Goal: Task Accomplishment & Management: Complete application form

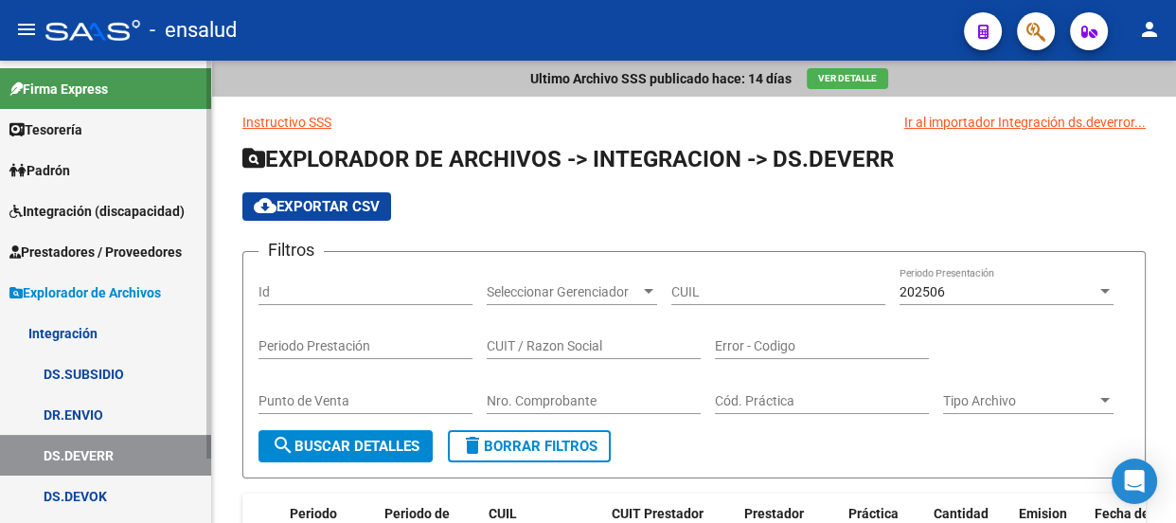
scroll to position [0, 727]
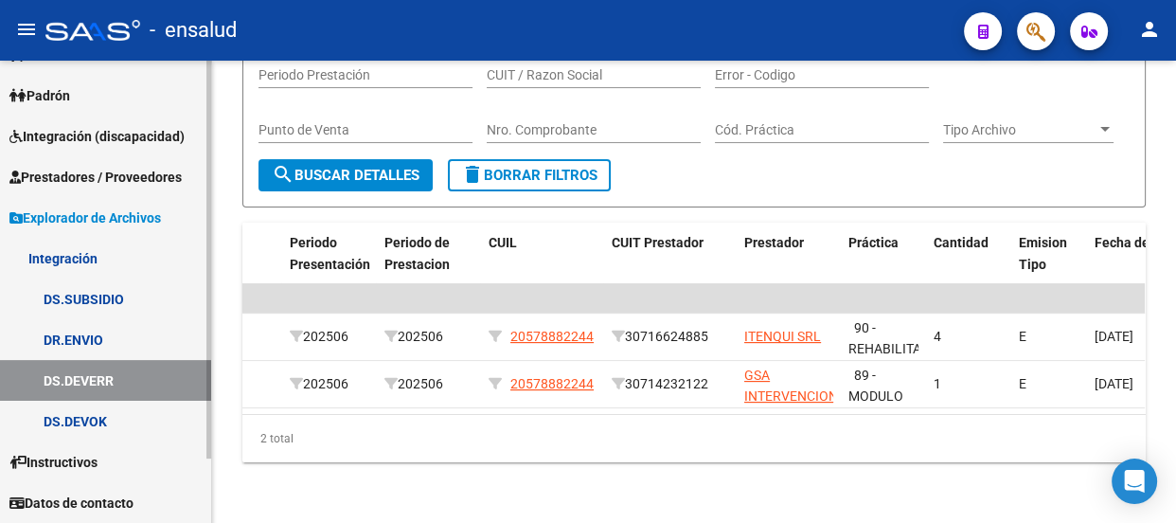
click at [90, 171] on span "Prestadores / Proveedores" at bounding box center [95, 177] width 172 height 21
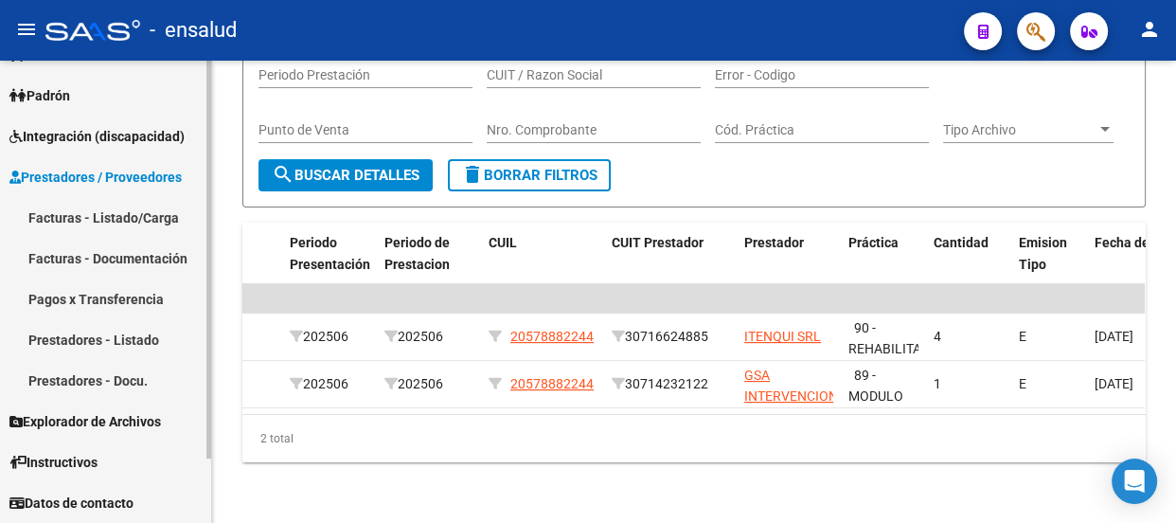
click at [92, 215] on link "Facturas - Listado/Carga" at bounding box center [105, 217] width 211 height 41
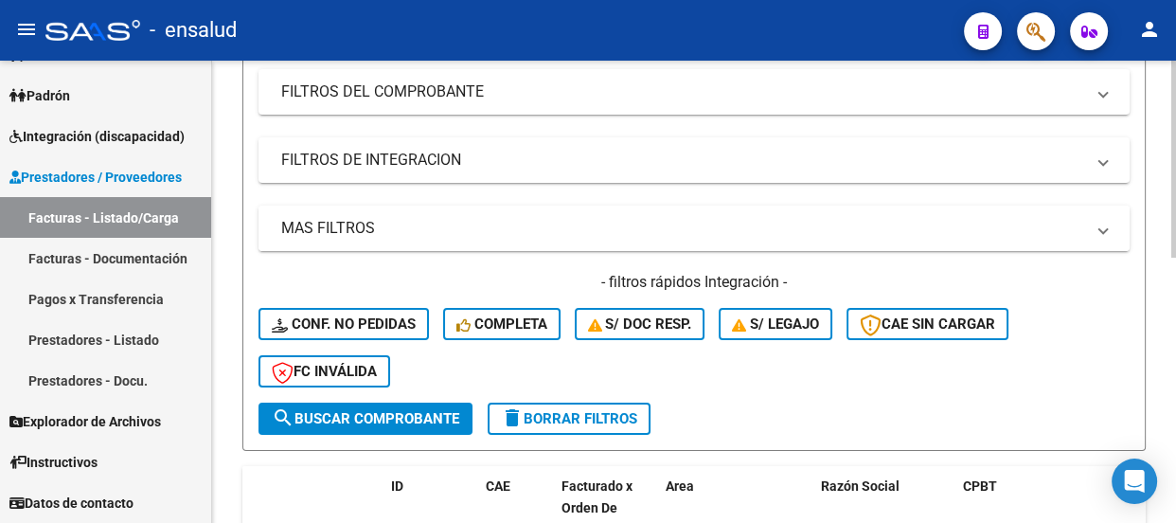
scroll to position [430, 0]
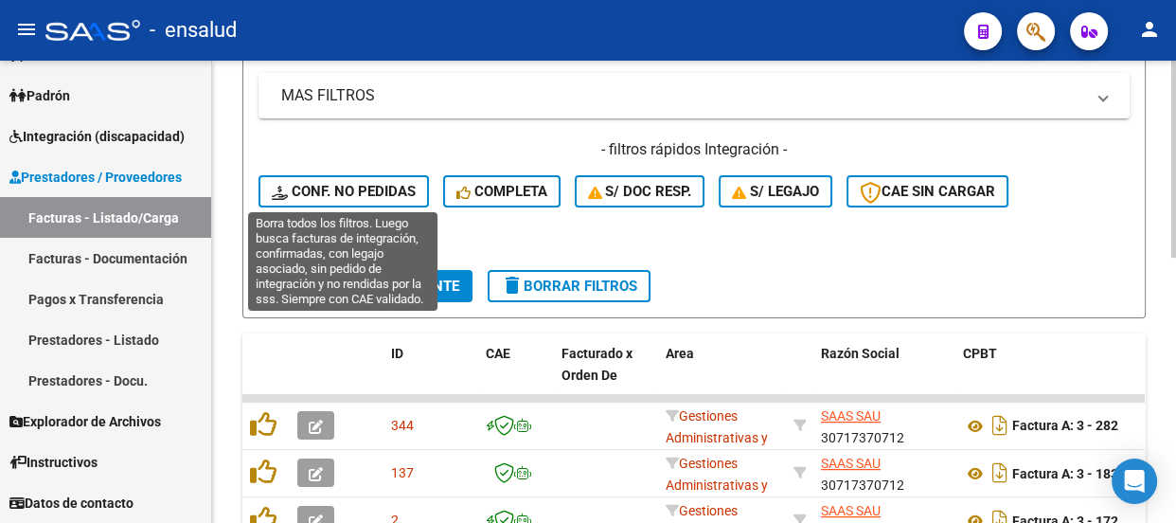
click at [358, 189] on span "Conf. no pedidas" at bounding box center [344, 191] width 144 height 17
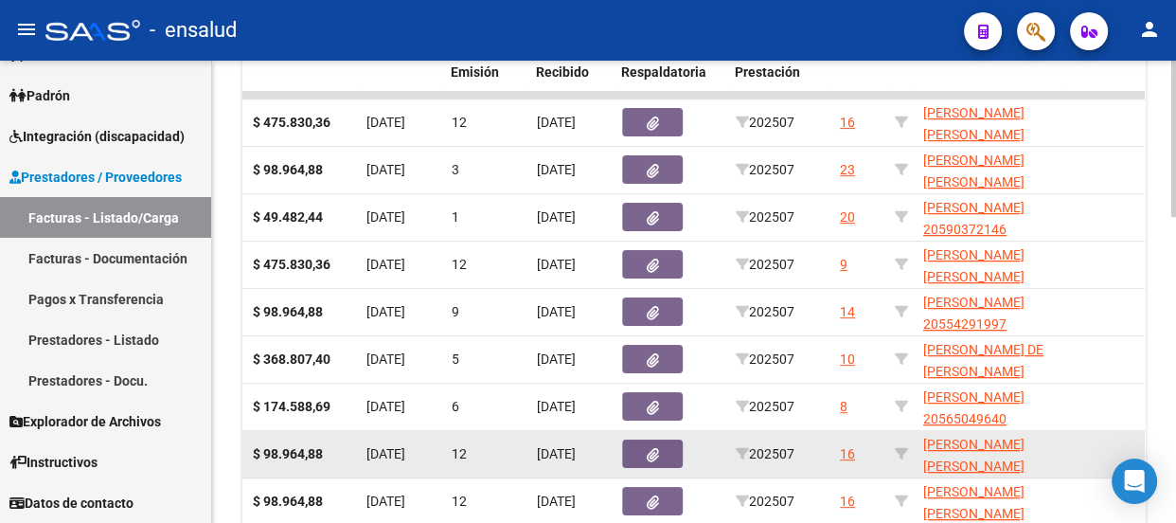
scroll to position [908, 0]
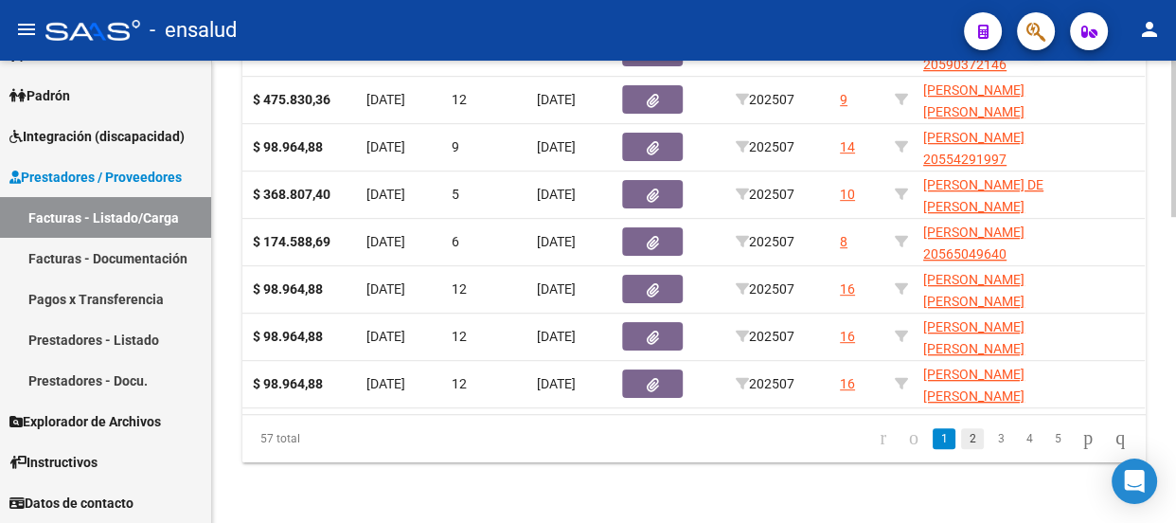
click at [961, 443] on link "2" at bounding box center [972, 438] width 23 height 21
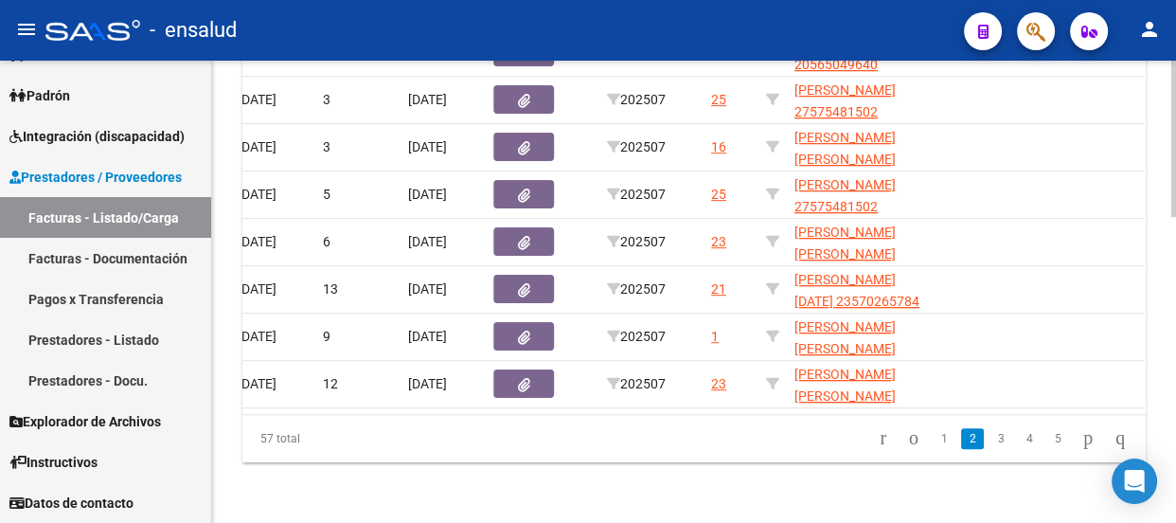
scroll to position [0, 883]
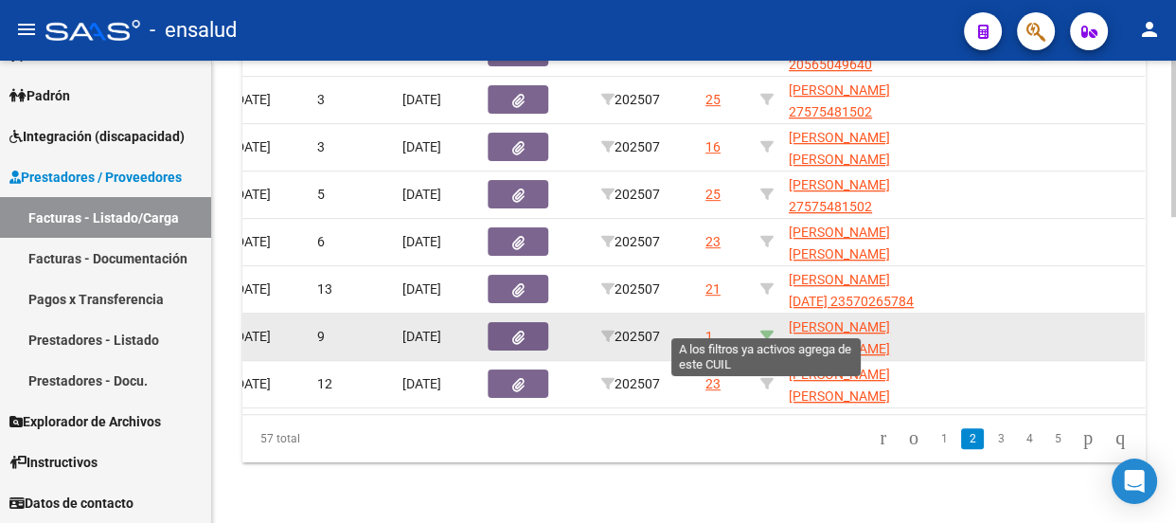
click at [762, 330] on icon at bounding box center [767, 336] width 13 height 13
type input "20571095875"
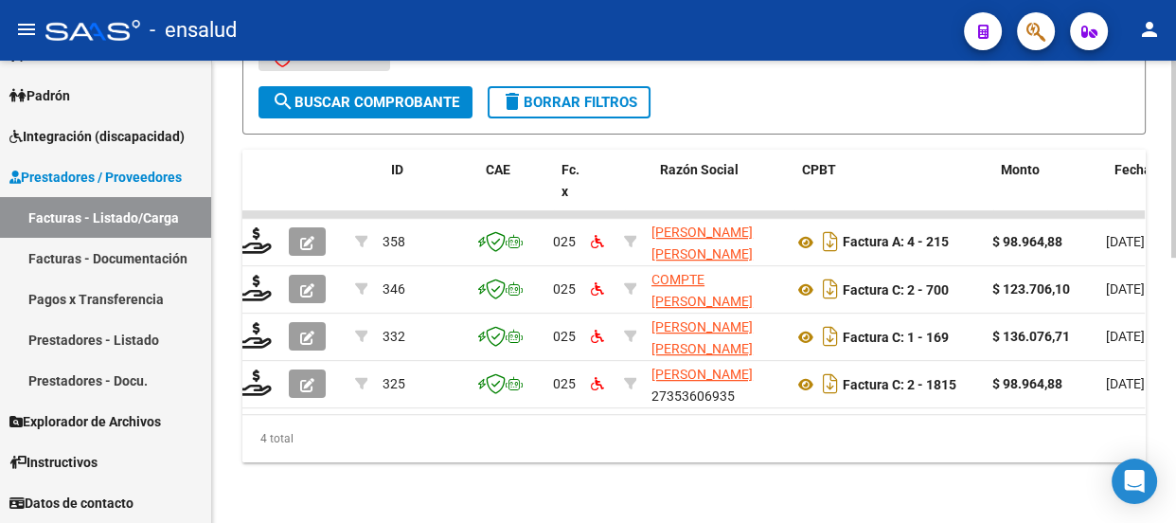
scroll to position [0, 0]
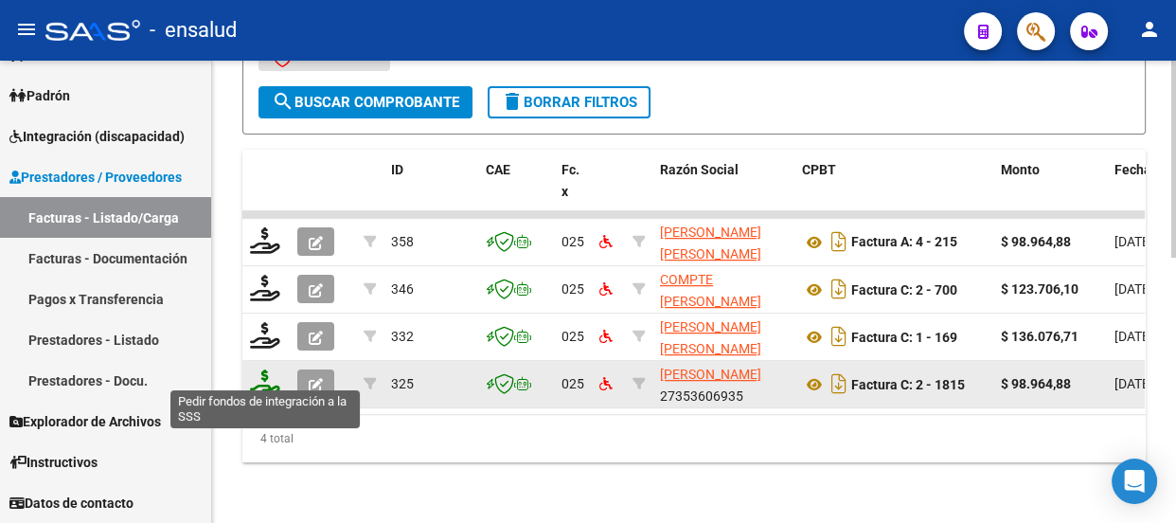
click at [263, 370] on icon at bounding box center [265, 382] width 30 height 27
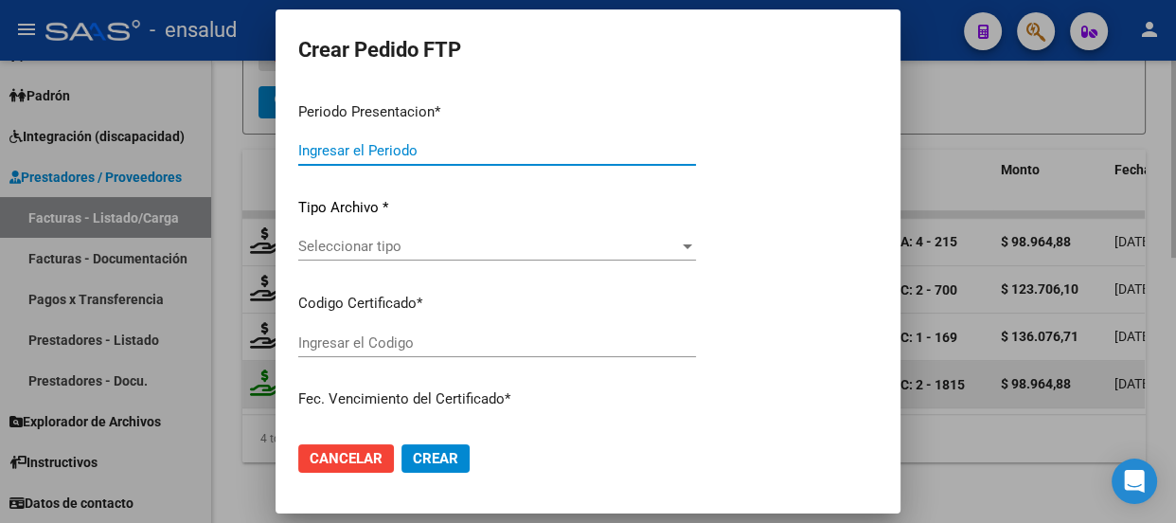
type input "202507"
type input "$ 98.964,88"
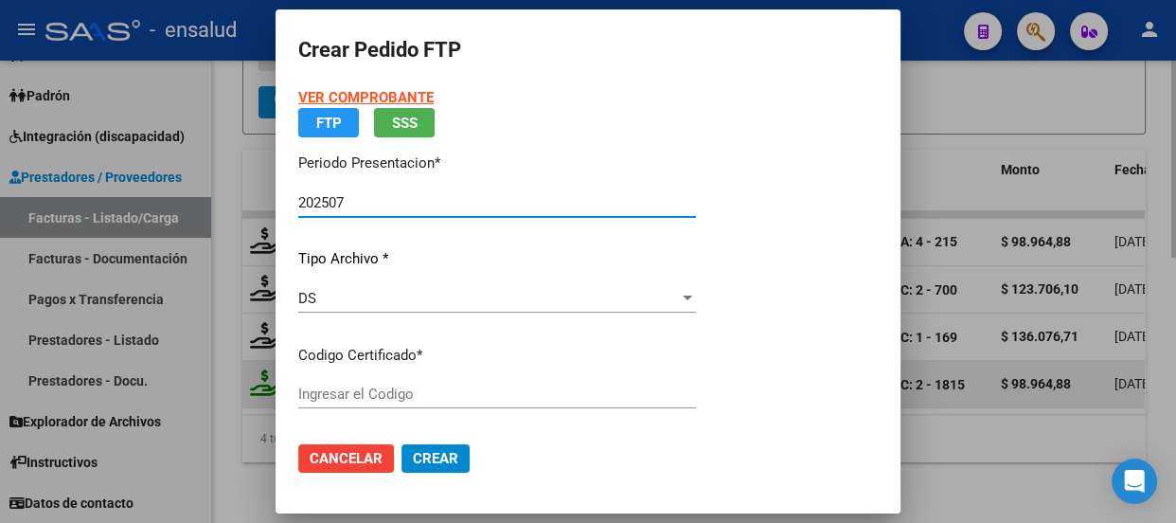
type input "ARG02000571095872022101120251011CBA5366"
type input "[DATE]"
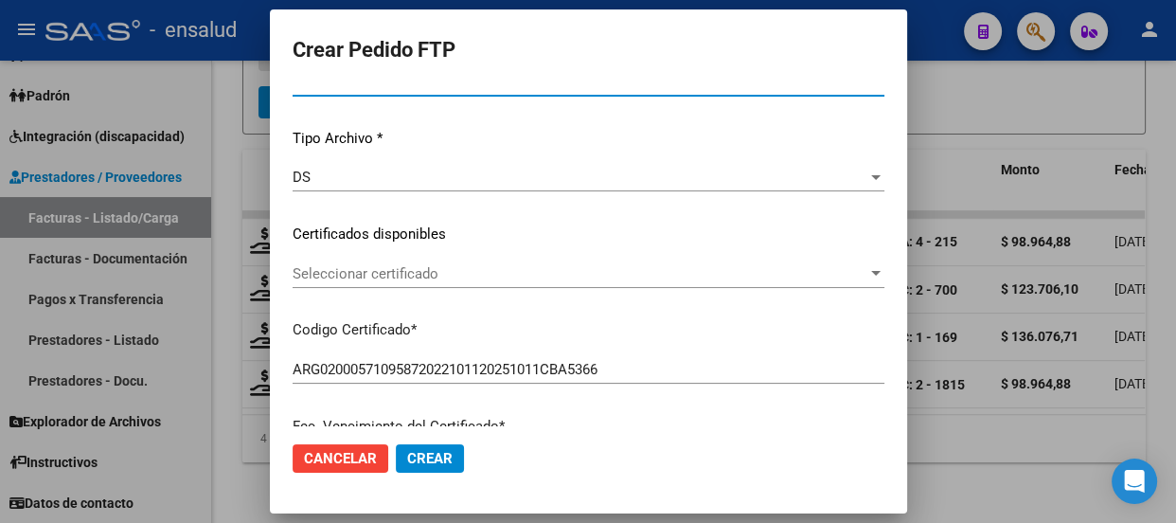
scroll to position [171, 0]
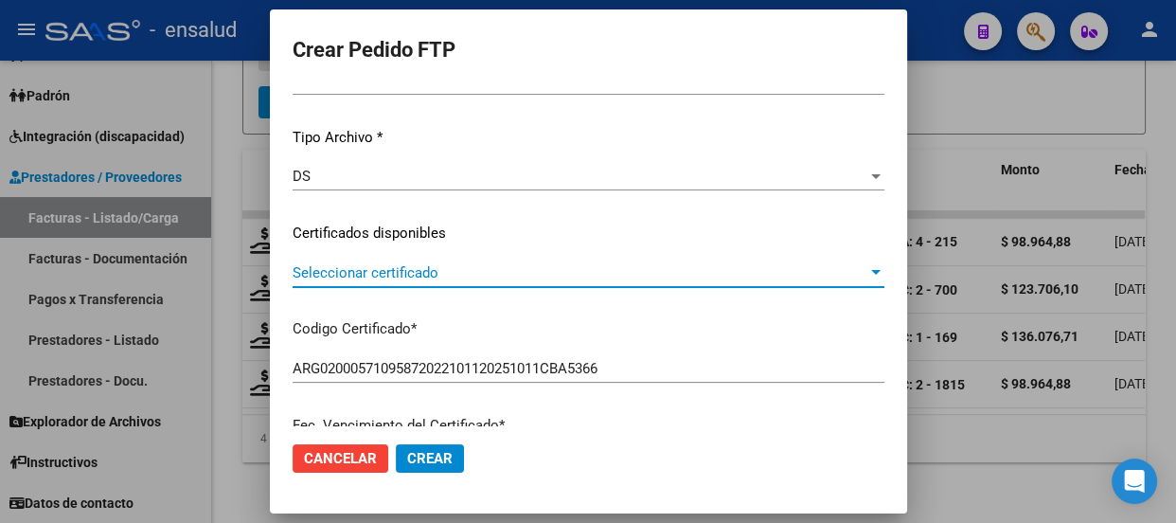
click at [555, 274] on span "Seleccionar certificado" at bounding box center [580, 272] width 575 height 17
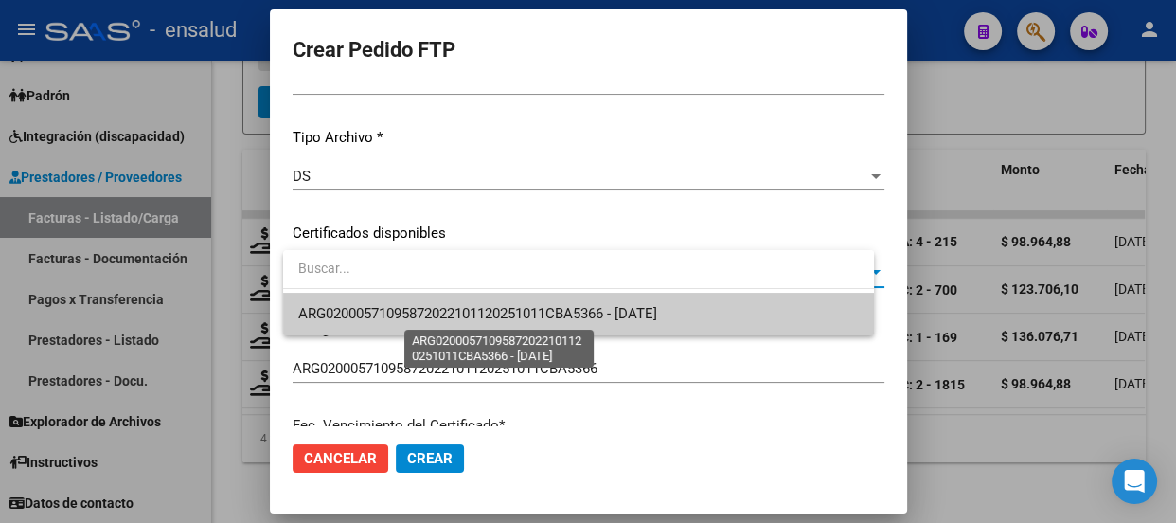
click at [525, 309] on span "ARG02000571095872022101120251011CBA5366 - [DATE]" at bounding box center [477, 313] width 359 height 17
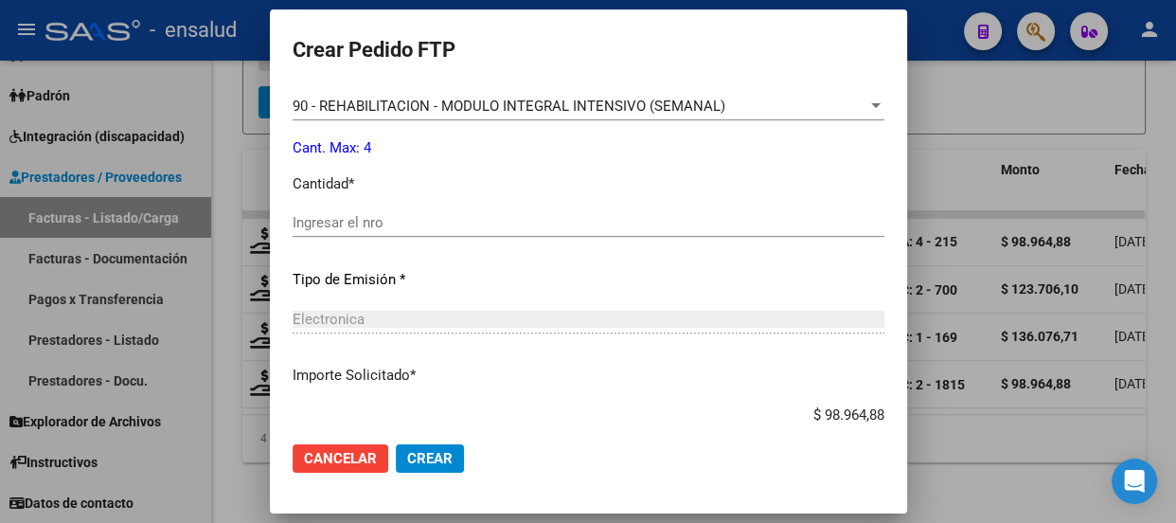
scroll to position [775, 0]
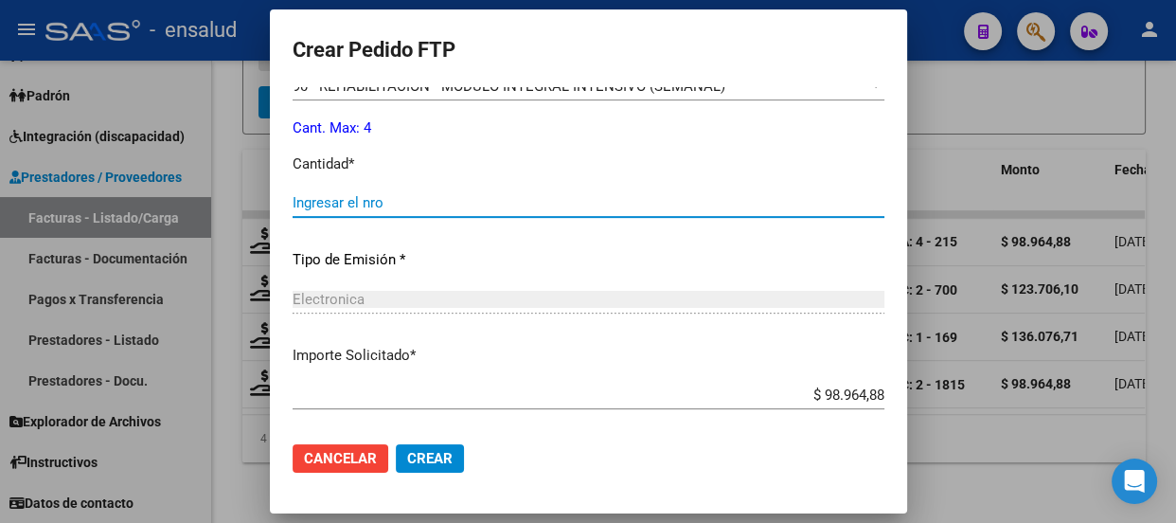
click at [363, 200] on input "Ingresar el nro" at bounding box center [589, 202] width 592 height 17
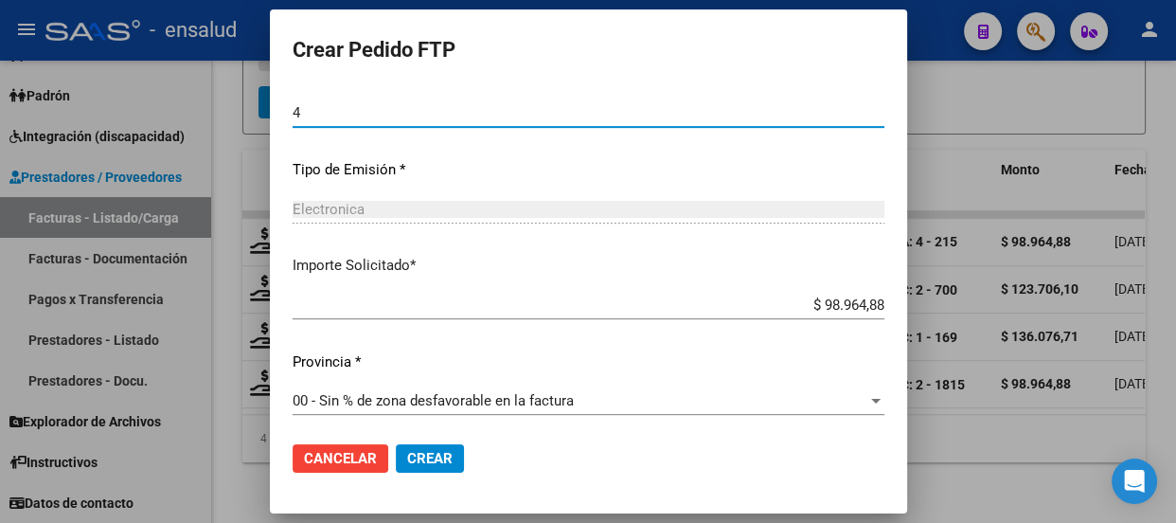
scroll to position [871, 0]
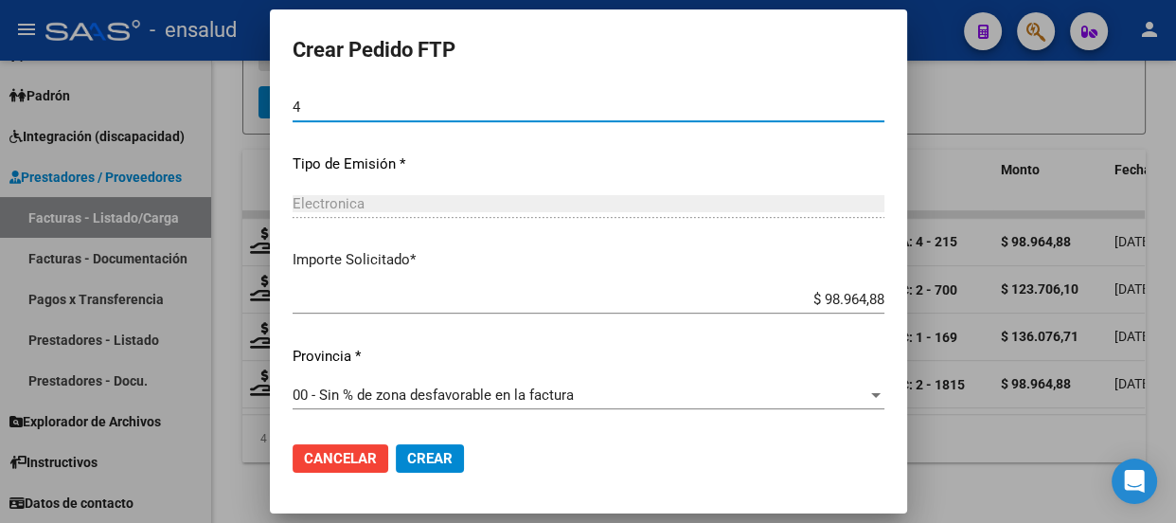
type input "4"
drag, startPoint x: 441, startPoint y: 454, endPoint x: 436, endPoint y: 444, distance: 11.0
click at [438, 448] on button "Crear" at bounding box center [430, 458] width 68 height 28
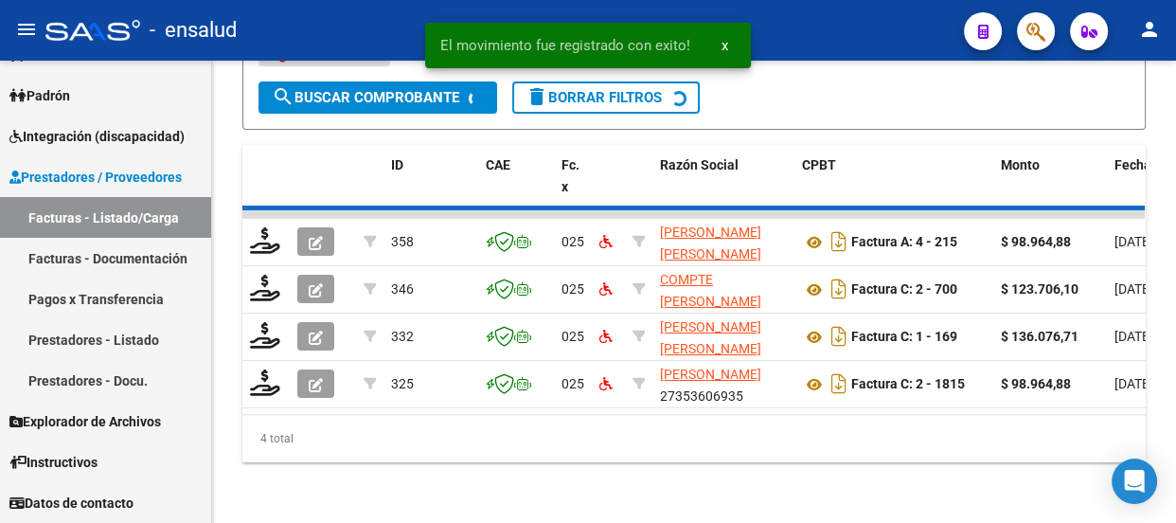
scroll to position [577, 0]
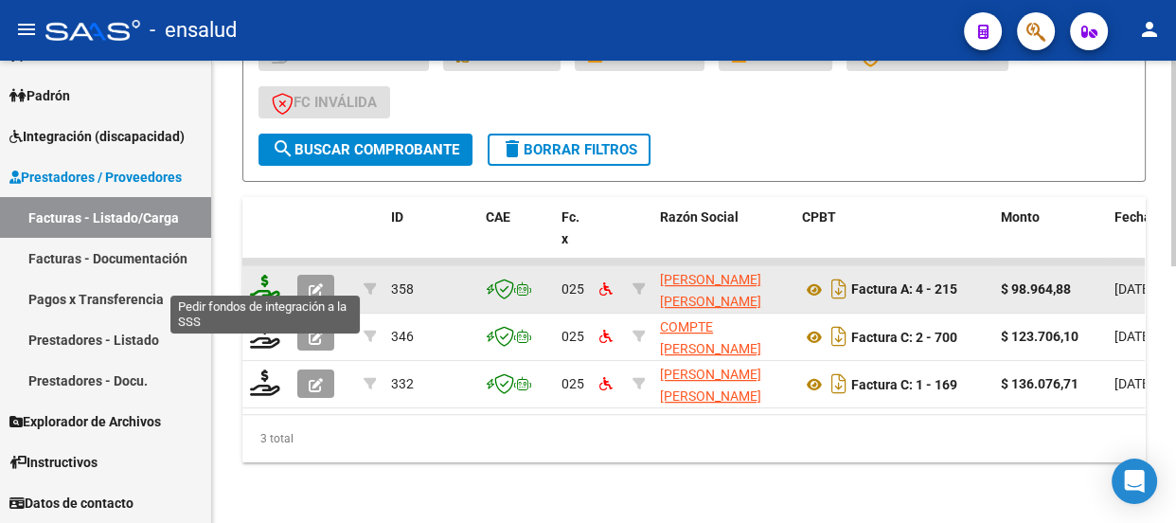
click at [263, 281] on icon at bounding box center [265, 288] width 30 height 27
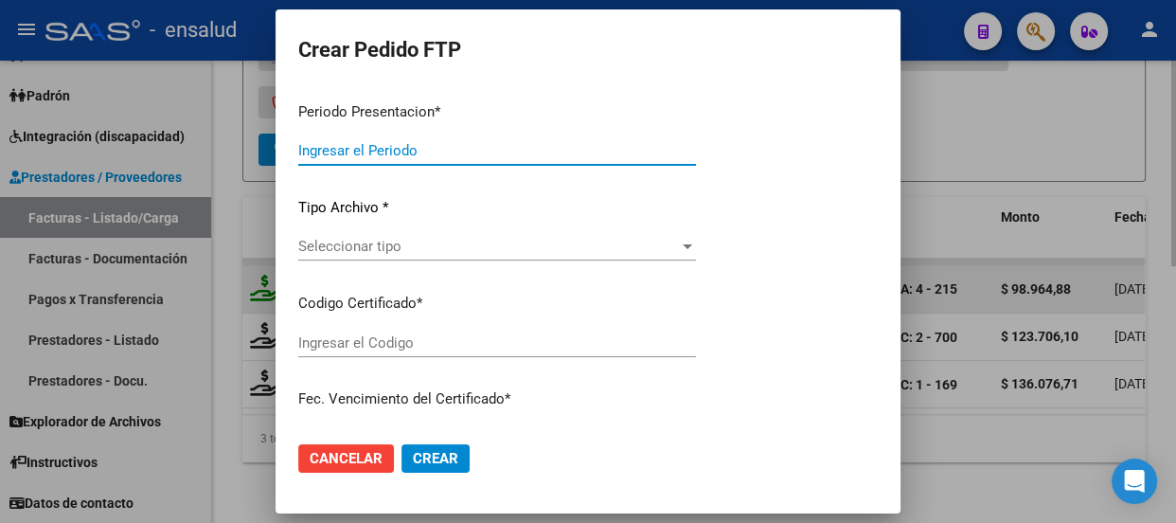
type input "202507"
type input "$ 98.964,88"
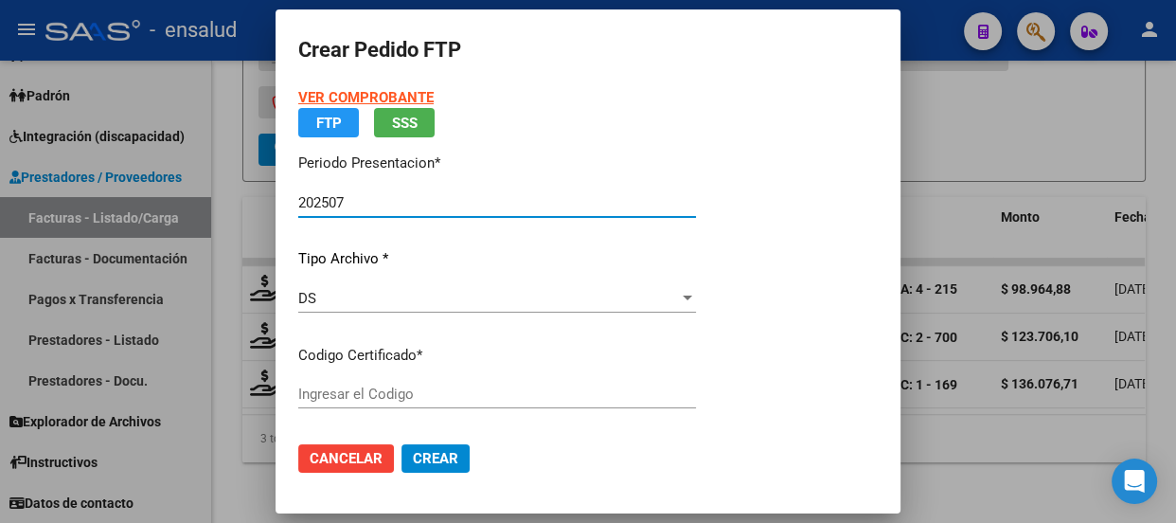
type input "ARG02000571095872022101120251011CBA5366"
type input "[DATE]"
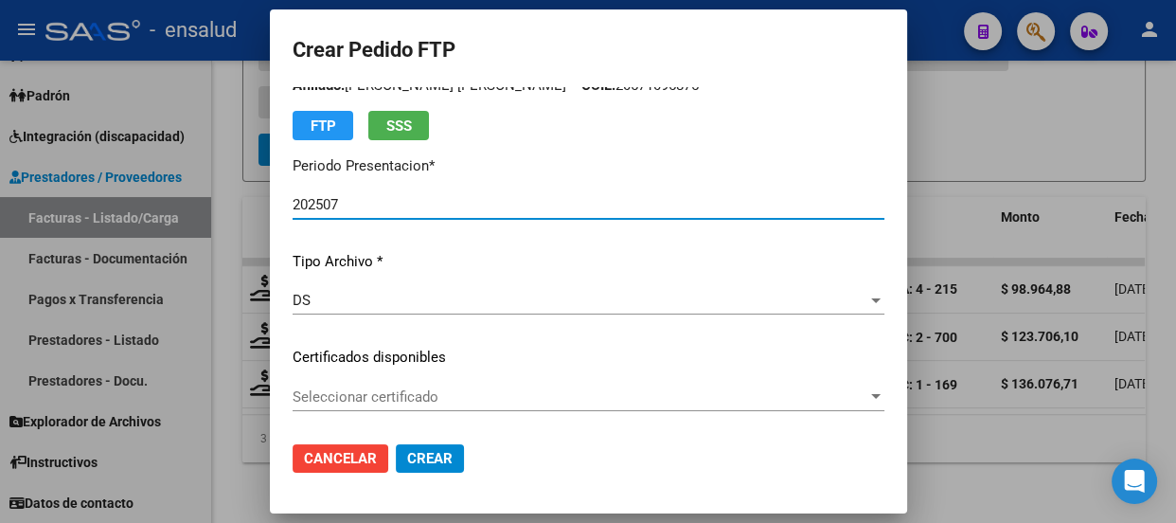
scroll to position [171, 0]
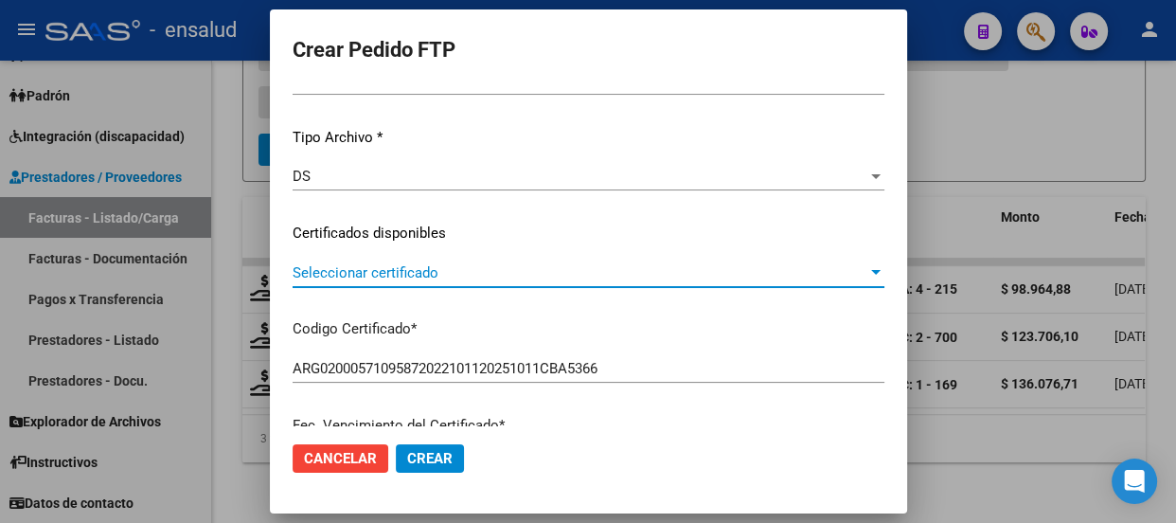
click at [451, 265] on span "Seleccionar certificado" at bounding box center [580, 272] width 575 height 17
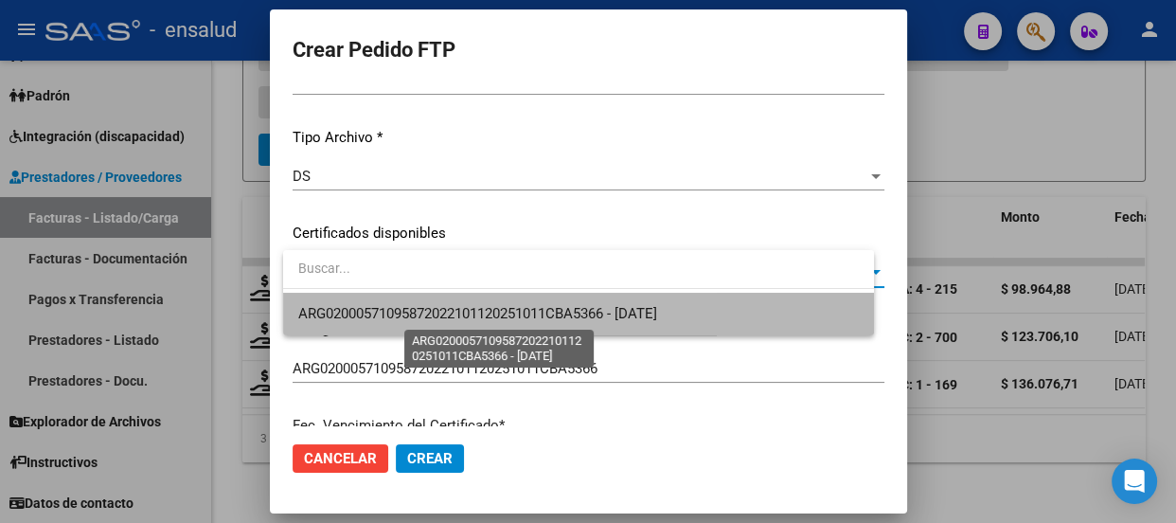
click at [435, 312] on span "ARG02000571095872022101120251011CBA5366 - [DATE]" at bounding box center [477, 313] width 359 height 17
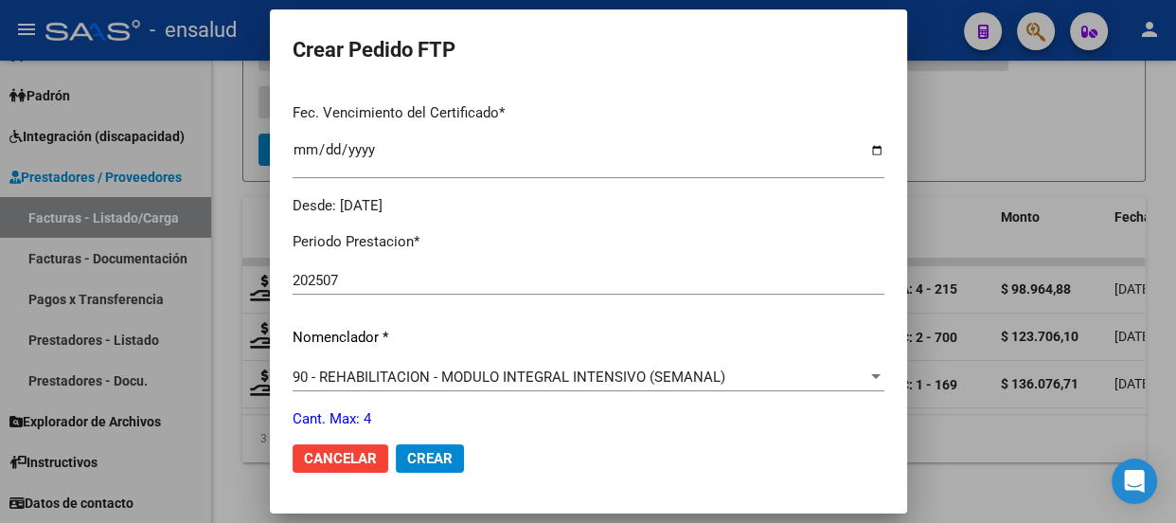
scroll to position [689, 0]
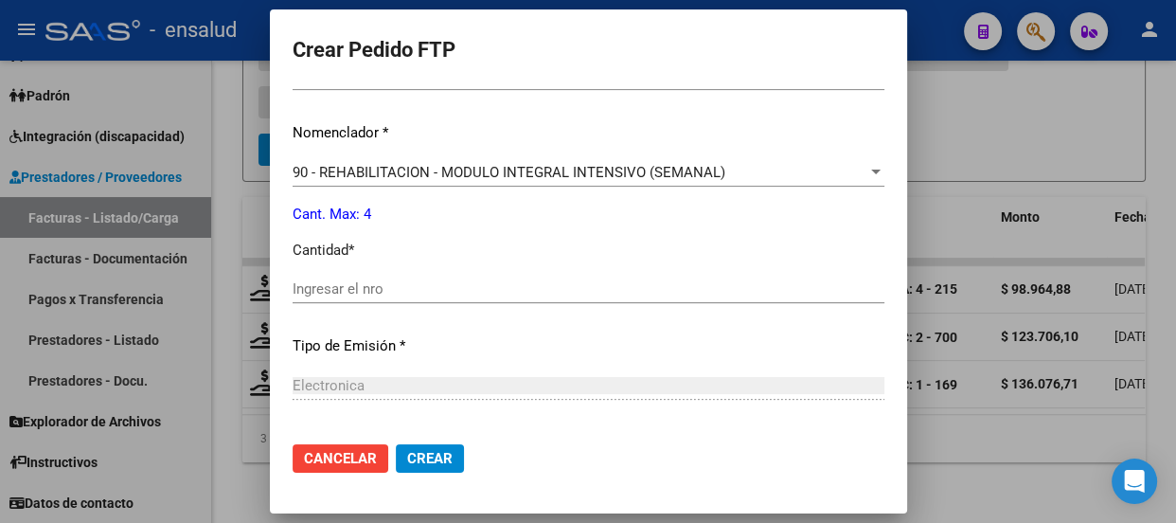
click at [395, 287] on input "Ingresar el nro" at bounding box center [589, 288] width 592 height 17
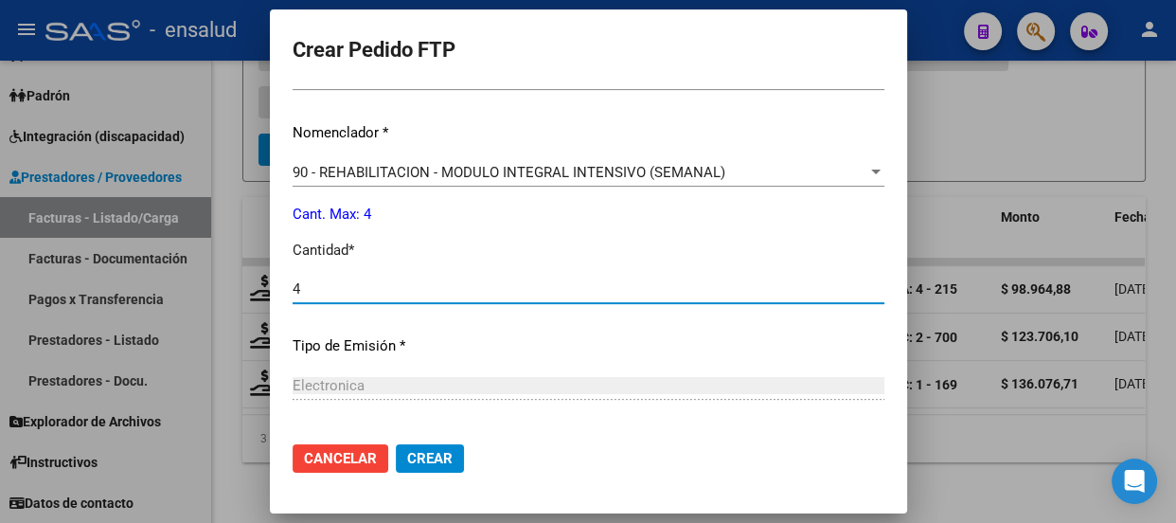
type input "4"
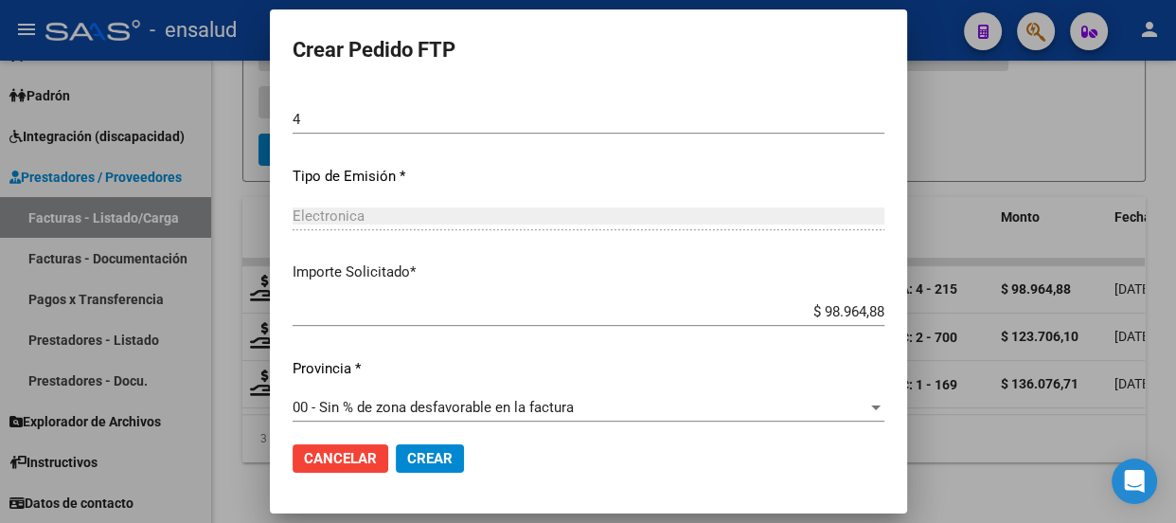
scroll to position [871, 0]
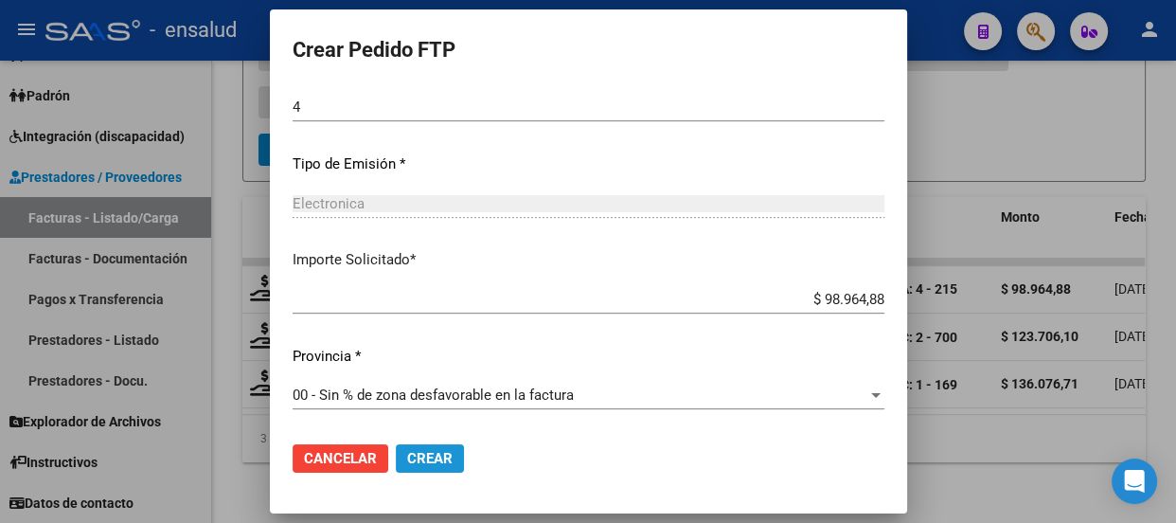
click at [437, 458] on span "Crear" at bounding box center [429, 458] width 45 height 17
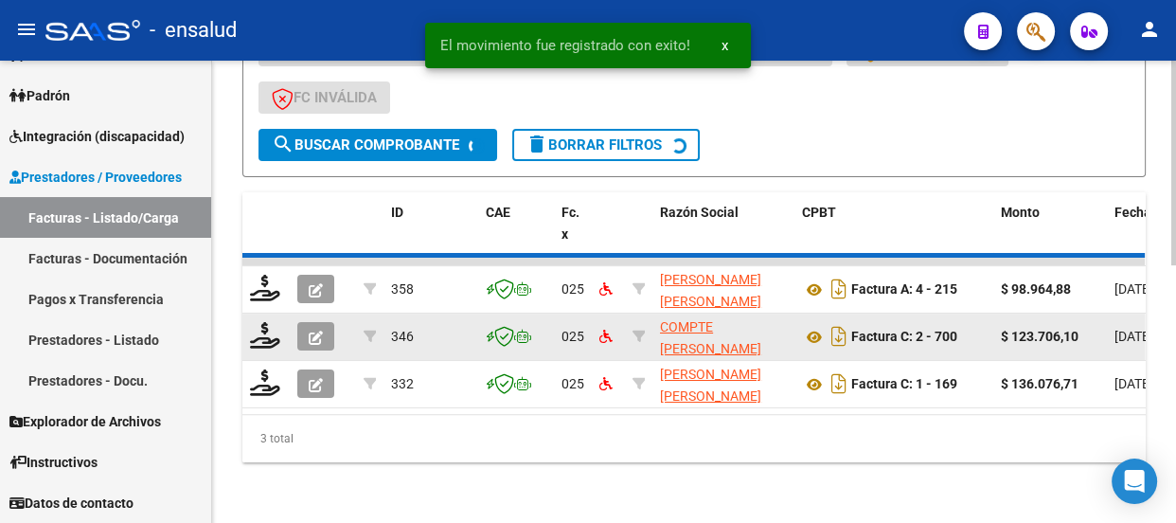
scroll to position [530, 0]
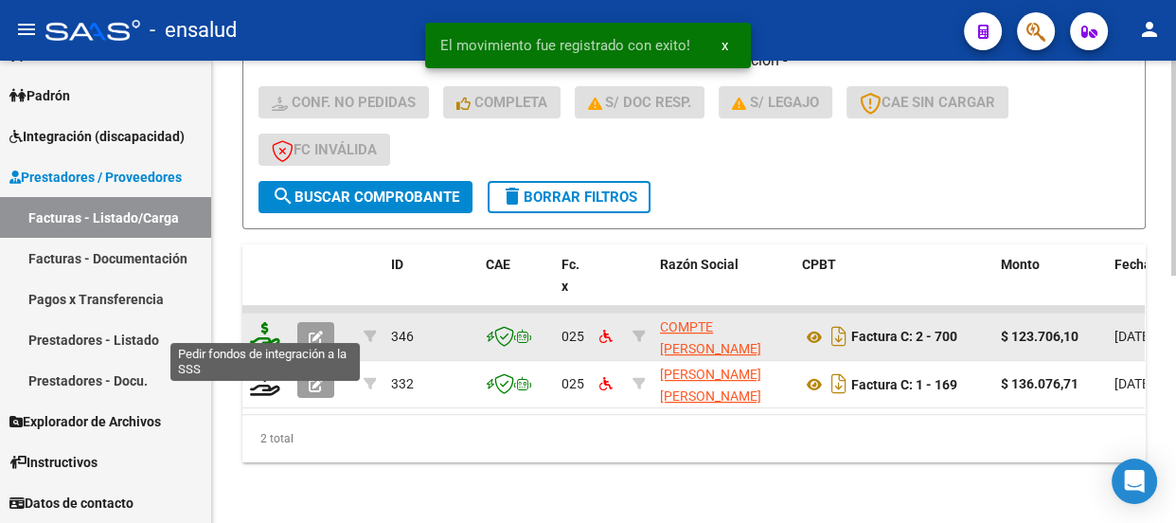
click at [260, 333] on icon at bounding box center [265, 335] width 30 height 27
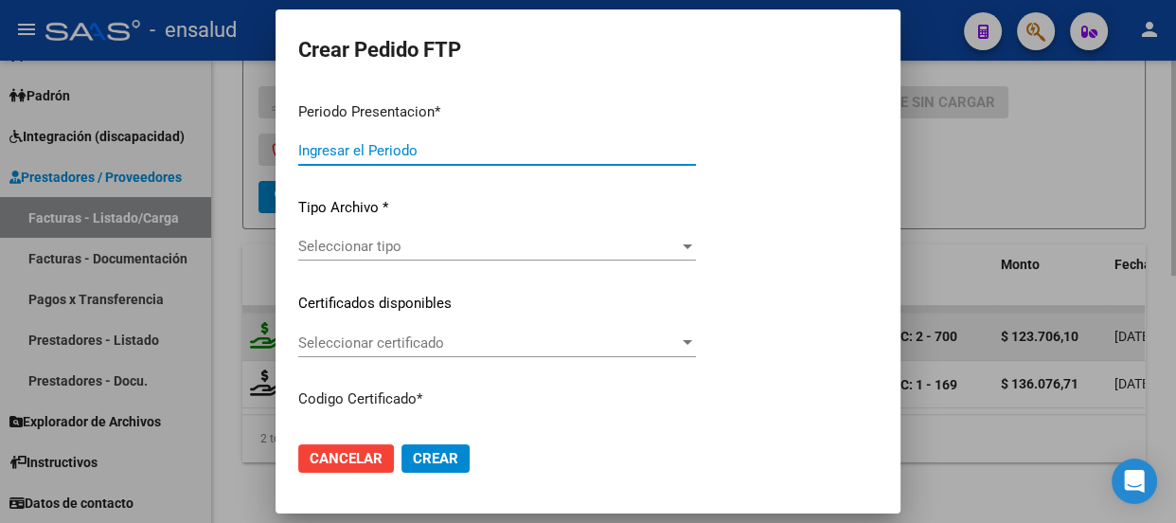
type input "202507"
type input "$ 123.706,10"
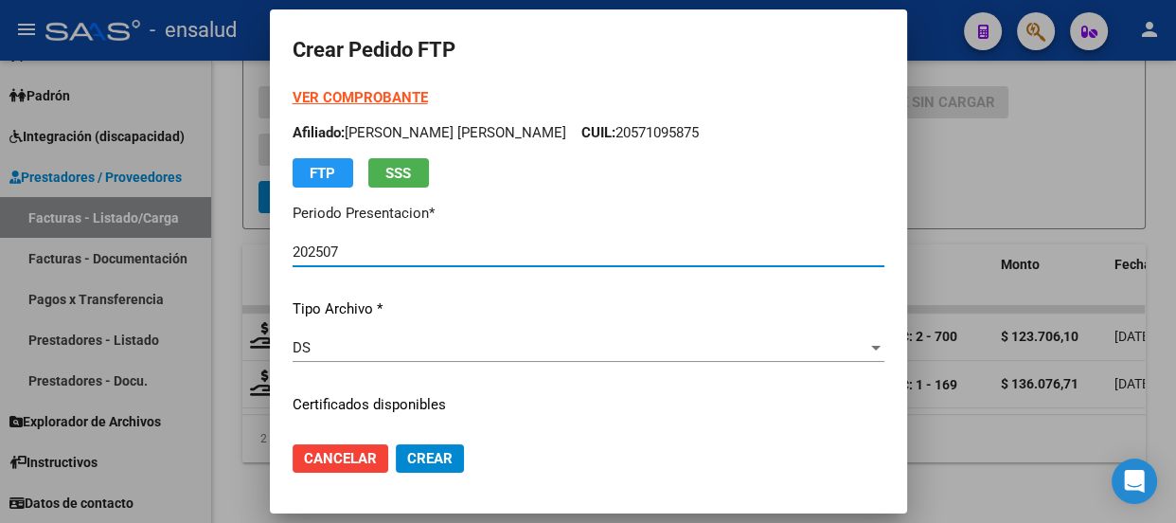
type input "ARG02000571095872022101120251011CBA5366"
type input "[DATE]"
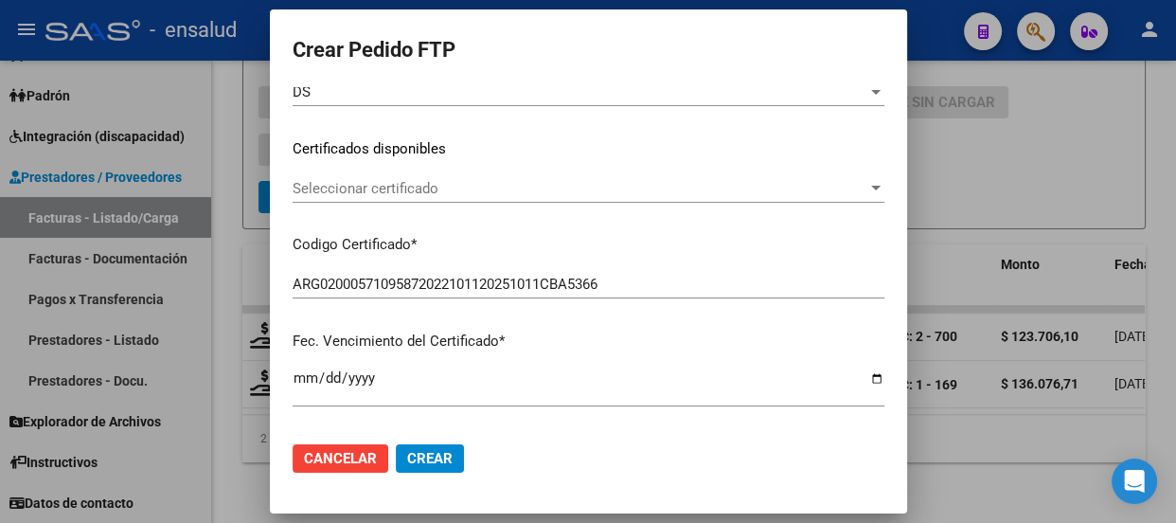
scroll to position [258, 0]
click at [447, 188] on span "Seleccionar certificado" at bounding box center [580, 186] width 575 height 17
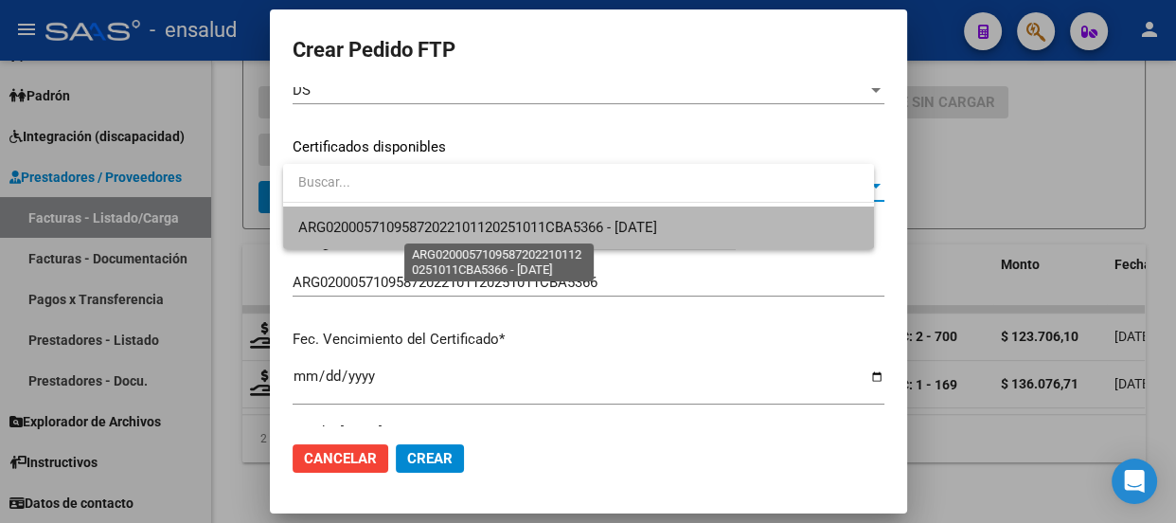
click at [444, 227] on span "ARG02000571095872022101120251011CBA5366 - [DATE]" at bounding box center [477, 227] width 359 height 17
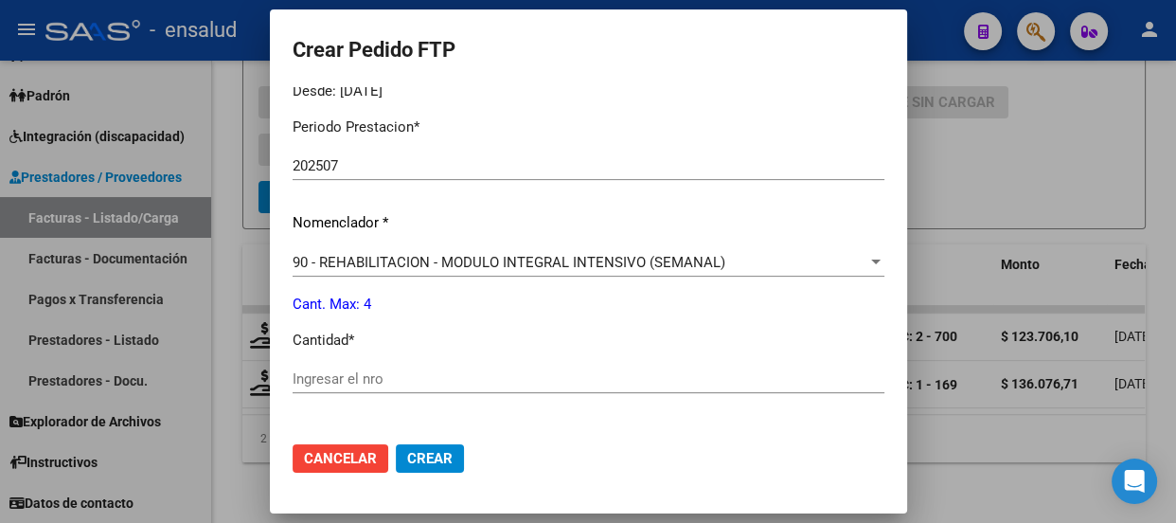
scroll to position [775, 0]
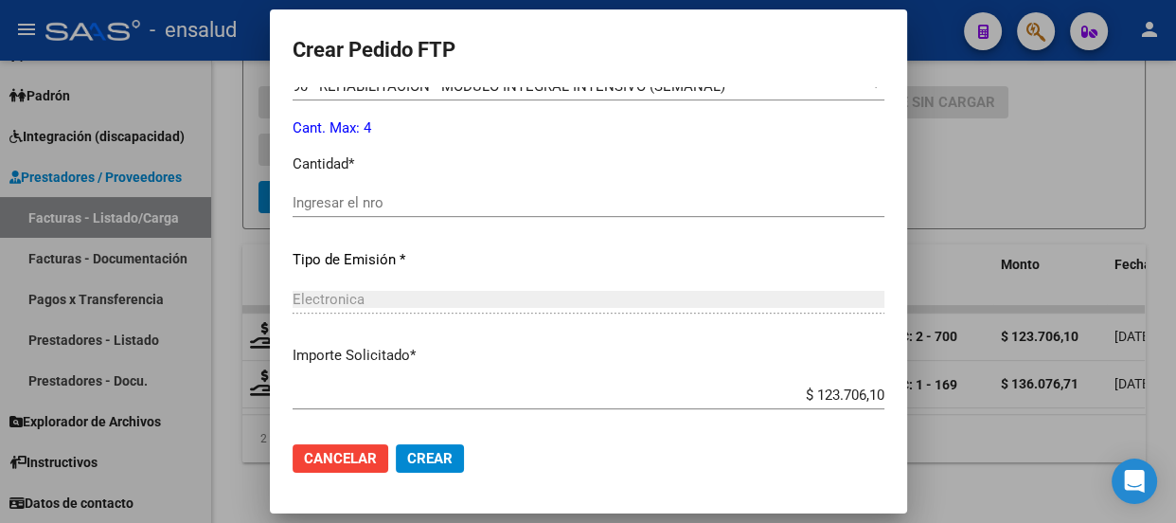
click at [341, 208] on input "Ingresar el nro" at bounding box center [589, 202] width 592 height 17
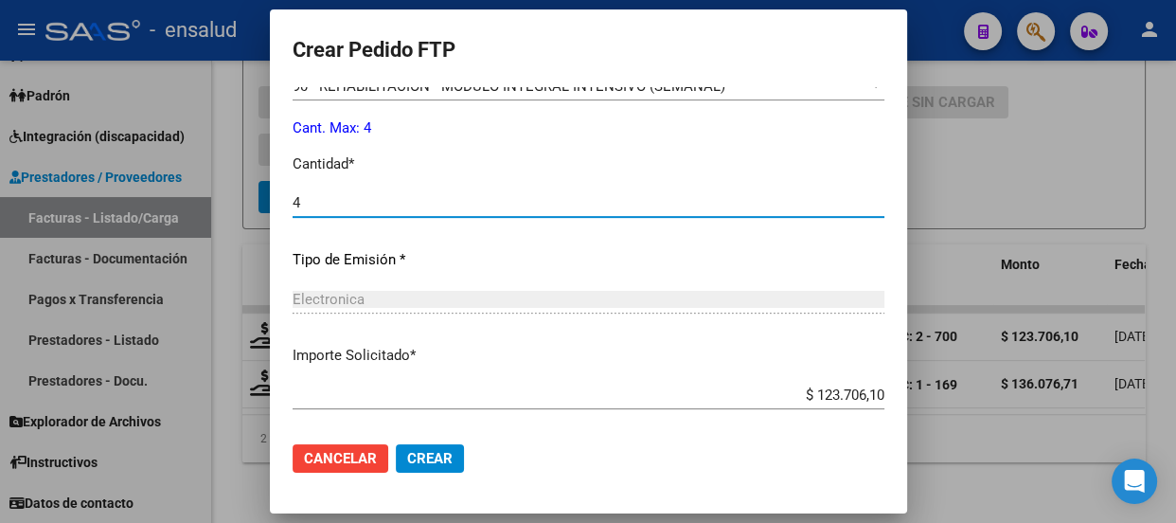
scroll to position [871, 0]
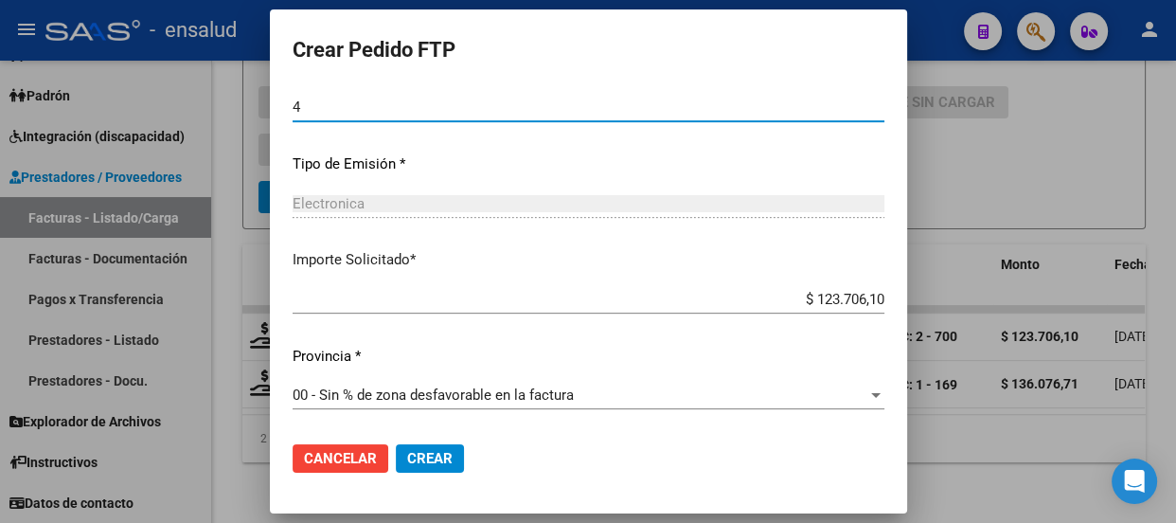
type input "4"
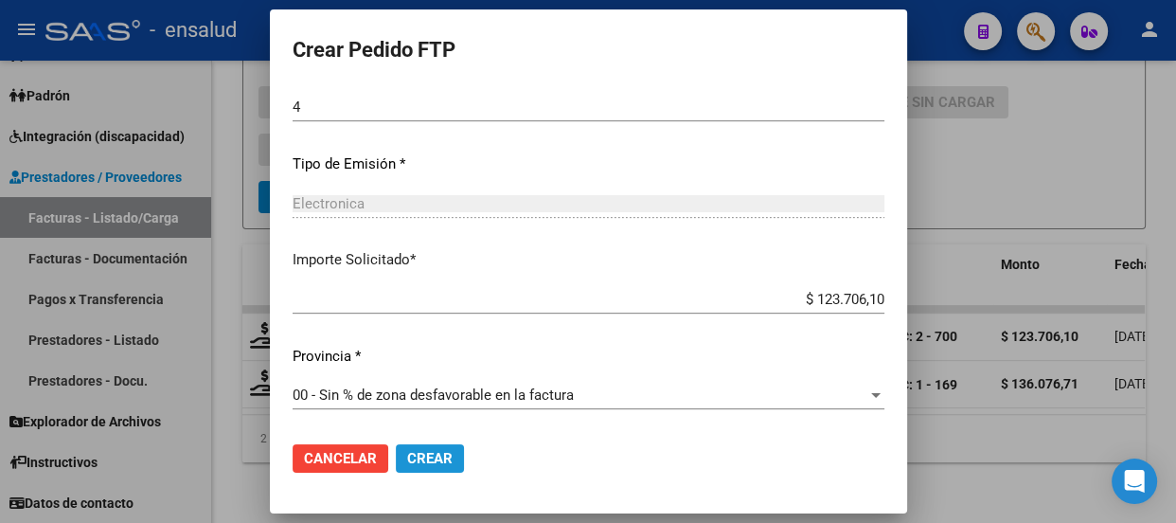
click at [436, 455] on span "Crear" at bounding box center [429, 458] width 45 height 17
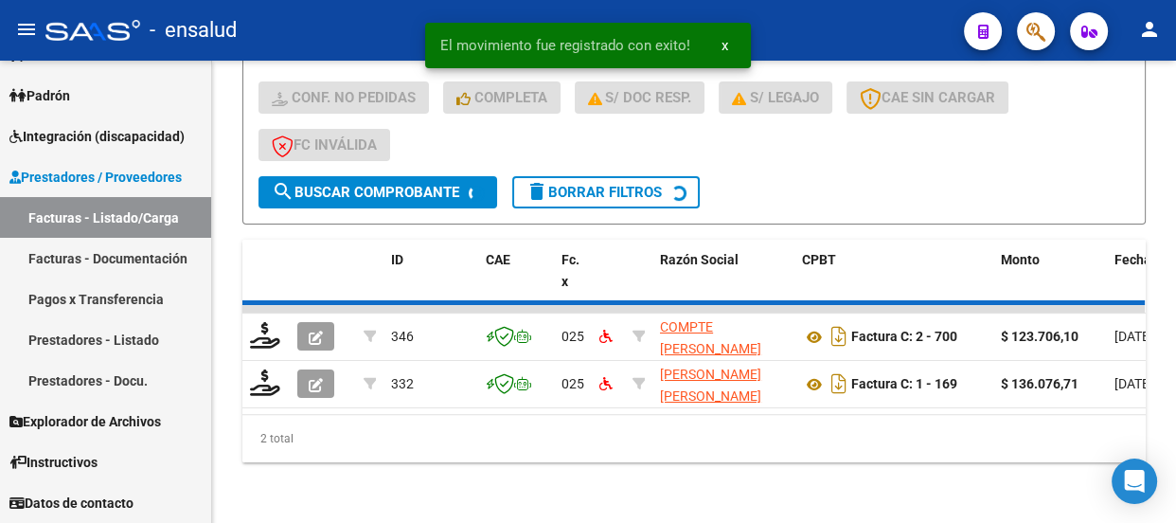
scroll to position [482, 0]
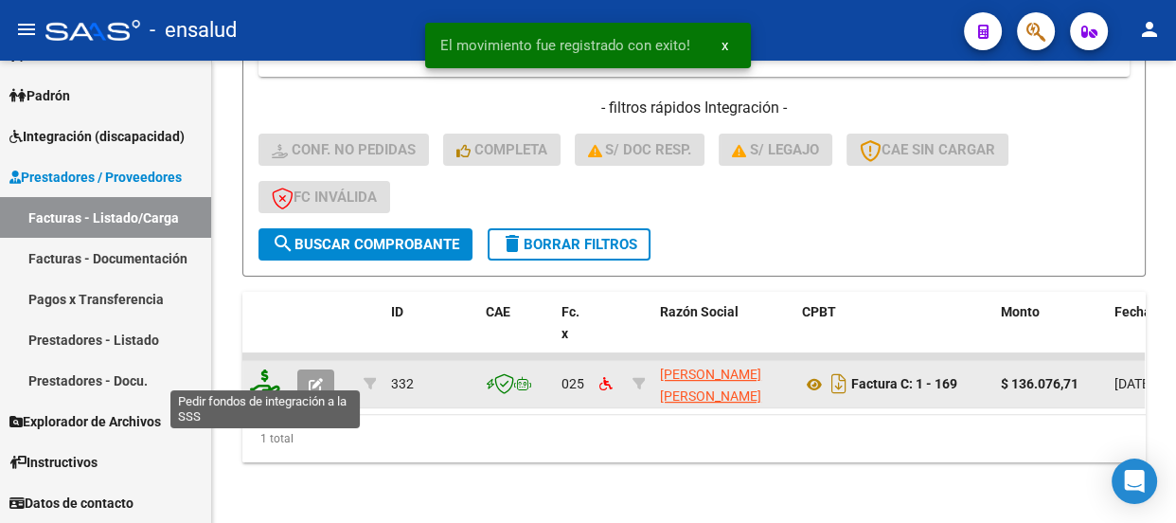
click at [264, 369] on icon at bounding box center [265, 382] width 30 height 27
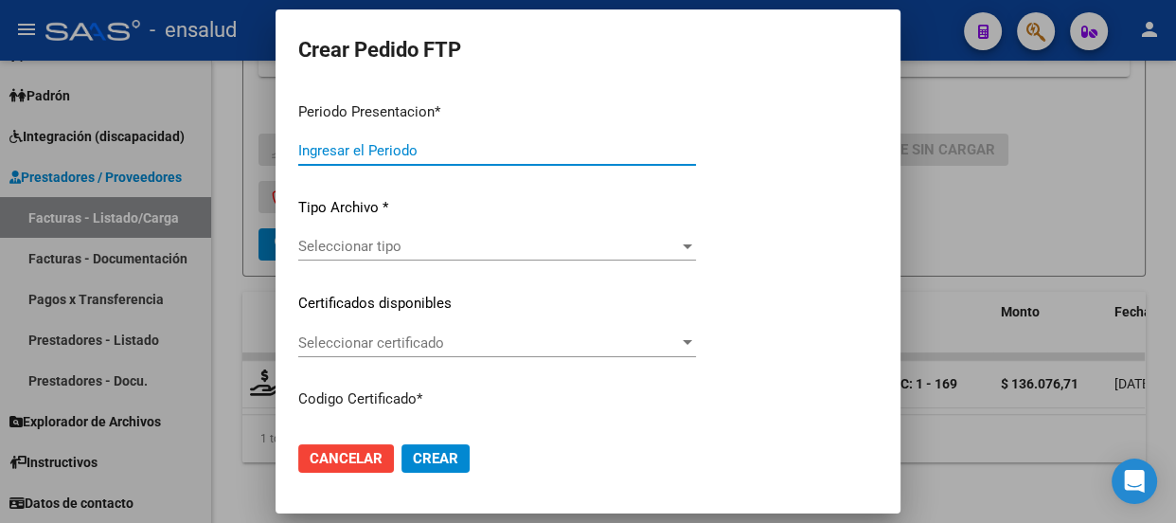
type input "202507"
type input "$ 136.076,71"
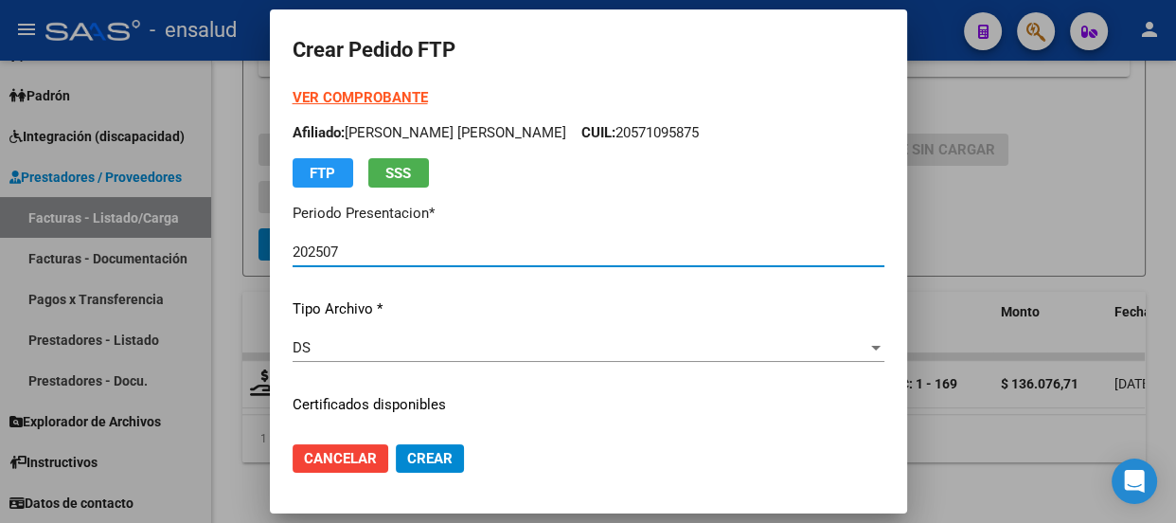
type input "ARG02000571095872022101120251011CBA5366"
type input "[DATE]"
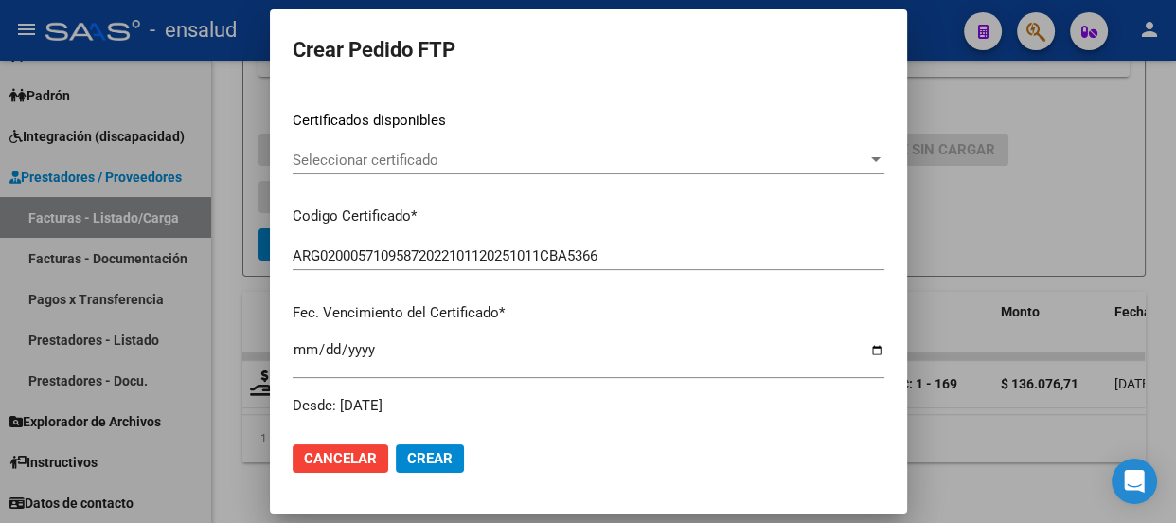
scroll to position [344, 0]
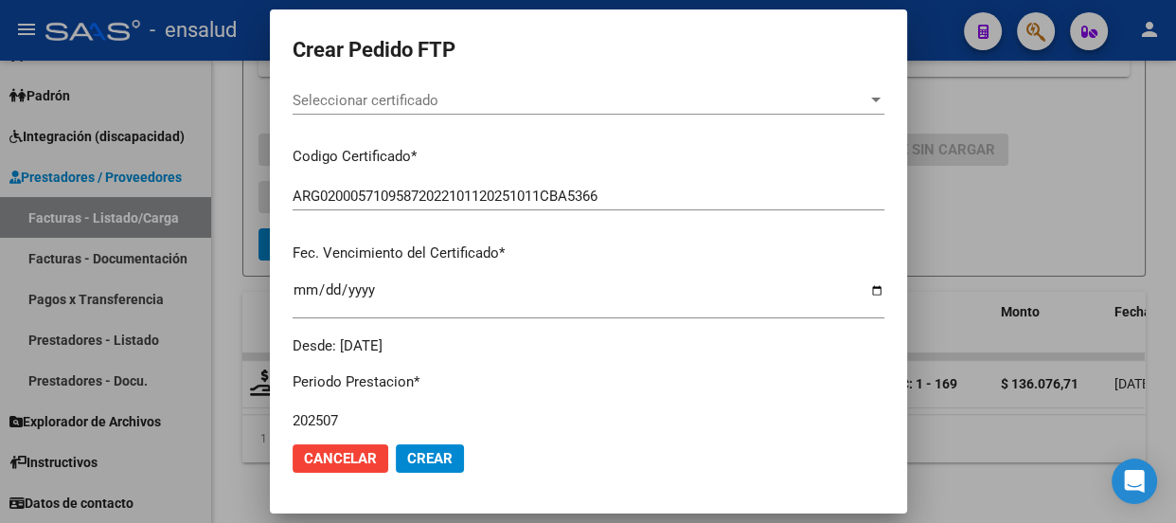
click at [524, 98] on span "Seleccionar certificado" at bounding box center [580, 100] width 575 height 17
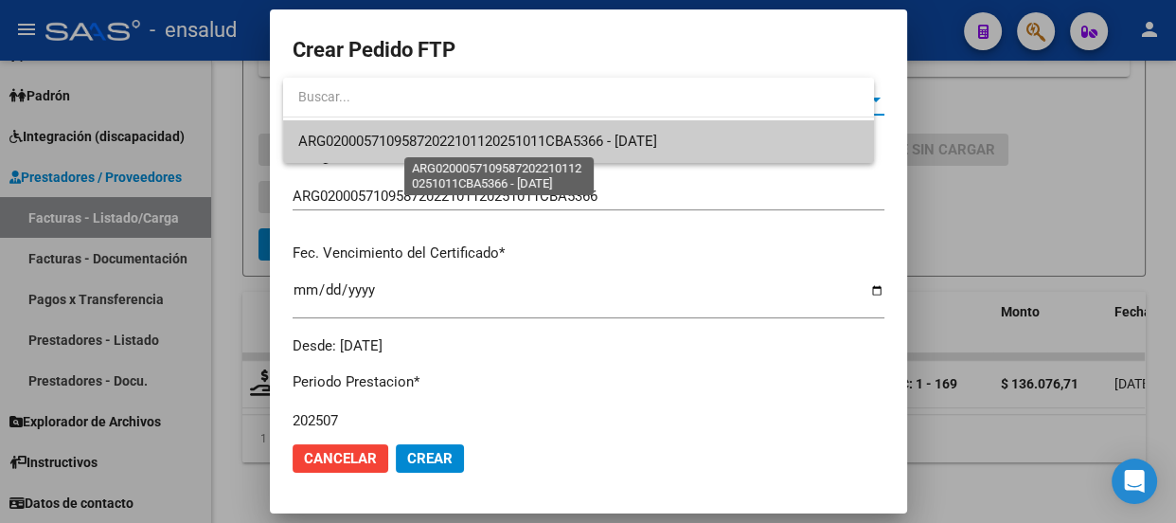
drag, startPoint x: 521, startPoint y: 138, endPoint x: 503, endPoint y: 195, distance: 59.6
click at [521, 139] on span "ARG02000571095872022101120251011CBA5366 - [DATE]" at bounding box center [477, 141] width 359 height 17
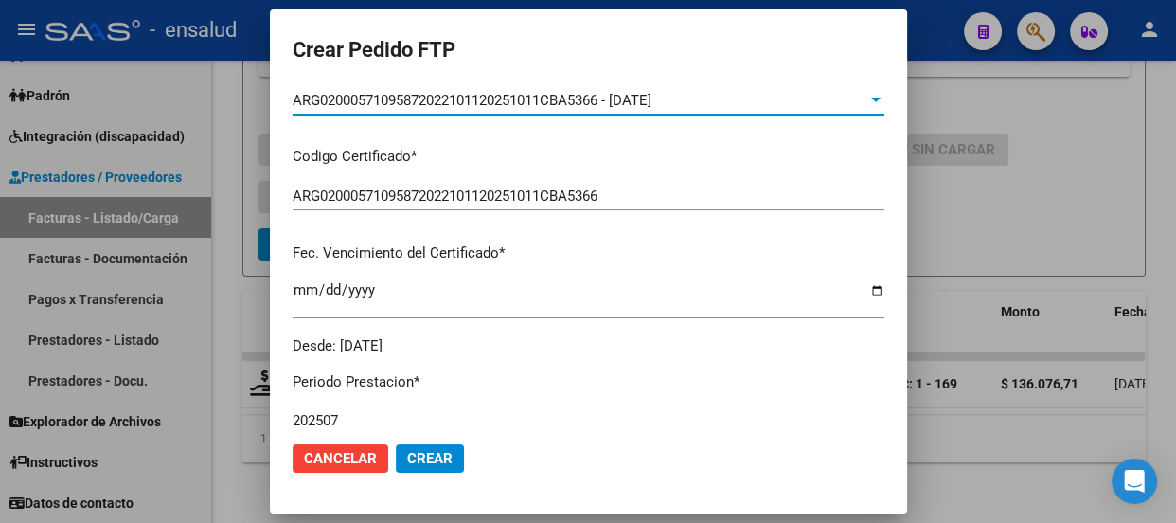
scroll to position [689, 0]
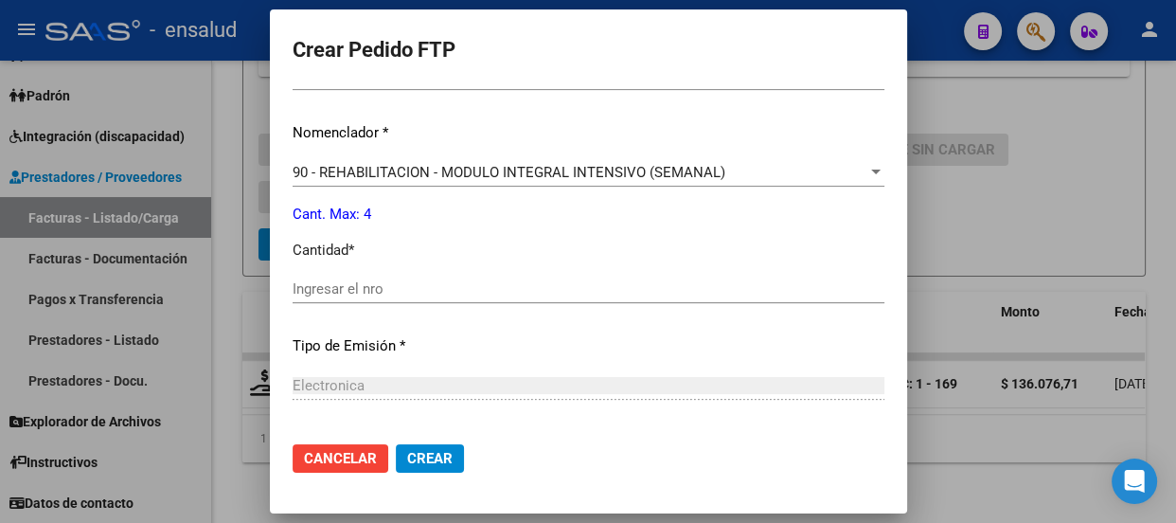
click at [343, 283] on input "Ingresar el nro" at bounding box center [589, 288] width 592 height 17
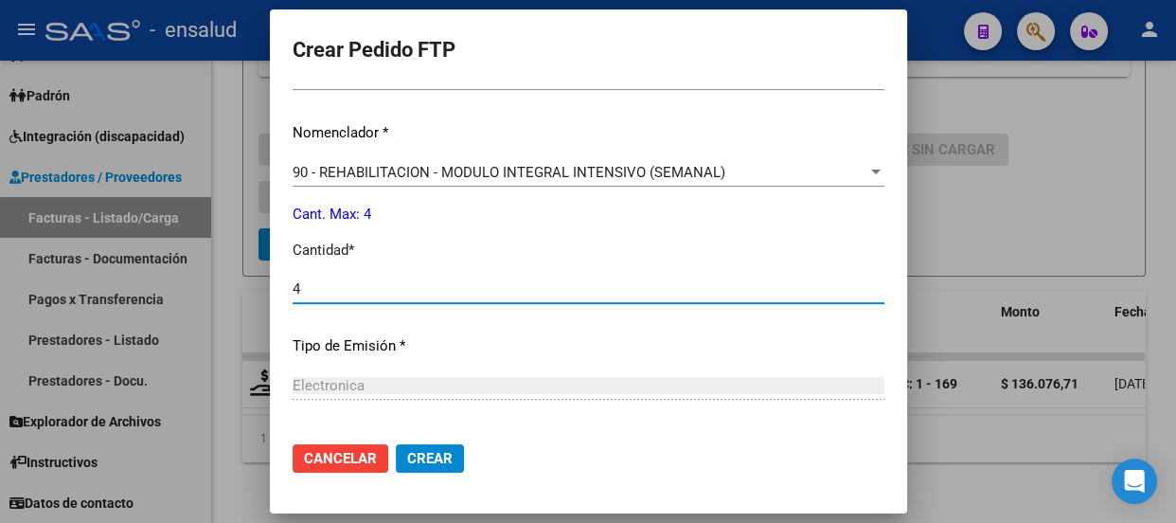
type input "4"
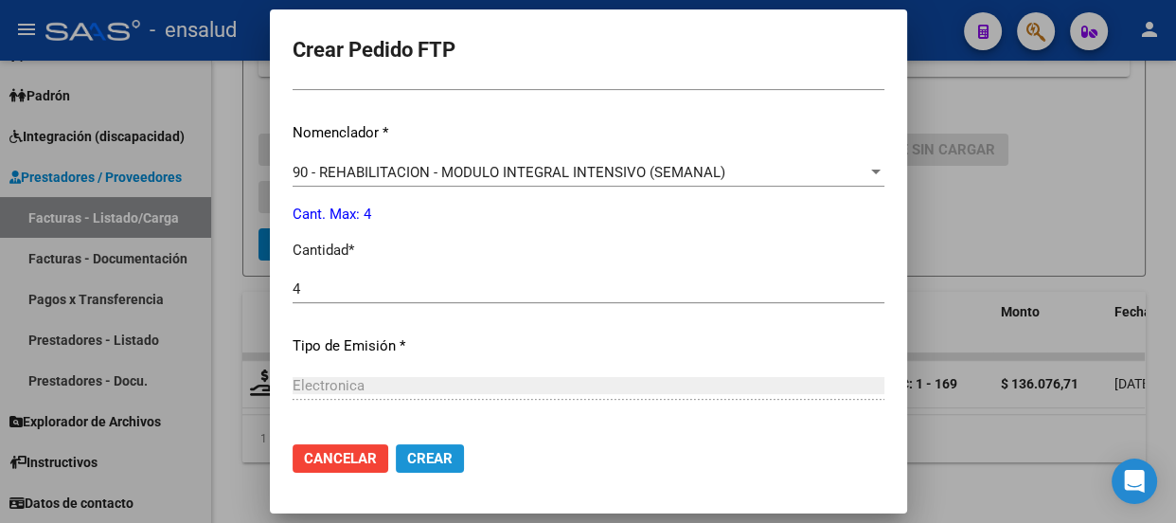
click at [450, 462] on span "Crear" at bounding box center [429, 458] width 45 height 17
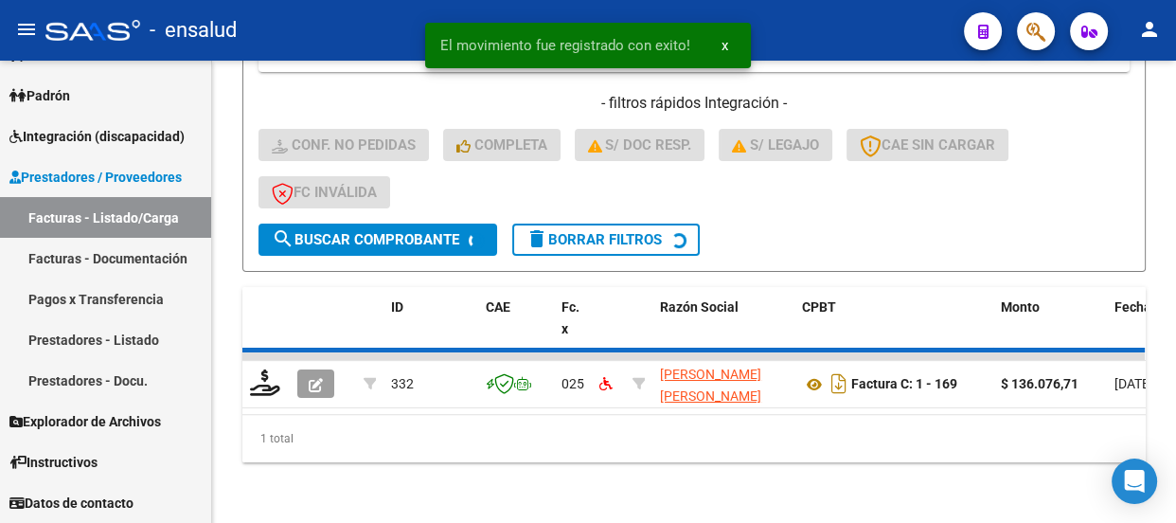
scroll to position [455, 0]
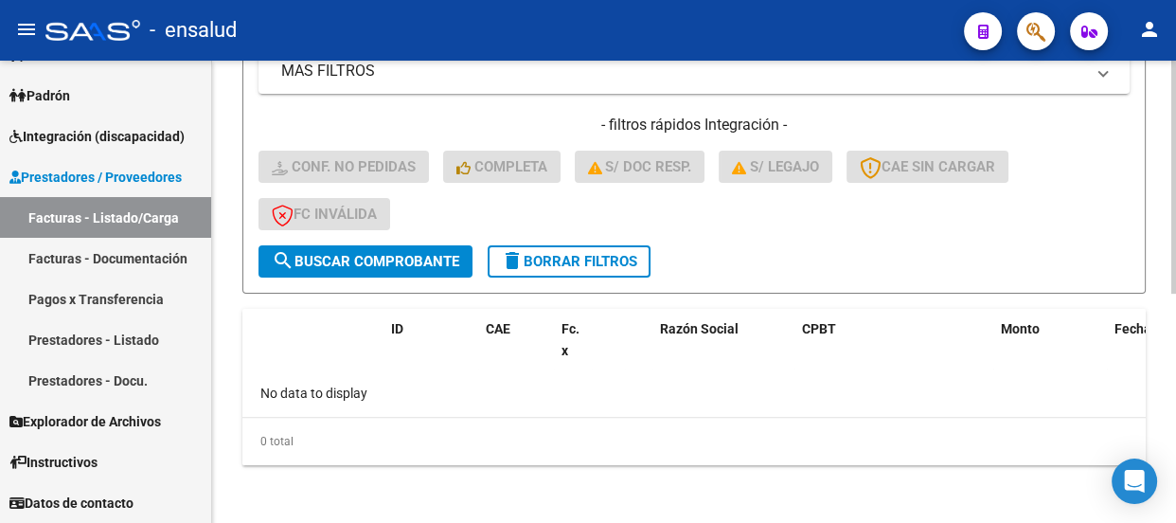
click at [602, 254] on span "delete Borrar Filtros" at bounding box center [569, 261] width 136 height 17
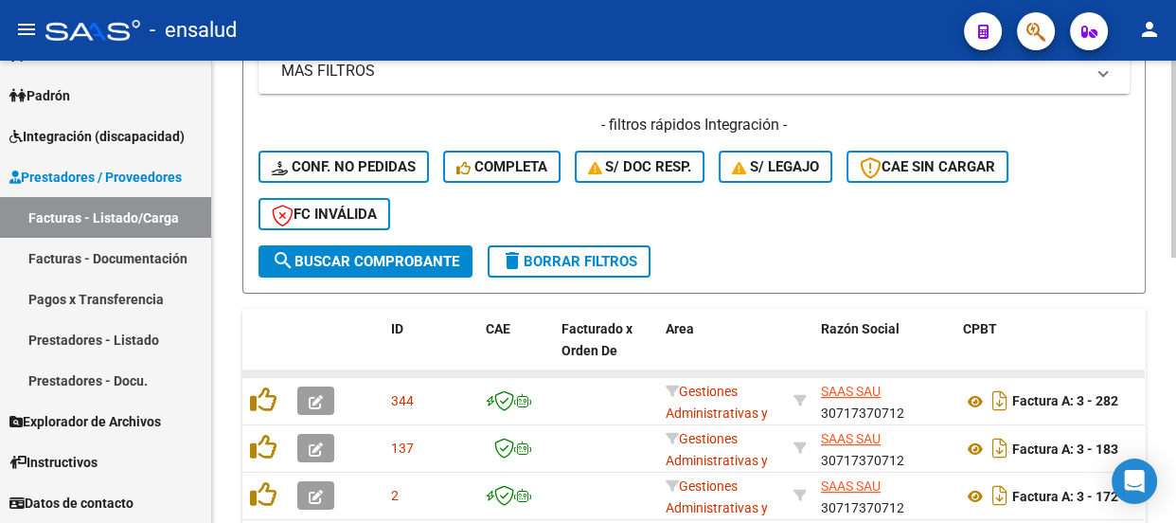
scroll to position [452, 0]
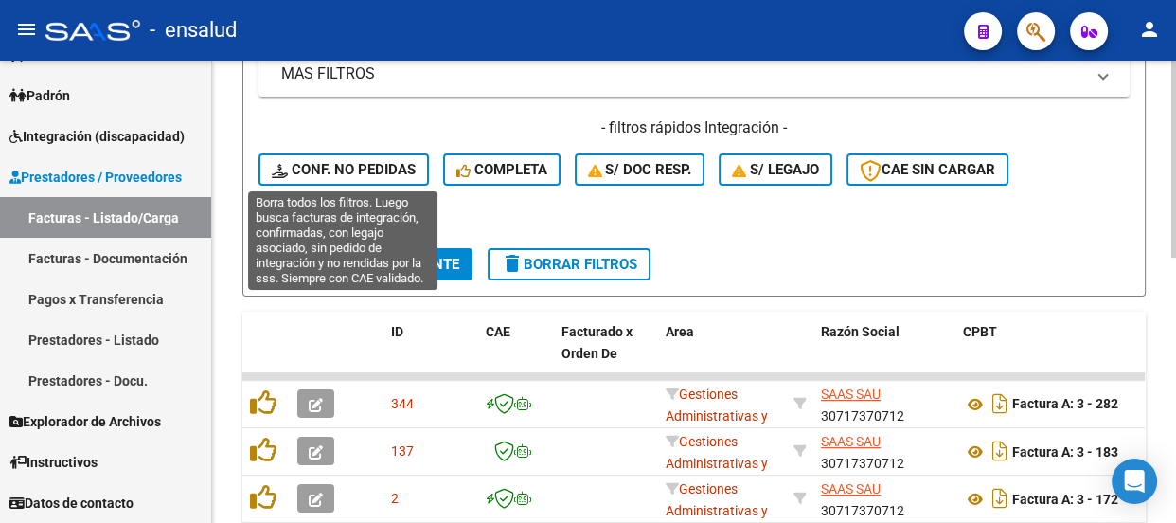
click at [343, 172] on span "Conf. no pedidas" at bounding box center [344, 169] width 144 height 17
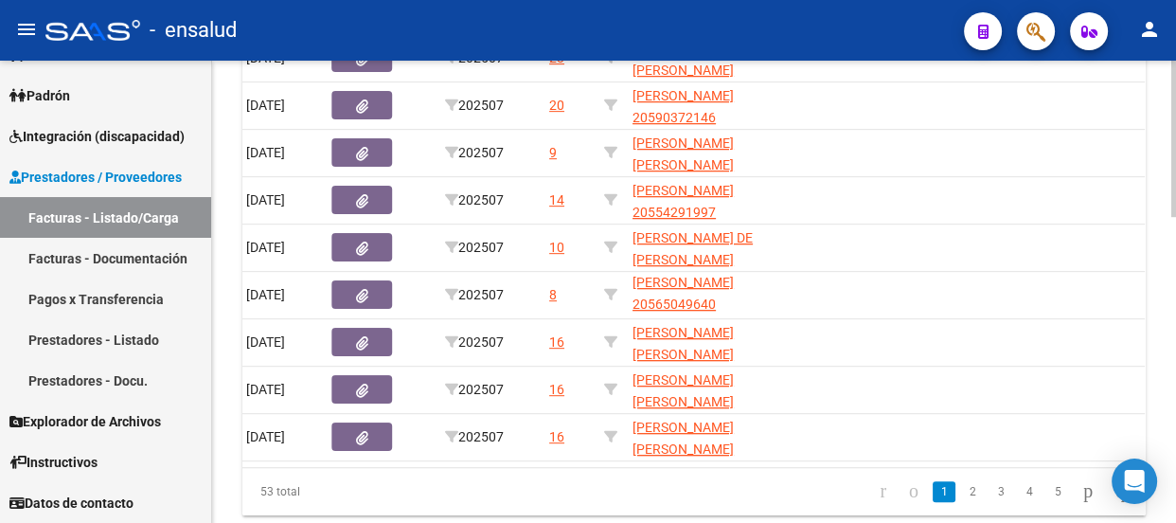
scroll to position [908, 0]
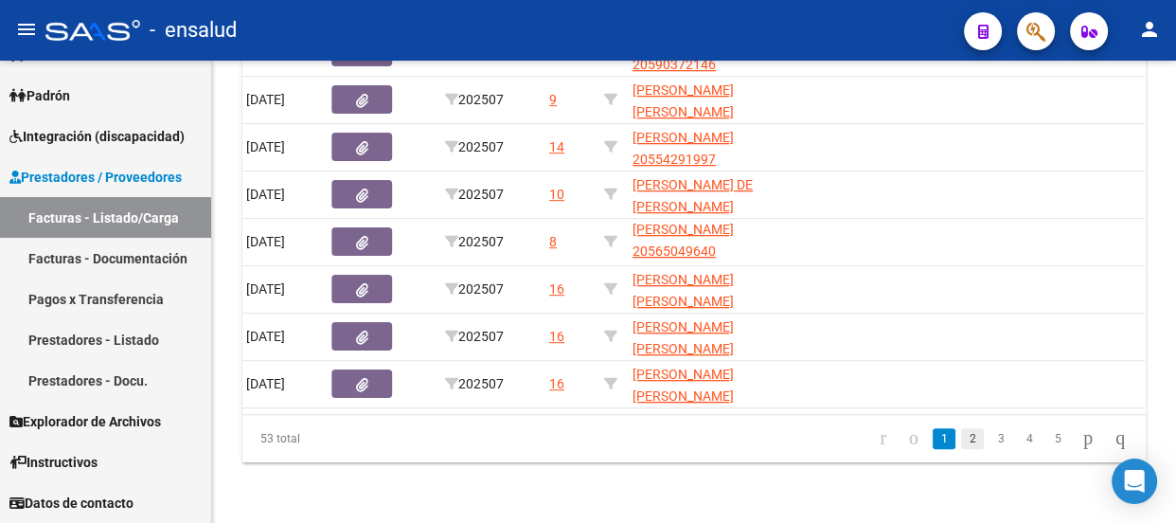
click at [961, 442] on link "2" at bounding box center [972, 438] width 23 height 21
click at [990, 440] on link "3" at bounding box center [1001, 438] width 23 height 21
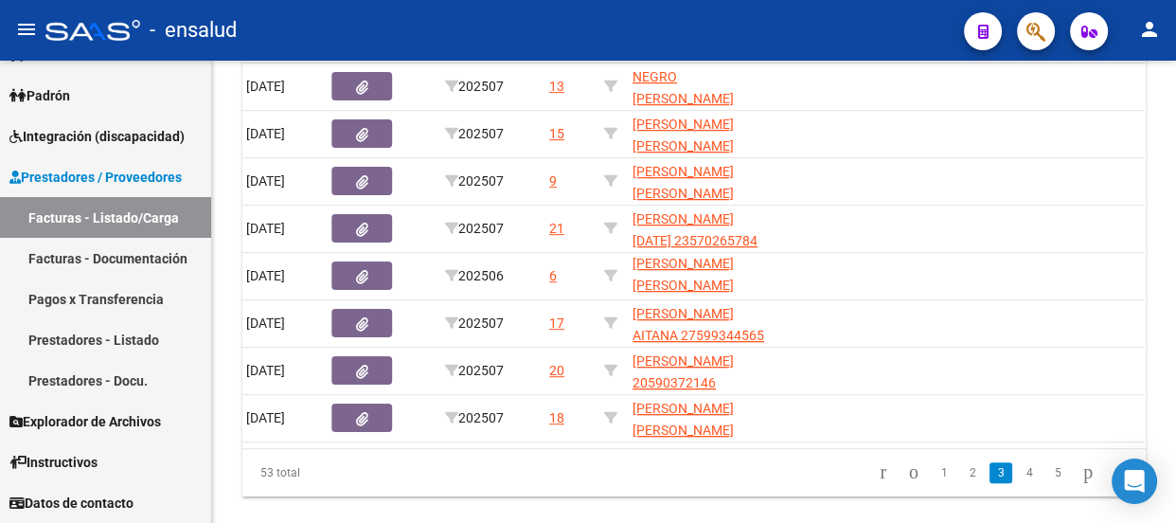
scroll to position [822, 0]
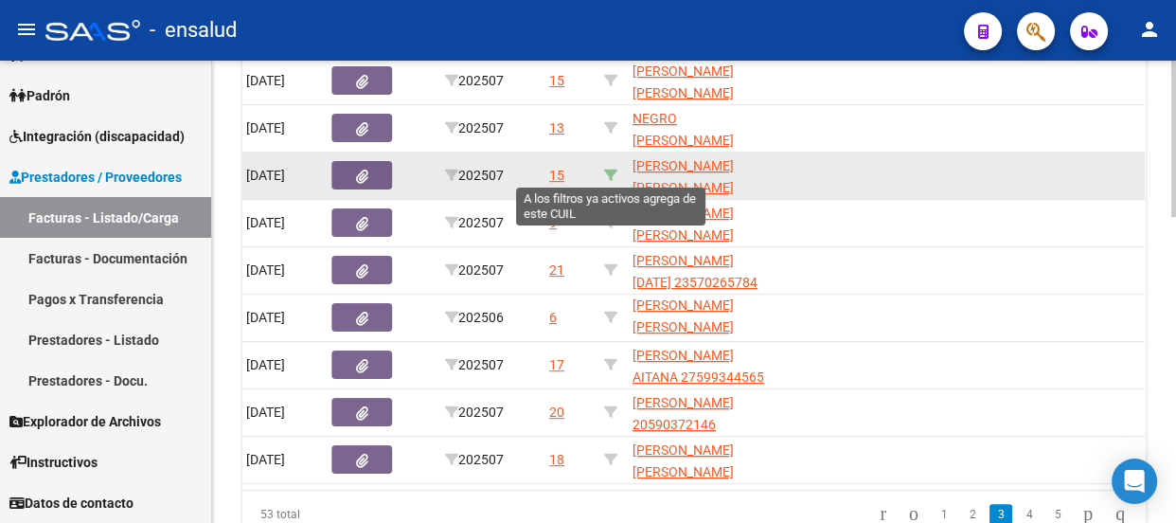
click at [608, 171] on icon at bounding box center [610, 175] width 13 height 13
type input "20558981416"
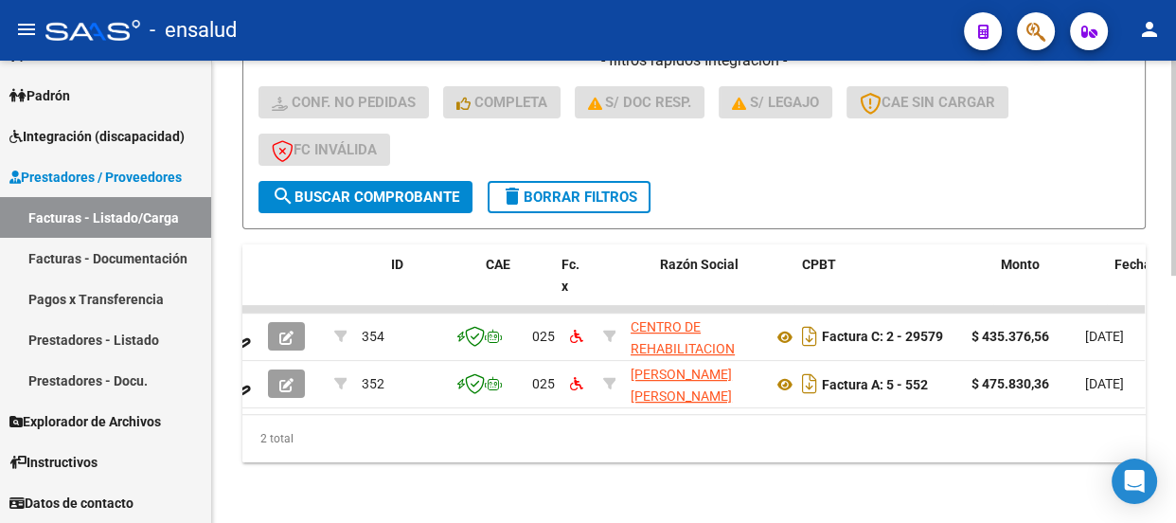
scroll to position [0, 0]
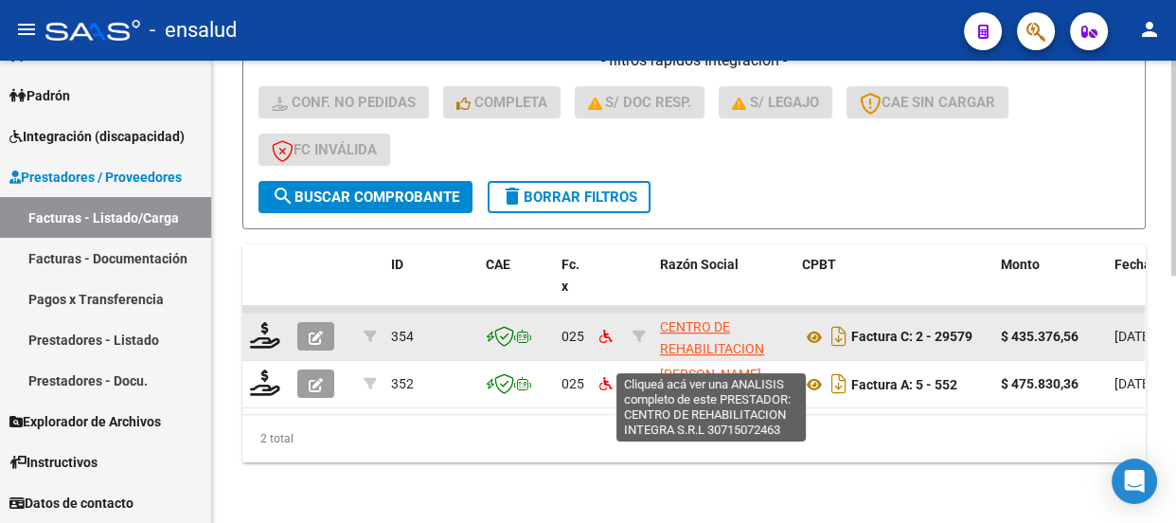
click at [708, 337] on span "CENTRO DE REHABILITACION INTEGRA S.R.L" at bounding box center [712, 348] width 104 height 59
type textarea "30715072463"
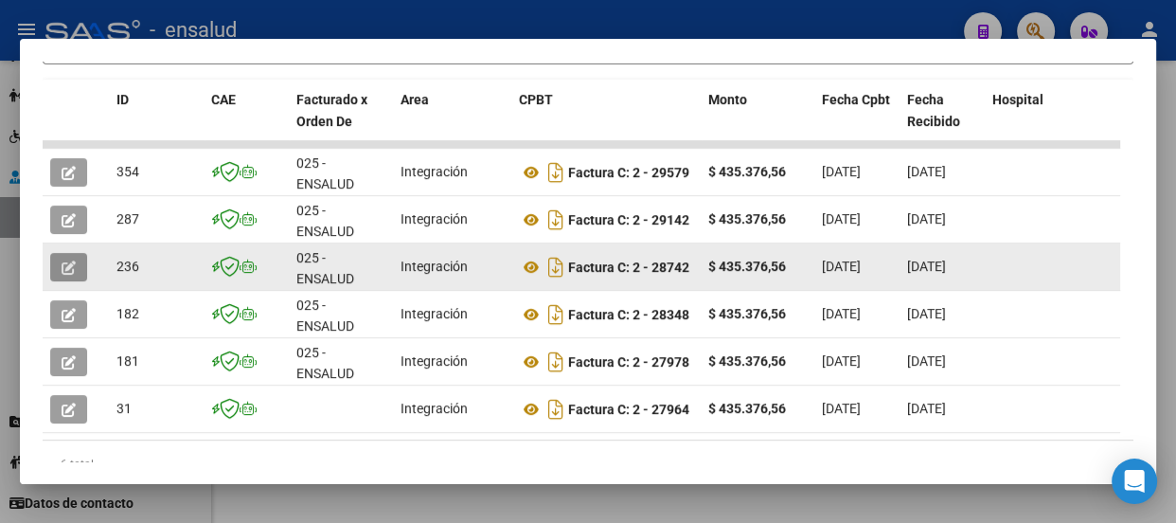
click at [64, 267] on icon "button" at bounding box center [69, 267] width 14 height 14
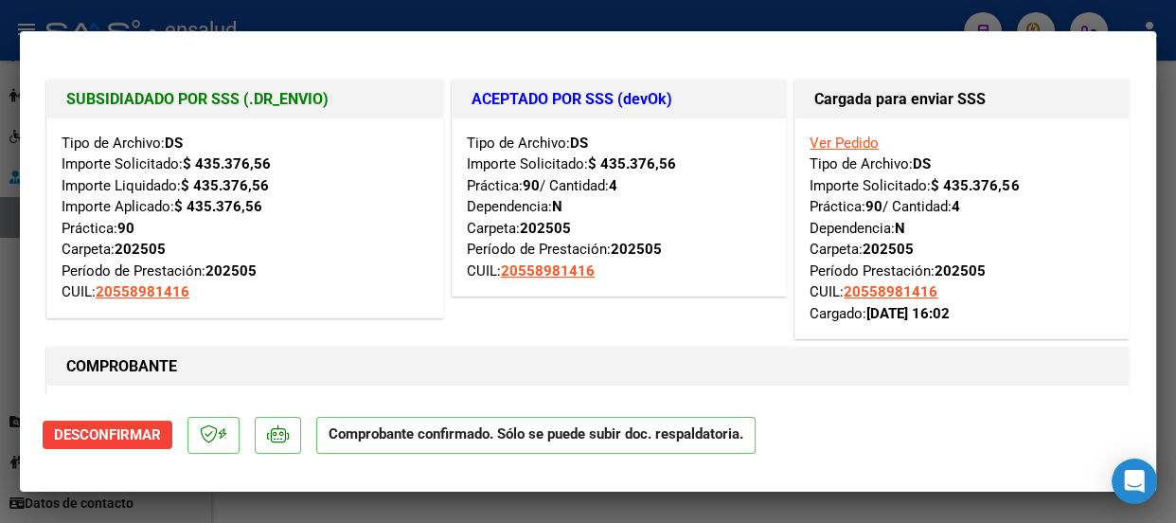
click at [587, 16] on div at bounding box center [588, 261] width 1176 height 523
type input "$ 0,00"
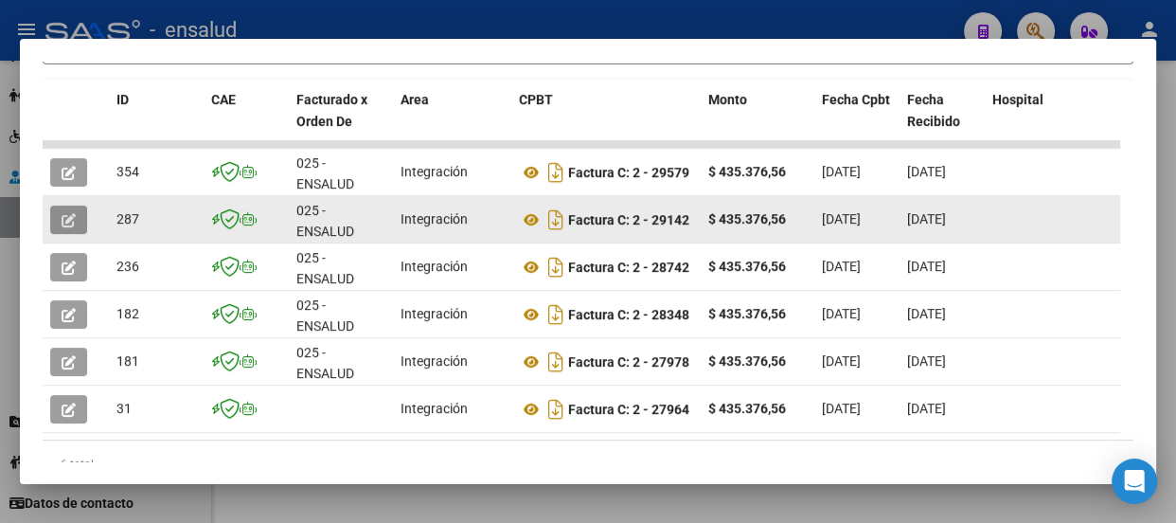
click at [65, 225] on icon "button" at bounding box center [69, 220] width 14 height 14
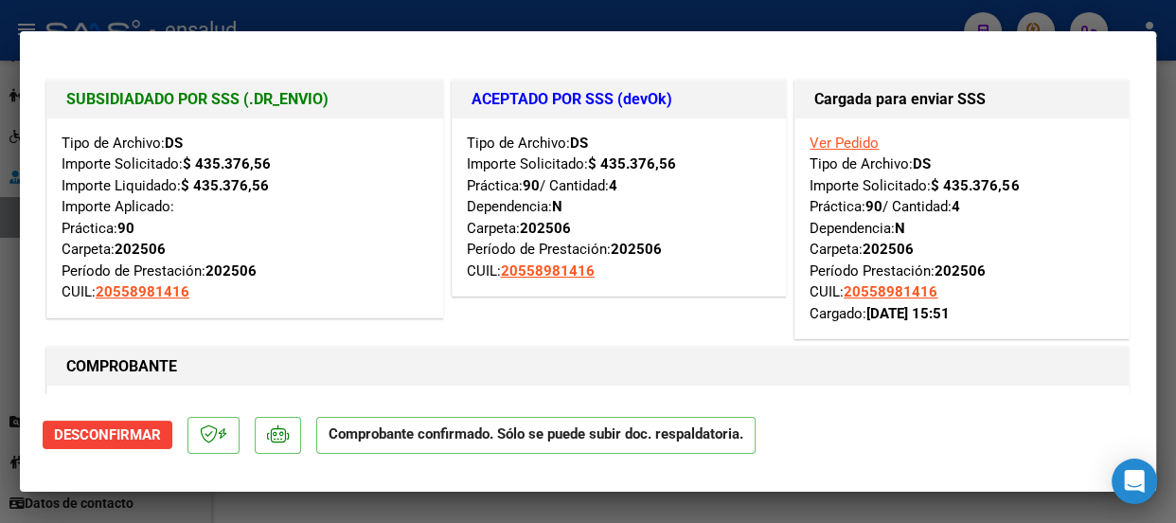
click at [610, 16] on div at bounding box center [588, 261] width 1176 height 523
type input "$ 0,00"
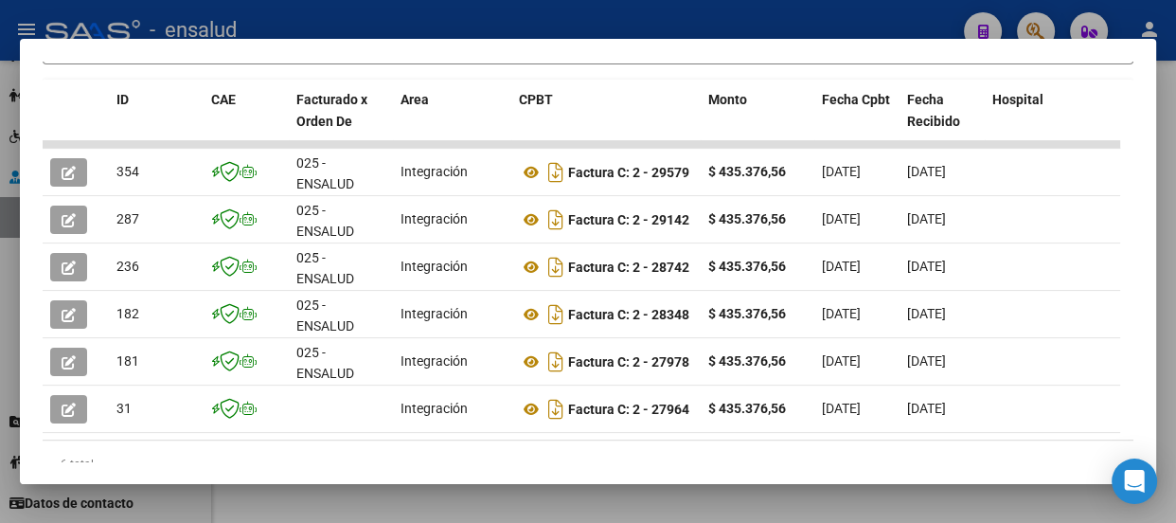
click at [697, 16] on div at bounding box center [588, 261] width 1176 height 523
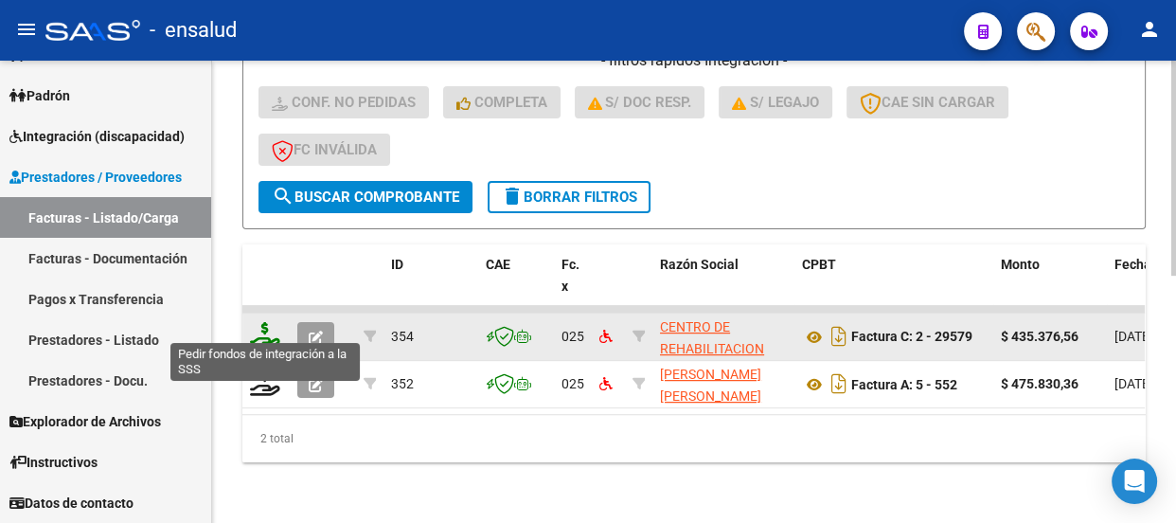
click at [263, 326] on icon at bounding box center [265, 335] width 30 height 27
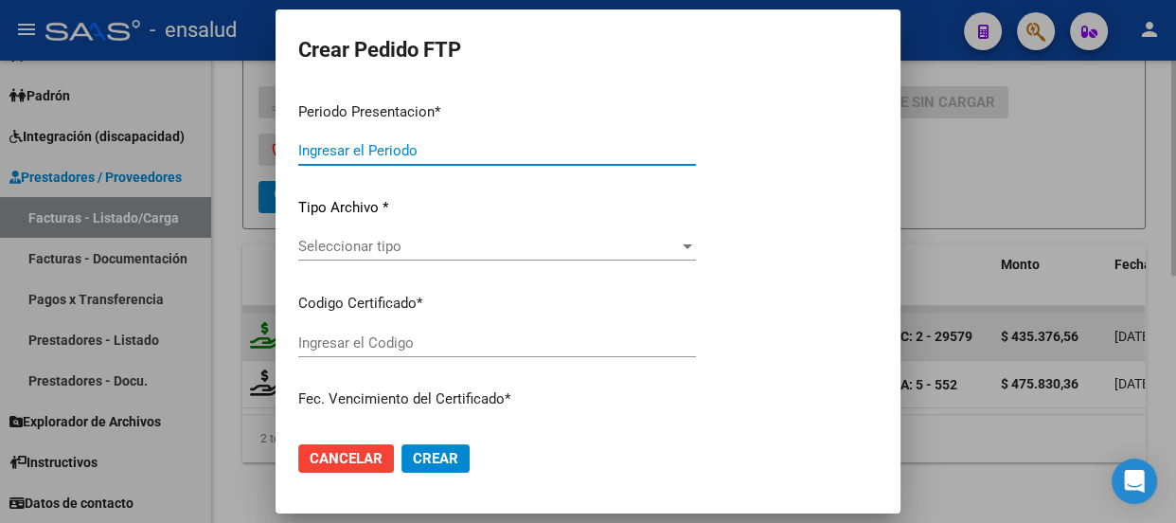
type input "202507"
type input "$ 435.376,56"
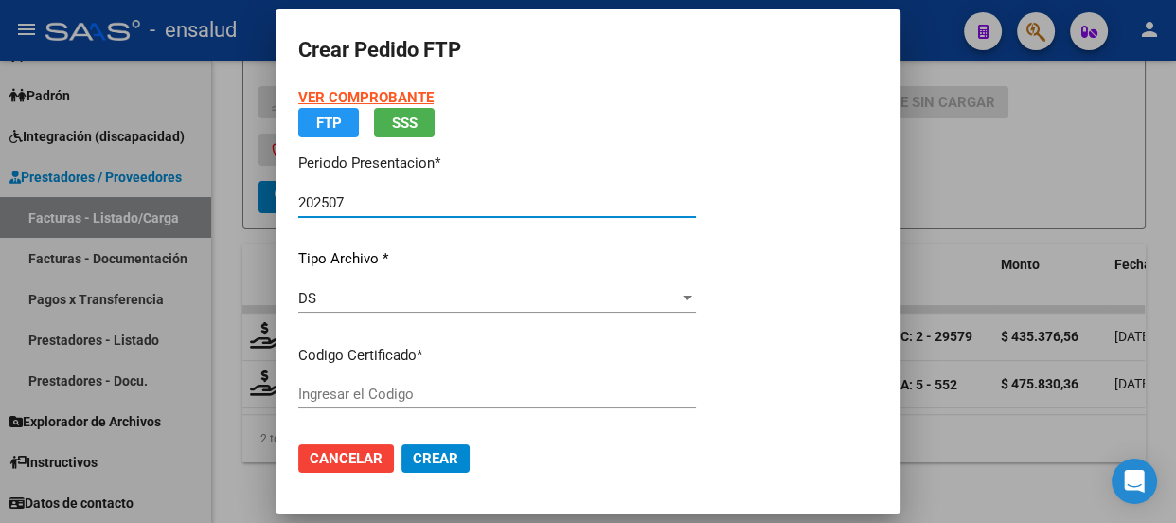
type input "ARG02000558981412024022620290226BS AS352"
type input "[DATE]"
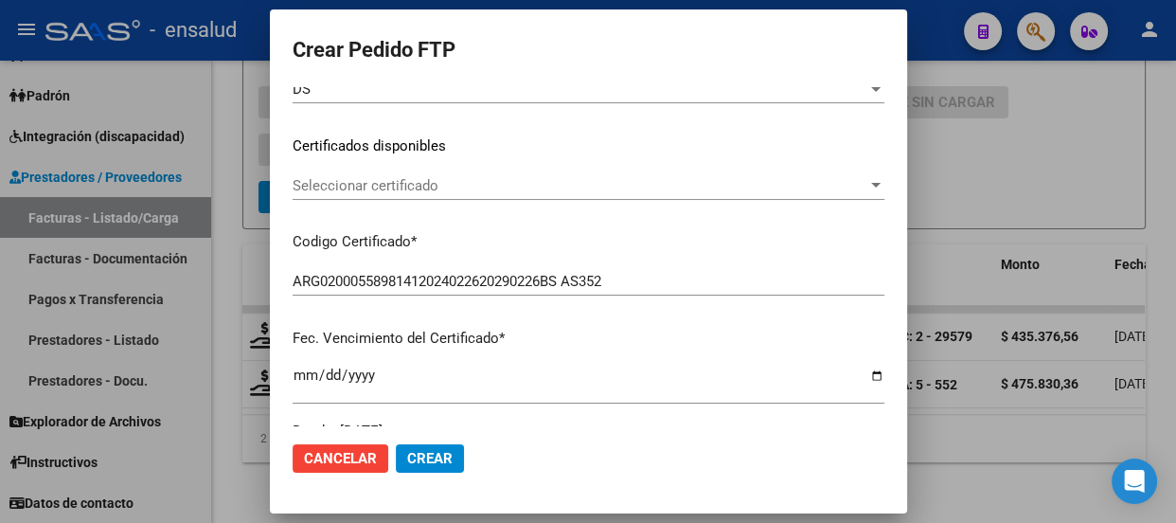
scroll to position [258, 0]
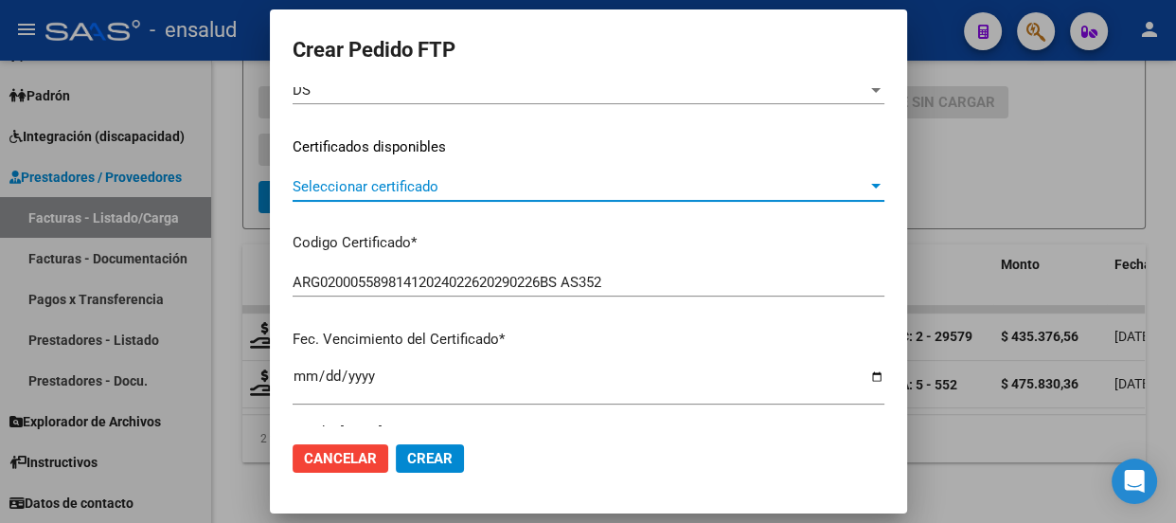
click at [503, 186] on span "Seleccionar certificado" at bounding box center [580, 186] width 575 height 17
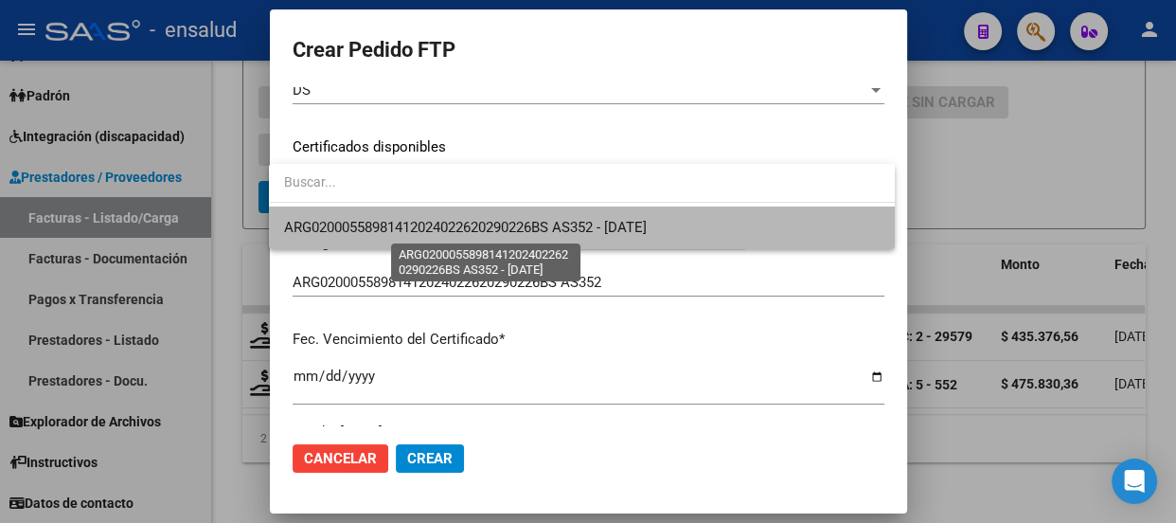
click at [459, 221] on span "ARG02000558981412024022620290226BS AS352 - [DATE]" at bounding box center [465, 227] width 363 height 17
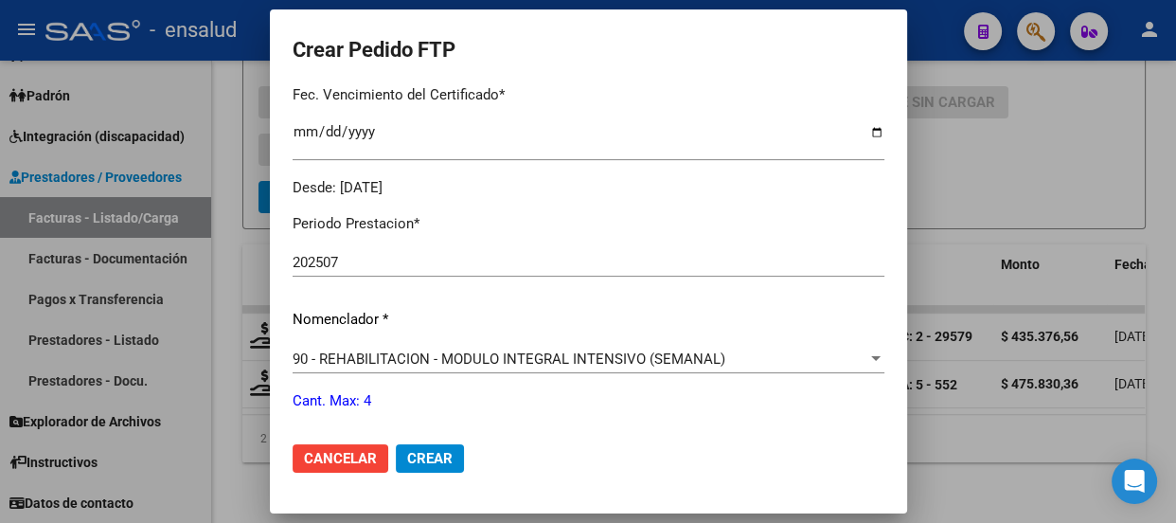
scroll to position [602, 0]
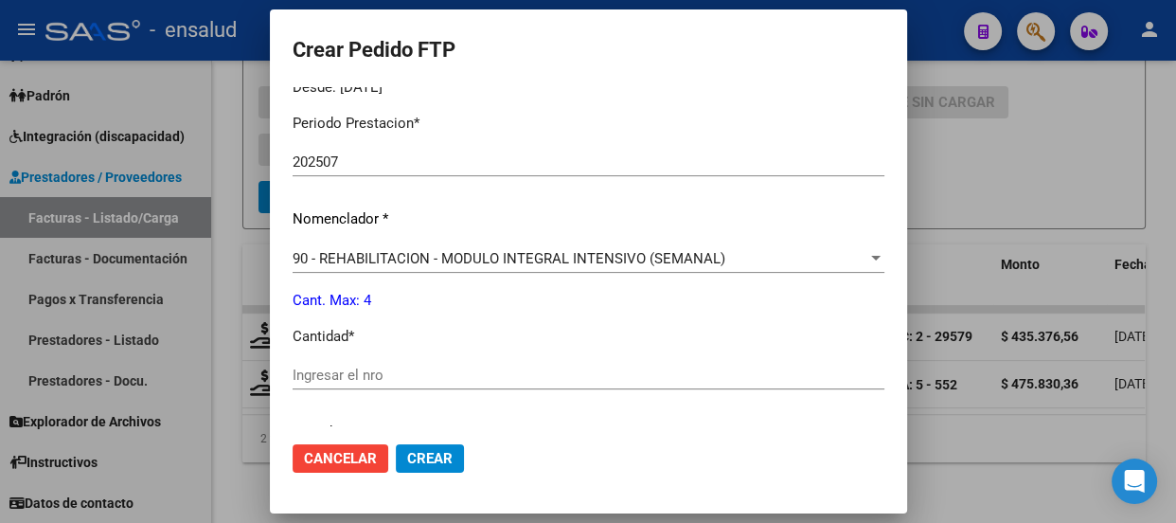
click at [341, 368] on input "Ingresar el nro" at bounding box center [589, 375] width 592 height 17
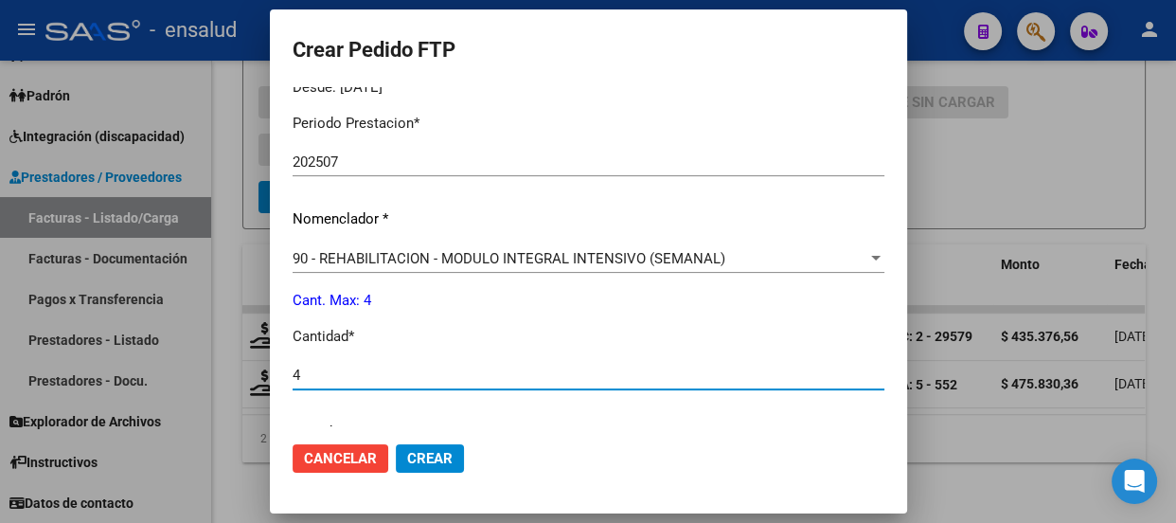
type input "4"
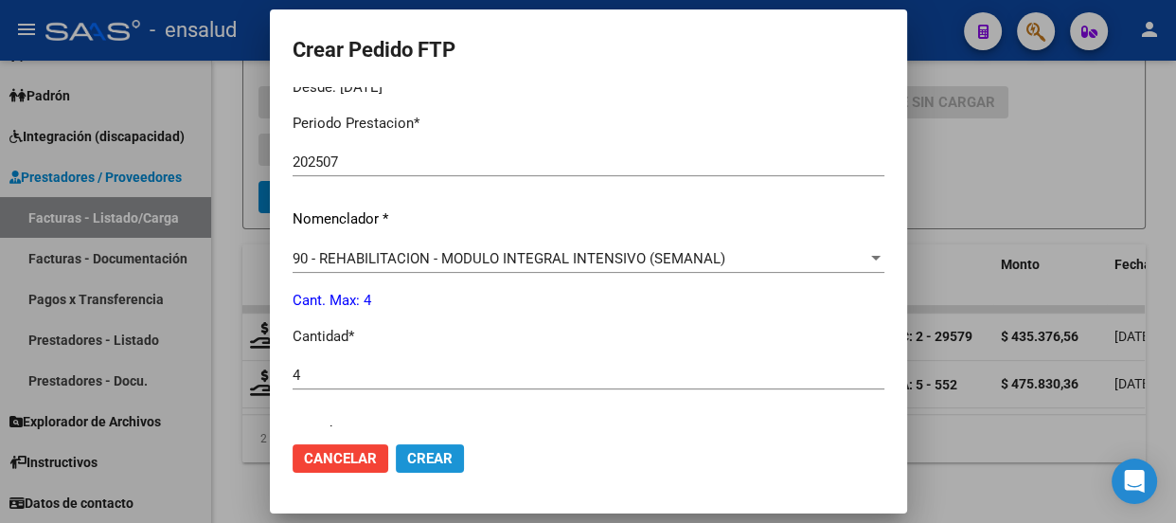
click at [434, 458] on span "Crear" at bounding box center [429, 458] width 45 height 17
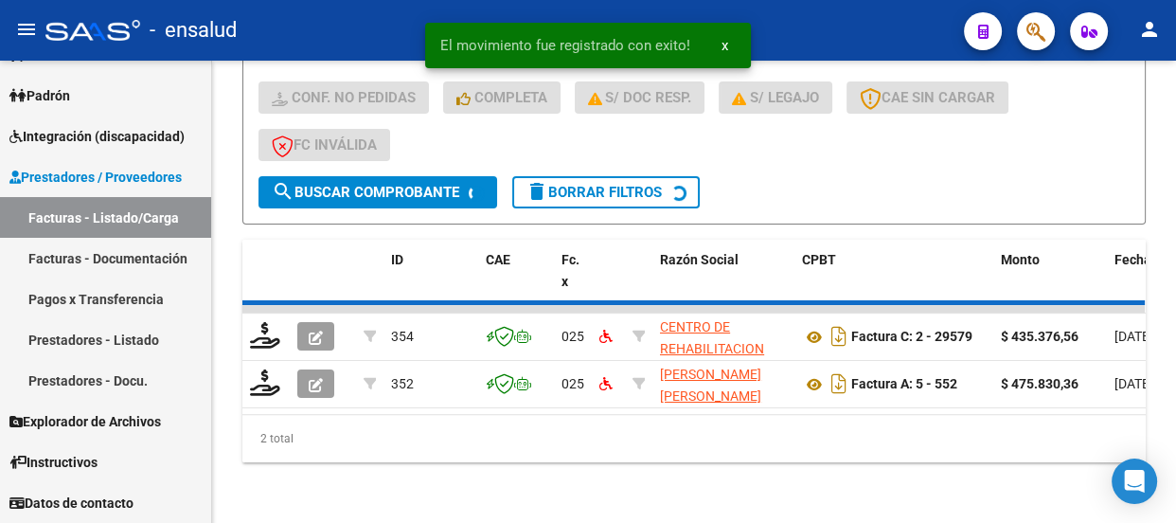
scroll to position [482, 0]
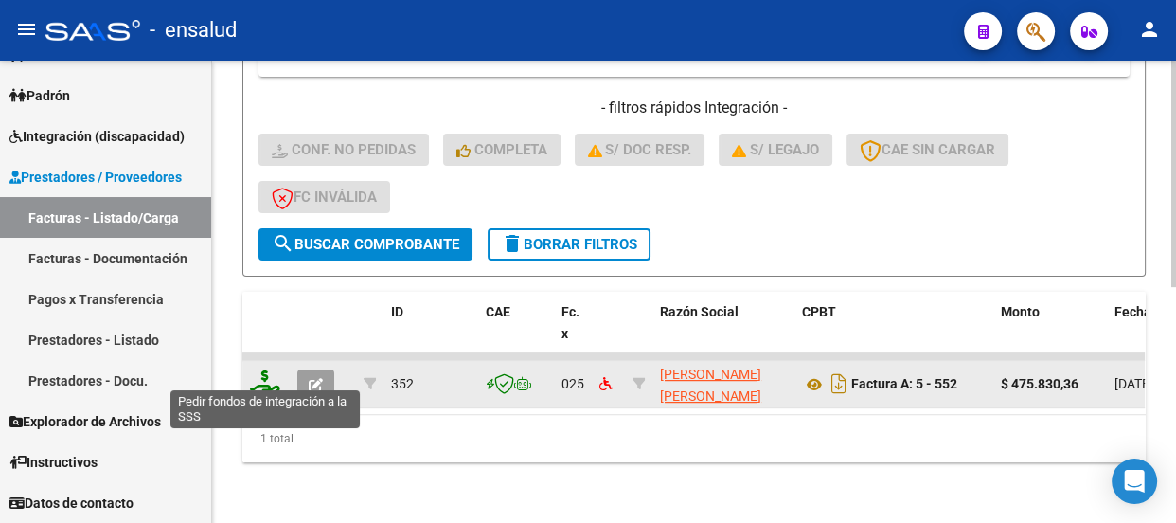
click at [263, 372] on icon at bounding box center [265, 382] width 30 height 27
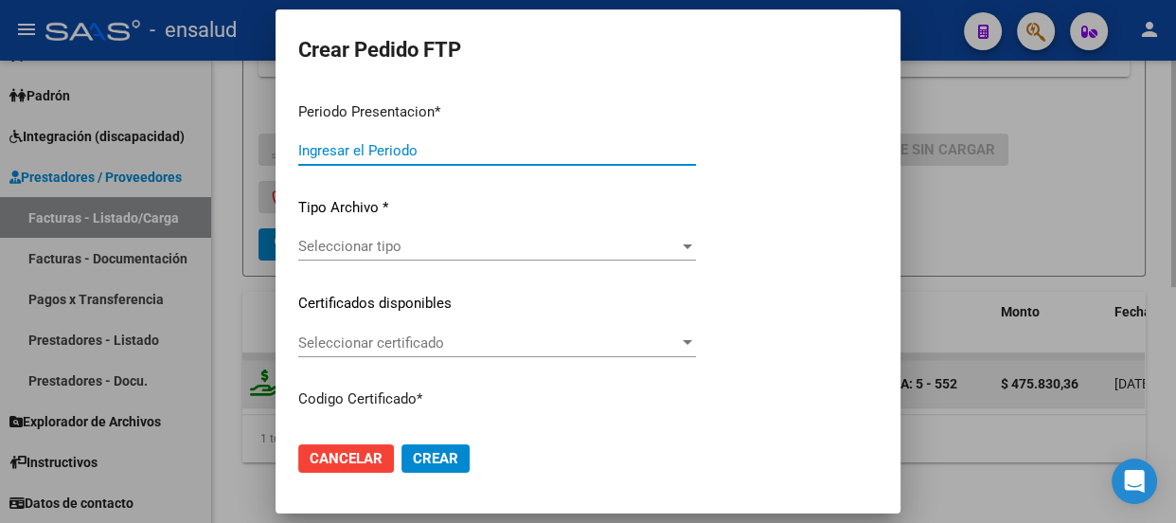
type input "202507"
type input "$ 475.830,36"
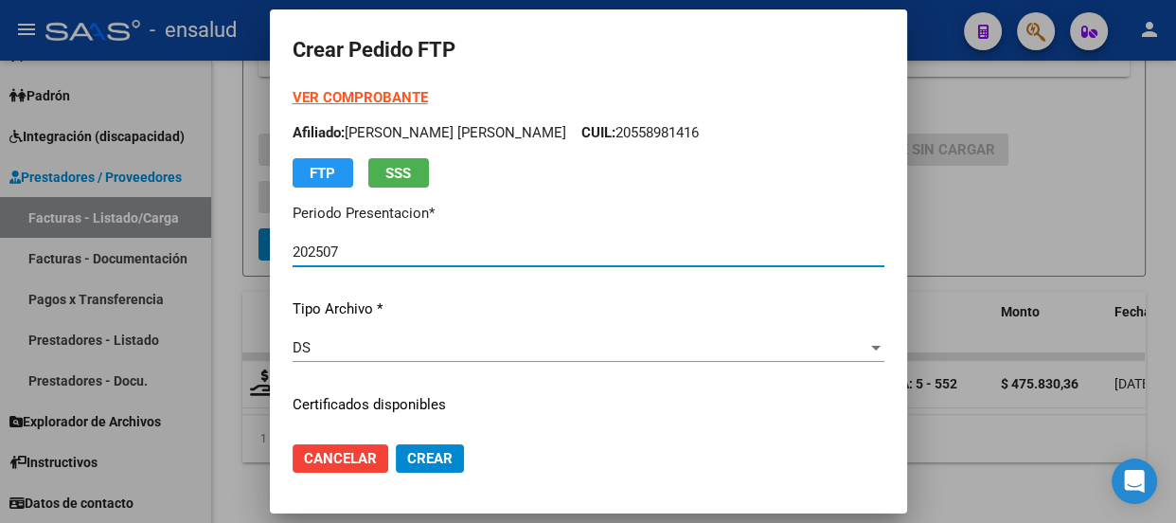
type input "ARG02000558981412024022620290226BS AS352"
type input "[DATE]"
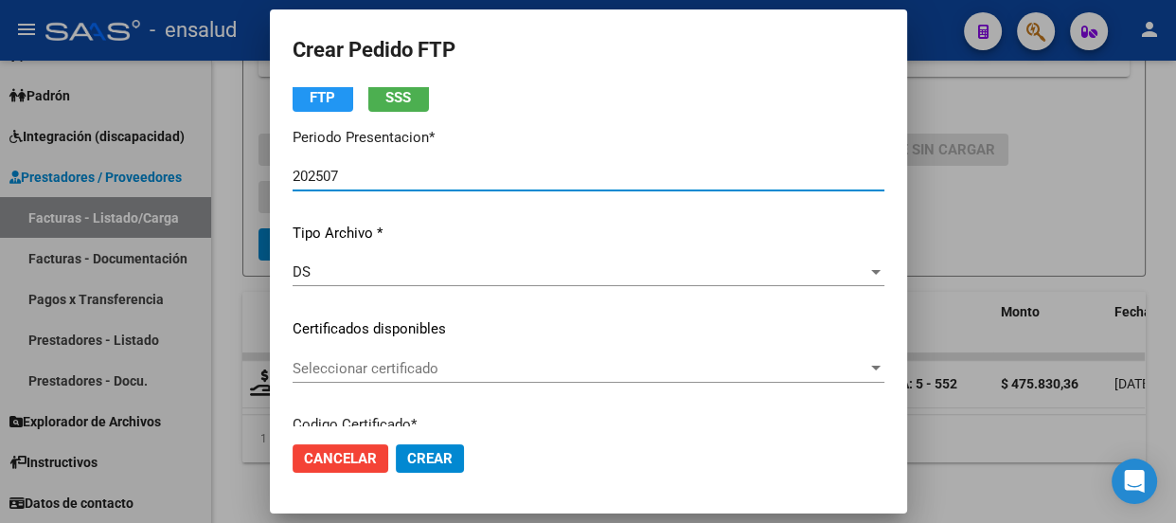
scroll to position [171, 0]
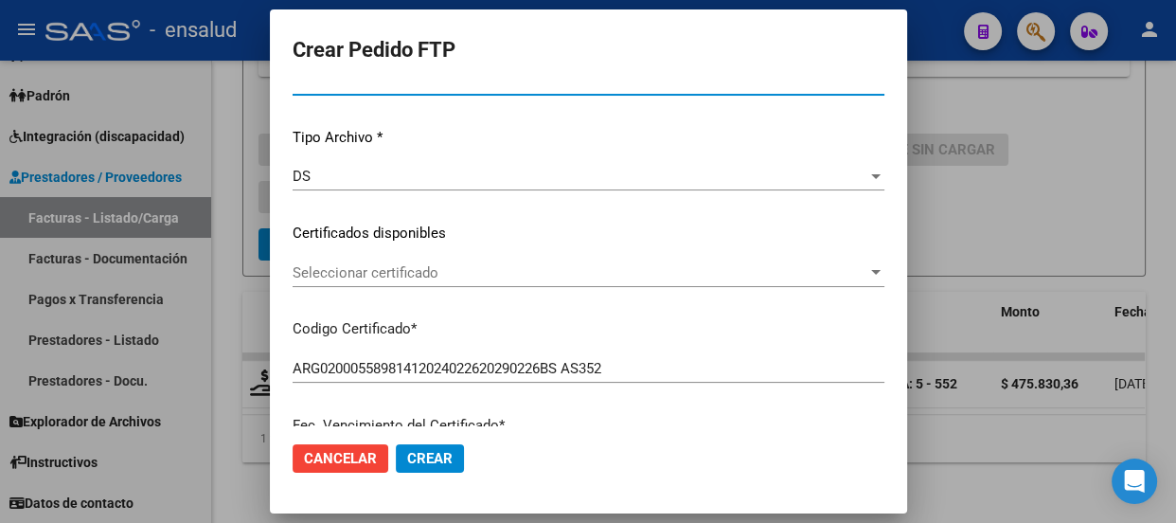
click at [554, 268] on span "Seleccionar certificado" at bounding box center [580, 272] width 575 height 17
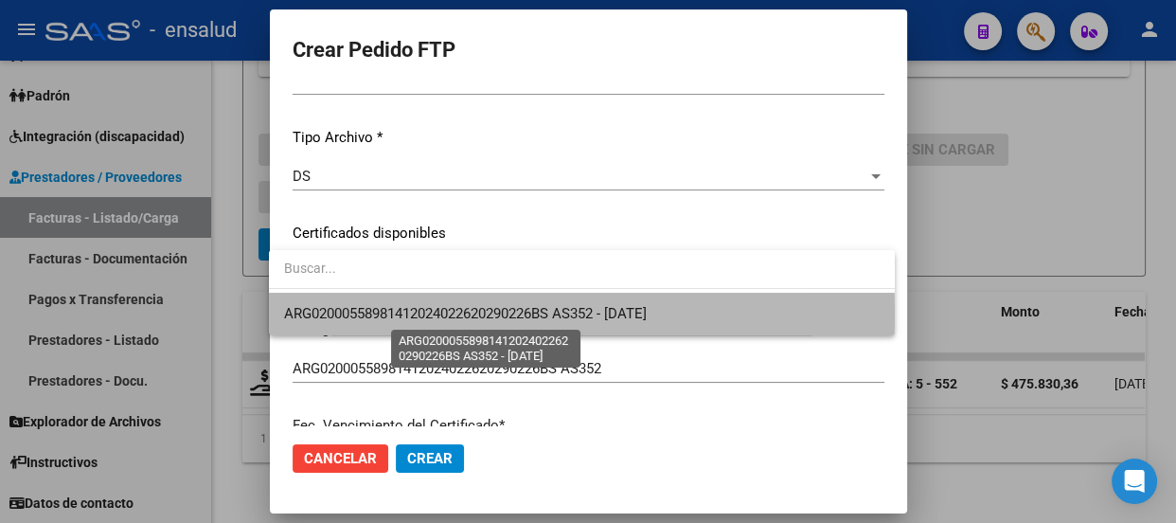
click at [493, 314] on span "ARG02000558981412024022620290226BS AS352 - [DATE]" at bounding box center [465, 313] width 363 height 17
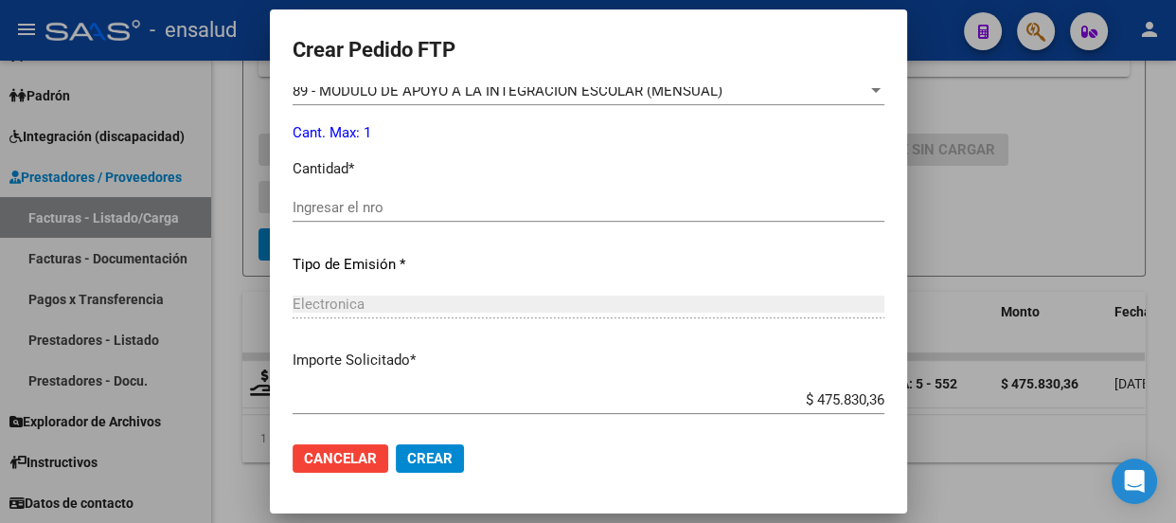
scroll to position [775, 0]
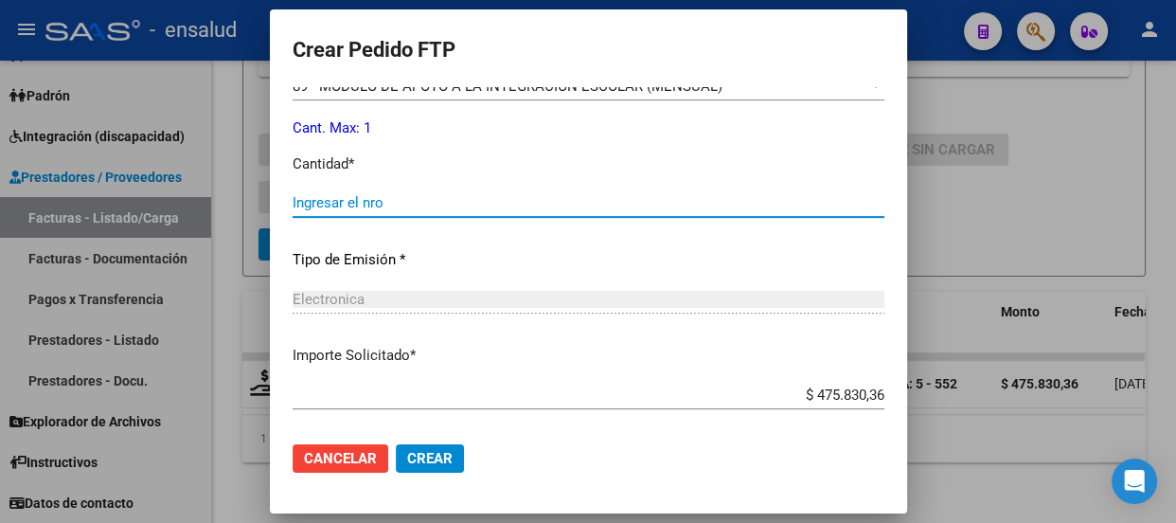
click at [315, 201] on input "Ingresar el nro" at bounding box center [589, 202] width 592 height 17
type input "1"
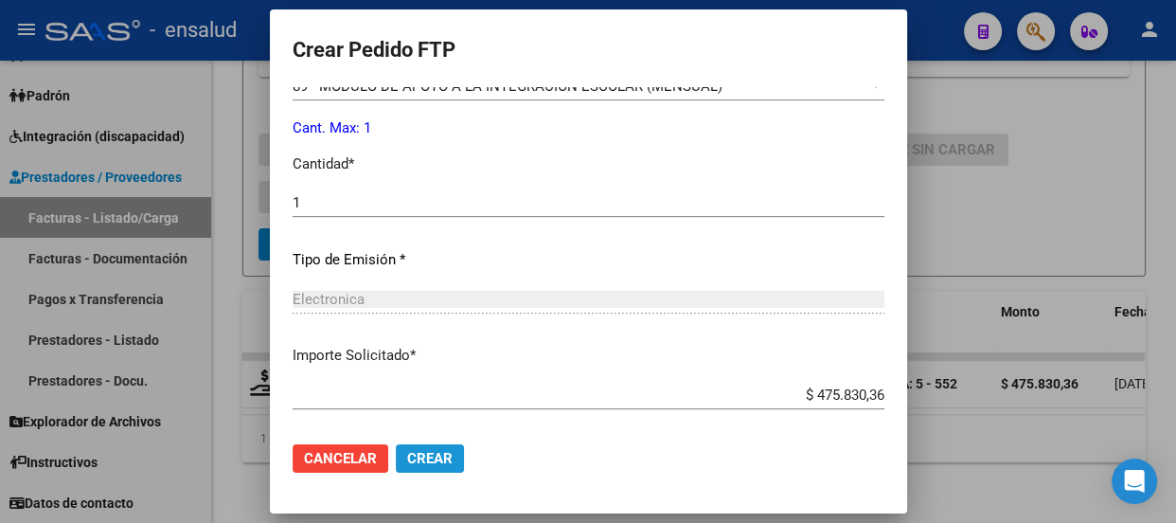
click at [444, 455] on button "Crear" at bounding box center [430, 458] width 68 height 28
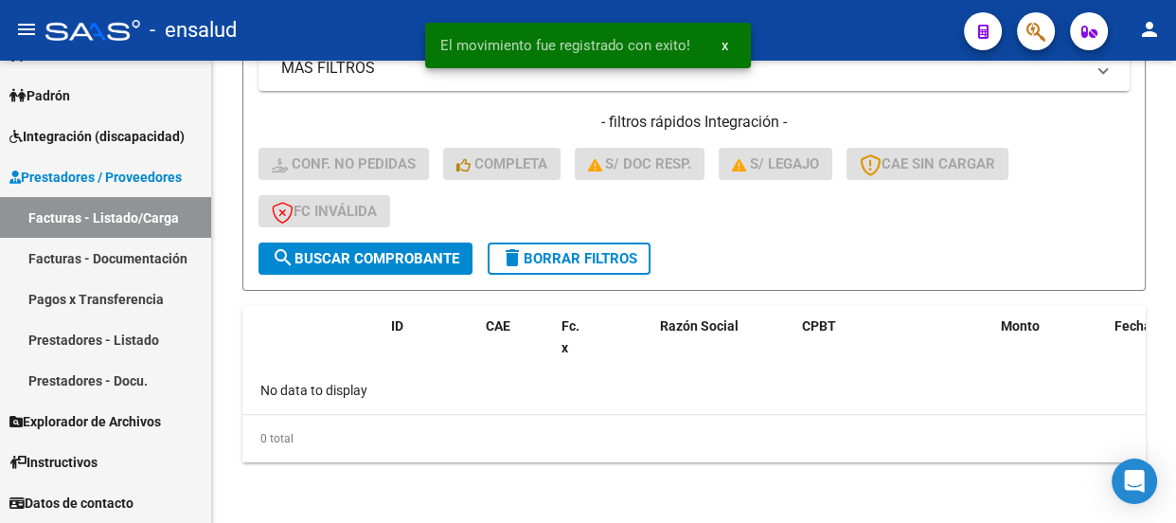
scroll to position [455, 0]
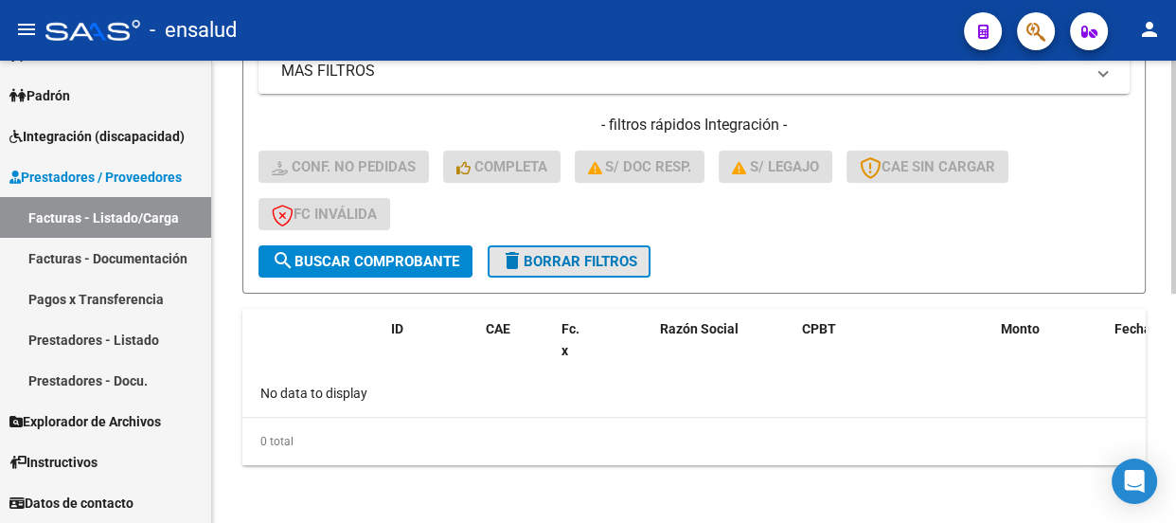
click at [587, 260] on span "delete Borrar Filtros" at bounding box center [569, 261] width 136 height 17
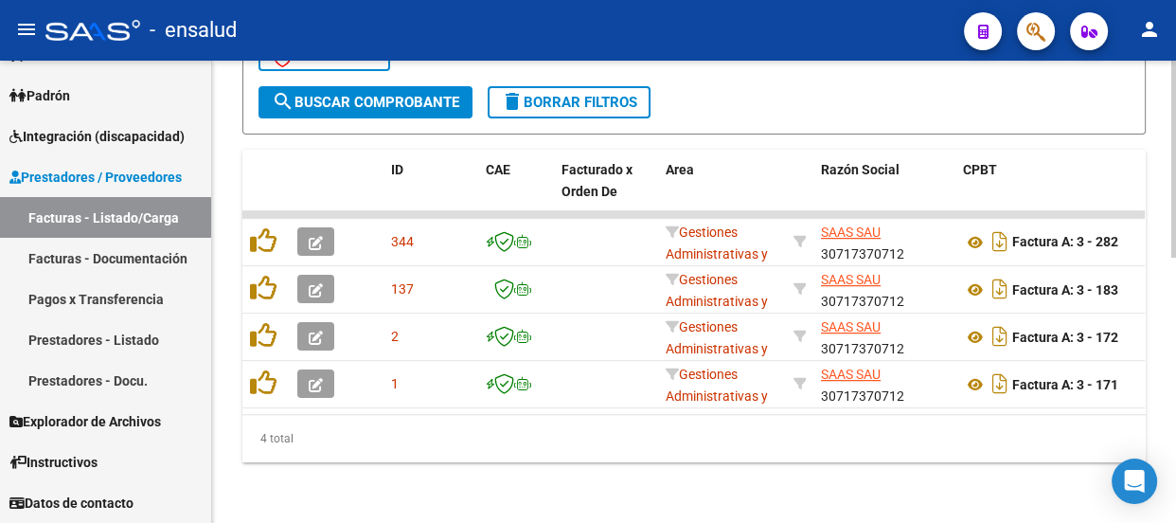
scroll to position [538, 0]
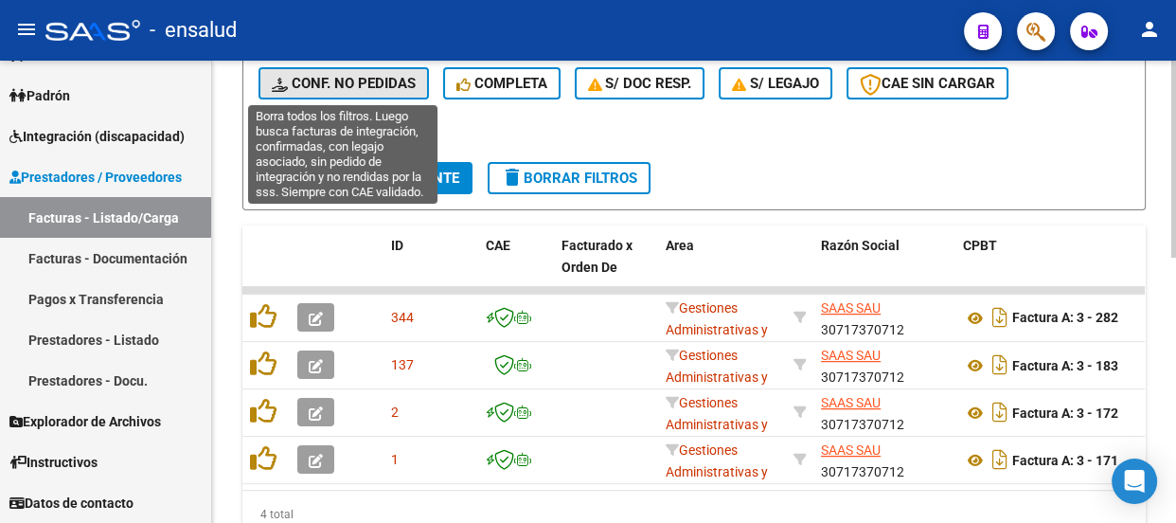
drag, startPoint x: 347, startPoint y: 81, endPoint x: 342, endPoint y: 186, distance: 105.3
click at [347, 81] on span "Conf. no pedidas" at bounding box center [344, 83] width 144 height 17
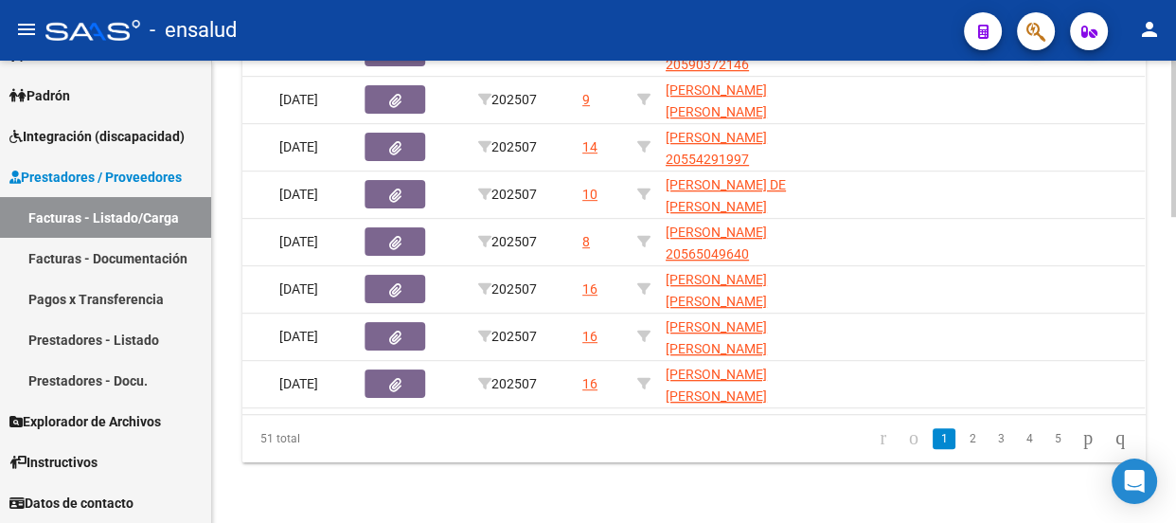
scroll to position [0, 1179]
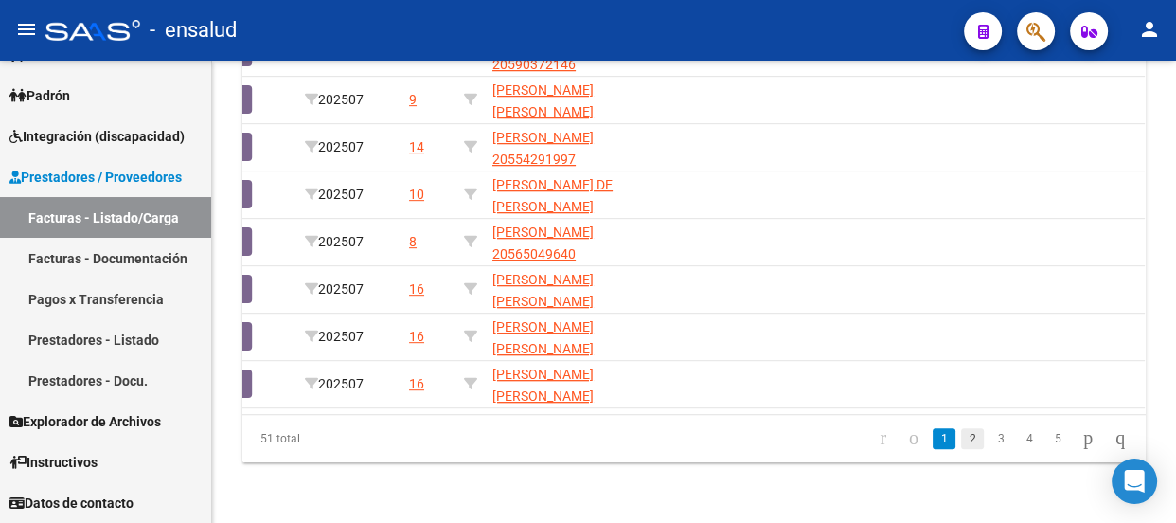
click at [961, 440] on link "2" at bounding box center [972, 438] width 23 height 21
click at [990, 443] on link "3" at bounding box center [1001, 438] width 23 height 21
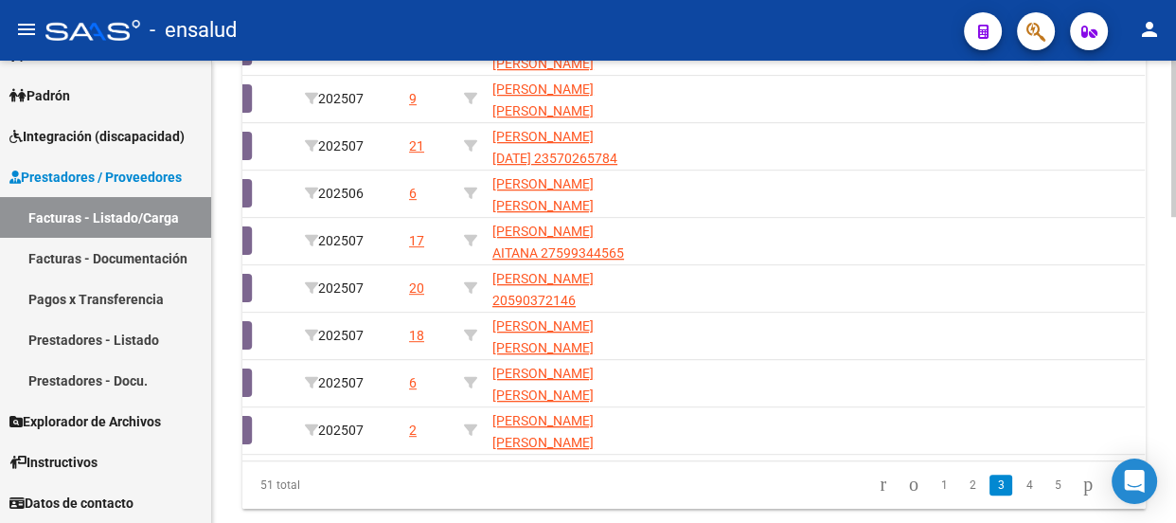
scroll to position [908, 0]
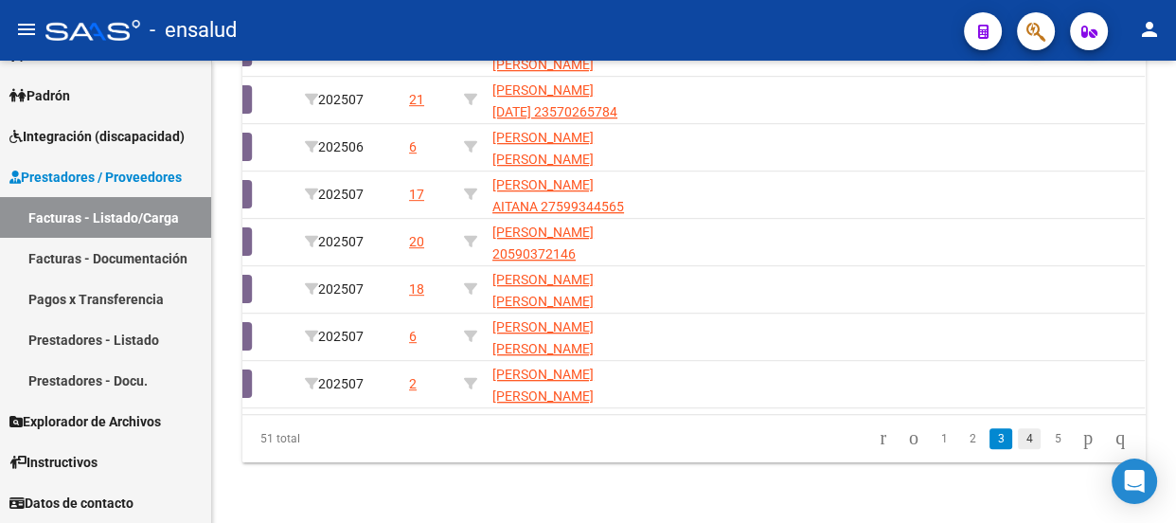
click at [1018, 438] on link "4" at bounding box center [1029, 438] width 23 height 21
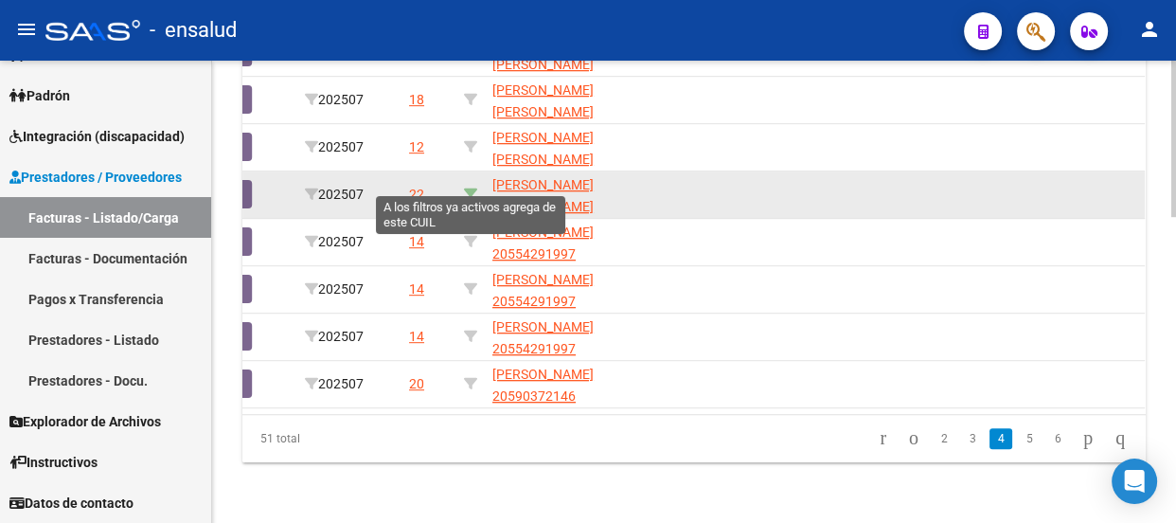
click at [471, 188] on icon at bounding box center [470, 194] width 13 height 13
type input "20555089318"
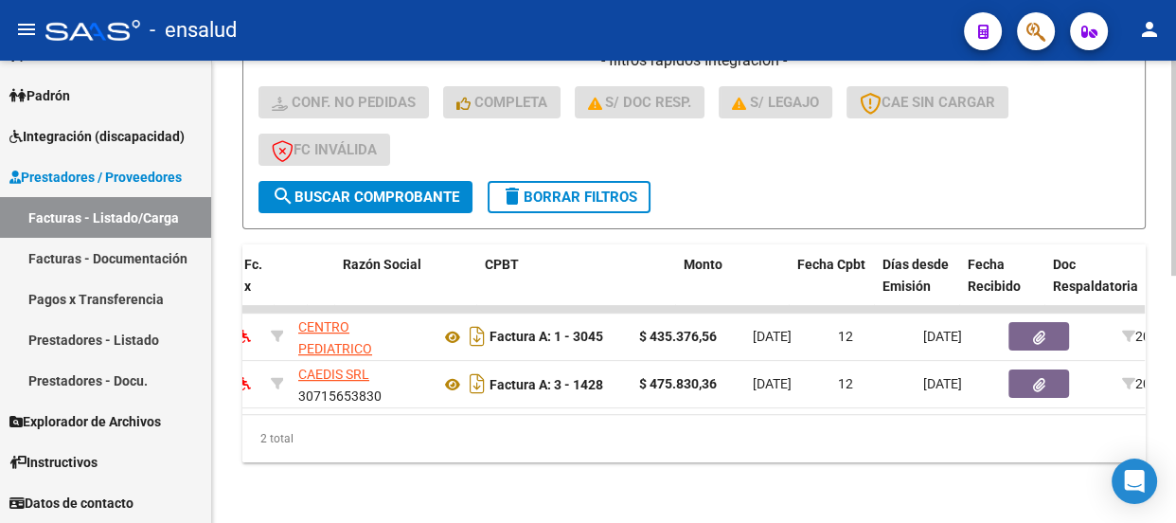
scroll to position [0, 0]
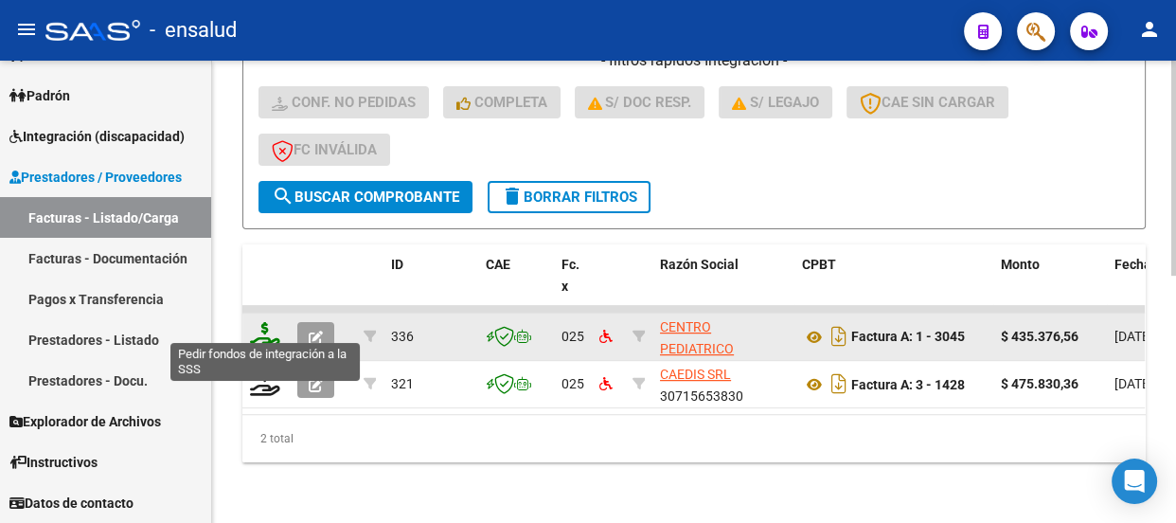
click at [260, 329] on icon at bounding box center [265, 335] width 30 height 27
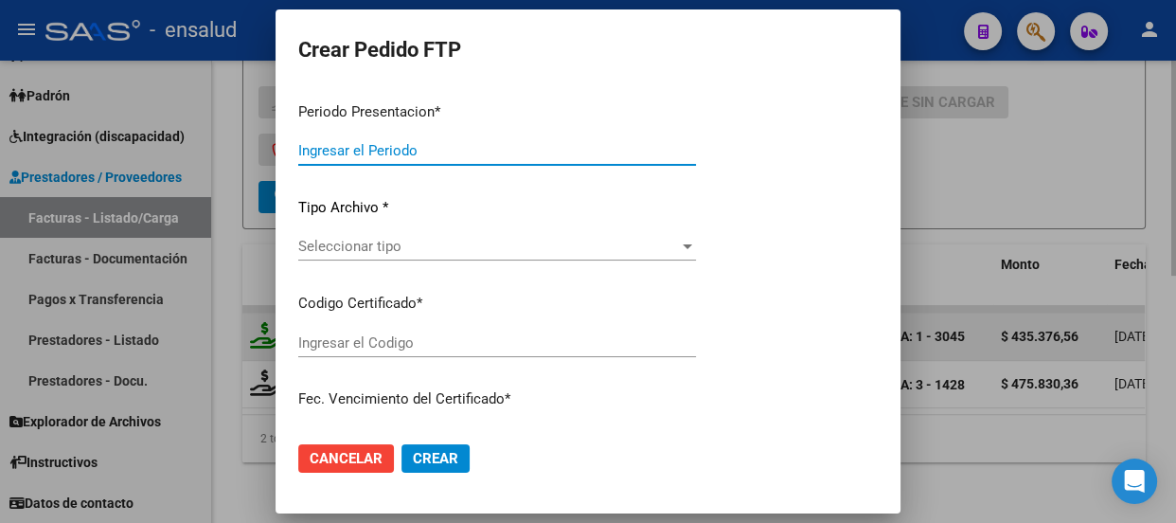
type input "202507"
type input "$ 435.376,56"
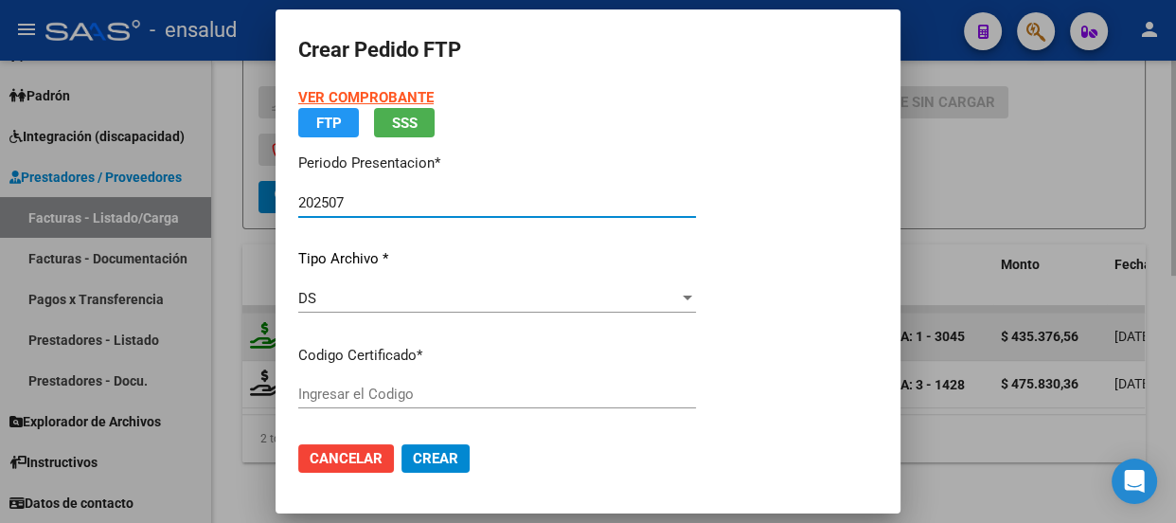
type input "ARG02000555089312021120620261206BS370"
type input "[DATE]"
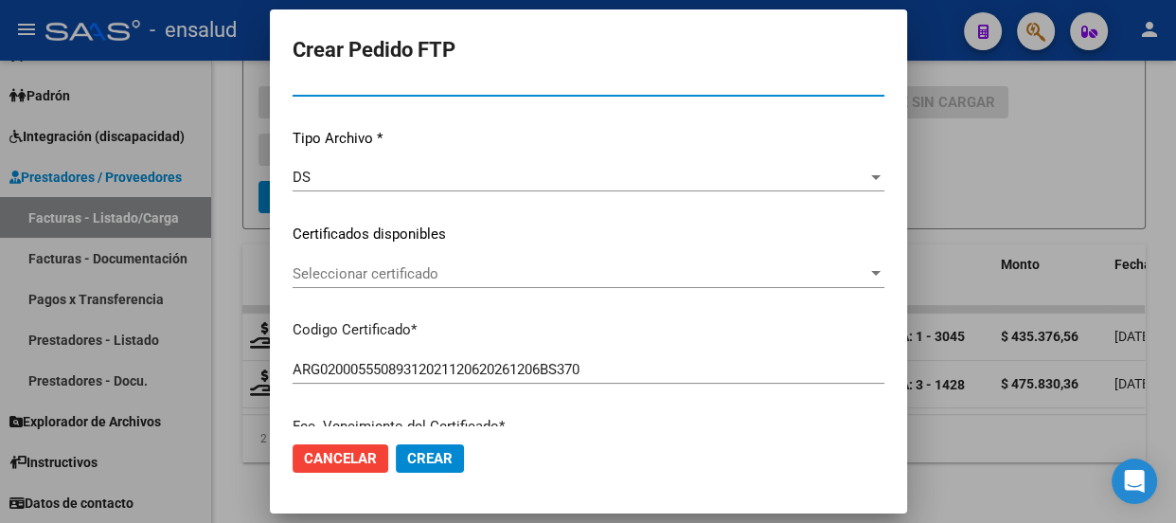
scroll to position [171, 0]
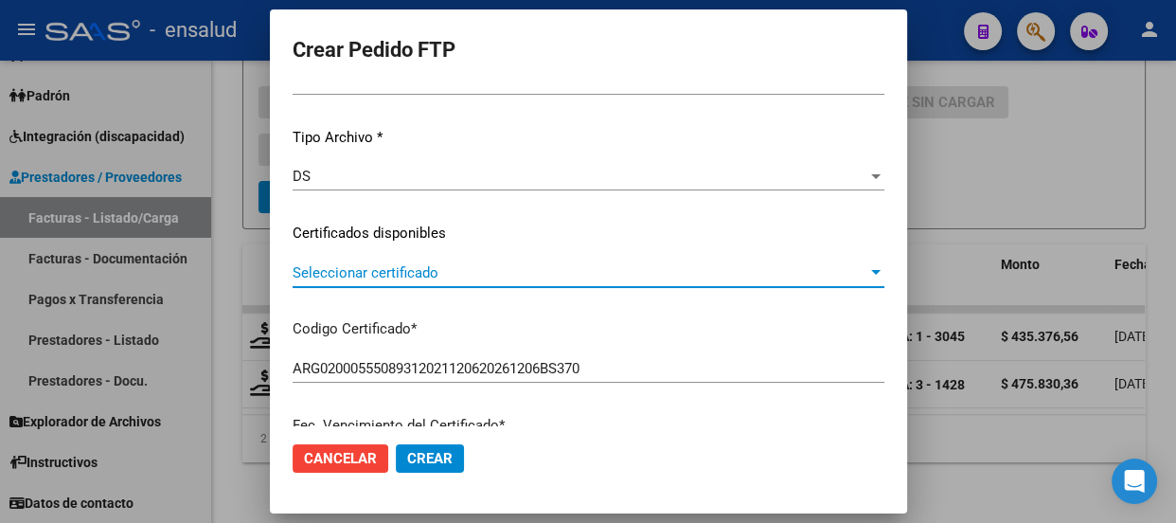
click at [543, 271] on span "Seleccionar certificado" at bounding box center [580, 272] width 575 height 17
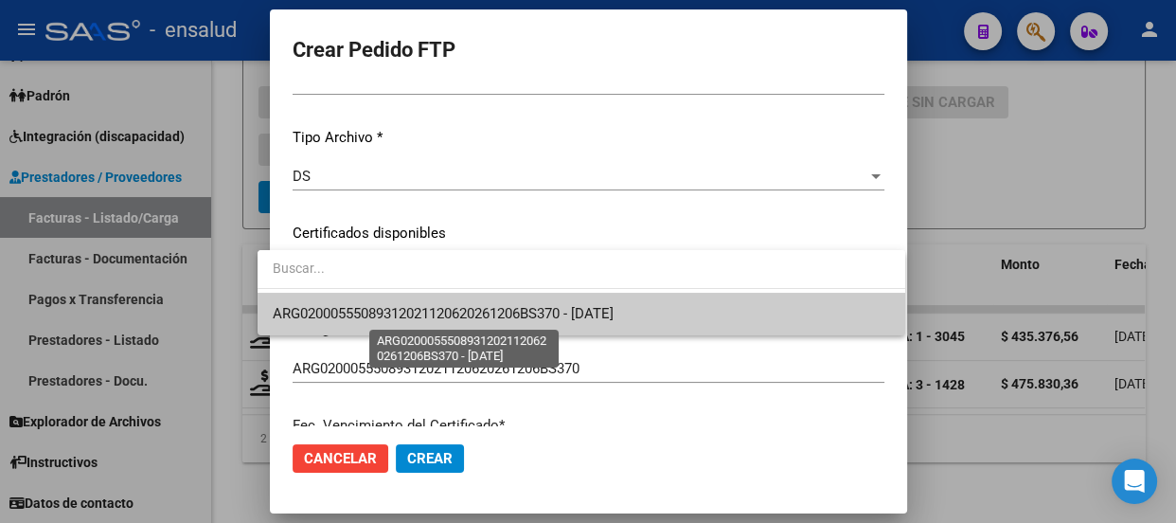
click at [539, 310] on span "ARG02000555089312021120620261206BS370 - [DATE]" at bounding box center [443, 313] width 341 height 17
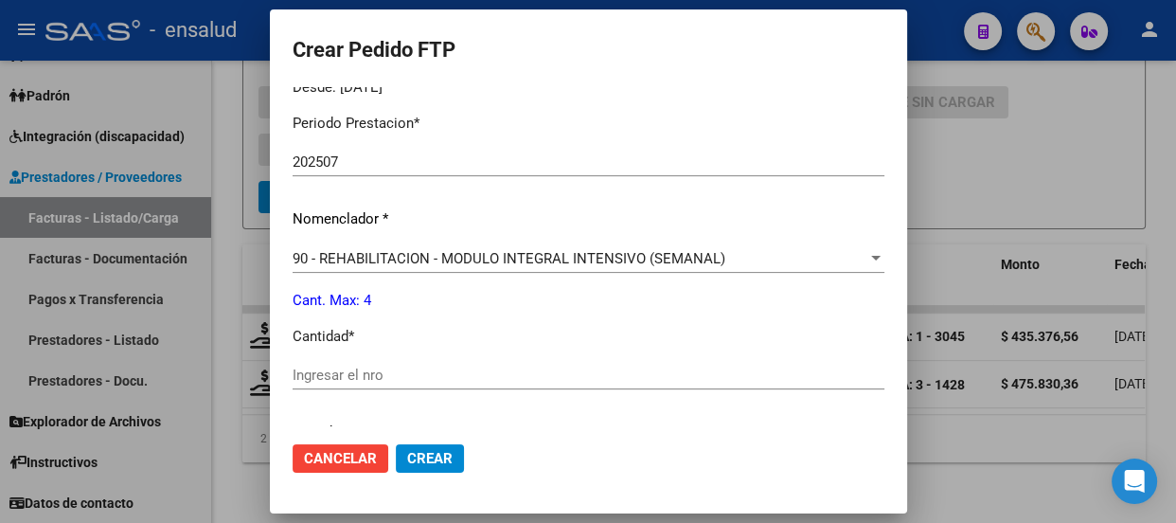
scroll to position [689, 0]
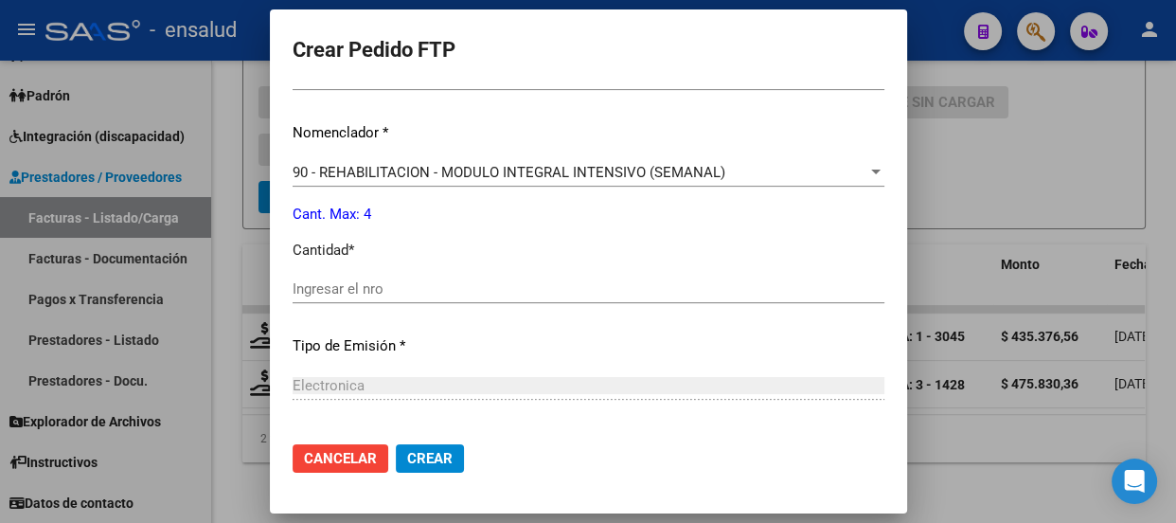
click at [316, 278] on div "Ingresar el nro" at bounding box center [589, 289] width 592 height 28
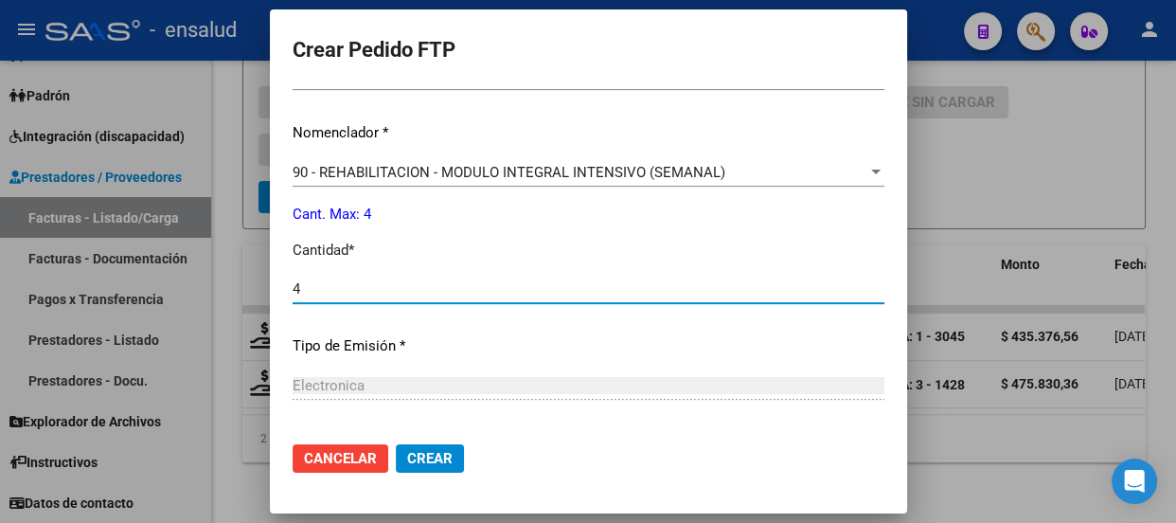
type input "4"
click at [411, 454] on span "Crear" at bounding box center [429, 458] width 45 height 17
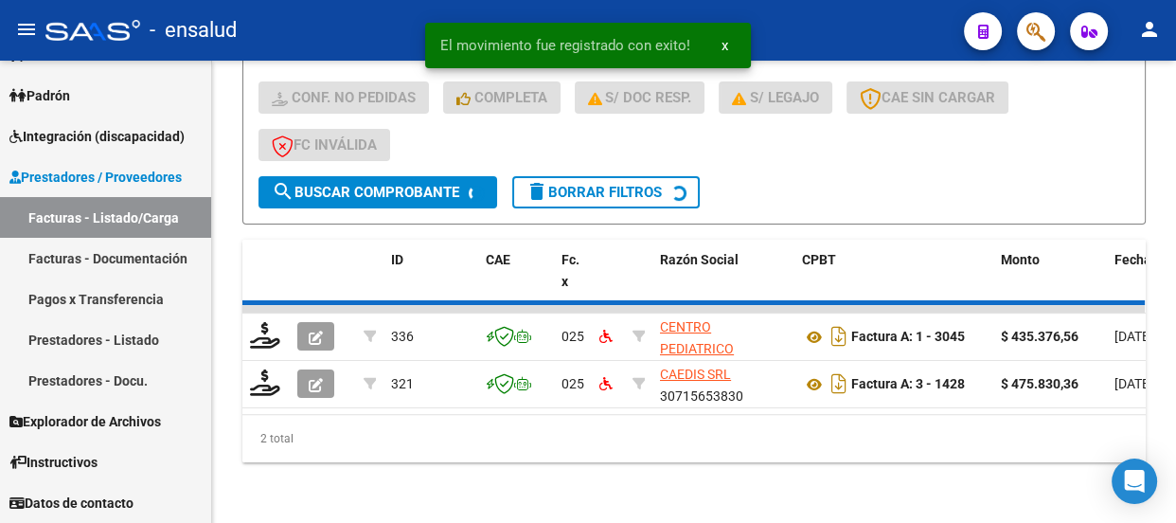
scroll to position [482, 0]
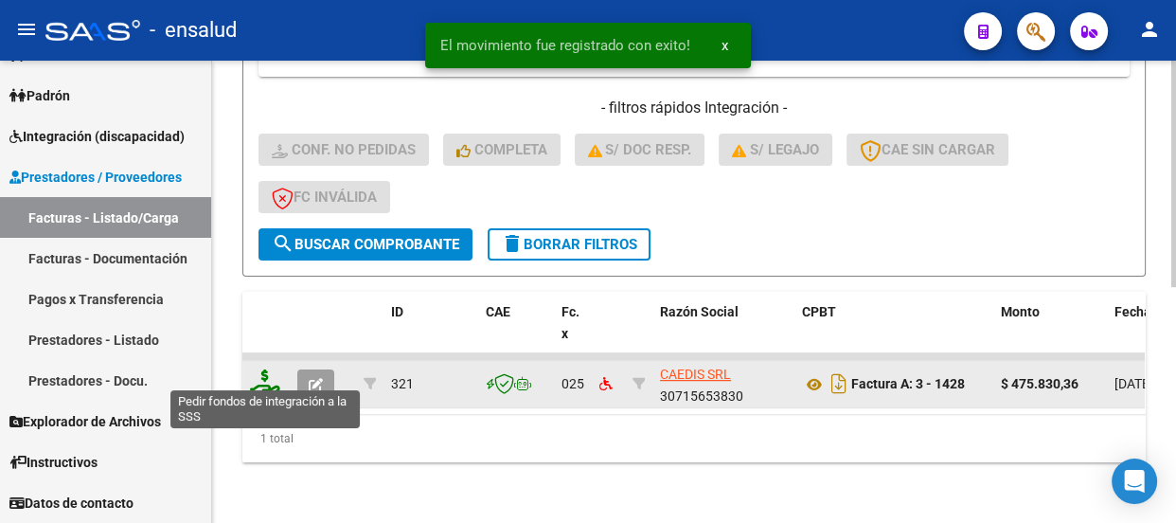
click at [262, 377] on icon at bounding box center [265, 382] width 30 height 27
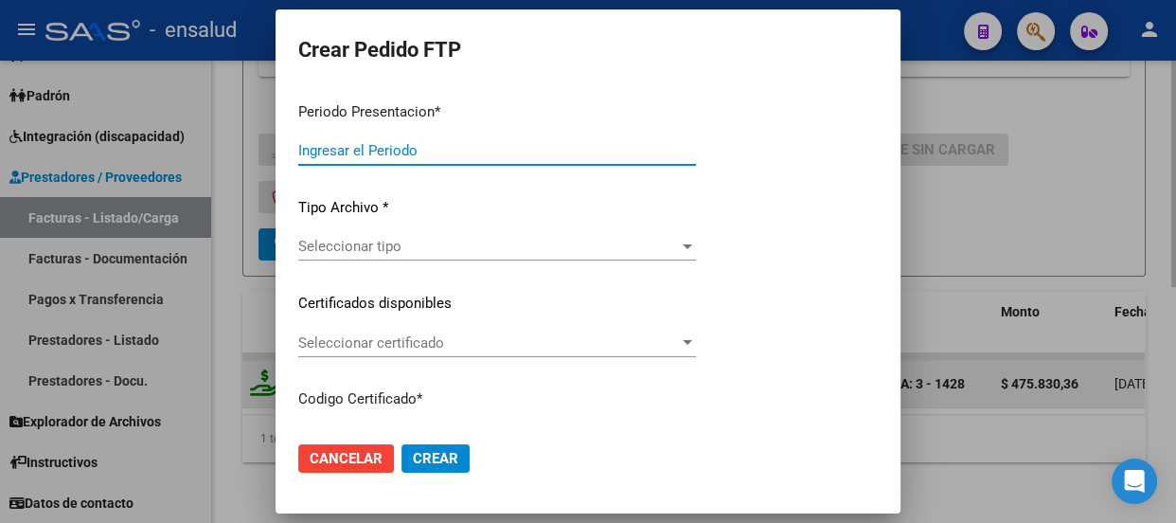
type input "202507"
type input "$ 475.830,36"
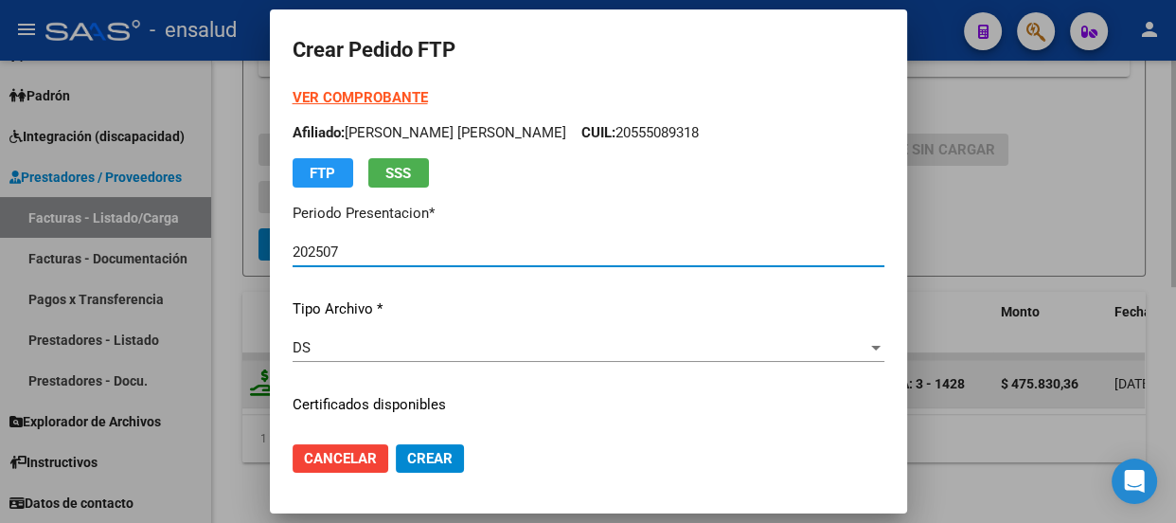
type input "ARG02000555089312021120620261206BS370"
type input "[DATE]"
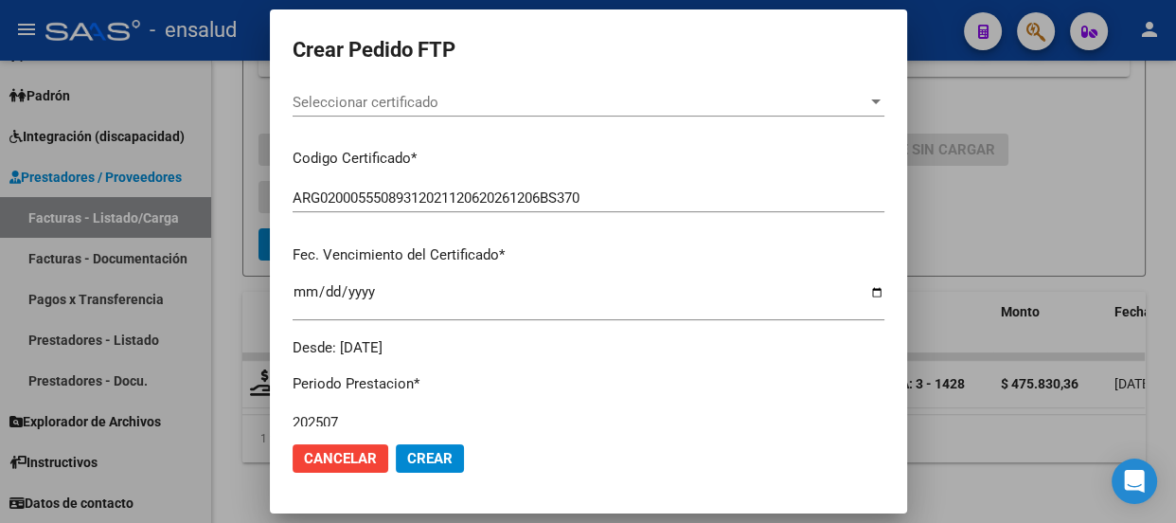
scroll to position [344, 0]
click at [565, 92] on span "Seleccionar certificado" at bounding box center [580, 100] width 575 height 17
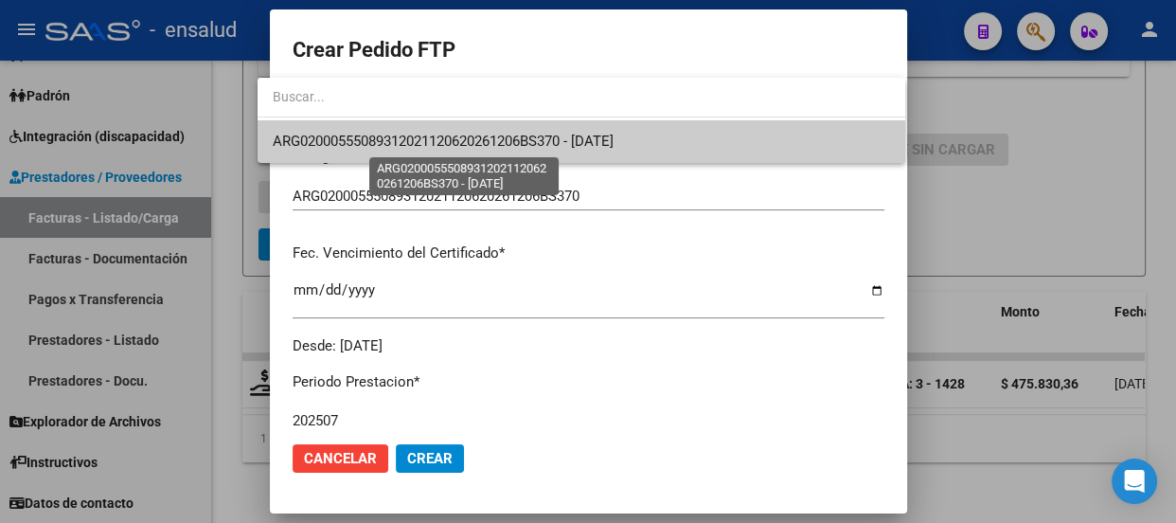
click at [541, 139] on span "ARG02000555089312021120620261206BS370 - [DATE]" at bounding box center [443, 141] width 341 height 17
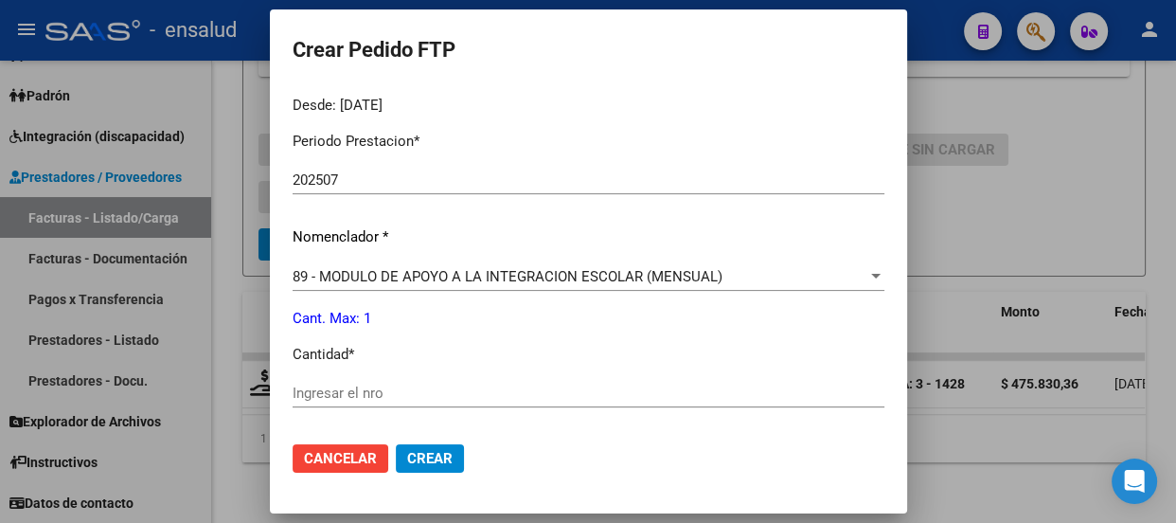
scroll to position [602, 0]
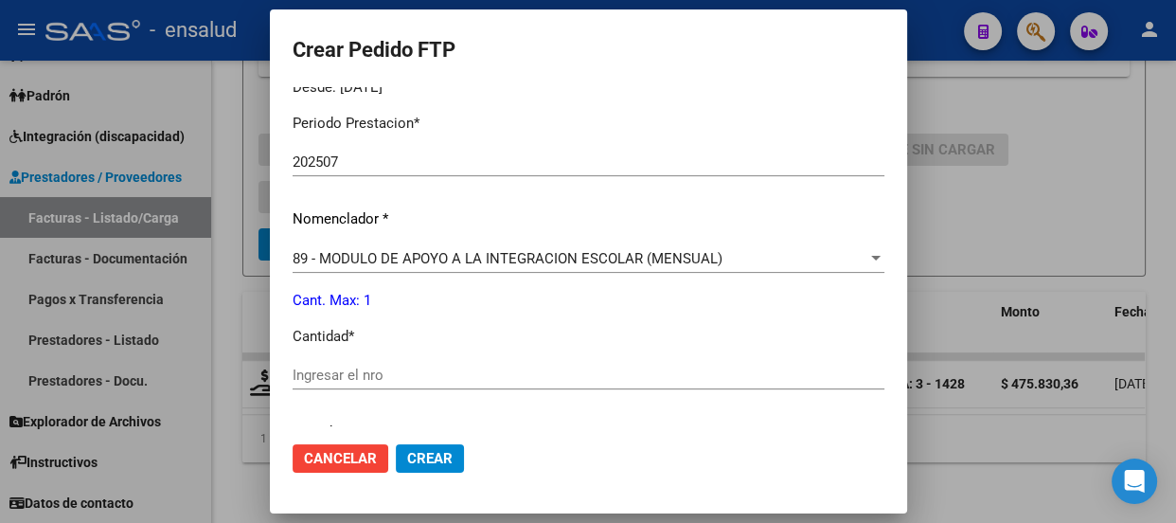
click at [313, 372] on input "Ingresar el nro" at bounding box center [589, 375] width 592 height 17
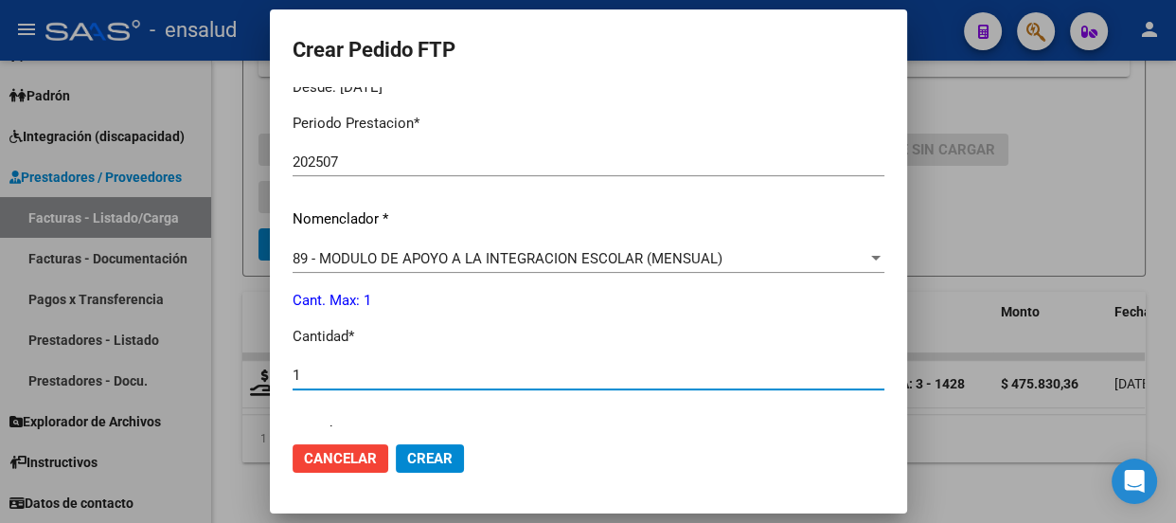
type input "1"
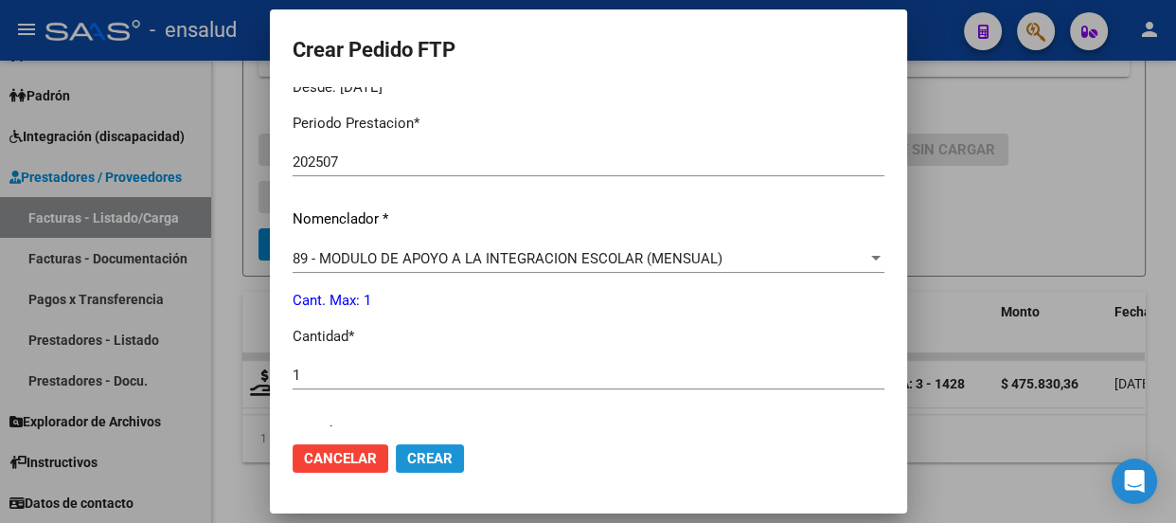
click at [433, 453] on button "Crear" at bounding box center [430, 458] width 68 height 28
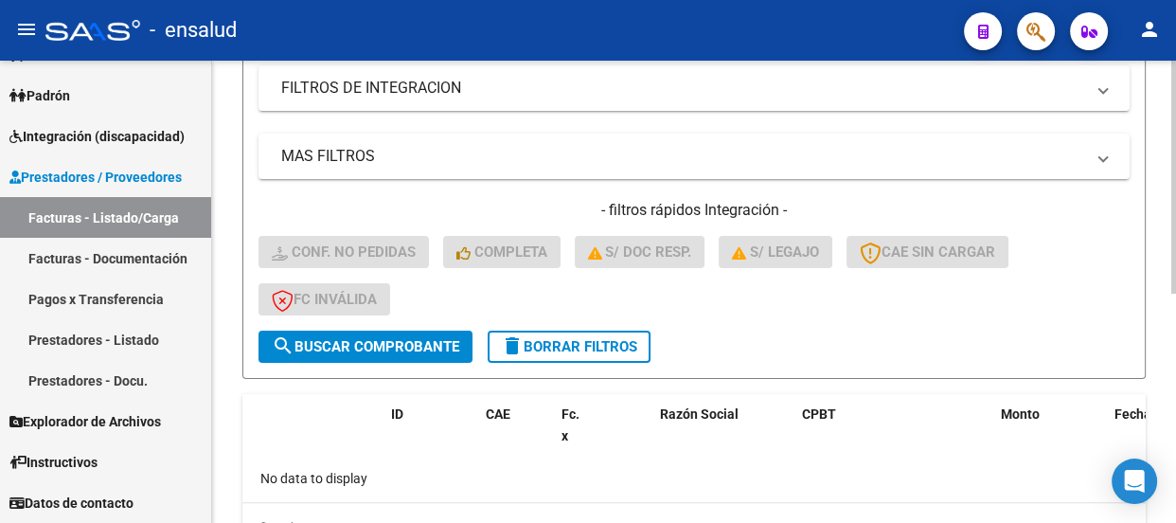
scroll to position [455, 0]
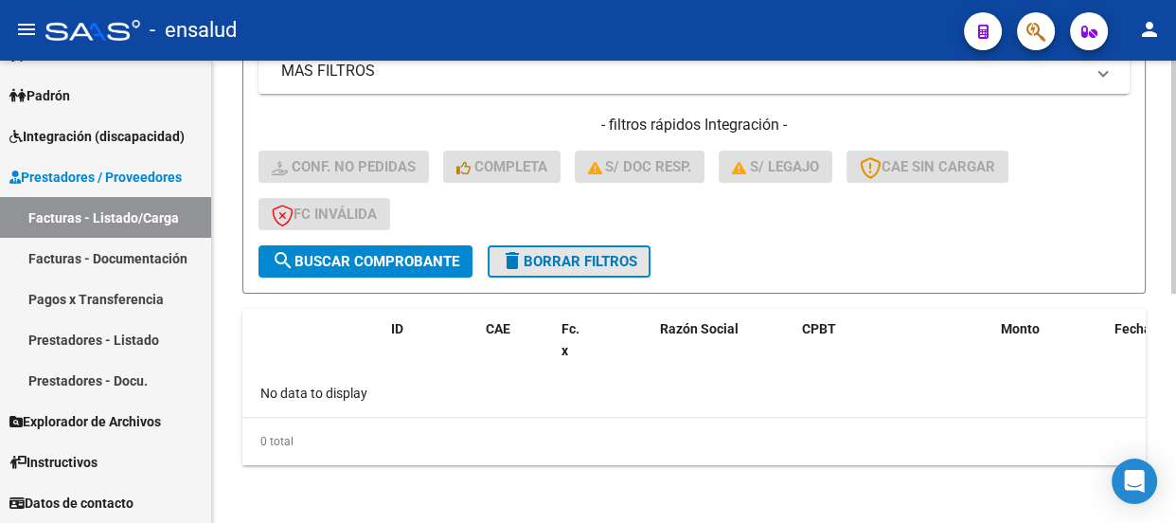
click at [590, 253] on span "delete Borrar Filtros" at bounding box center [569, 261] width 136 height 17
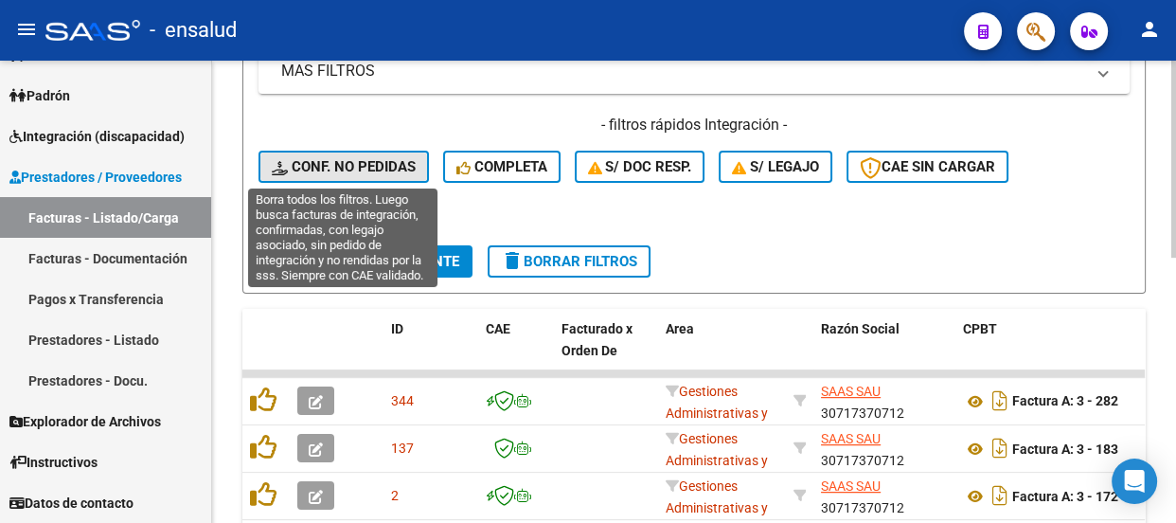
drag, startPoint x: 353, startPoint y: 167, endPoint x: 362, endPoint y: 177, distance: 13.5
click at [353, 168] on span "Conf. no pedidas" at bounding box center [344, 166] width 144 height 17
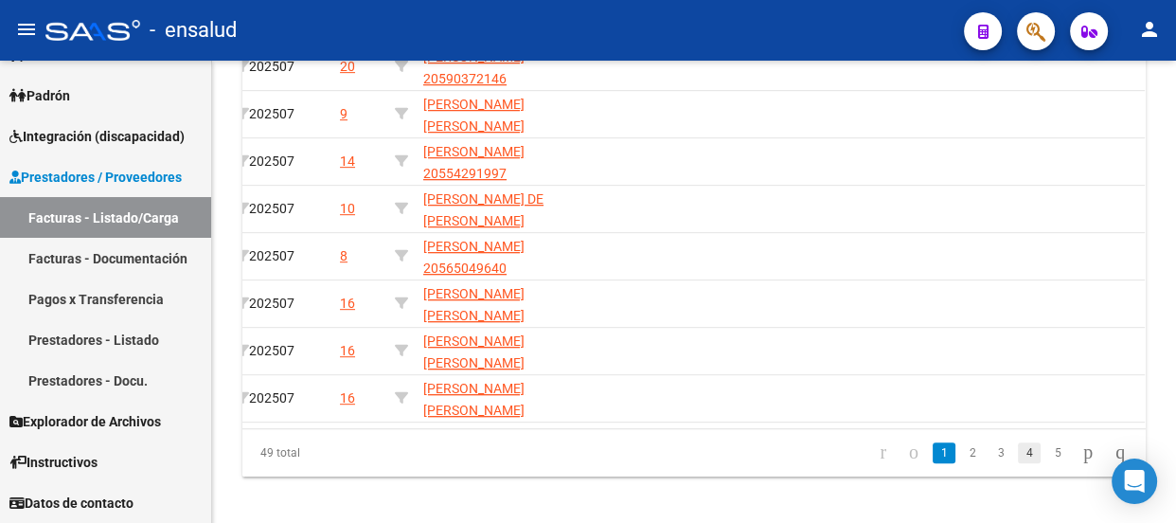
scroll to position [908, 0]
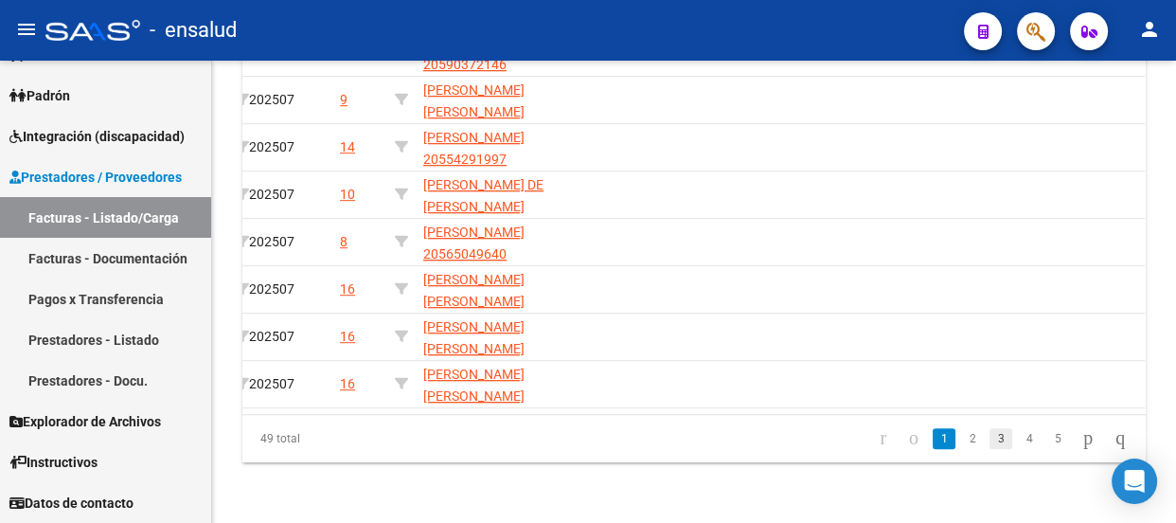
click at [990, 438] on link "3" at bounding box center [1001, 438] width 23 height 21
click at [1018, 440] on link "4" at bounding box center [1029, 438] width 23 height 21
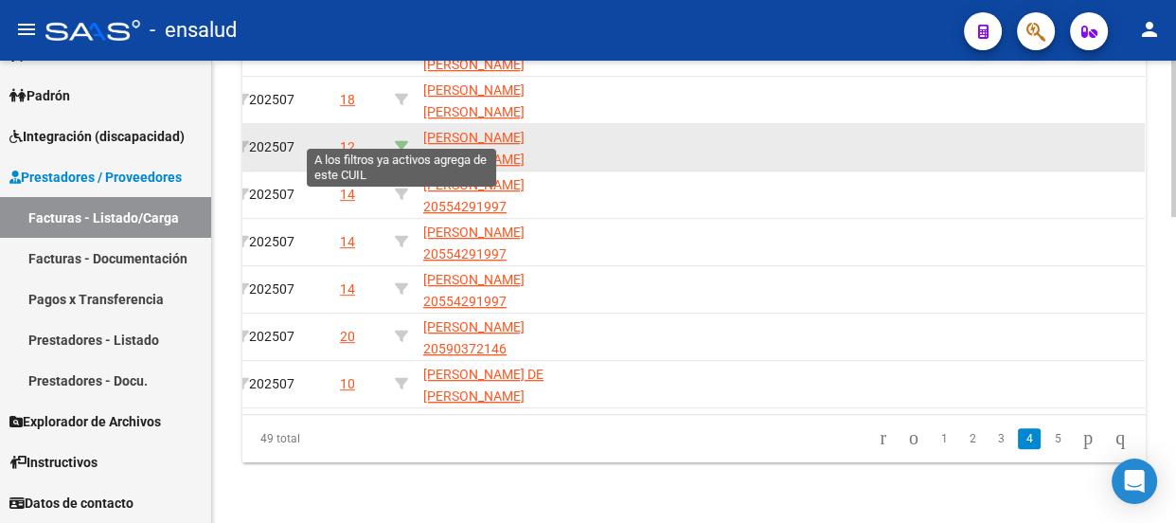
click at [397, 140] on icon at bounding box center [401, 146] width 13 height 13
type input "20488686829"
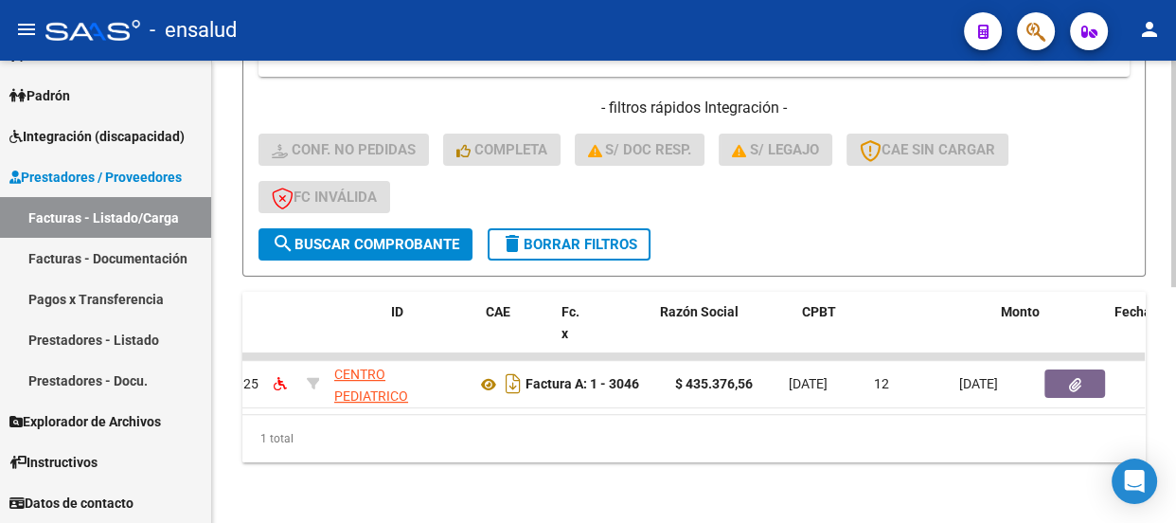
scroll to position [0, 0]
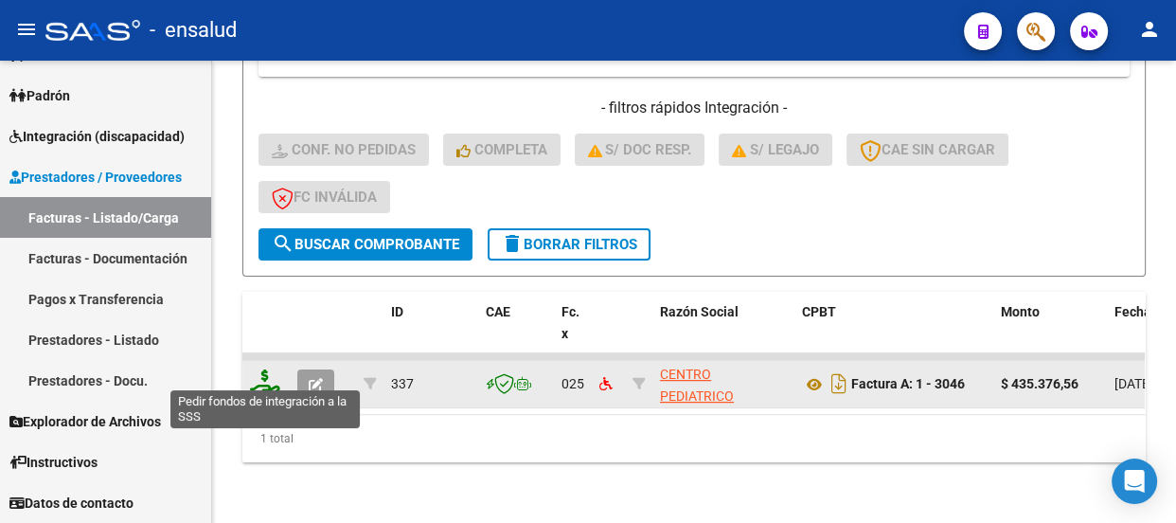
click at [266, 372] on icon at bounding box center [265, 382] width 30 height 27
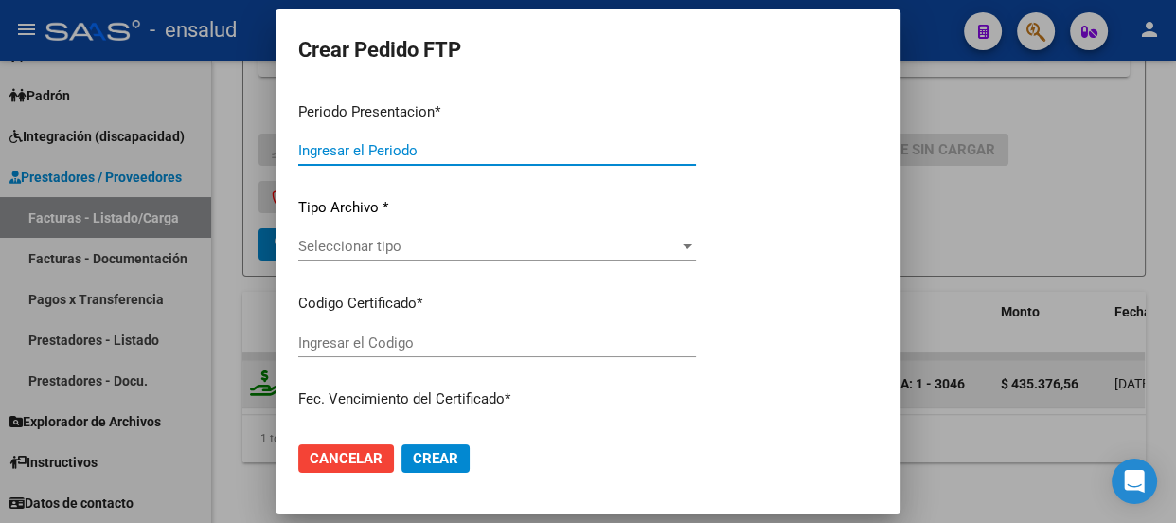
type input "202507"
type input "$ 435.376,56"
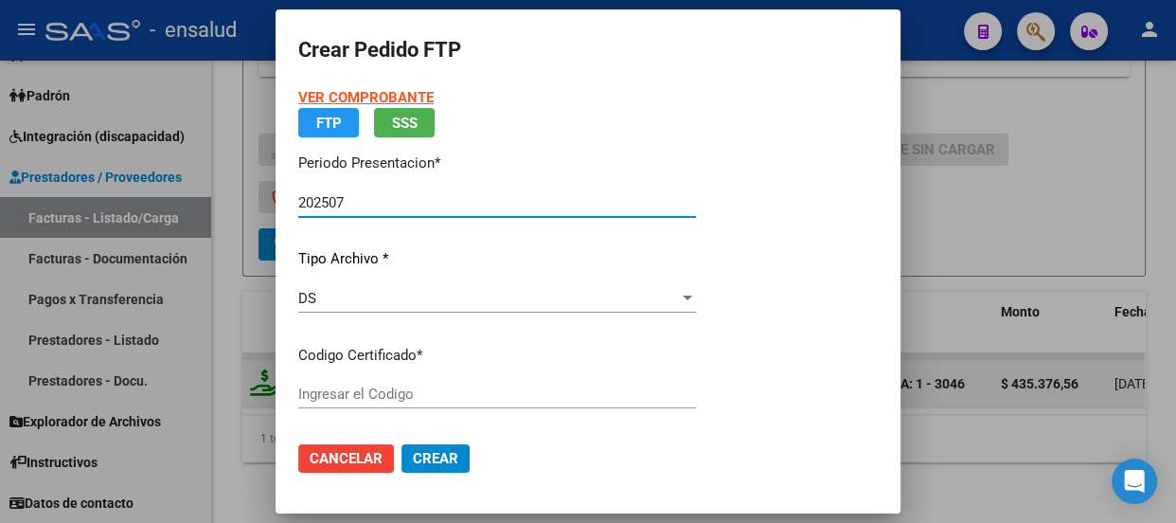
type input "ARG02000558981412023082520280825BS 316"
type input "[DATE]"
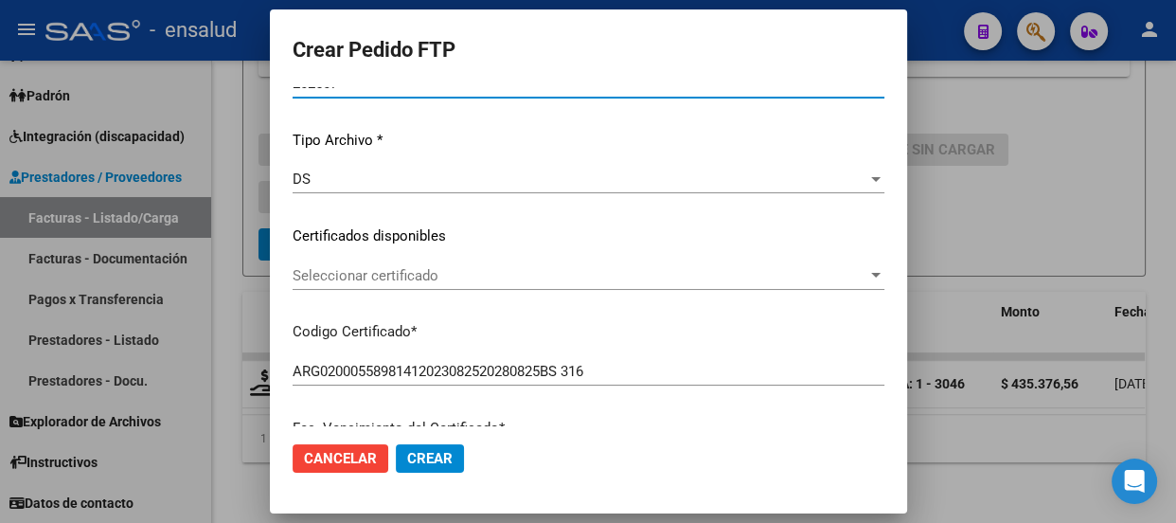
scroll to position [171, 0]
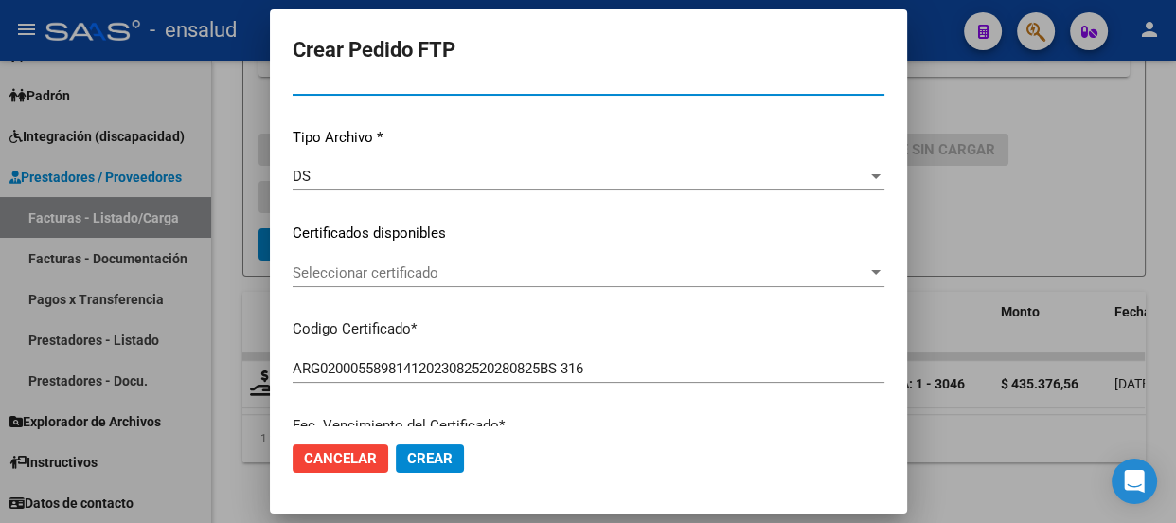
click at [537, 268] on span "Seleccionar certificado" at bounding box center [580, 272] width 575 height 17
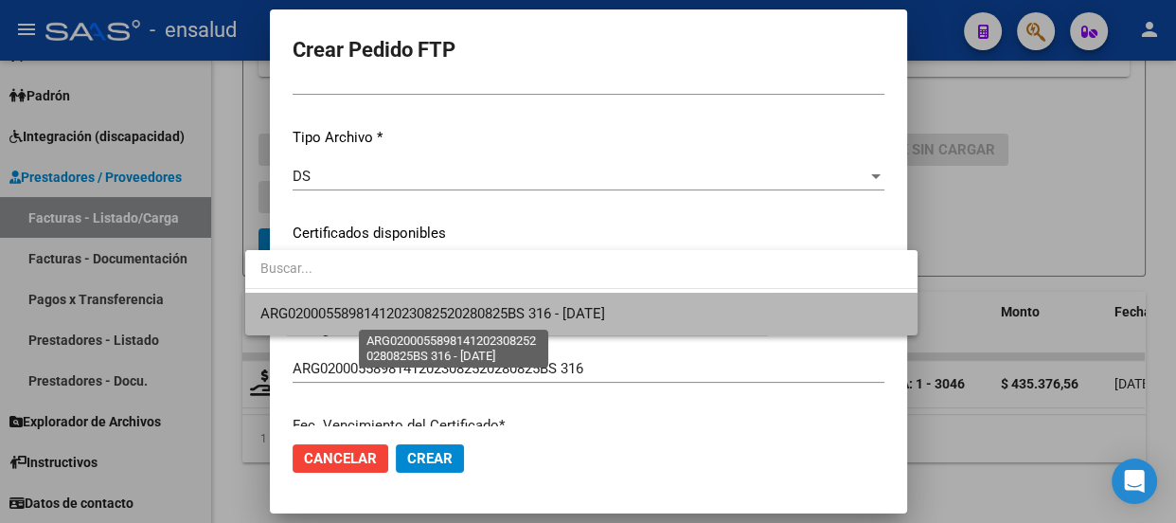
click at [482, 314] on span "ARG02000558981412023082520280825BS 316 - [DATE]" at bounding box center [432, 313] width 345 height 17
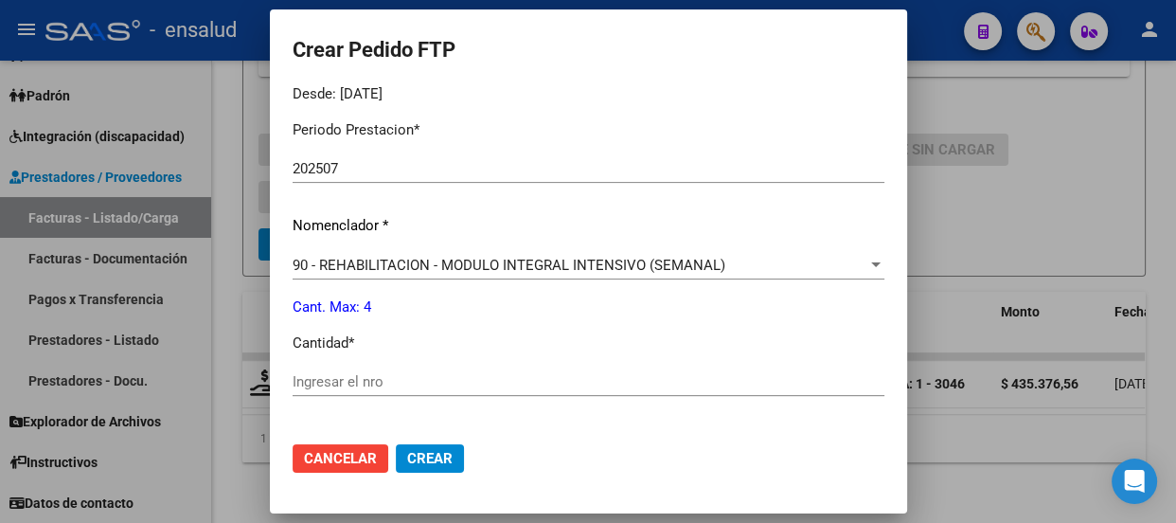
scroll to position [602, 0]
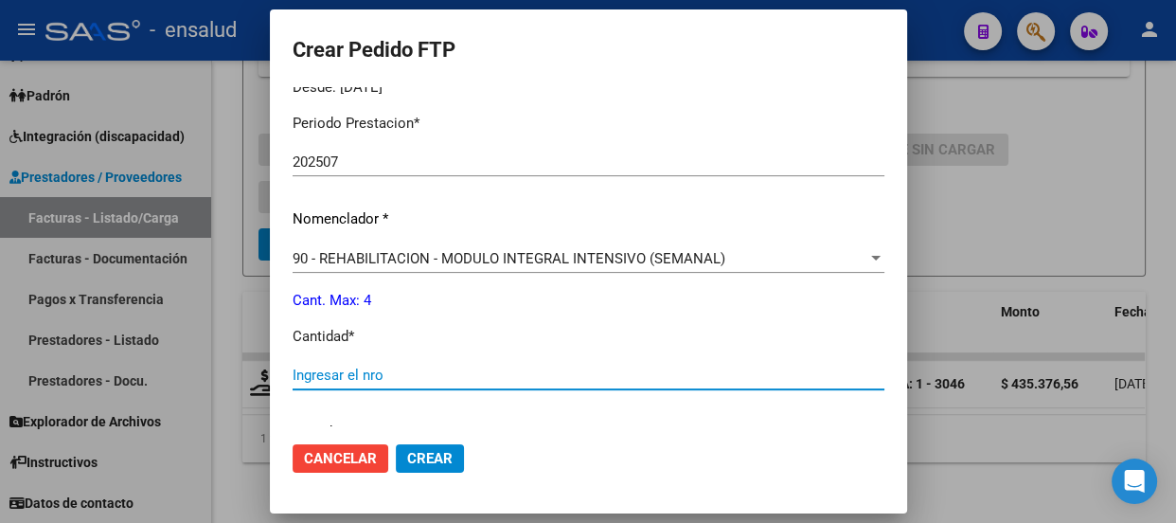
click at [341, 373] on input "Ingresar el nro" at bounding box center [589, 375] width 592 height 17
type input "4"
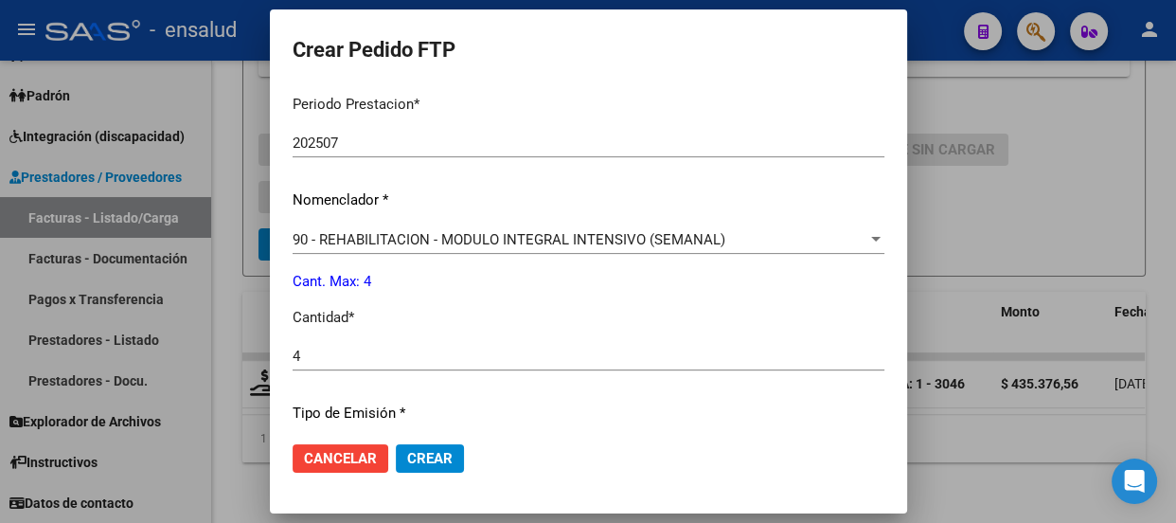
scroll to position [785, 0]
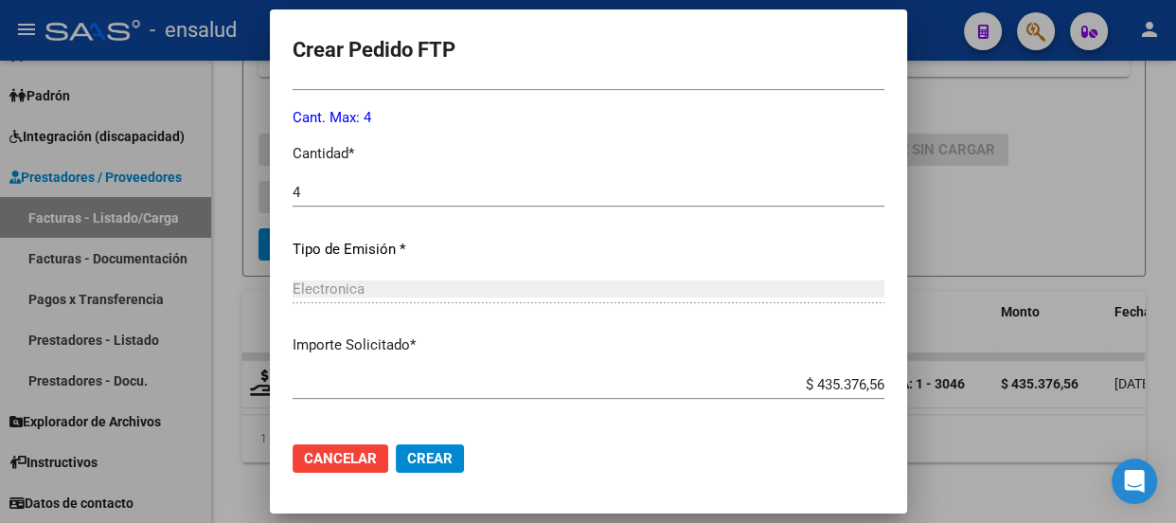
click at [407, 458] on span "Crear" at bounding box center [429, 458] width 45 height 17
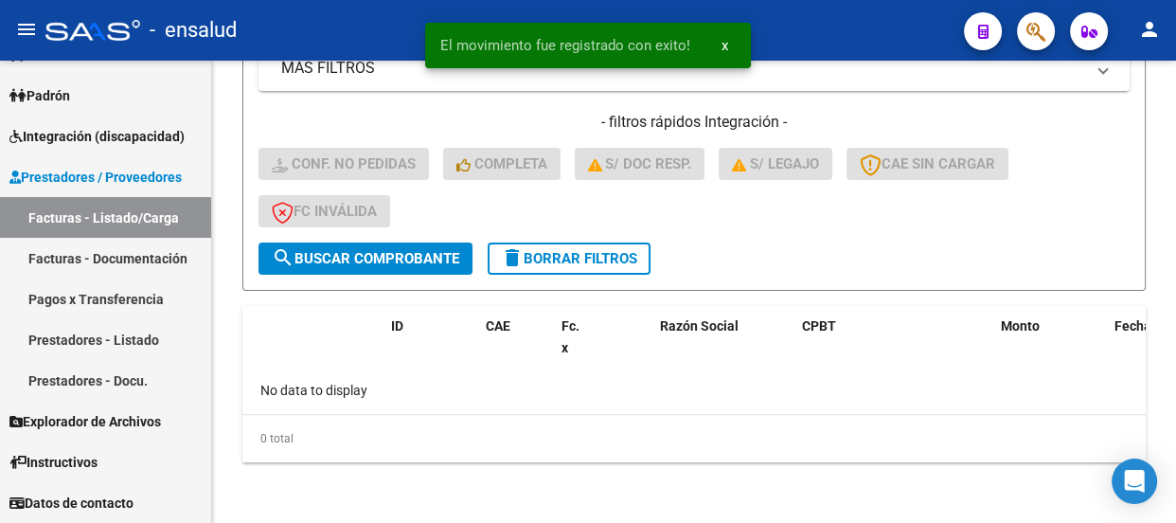
scroll to position [455, 0]
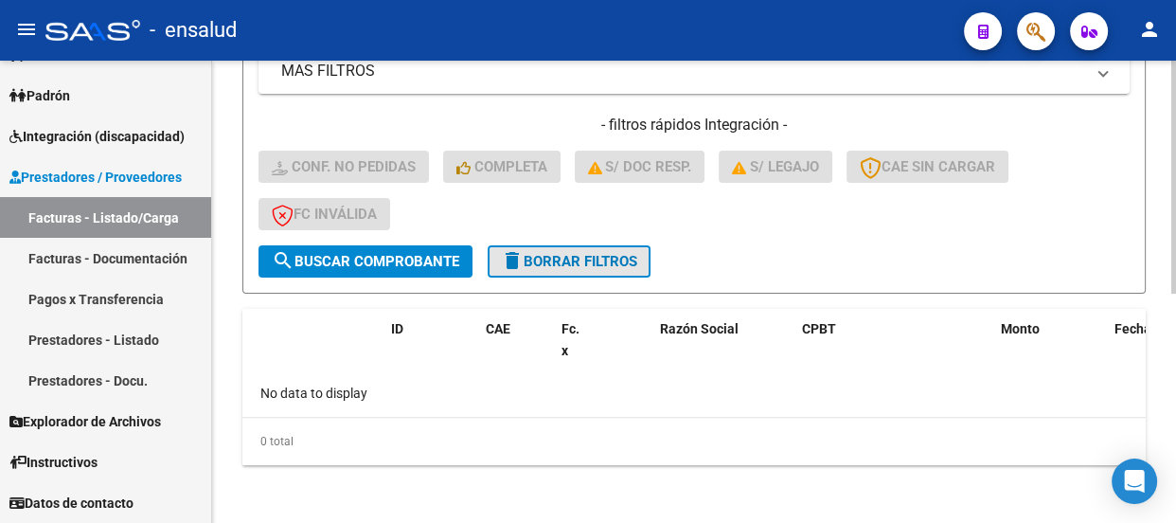
click at [587, 256] on span "delete Borrar Filtros" at bounding box center [569, 261] width 136 height 17
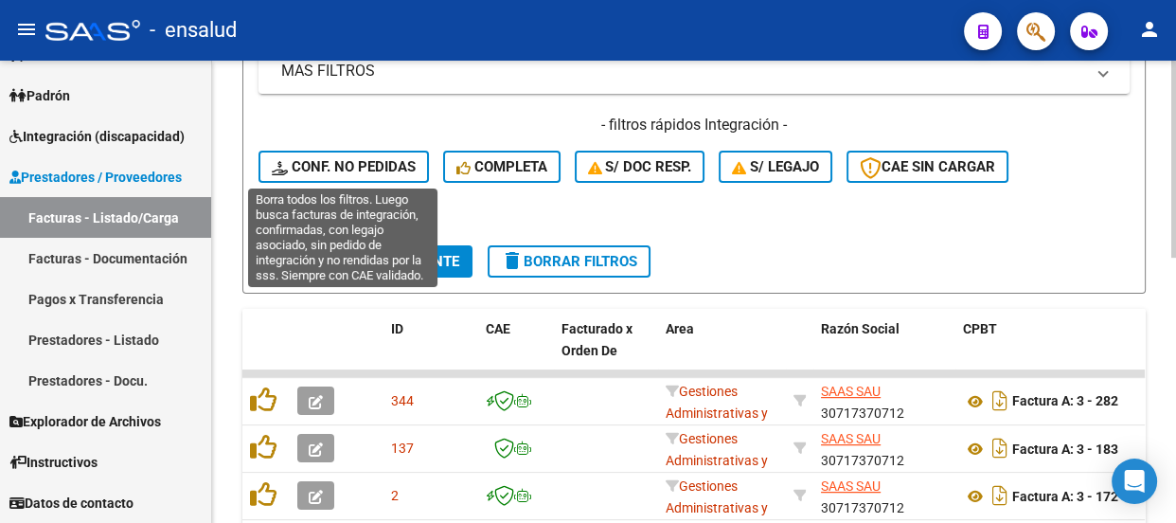
click at [381, 159] on span "Conf. no pedidas" at bounding box center [344, 166] width 144 height 17
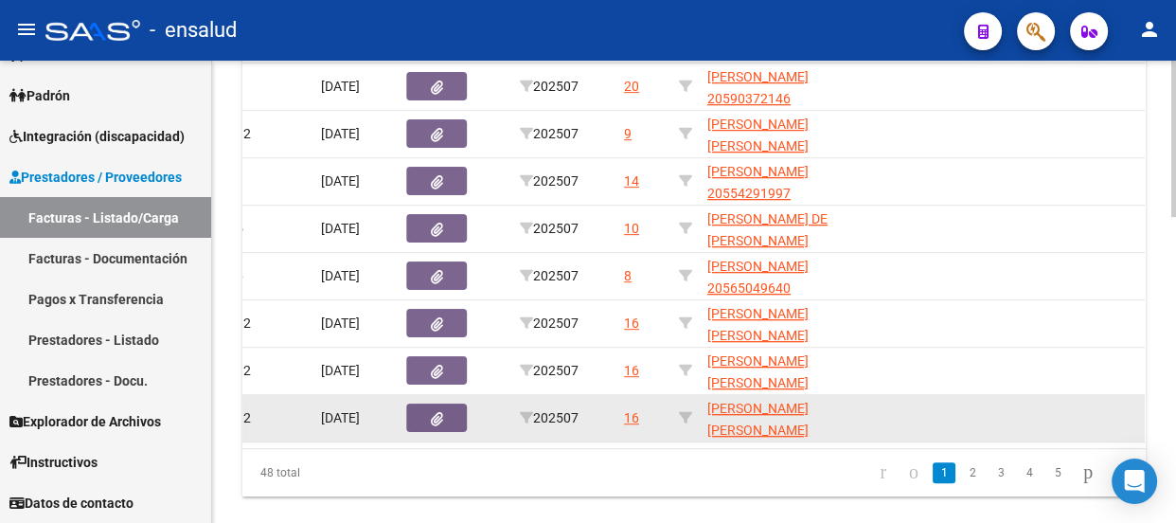
scroll to position [885, 0]
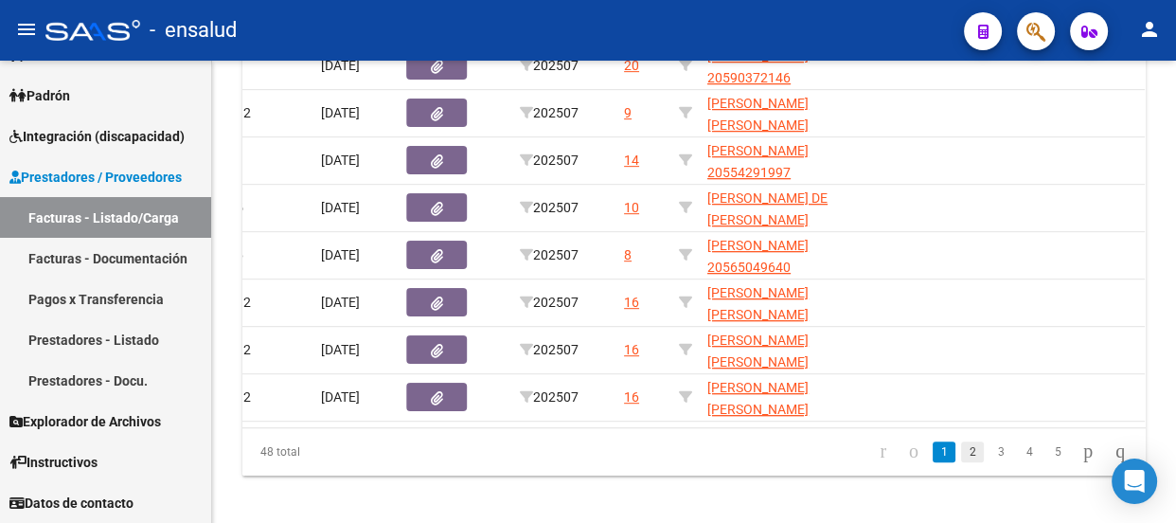
click at [961, 462] on link "2" at bounding box center [972, 451] width 23 height 21
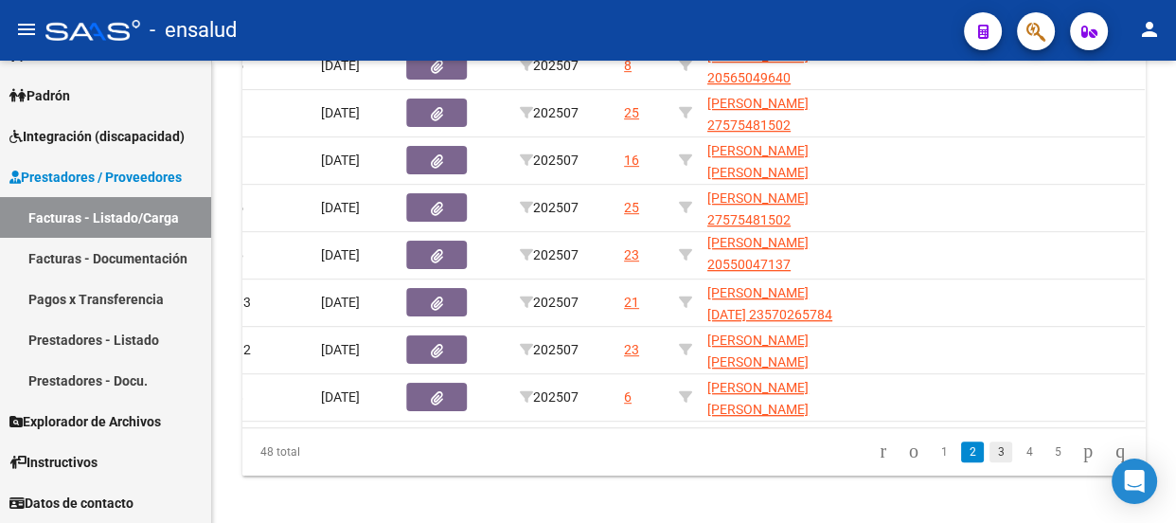
click at [990, 461] on link "3" at bounding box center [1001, 451] width 23 height 21
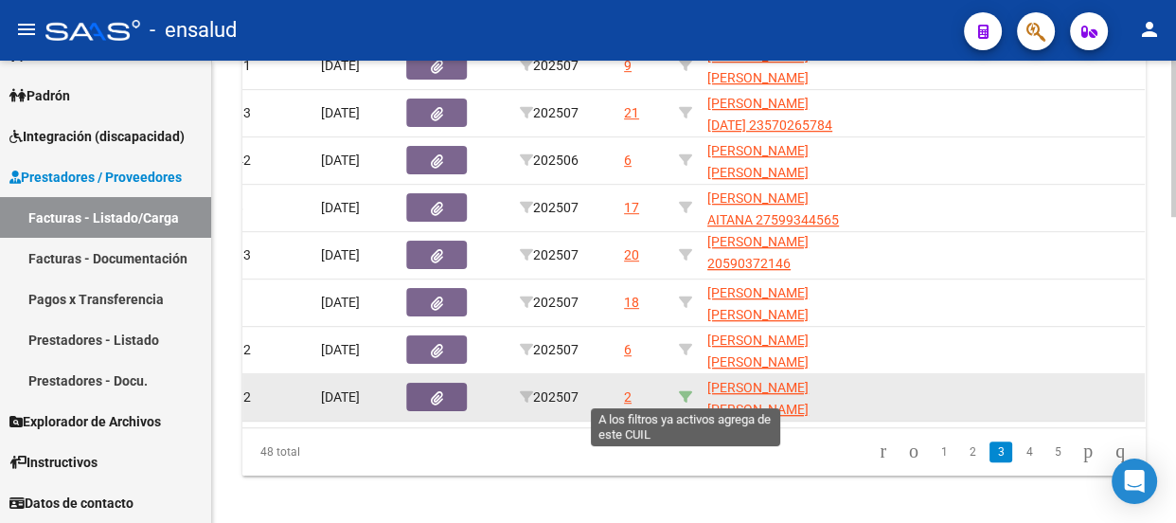
click at [681, 397] on icon at bounding box center [685, 396] width 13 height 13
type input "20481013683"
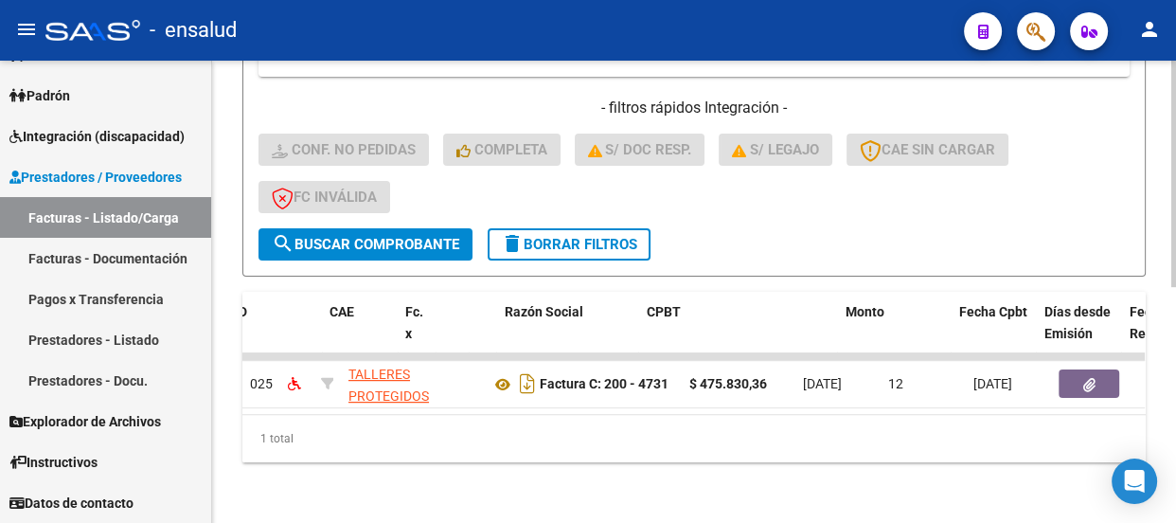
scroll to position [0, 0]
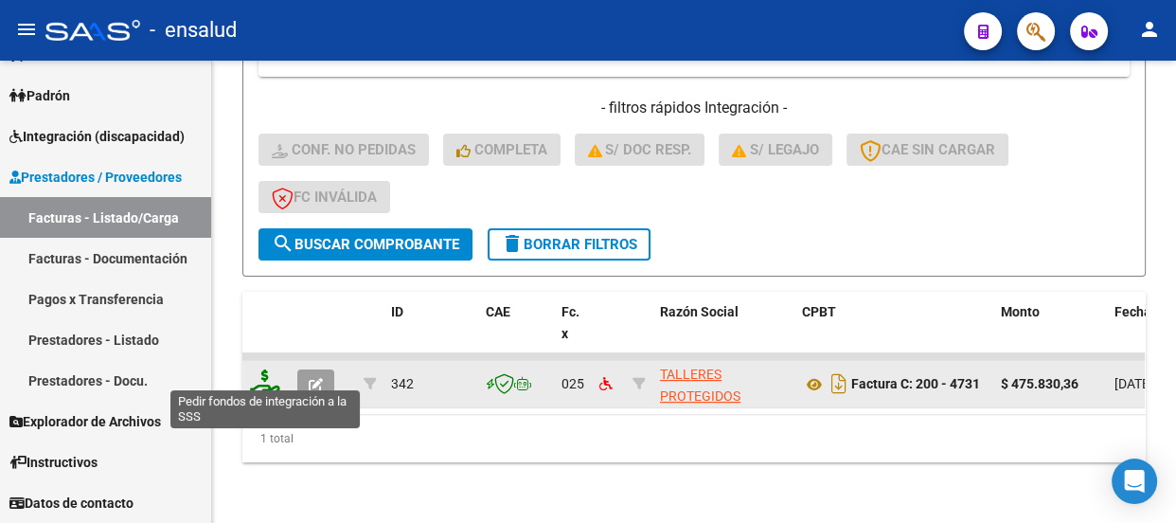
click at [264, 370] on icon at bounding box center [265, 382] width 30 height 27
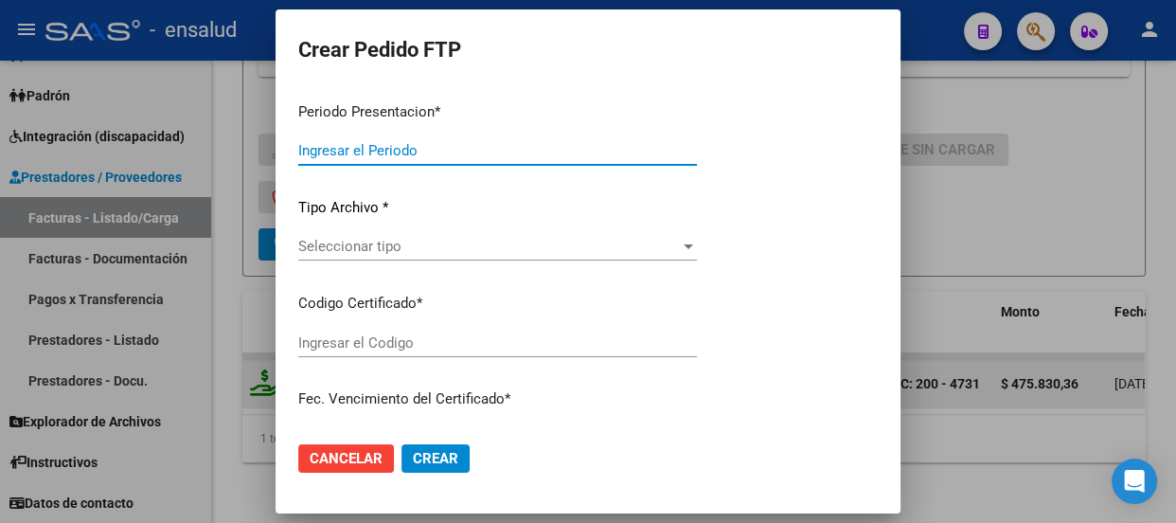
type input "202507"
type input "$ 475.830,36"
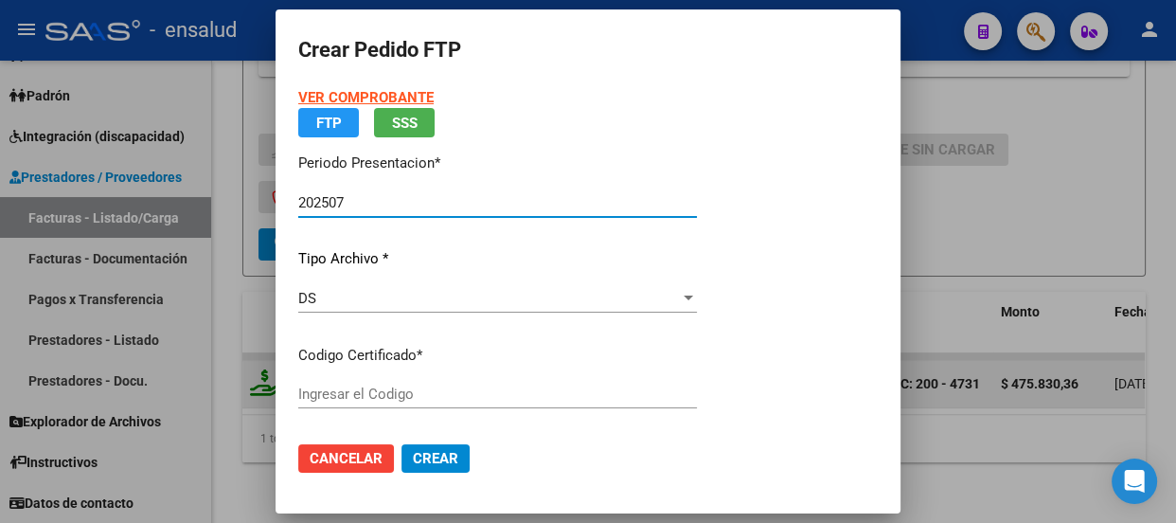
type input "ARG02000481013682022042820270428BS AS370"
type input "[DATE]"
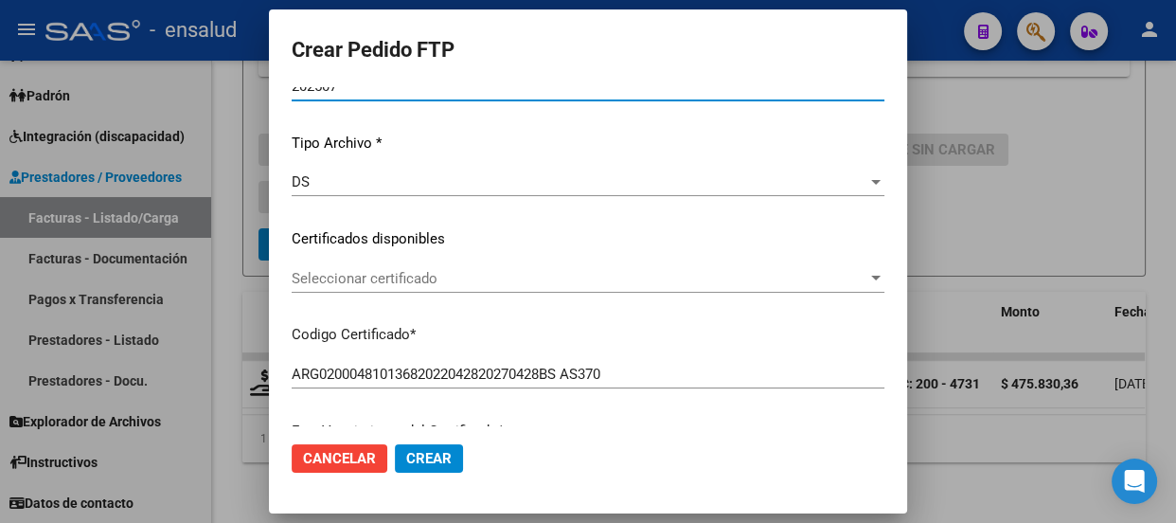
scroll to position [171, 0]
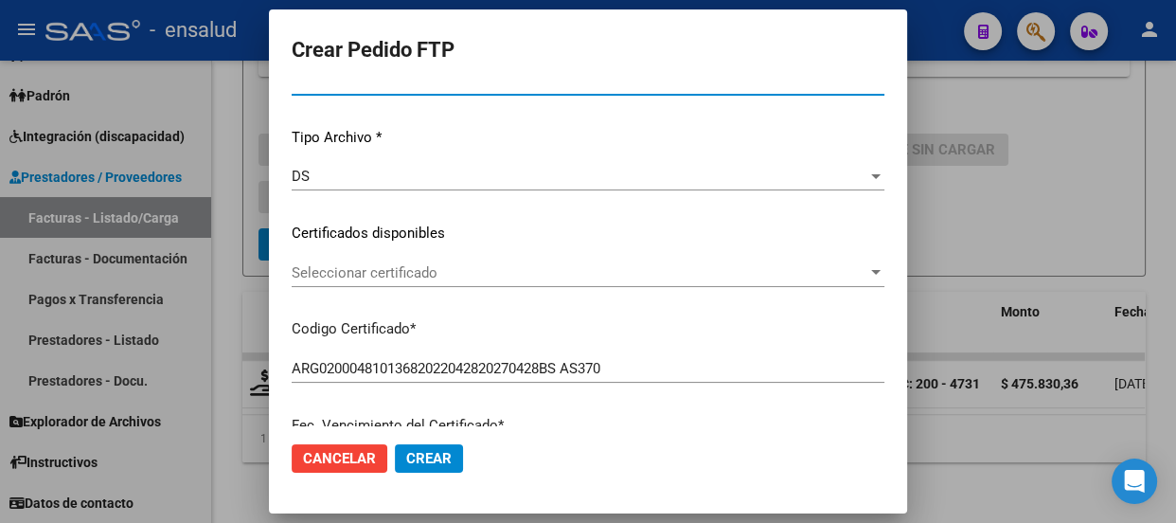
click at [460, 272] on span "Seleccionar certificado" at bounding box center [580, 272] width 576 height 17
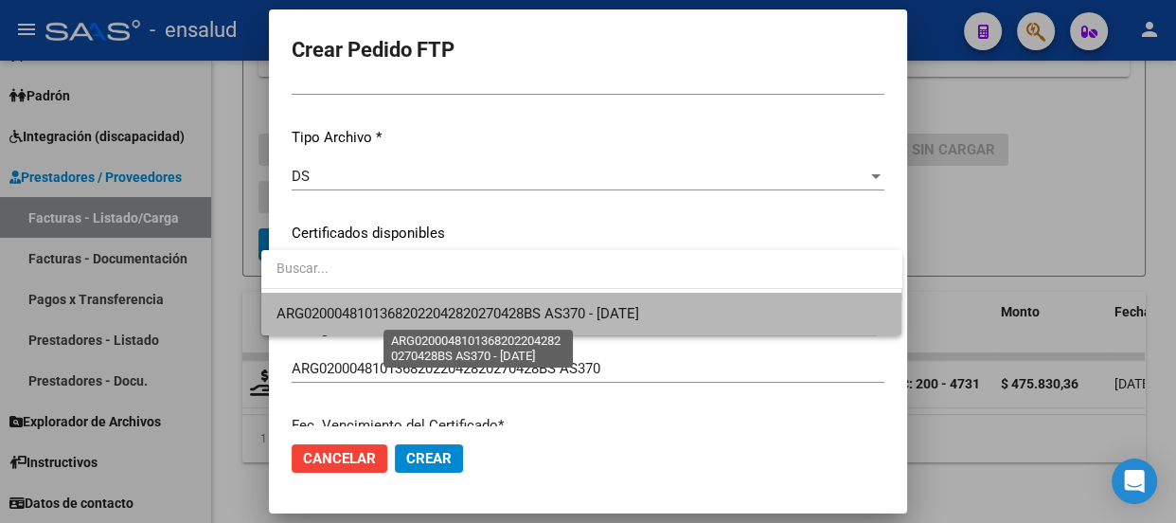
click at [408, 313] on span "ARG02000481013682022042820270428BS AS370 - [DATE]" at bounding box center [458, 313] width 363 height 17
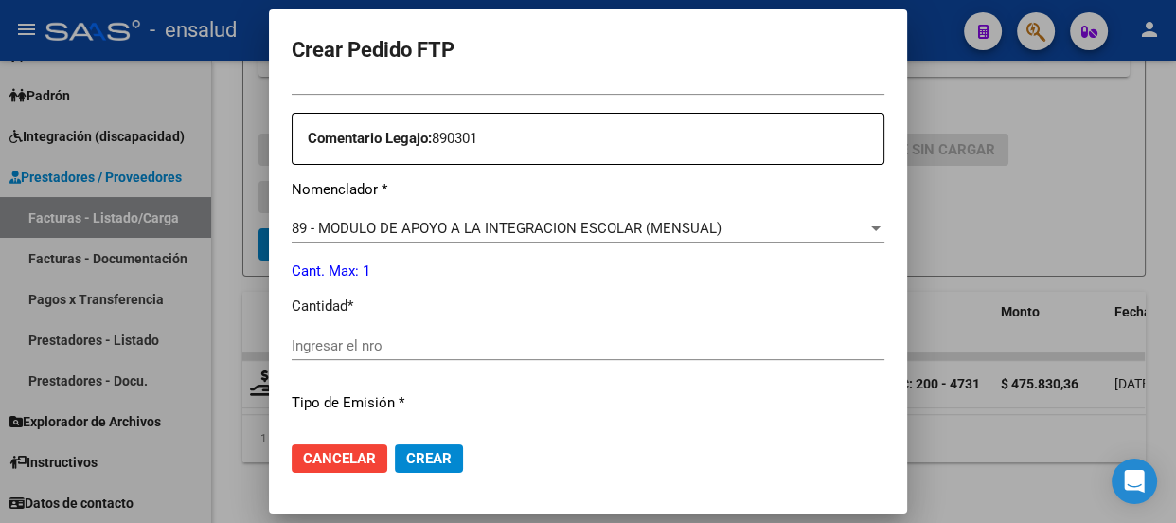
scroll to position [663, 0]
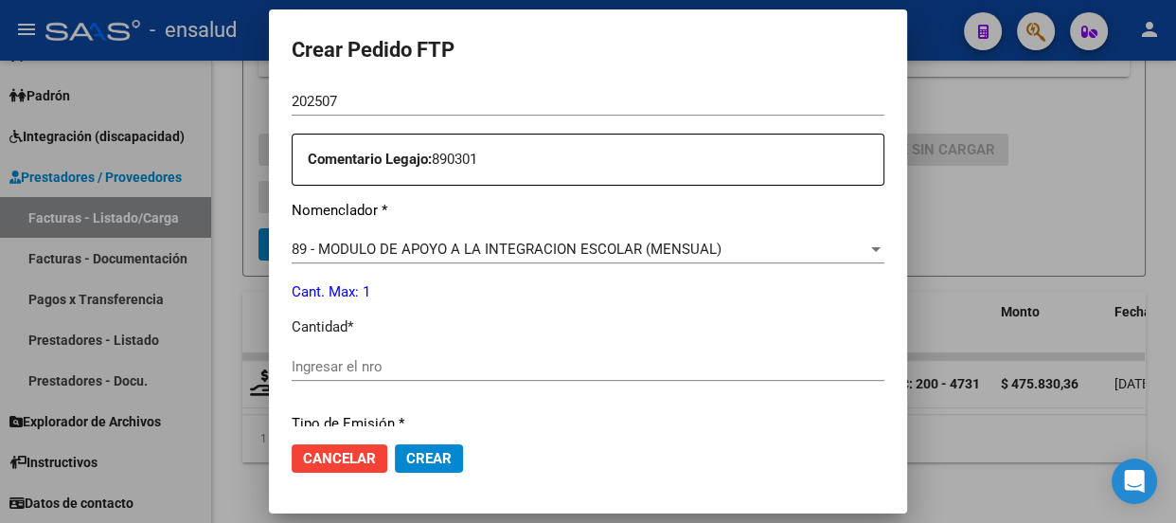
click at [319, 360] on input "Ingresar el nro" at bounding box center [588, 366] width 593 height 17
type input "1"
click at [422, 457] on span "Crear" at bounding box center [428, 458] width 45 height 17
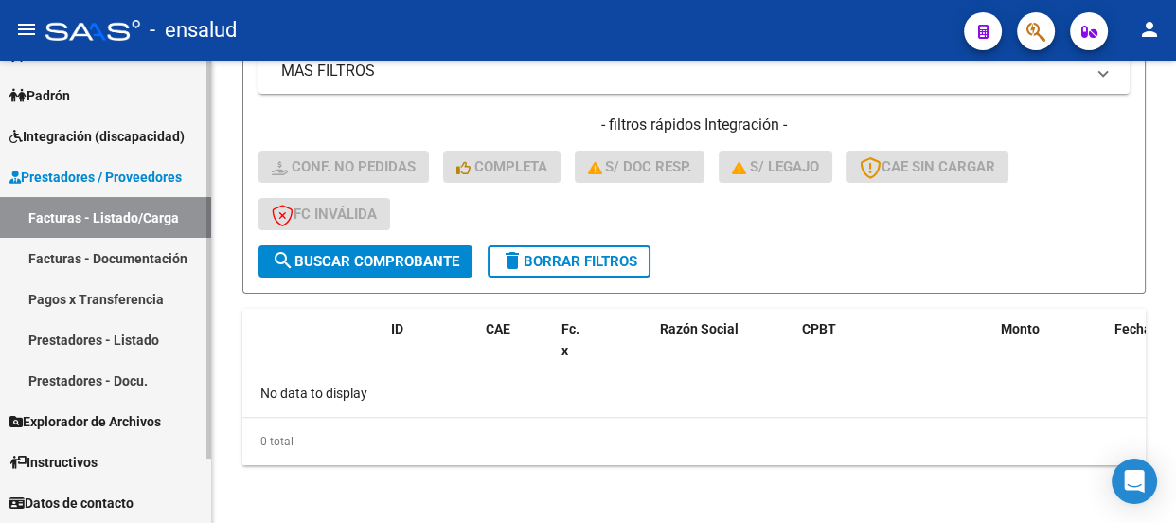
scroll to position [0, 0]
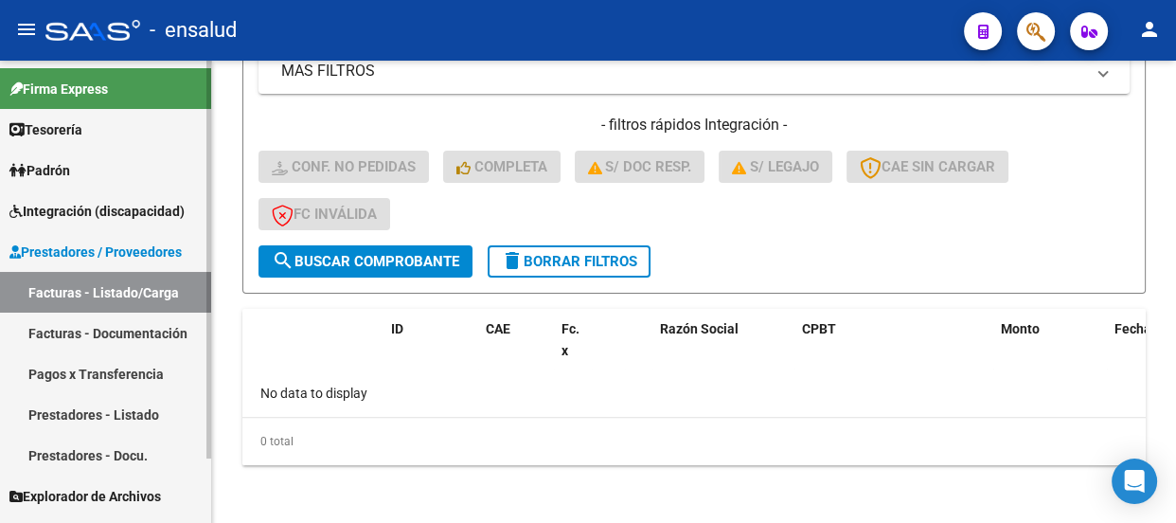
click at [99, 207] on span "Integración (discapacidad)" at bounding box center [96, 211] width 175 height 21
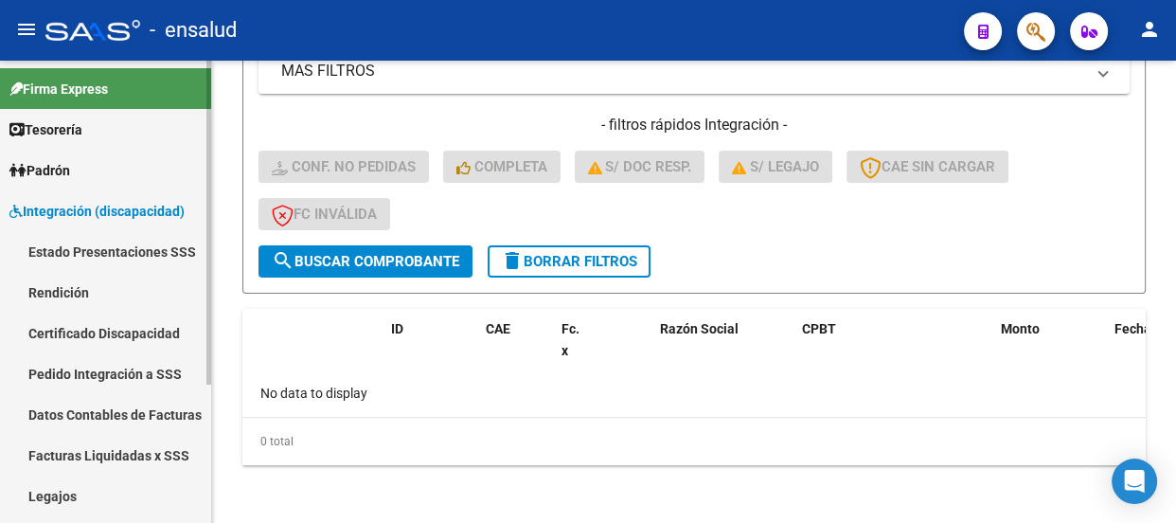
click at [73, 492] on link "Legajos" at bounding box center [105, 496] width 211 height 41
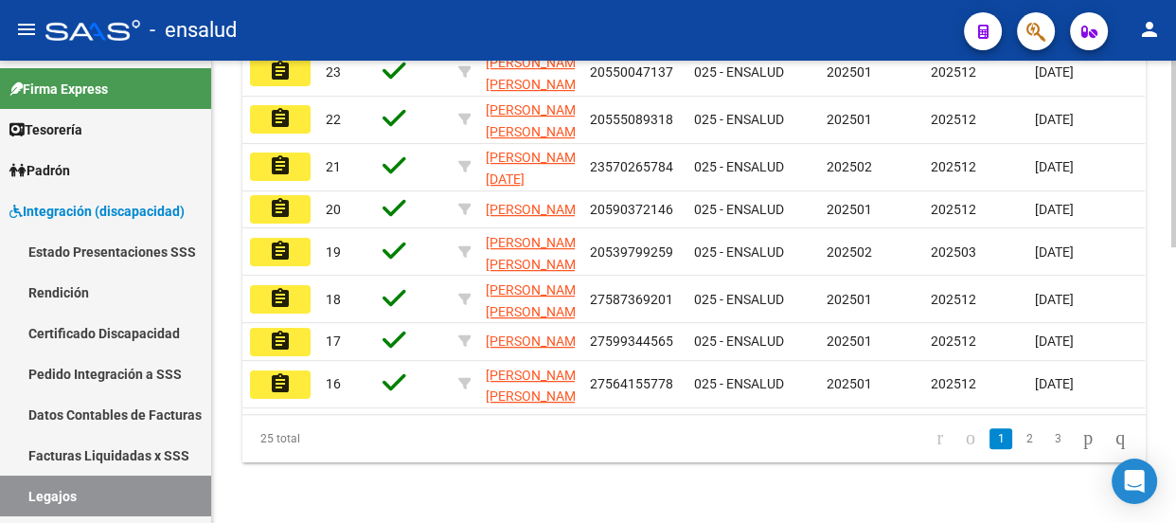
scroll to position [684, 0]
click at [1018, 438] on link "2" at bounding box center [1029, 438] width 23 height 21
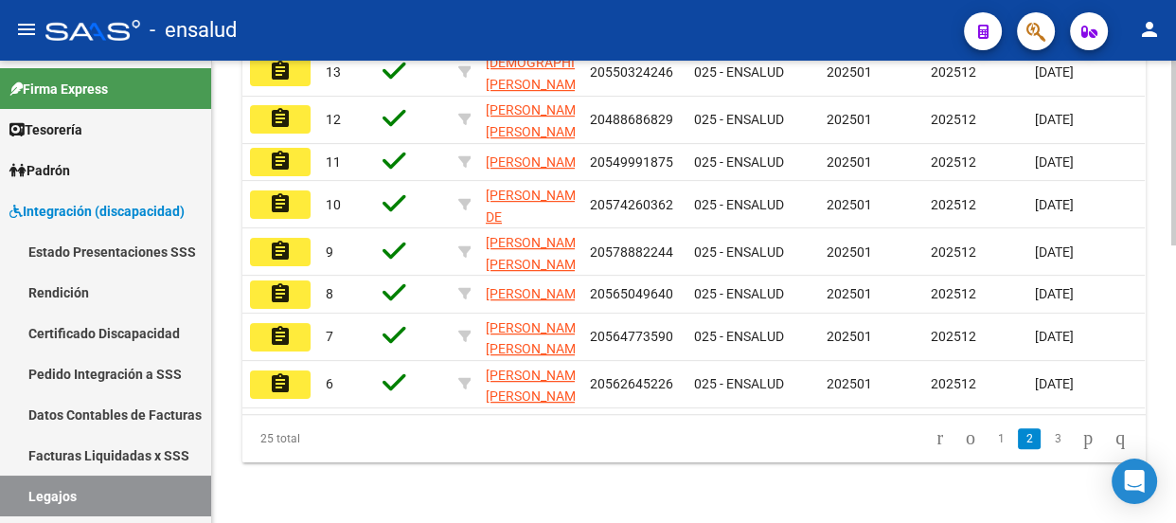
scroll to position [694, 0]
click at [1047, 436] on link "3" at bounding box center [1058, 438] width 23 height 21
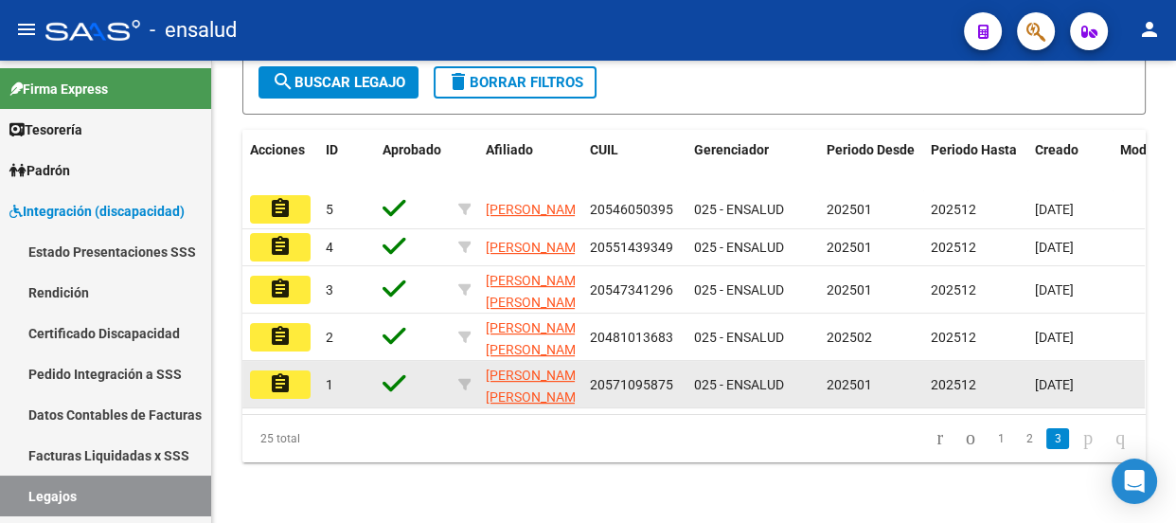
scroll to position [458, 0]
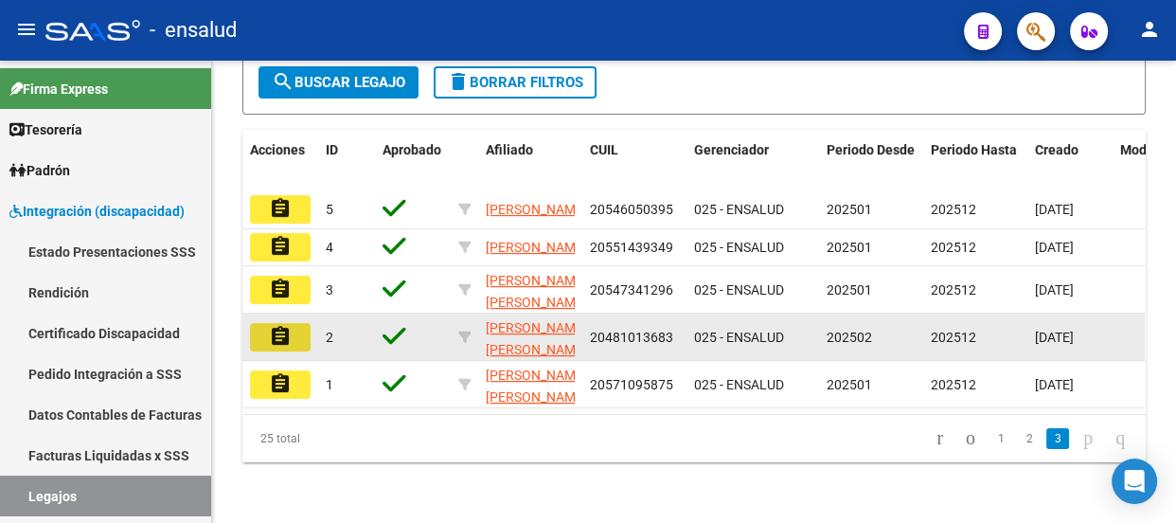
click at [283, 325] on mat-icon "assignment" at bounding box center [280, 336] width 23 height 23
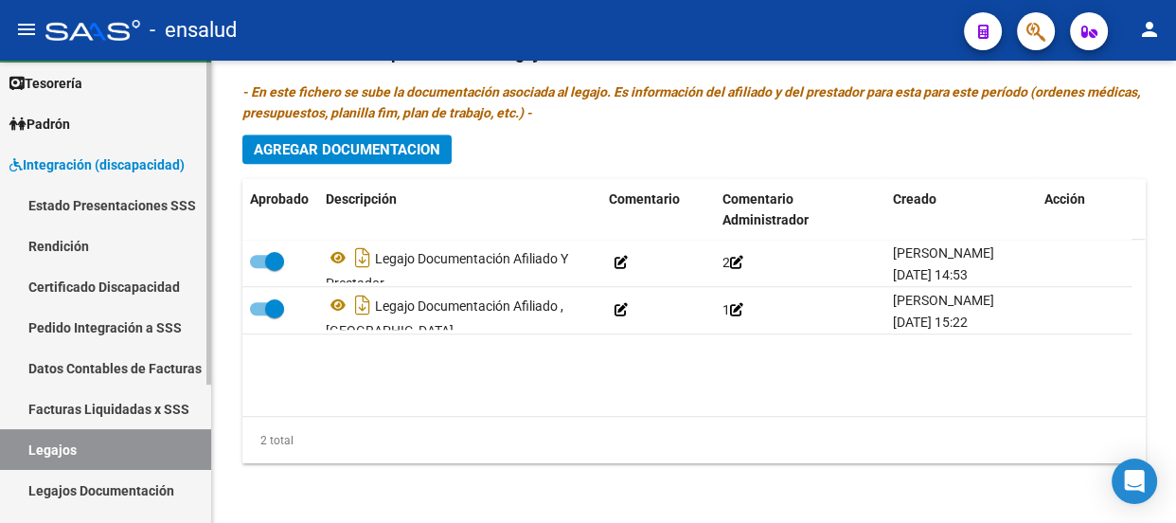
scroll to position [197, 0]
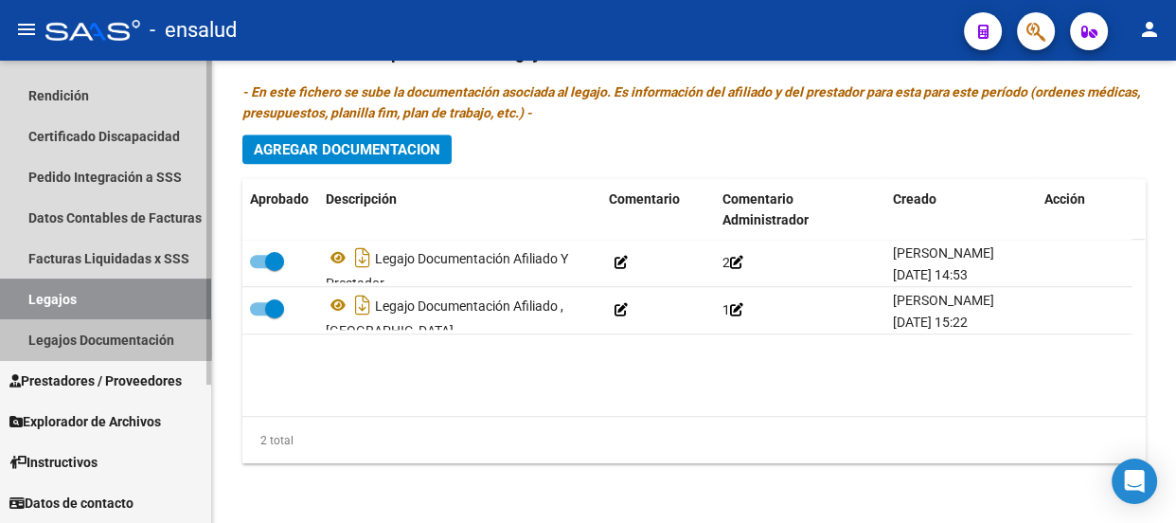
click at [101, 336] on link "Legajos Documentación" at bounding box center [105, 339] width 211 height 41
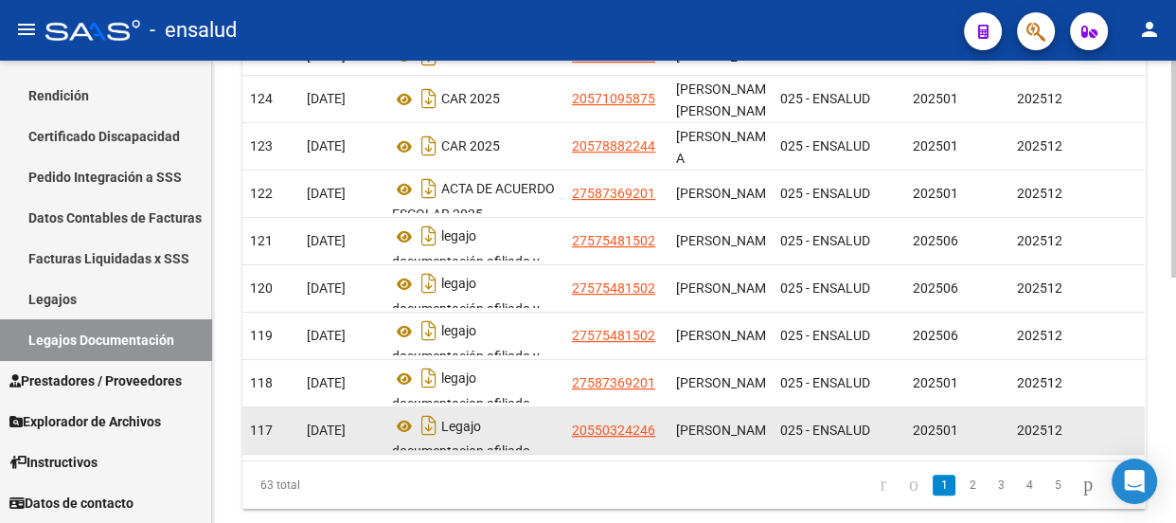
scroll to position [524, 0]
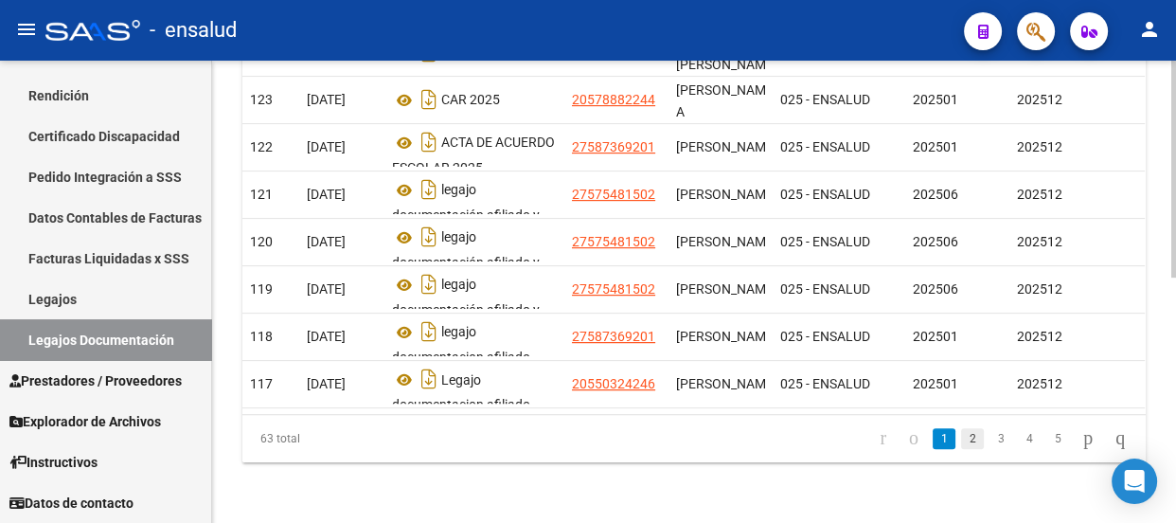
click at [961, 437] on link "2" at bounding box center [972, 438] width 23 height 21
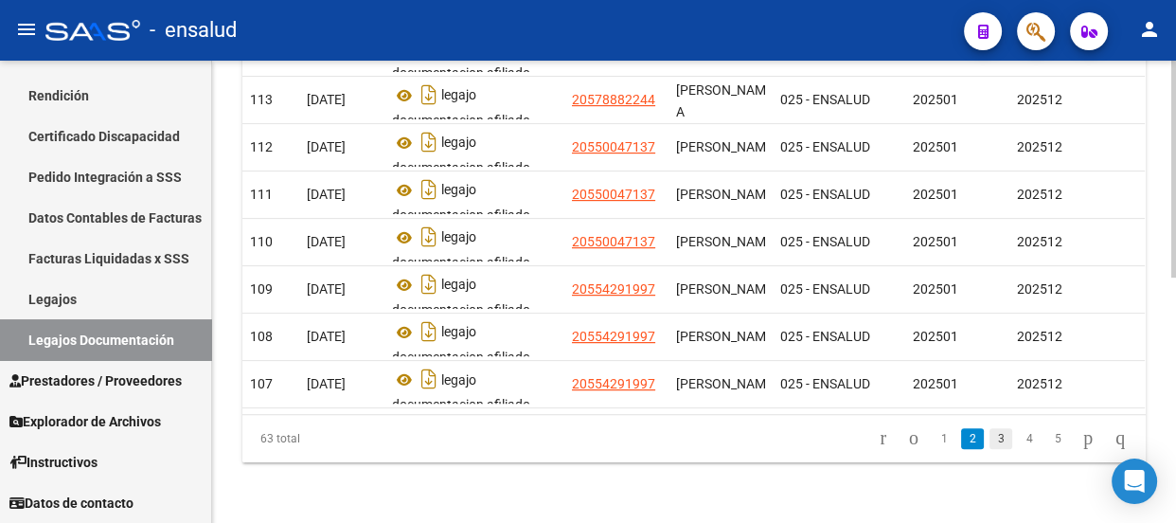
click at [990, 440] on link "3" at bounding box center [1001, 438] width 23 height 21
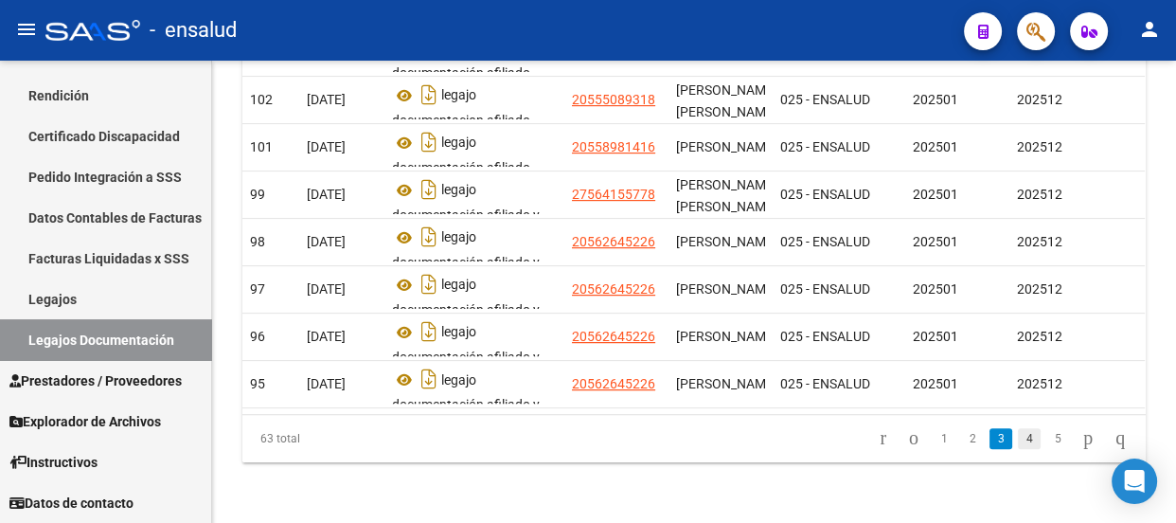
click at [1018, 437] on link "4" at bounding box center [1029, 438] width 23 height 21
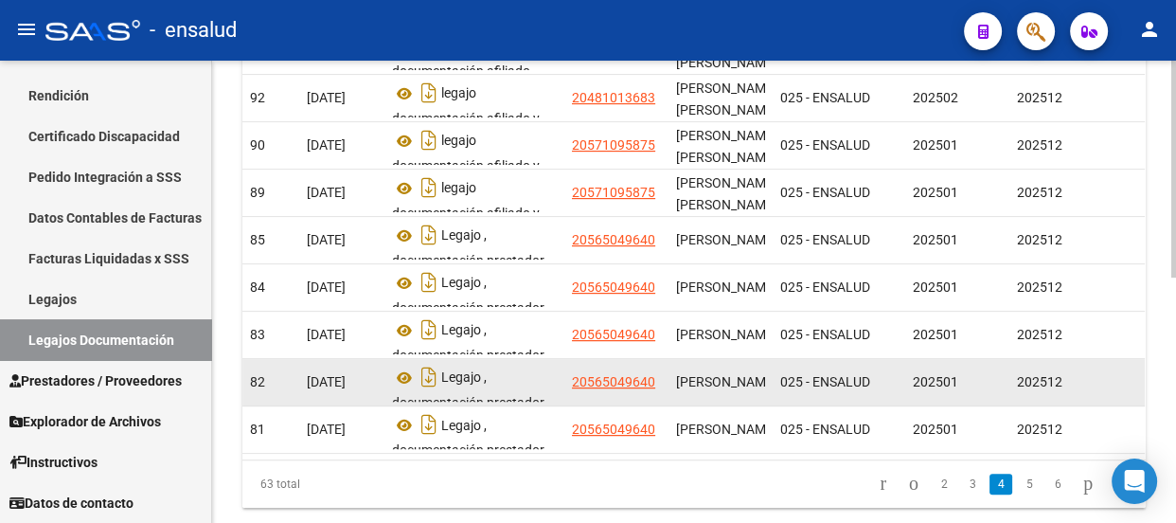
scroll to position [438, 0]
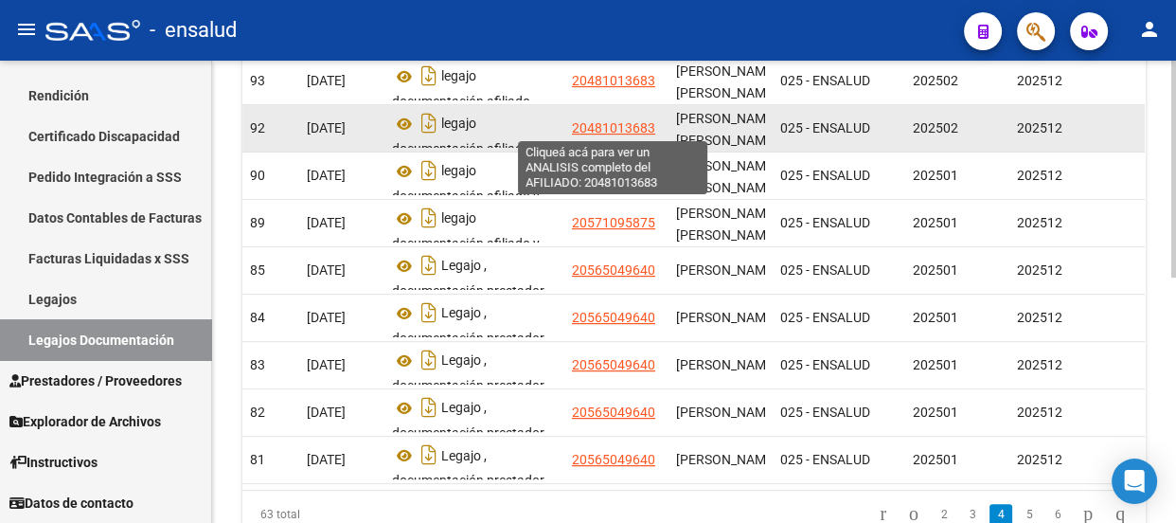
click at [619, 127] on span "20481013683" at bounding box center [613, 127] width 83 height 15
type textarea "20481013683"
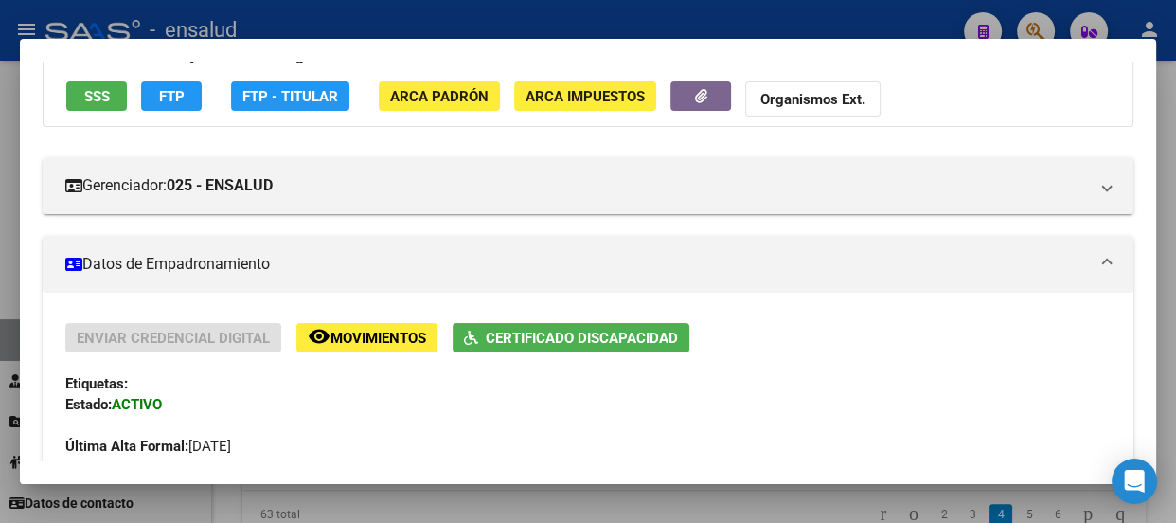
scroll to position [114, 0]
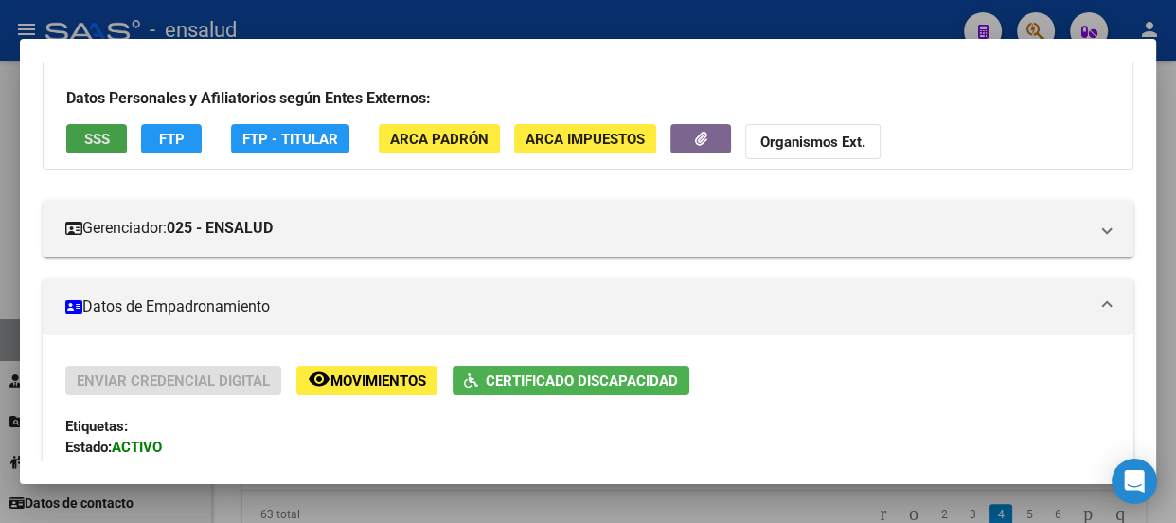
click at [85, 140] on span "SSS" at bounding box center [97, 139] width 26 height 17
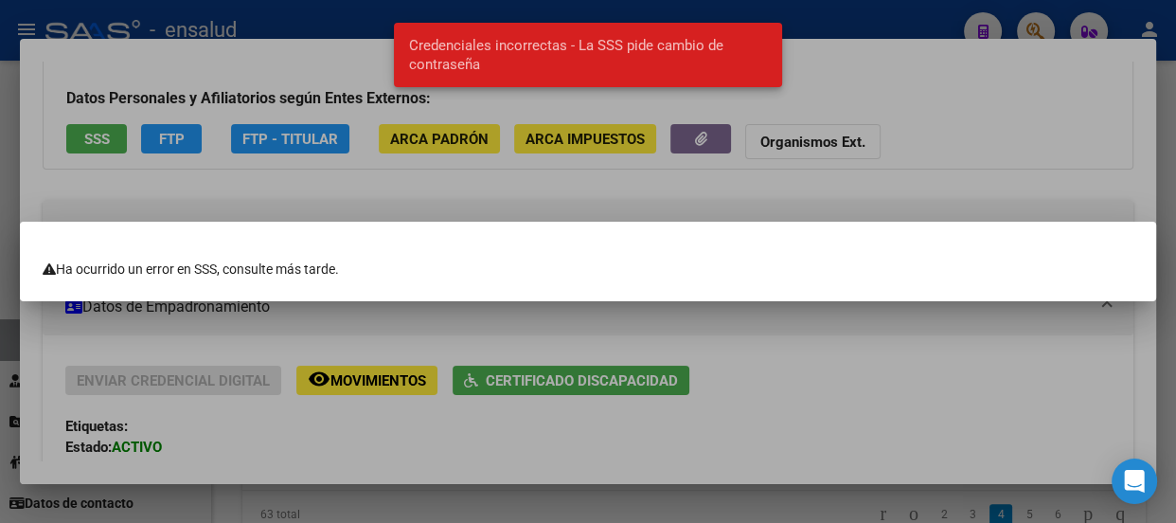
click at [835, 18] on div at bounding box center [588, 261] width 1176 height 523
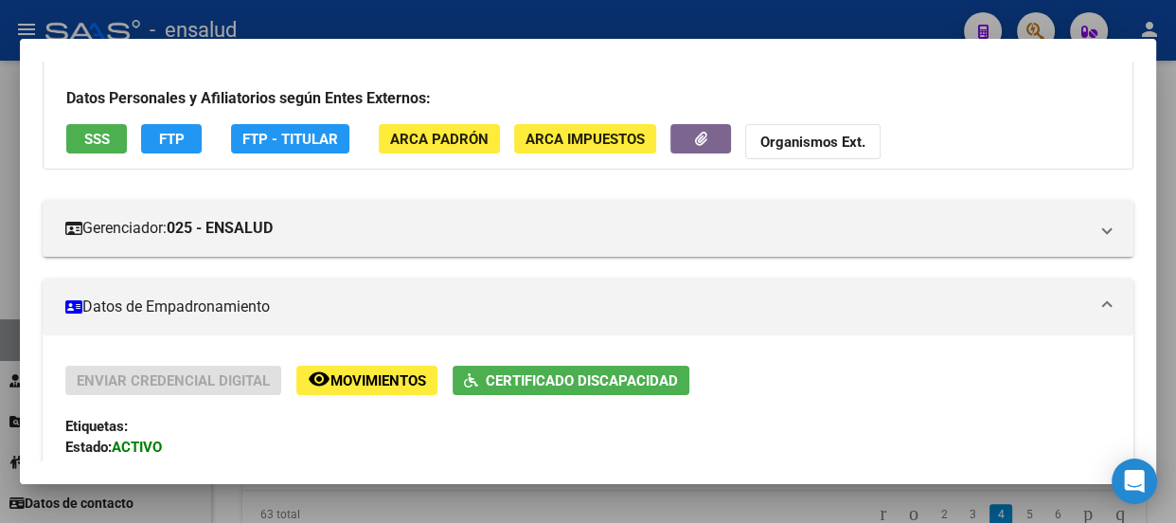
click at [774, 23] on div at bounding box center [588, 261] width 1176 height 523
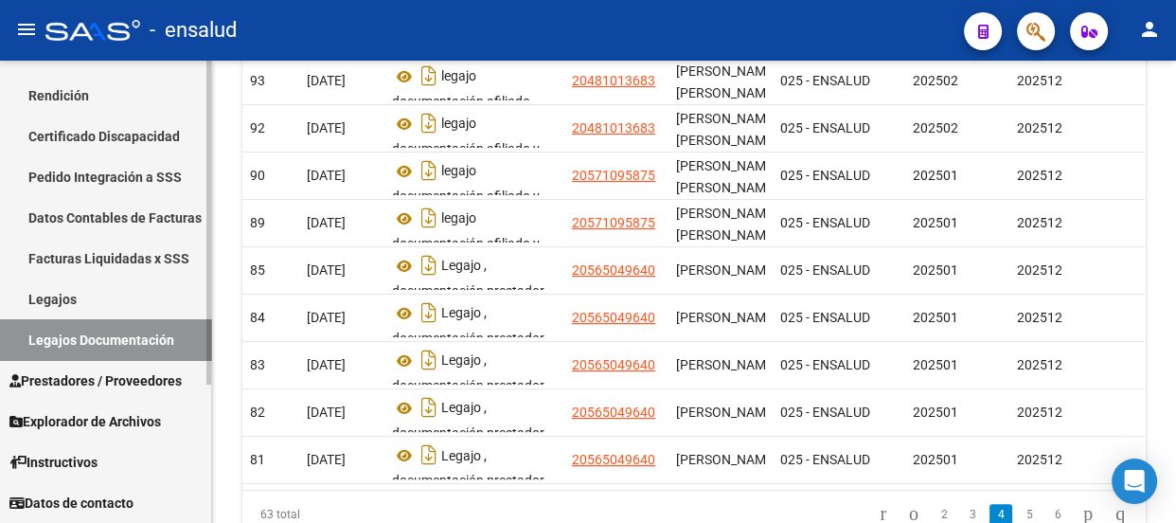
click at [106, 341] on link "Legajos Documentación" at bounding box center [105, 339] width 211 height 41
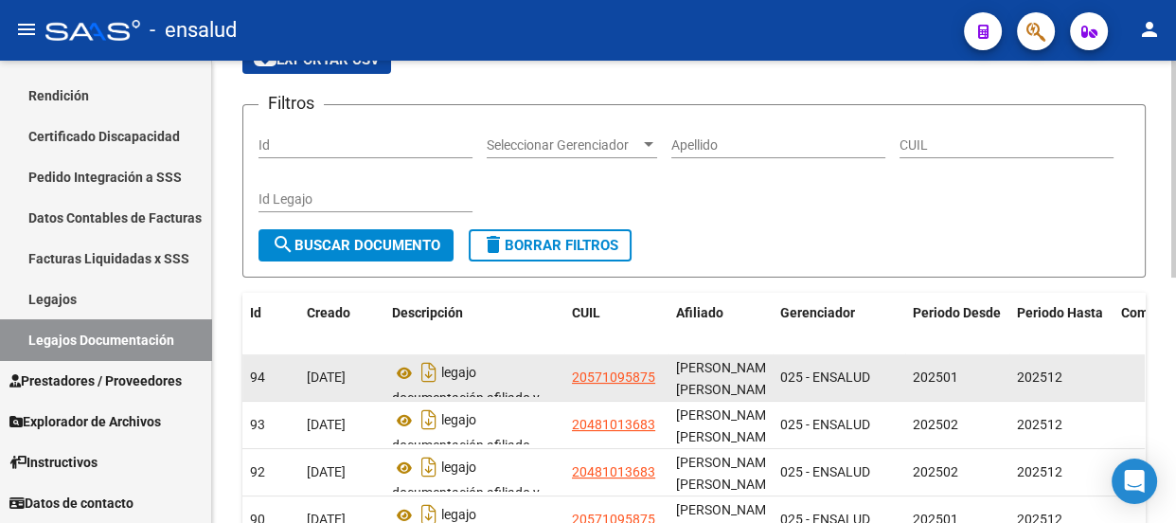
scroll to position [0, 0]
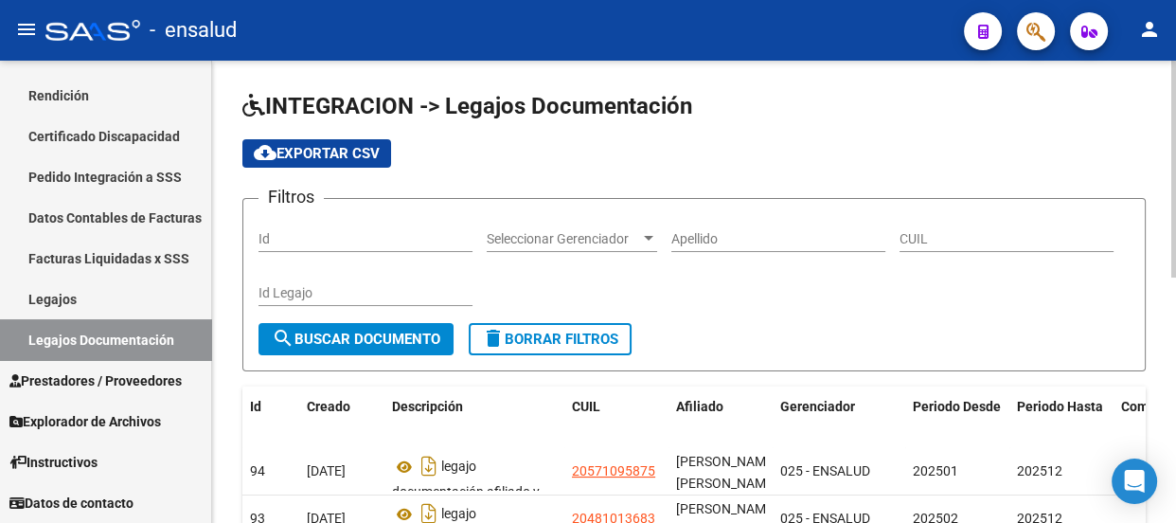
click at [350, 153] on span "cloud_download Exportar CSV" at bounding box center [317, 153] width 126 height 17
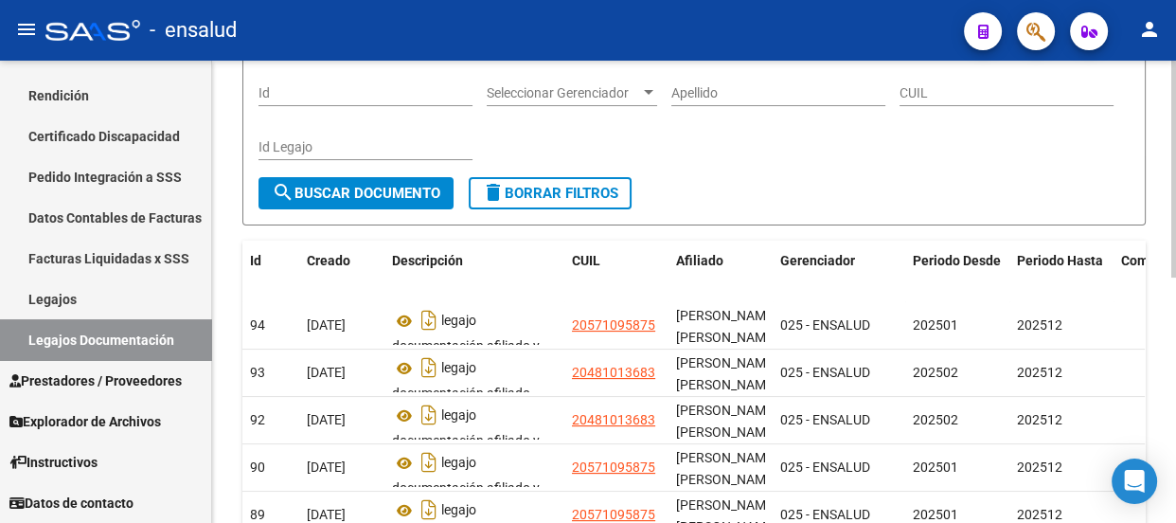
scroll to position [171, 0]
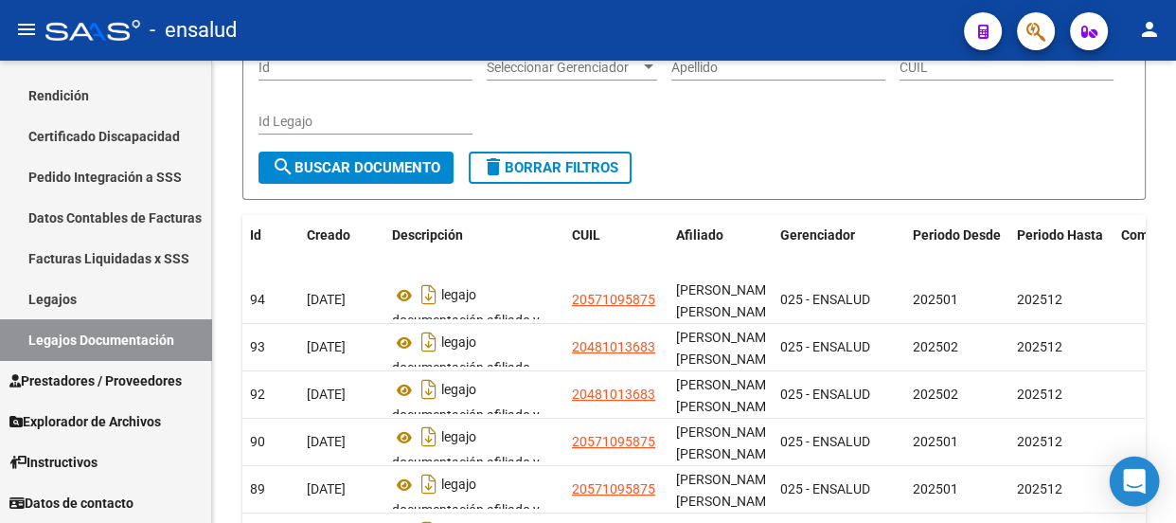
click at [1129, 470] on icon "Open Intercom Messenger" at bounding box center [1134, 481] width 22 height 25
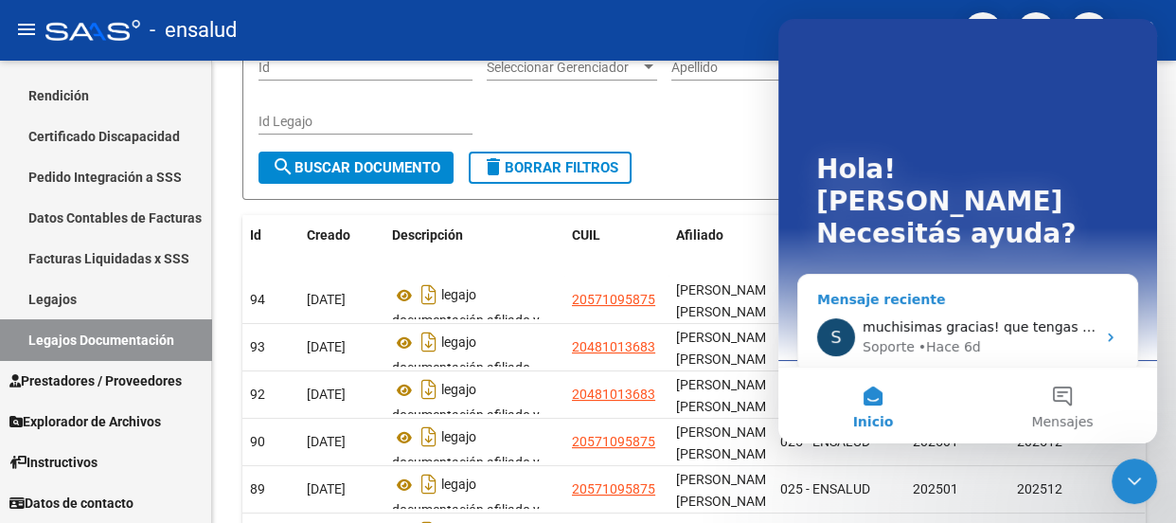
scroll to position [0, 0]
click at [1062, 404] on button "Mensajes" at bounding box center [1062, 406] width 189 height 76
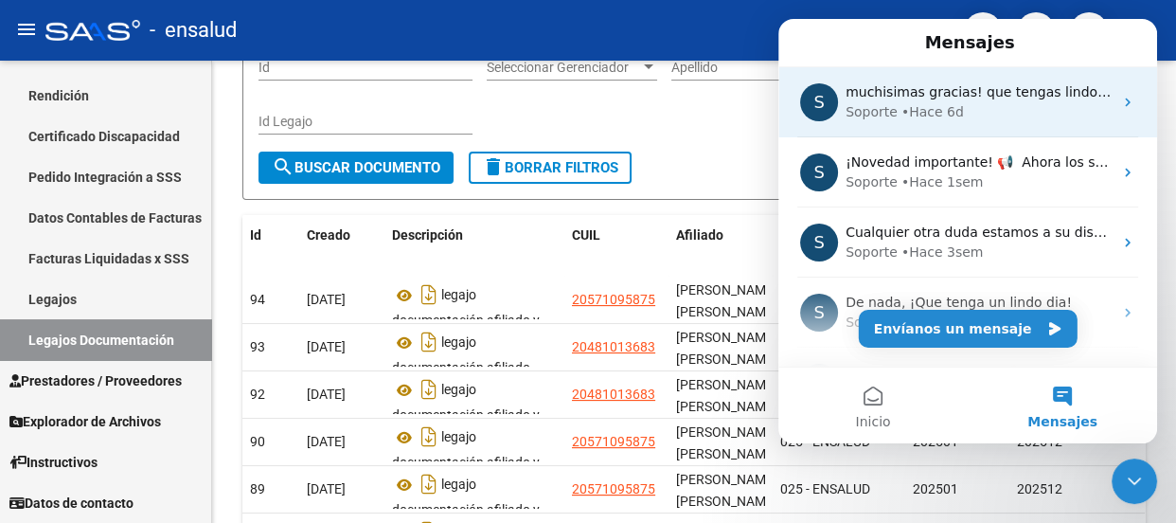
click at [925, 94] on span "muchisimas gracias! que tengas lindo dia vos tambien" at bounding box center [1027, 91] width 363 height 15
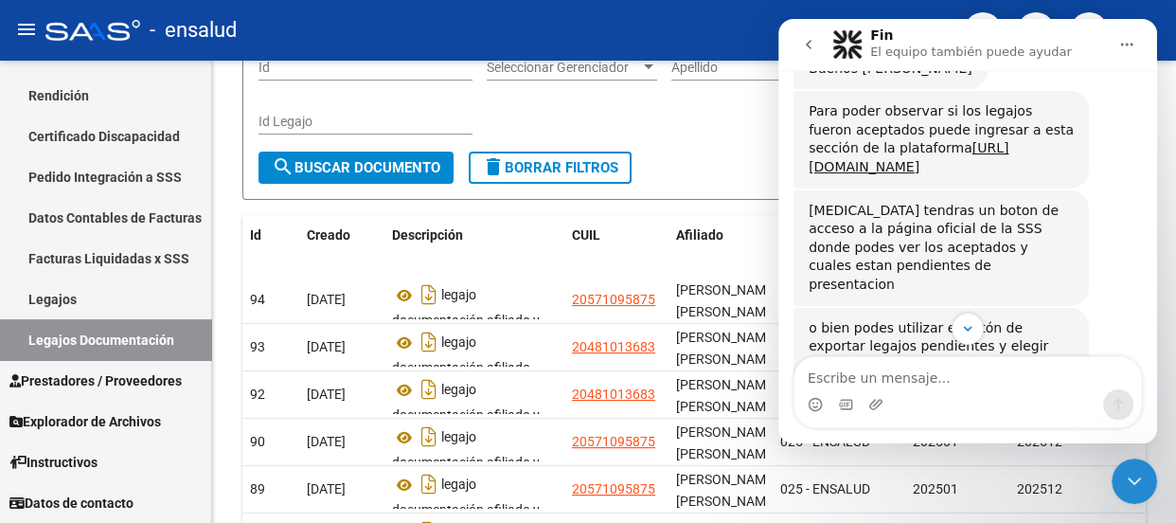
scroll to position [2444, 0]
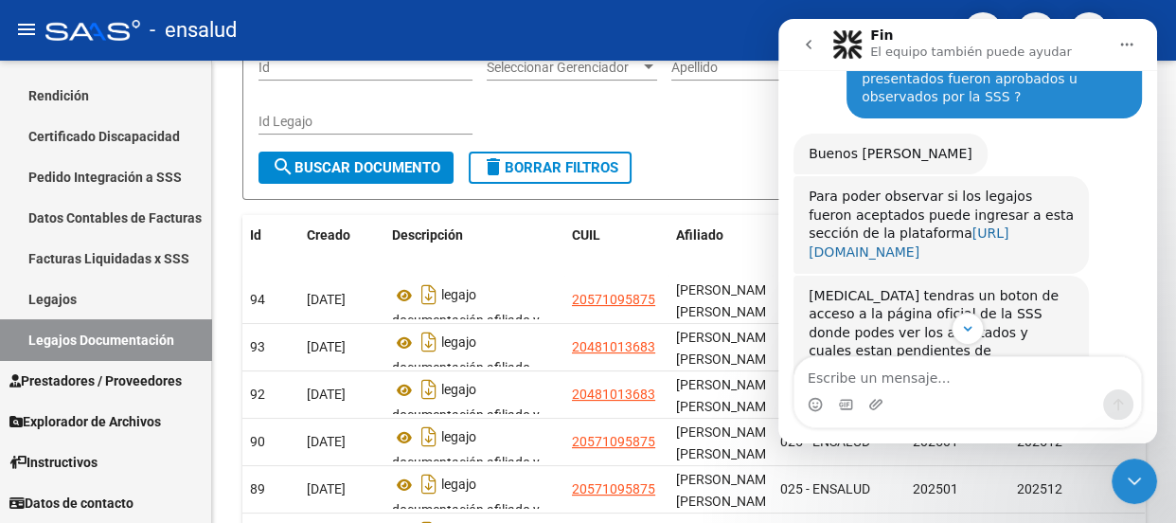
click at [924, 225] on link "[URL][DOMAIN_NAME]" at bounding box center [909, 242] width 200 height 34
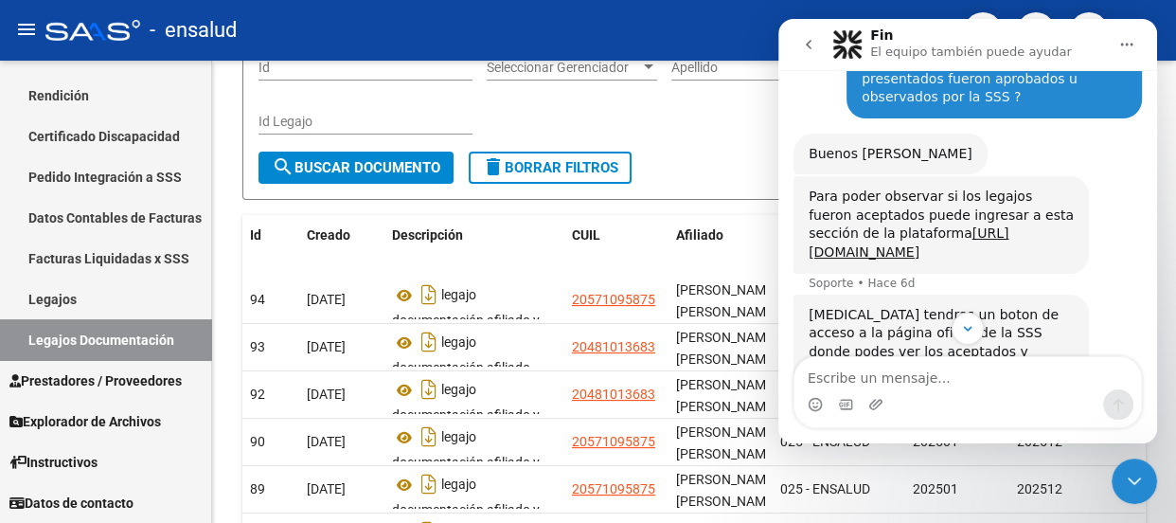
drag, startPoint x: 1133, startPoint y: 488, endPoint x: 2029, endPoint y: 857, distance: 969.3
click at [1133, 488] on icon "Cerrar Intercom Messenger" at bounding box center [1134, 481] width 23 height 23
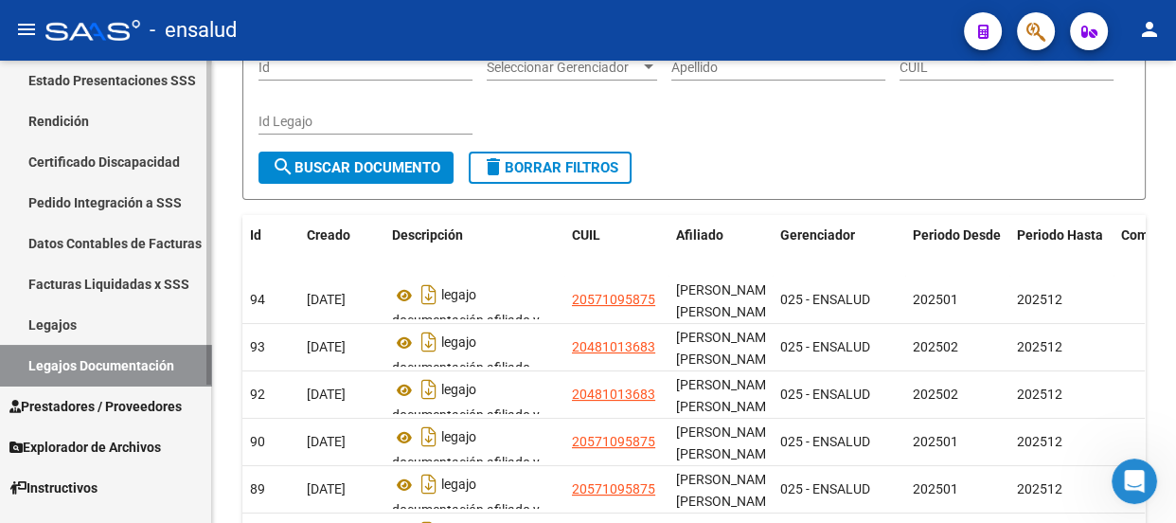
scroll to position [197, 0]
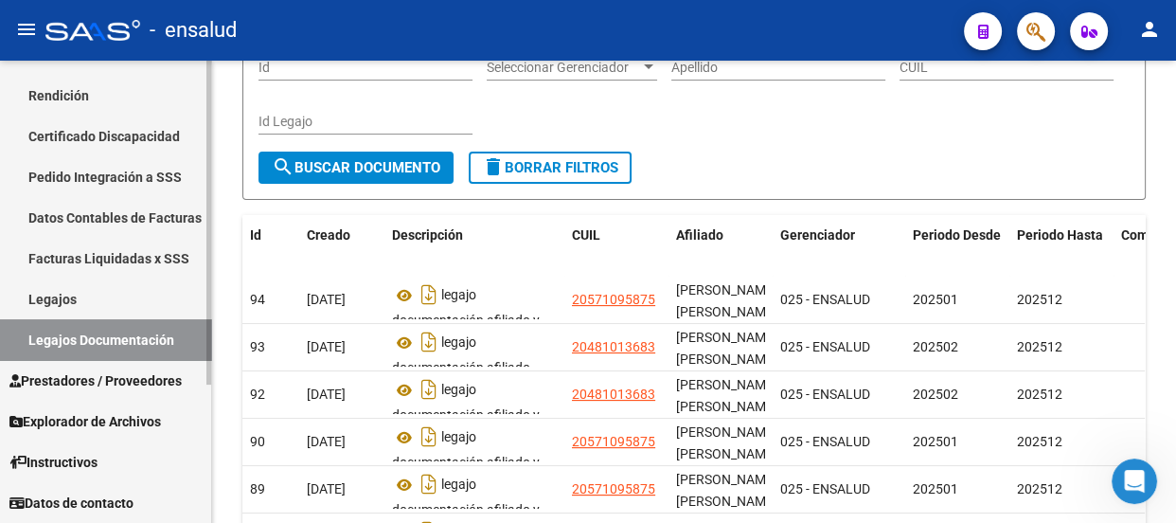
click at [100, 382] on span "Prestadores / Proveedores" at bounding box center [95, 380] width 172 height 21
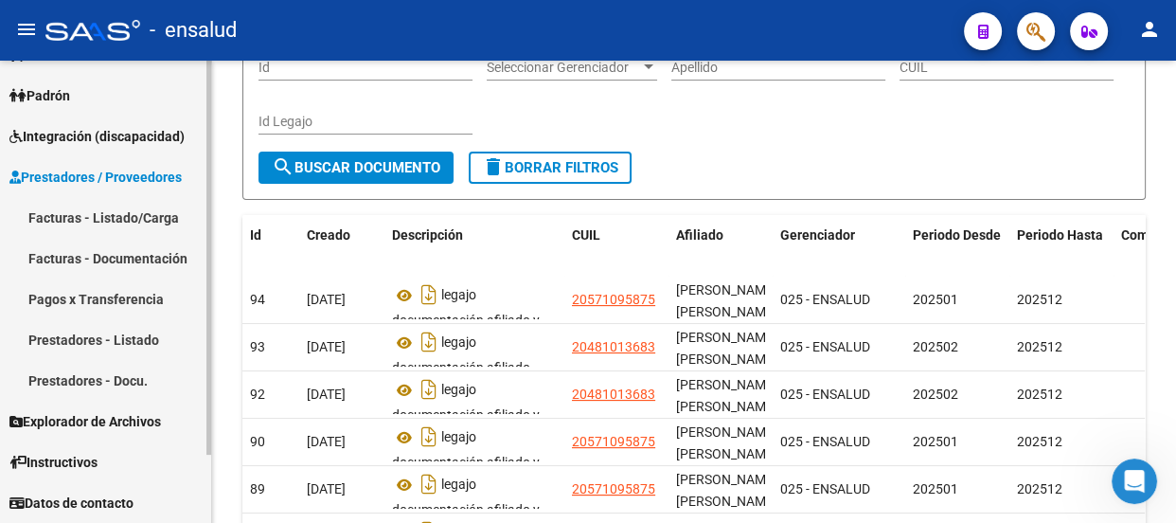
scroll to position [75, 0]
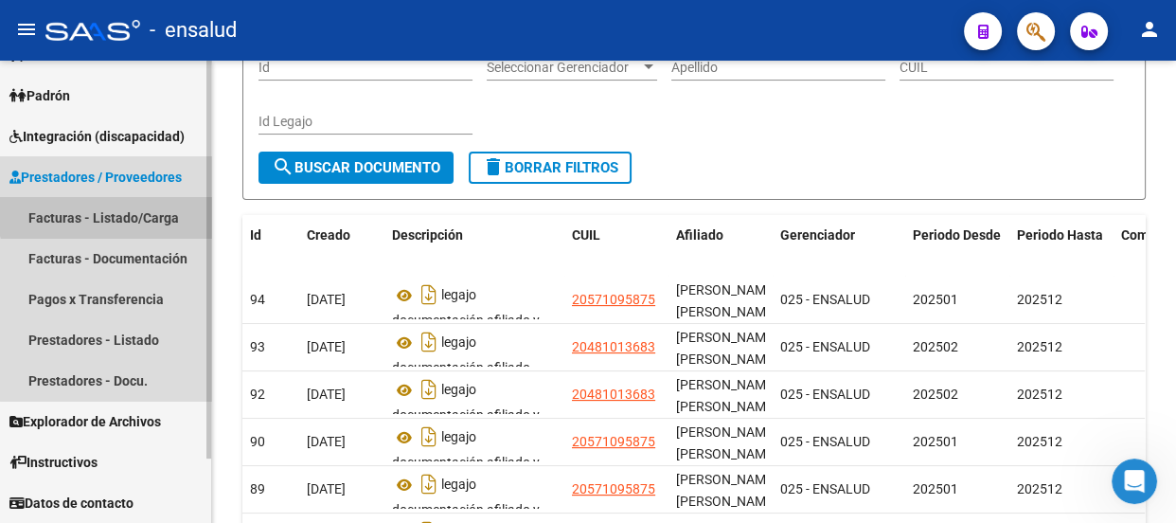
click at [113, 211] on link "Facturas - Listado/Carga" at bounding box center [105, 217] width 211 height 41
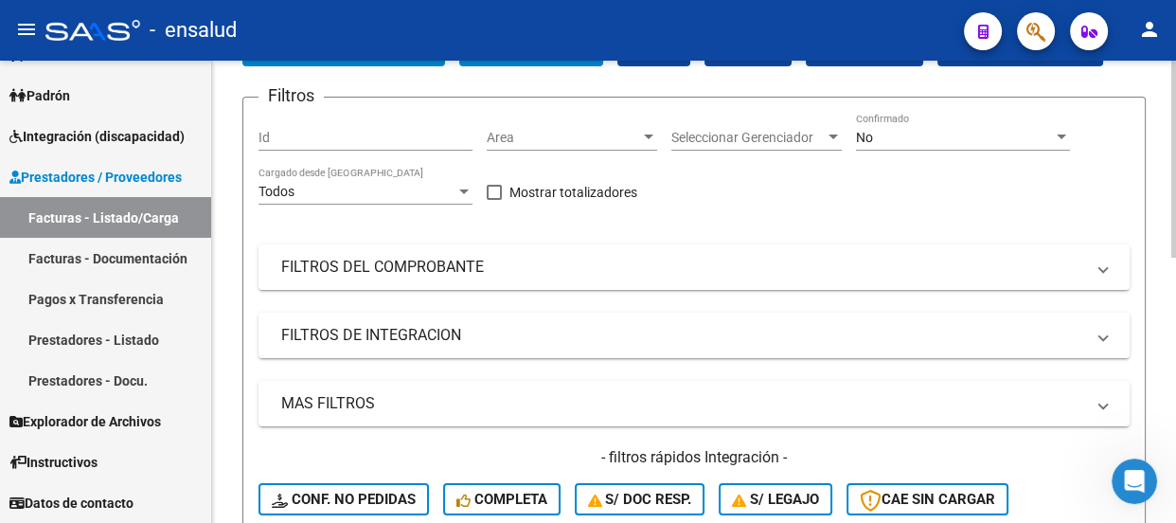
scroll to position [344, 0]
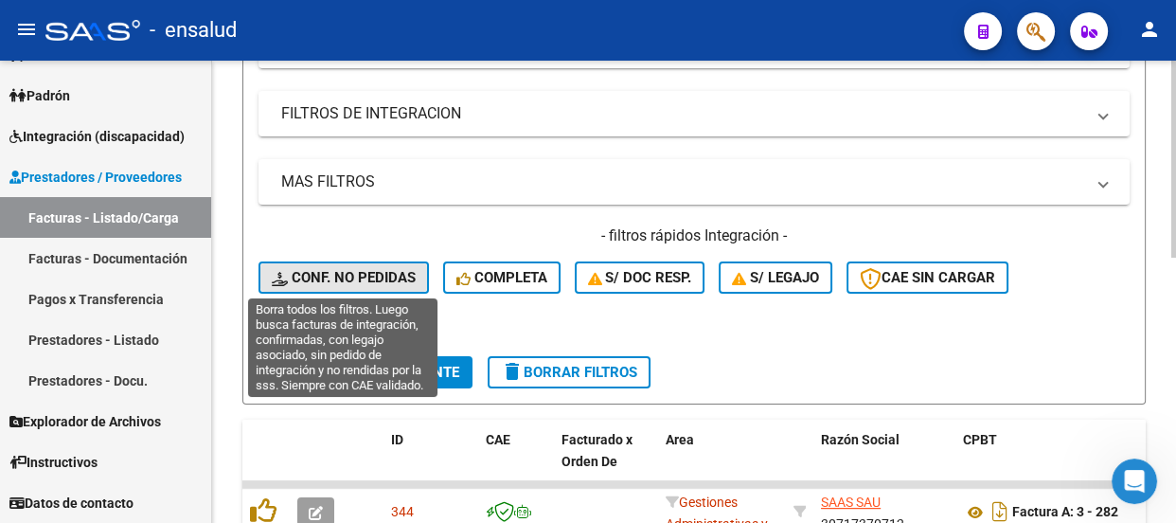
click at [361, 275] on span "Conf. no pedidas" at bounding box center [344, 277] width 144 height 17
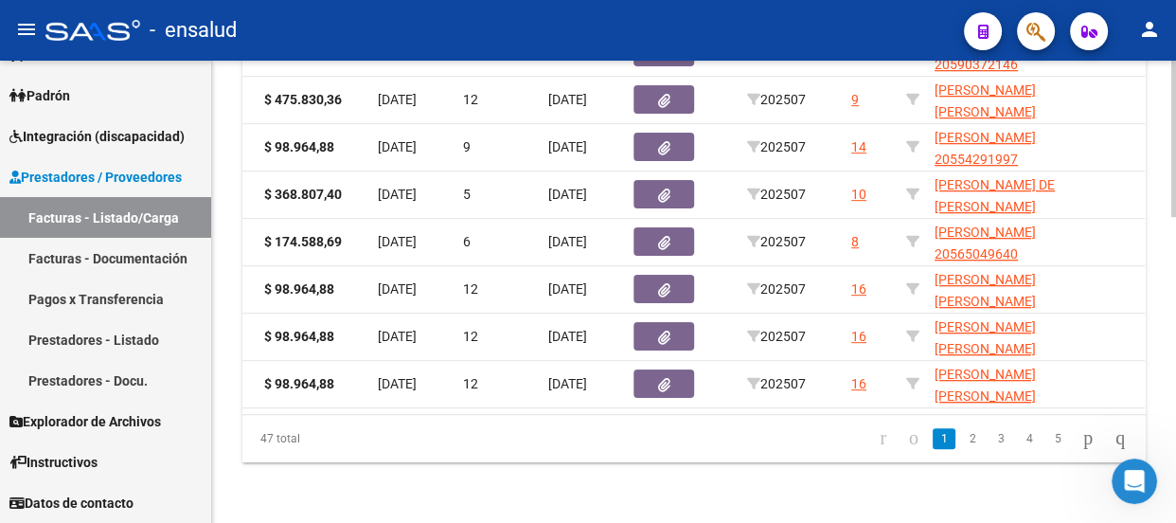
scroll to position [0, 838]
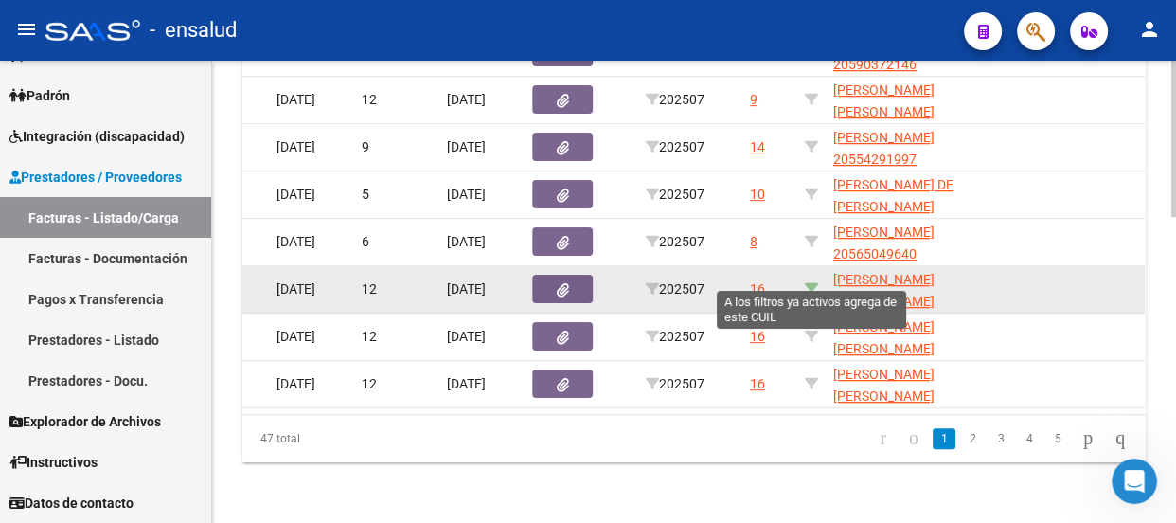
click at [810, 282] on icon at bounding box center [811, 288] width 13 height 13
type input "27564155778"
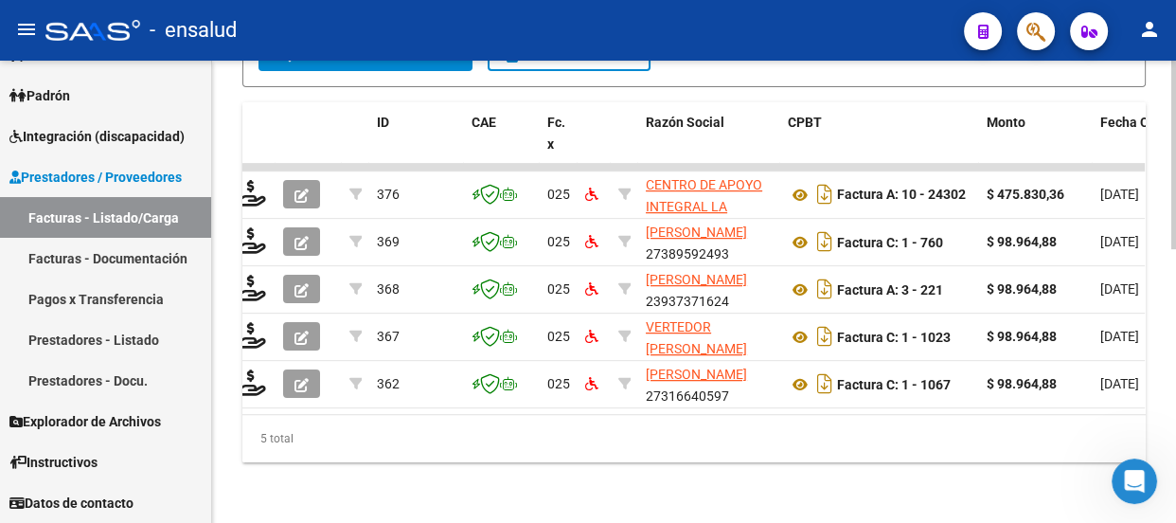
scroll to position [0, 0]
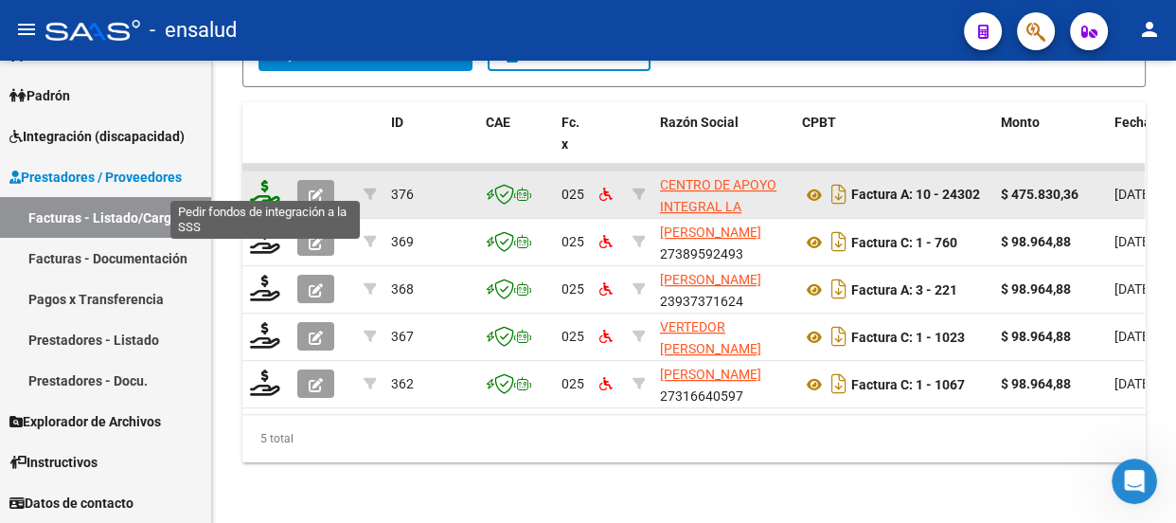
click at [262, 181] on icon at bounding box center [265, 193] width 30 height 27
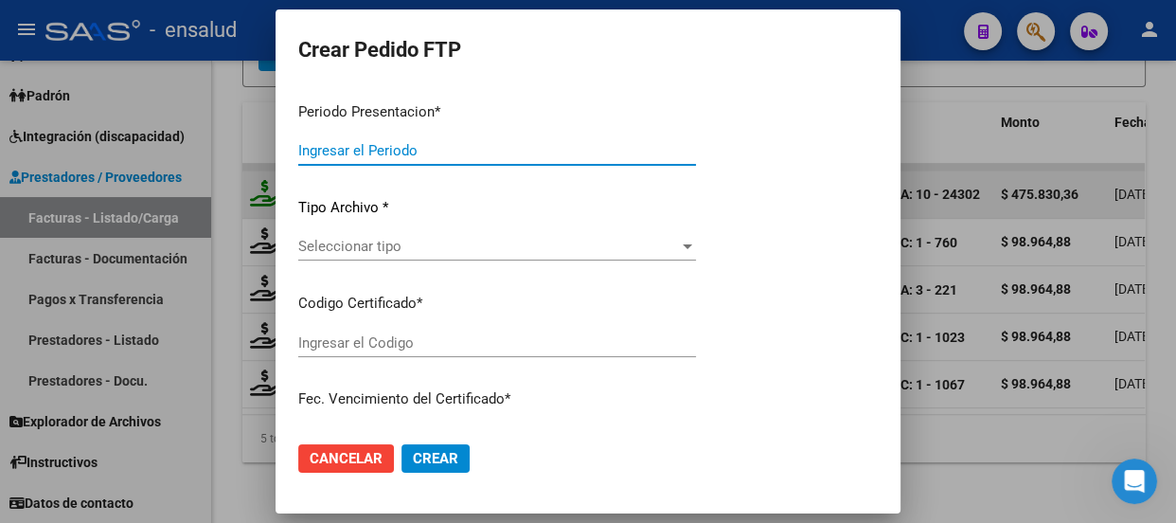
type input "202507"
type input "$ 475.830,36"
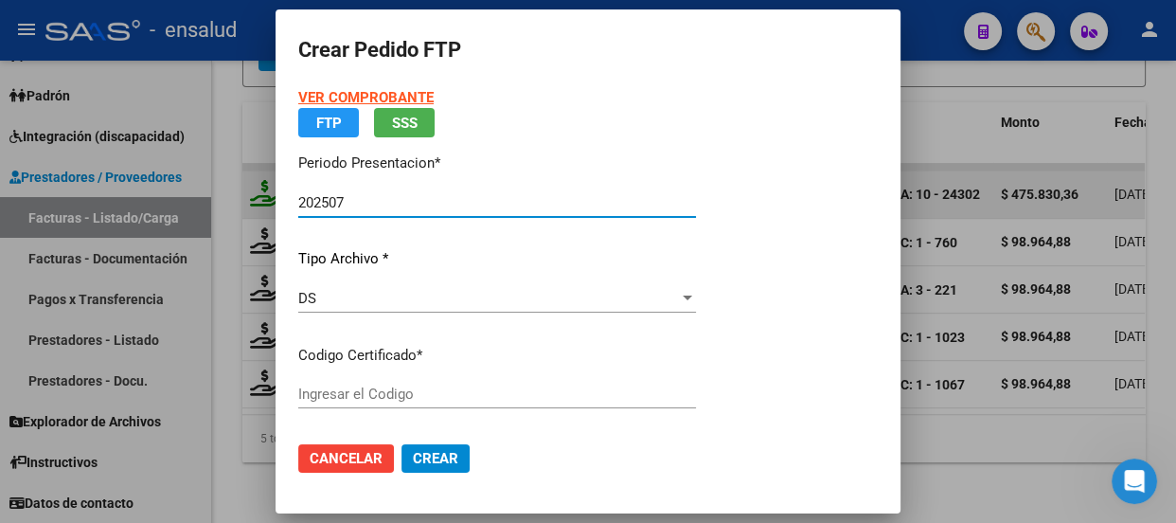
type input "ARG01000564155772023072020280720BS AS440"
type input "[DATE]"
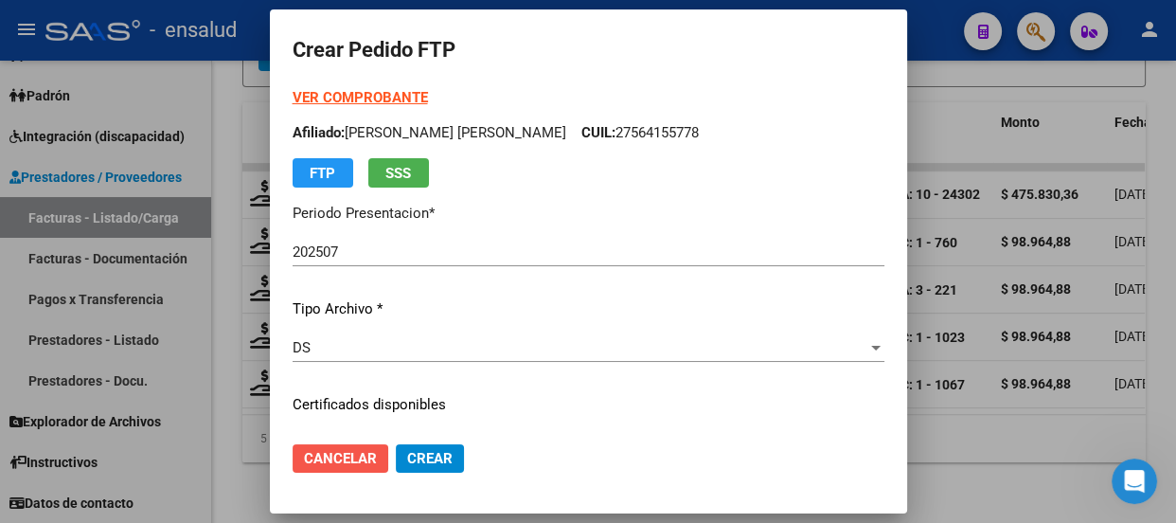
click at [358, 463] on span "Cancelar" at bounding box center [340, 458] width 73 height 17
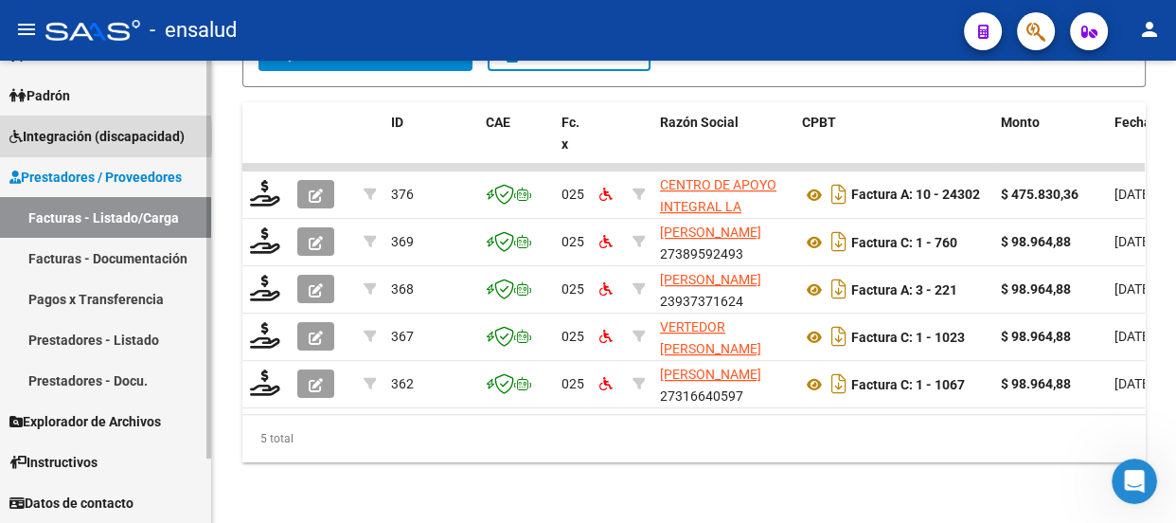
click at [103, 137] on span "Integración (discapacidad)" at bounding box center [96, 136] width 175 height 21
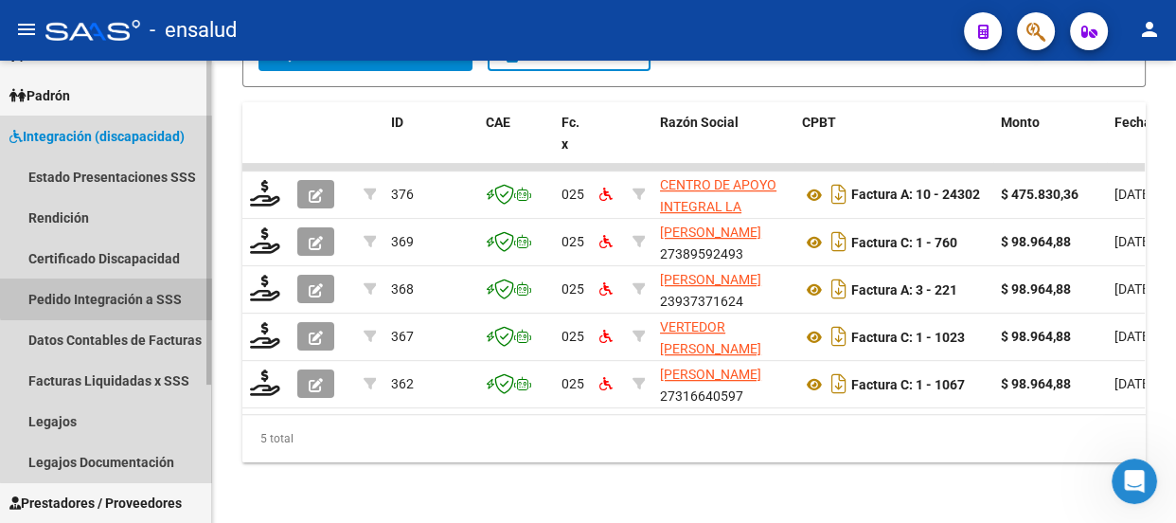
click at [107, 293] on link "Pedido Integración a SSS" at bounding box center [105, 298] width 211 height 41
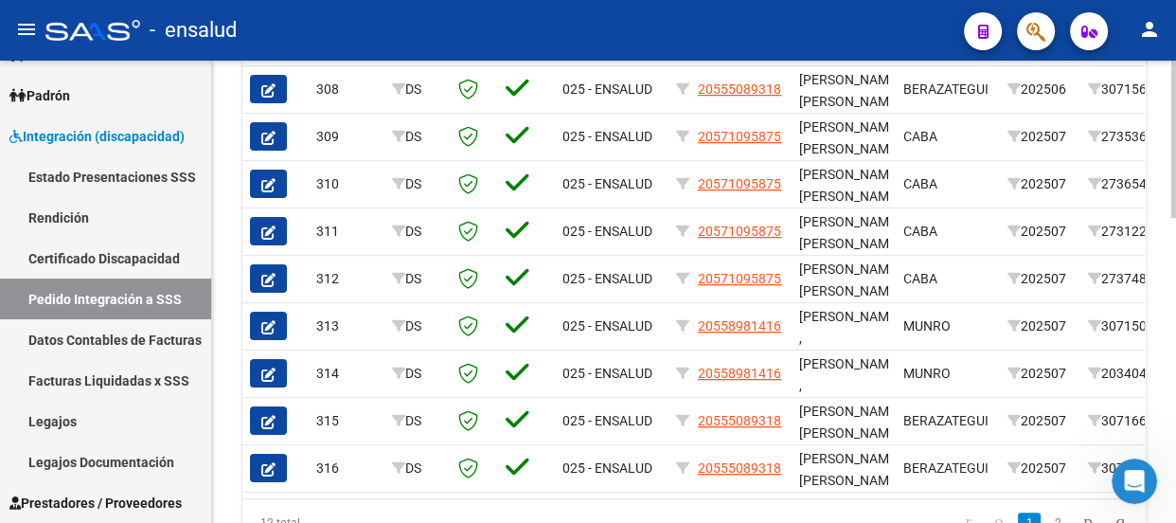
scroll to position [861, 0]
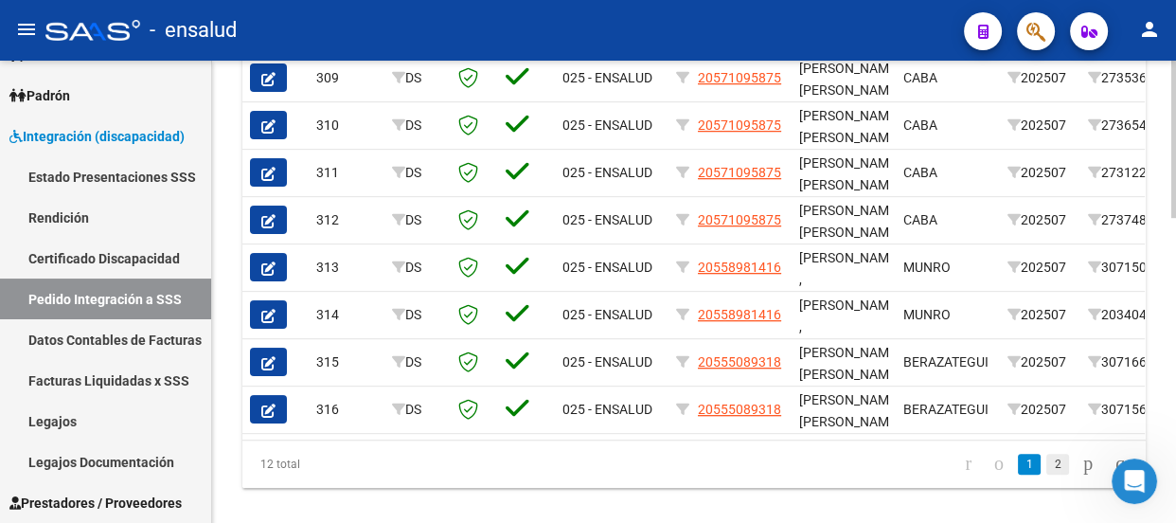
click at [1047, 473] on link "2" at bounding box center [1058, 464] width 23 height 21
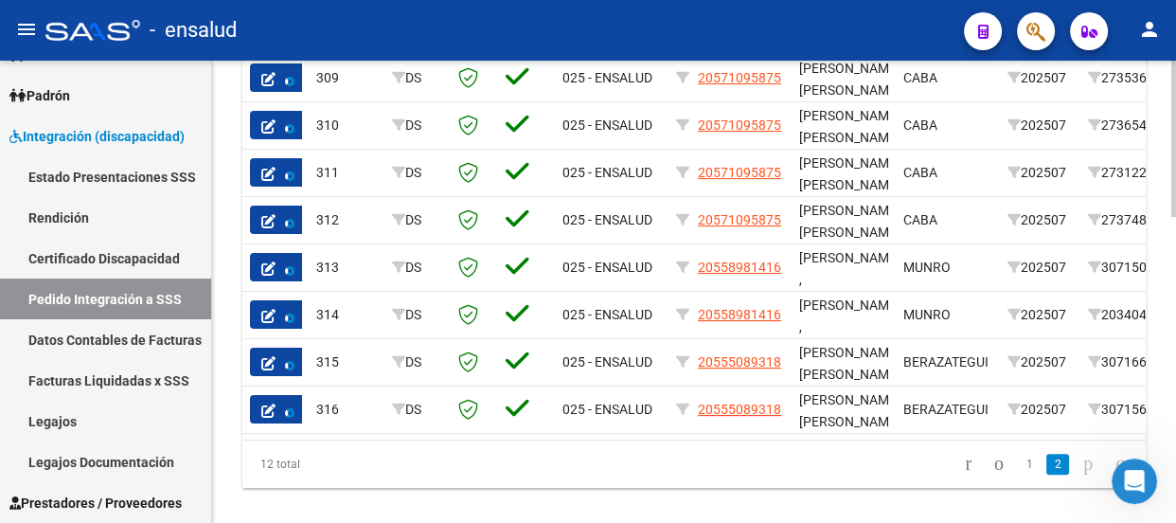
scroll to position [517, 0]
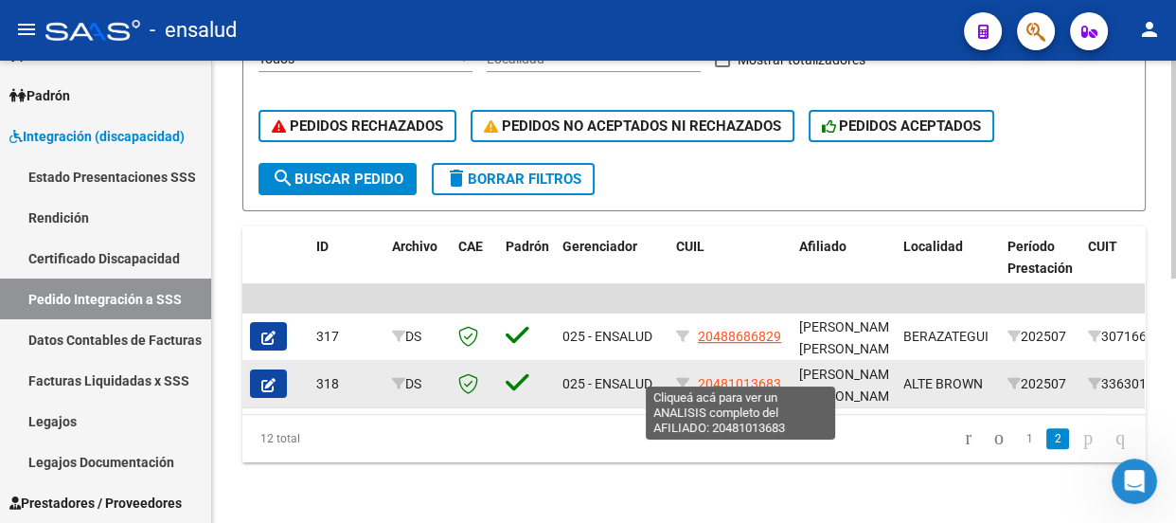
click at [726, 376] on span "20481013683" at bounding box center [739, 383] width 83 height 15
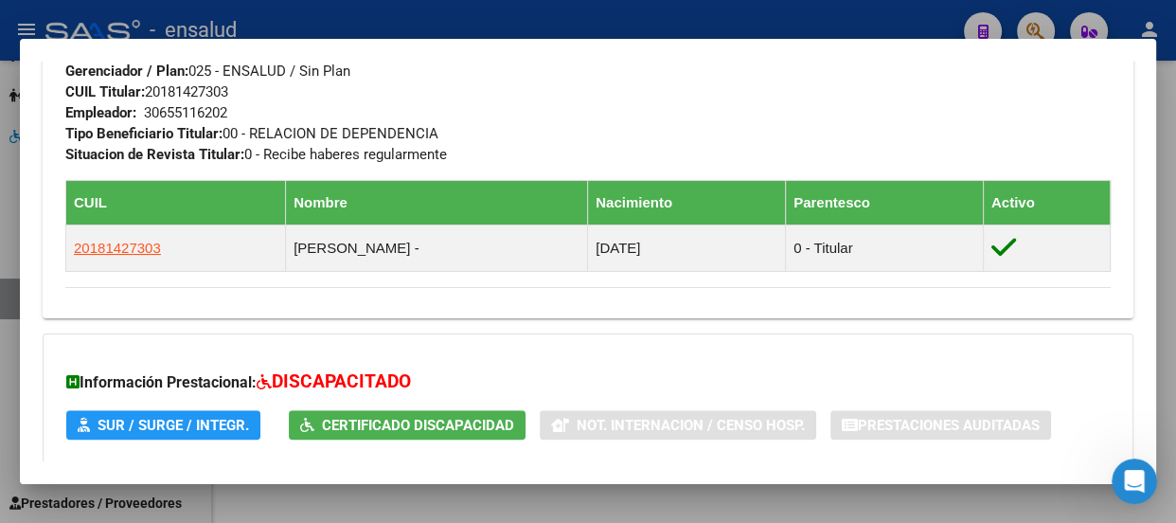
scroll to position [802, 0]
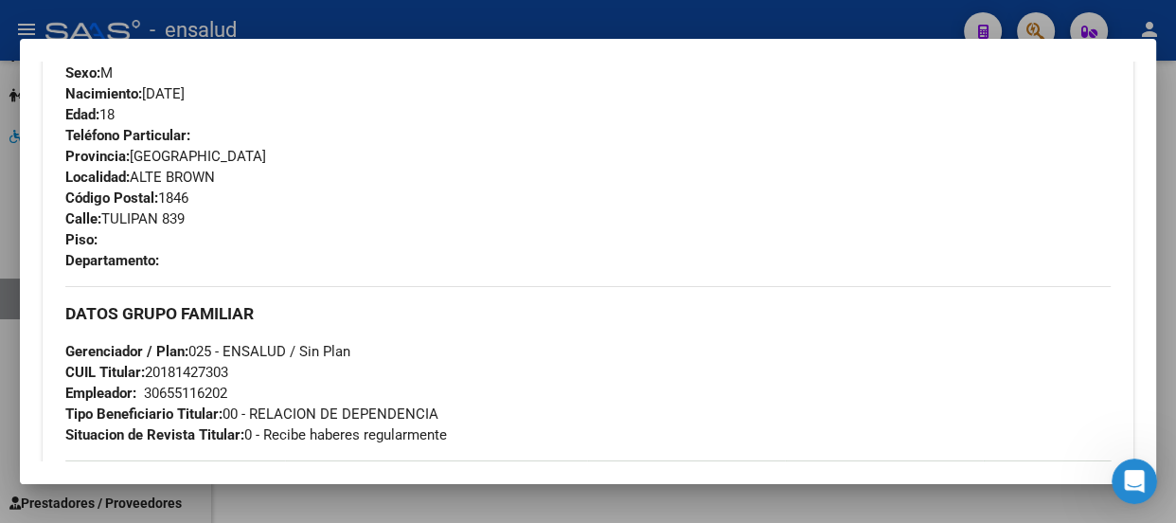
click at [751, 29] on div at bounding box center [588, 261] width 1176 height 523
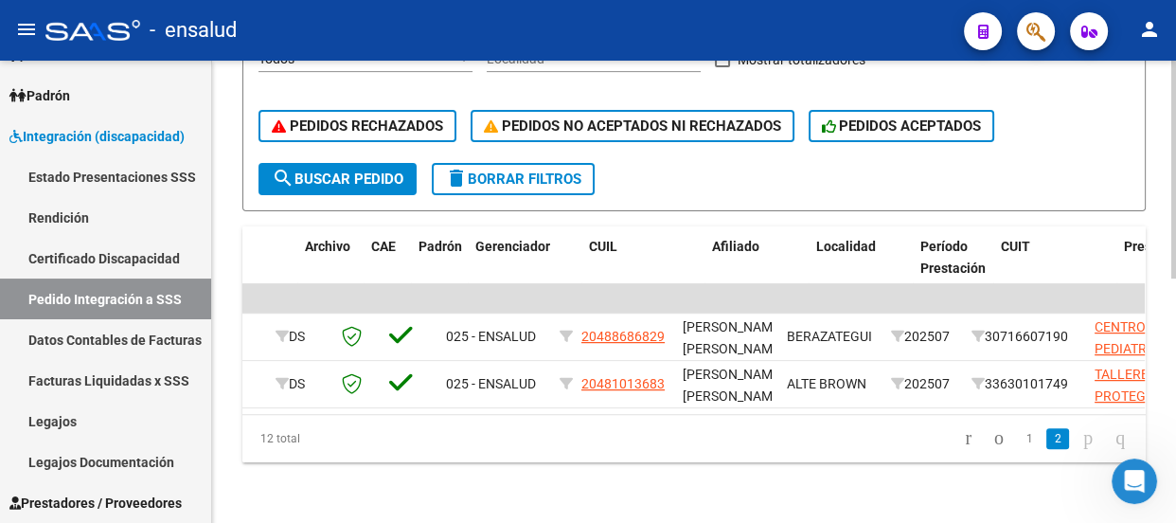
scroll to position [0, 0]
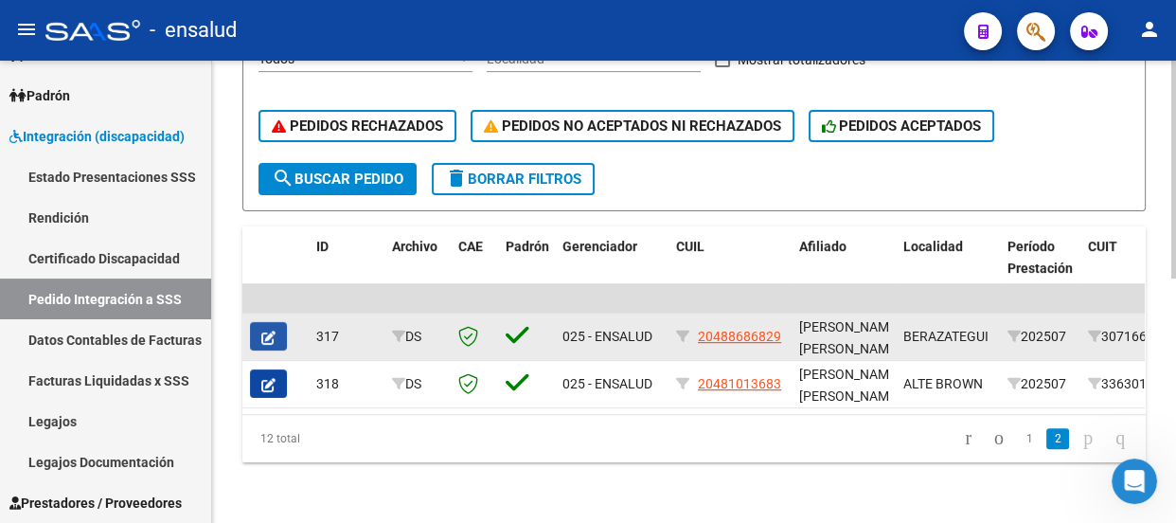
click at [268, 331] on icon "button" at bounding box center [268, 338] width 14 height 14
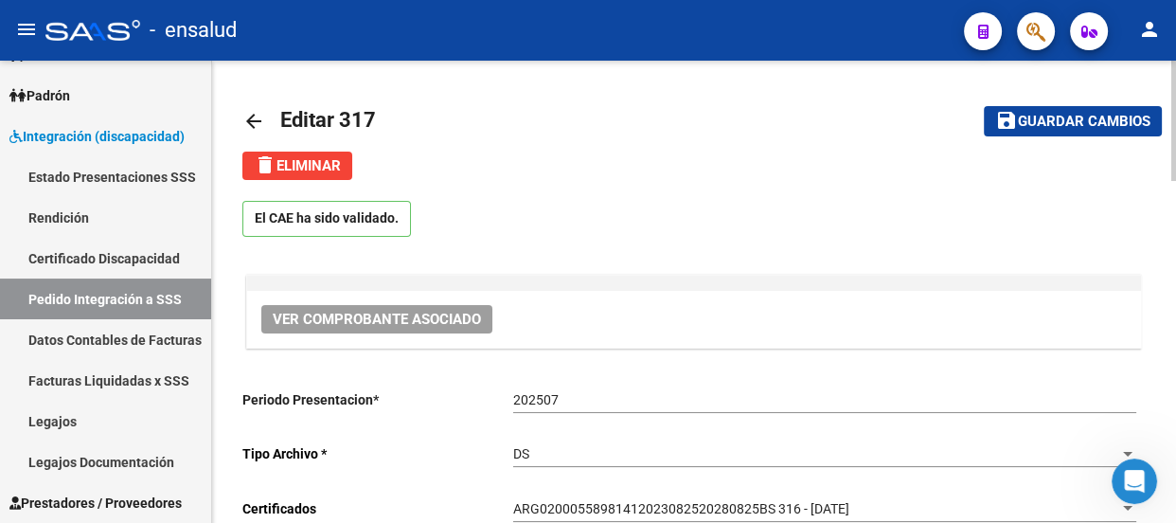
type input "20488686829"
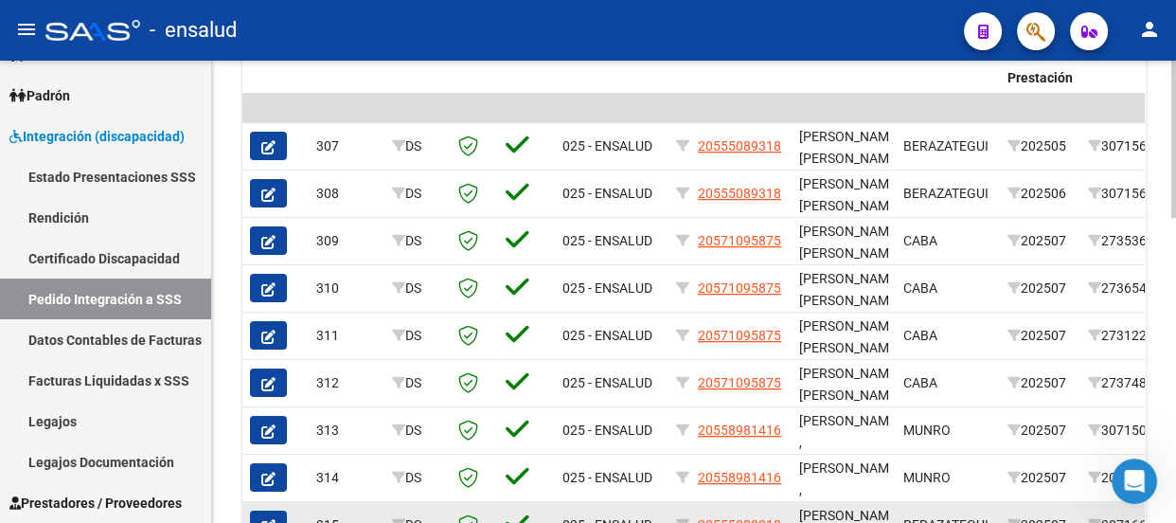
scroll to position [861, 0]
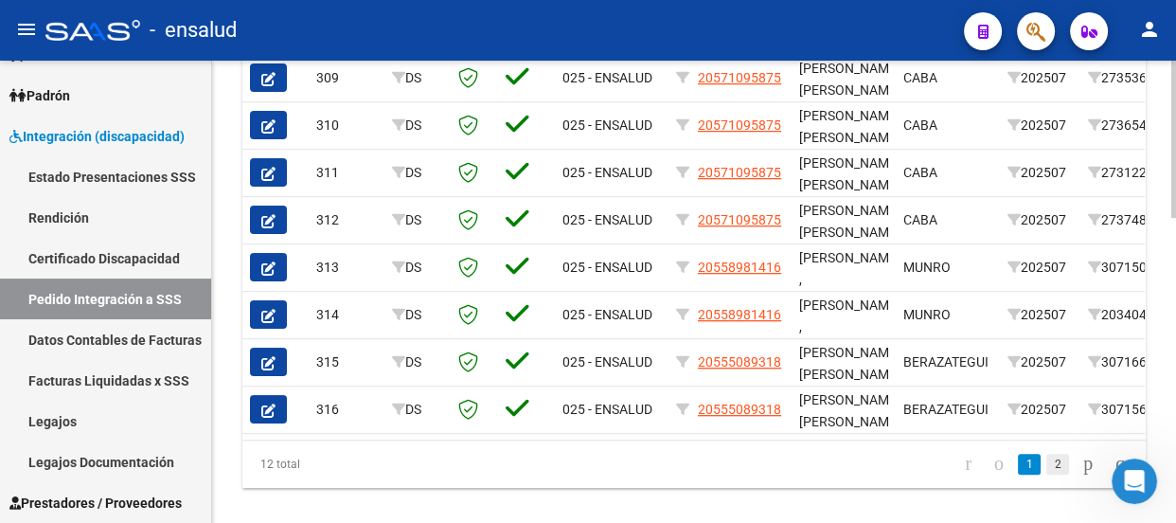
click at [1047, 475] on link "2" at bounding box center [1058, 464] width 23 height 21
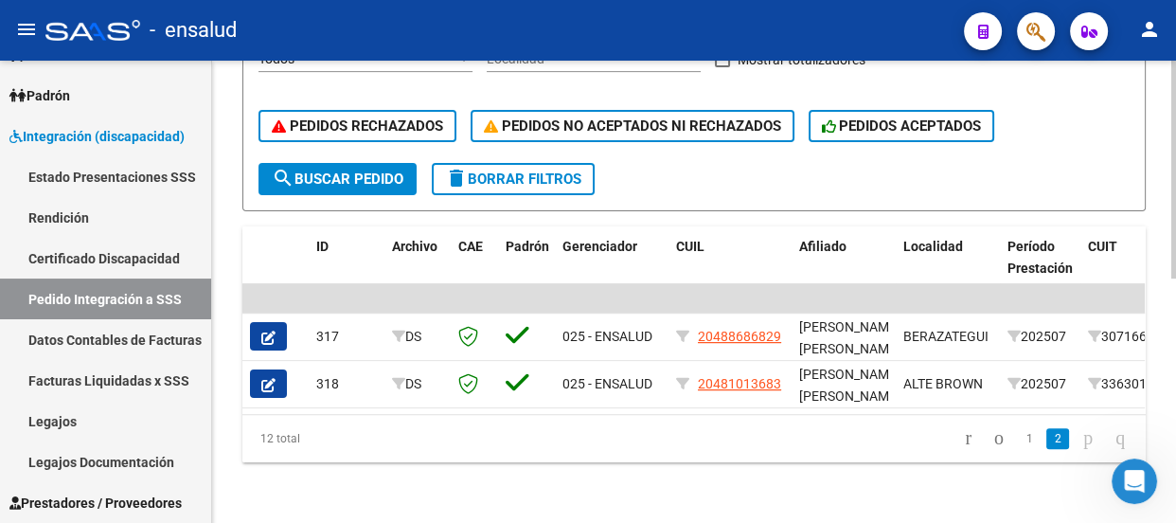
scroll to position [517, 0]
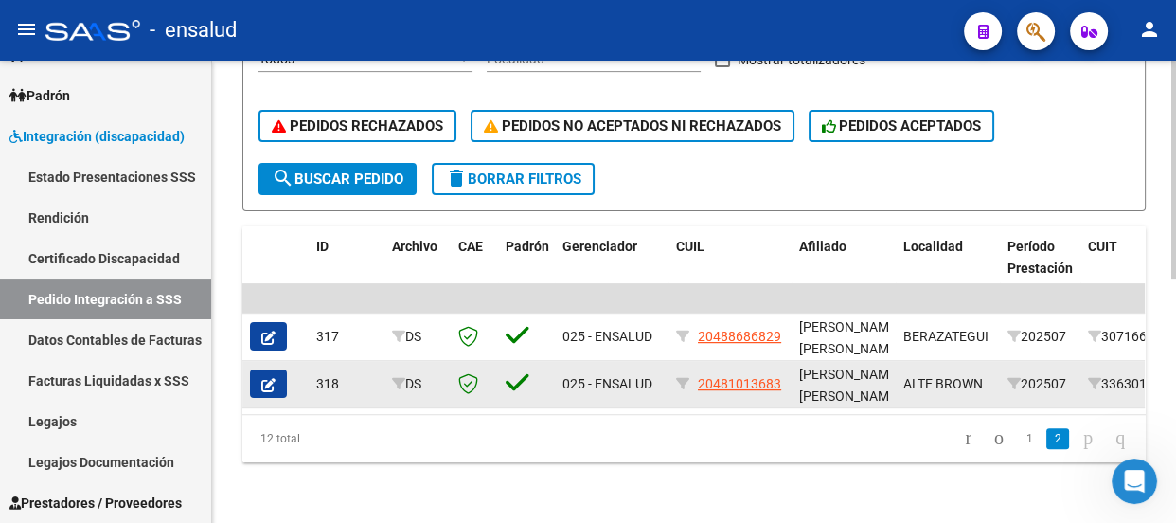
click at [270, 378] on icon "button" at bounding box center [268, 385] width 14 height 14
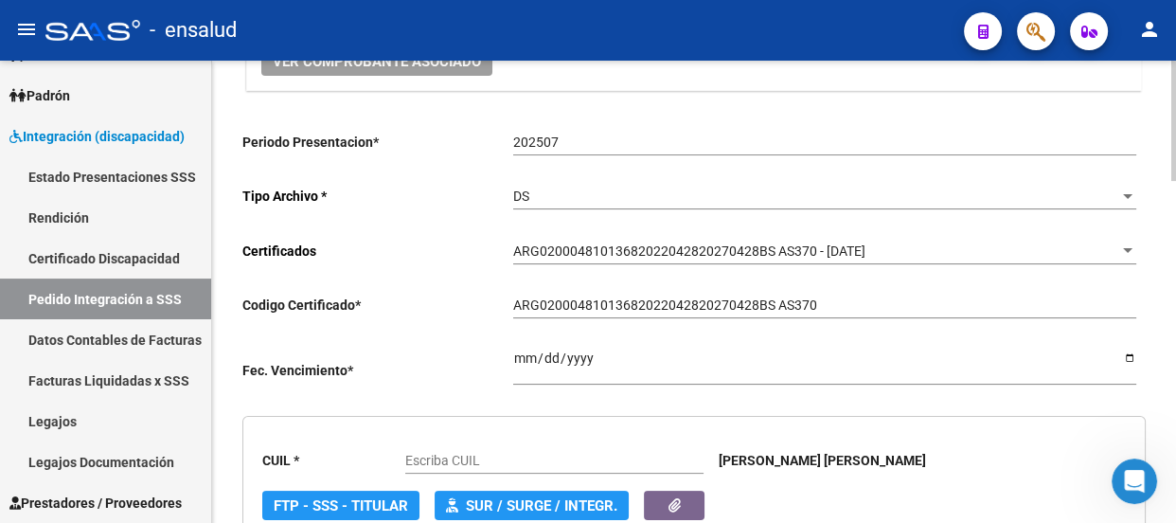
type input "20481013683"
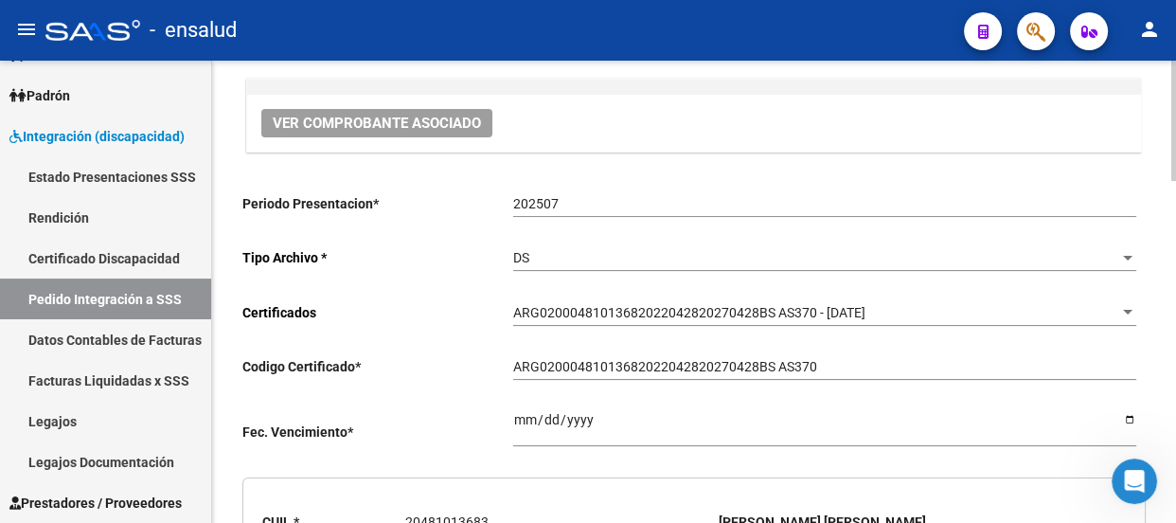
scroll to position [24, 0]
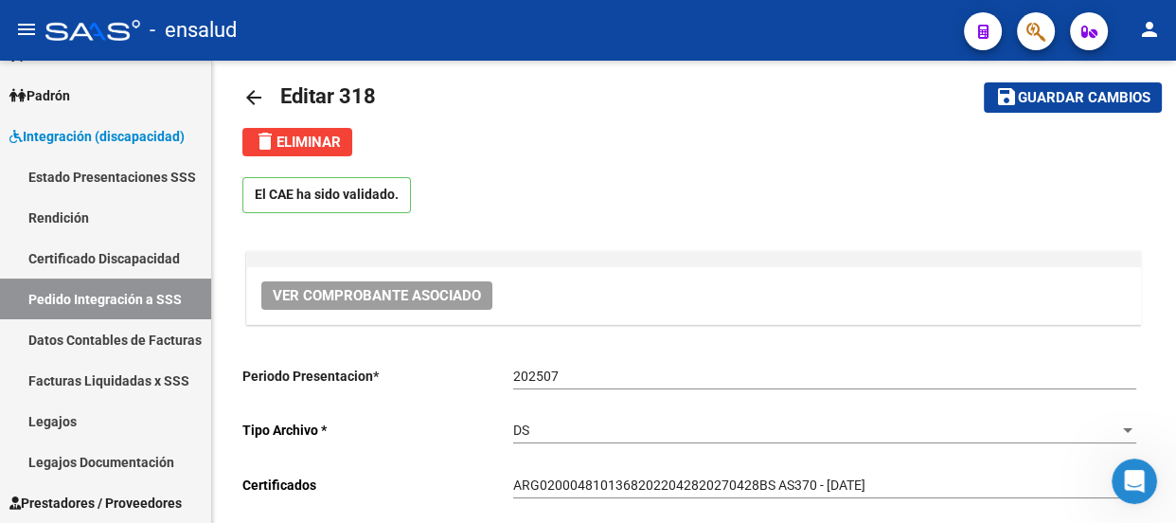
click at [1144, 487] on div "Abrir Intercom Messenger" at bounding box center [1135, 481] width 63 height 63
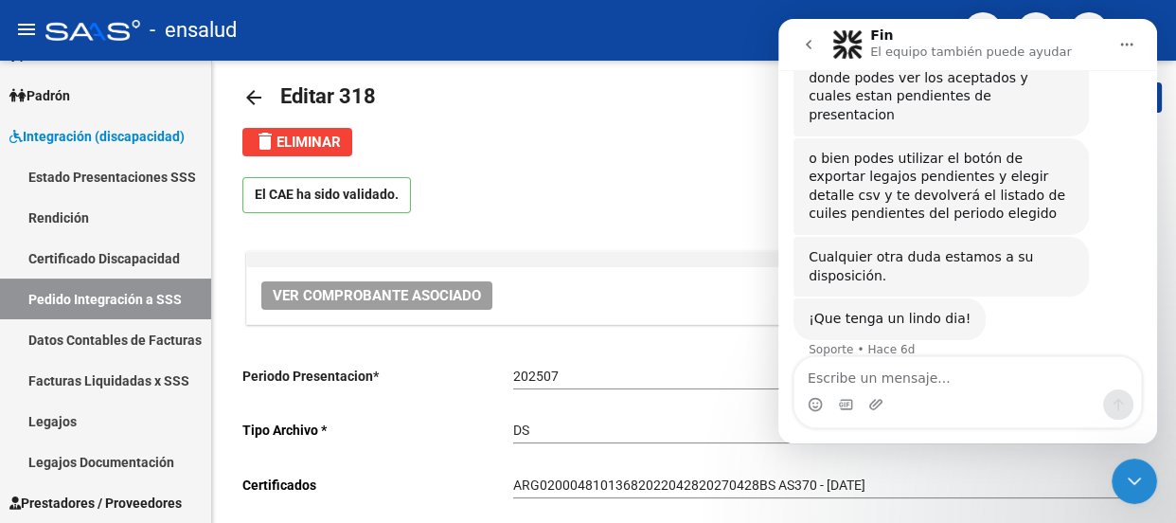
scroll to position [2702, 0]
click at [852, 381] on textarea "Escribe un mensaje..." at bounding box center [968, 373] width 347 height 32
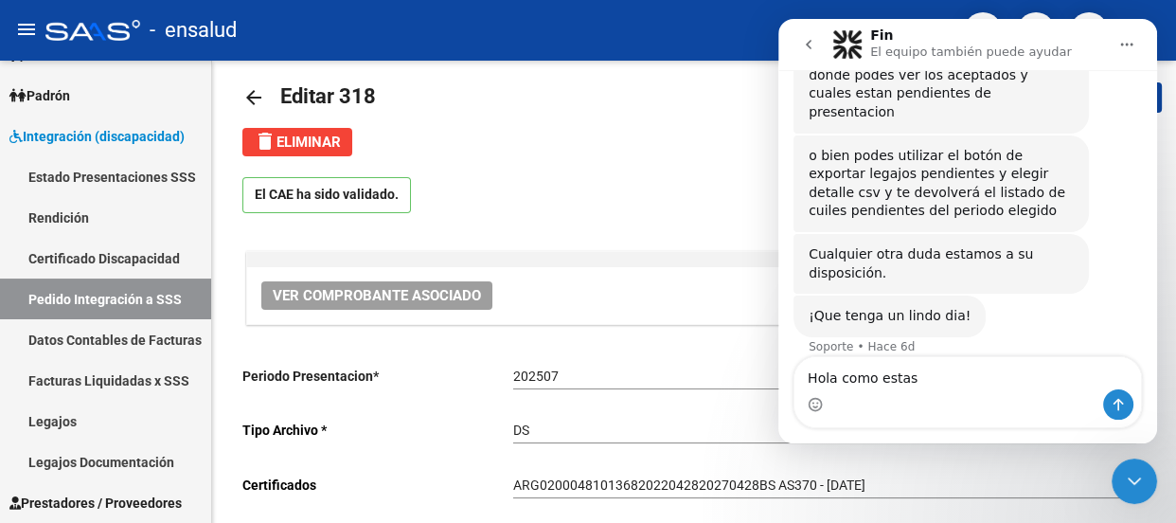
type textarea "Hola como estas ?"
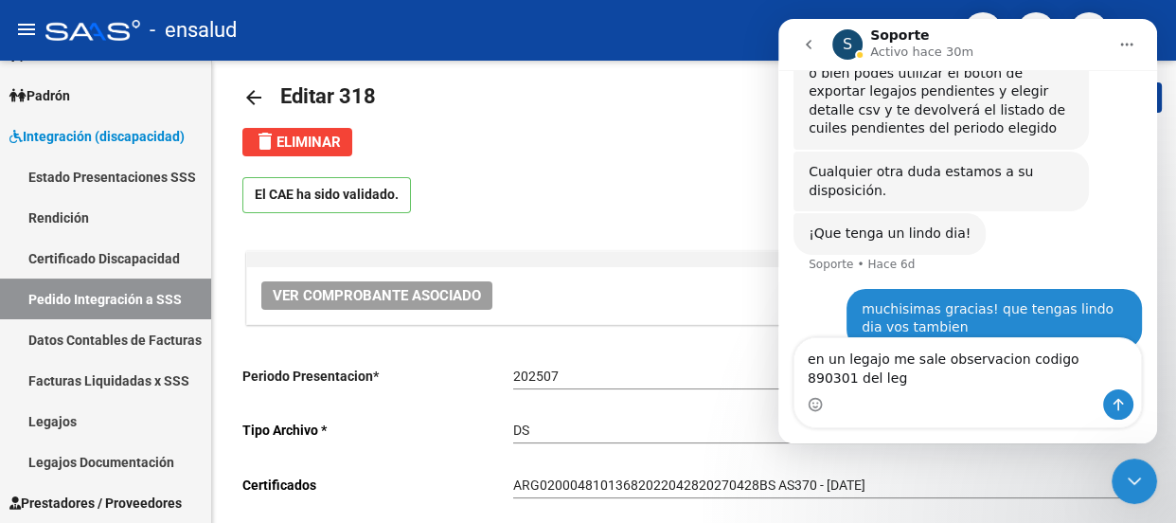
scroll to position [2803, 0]
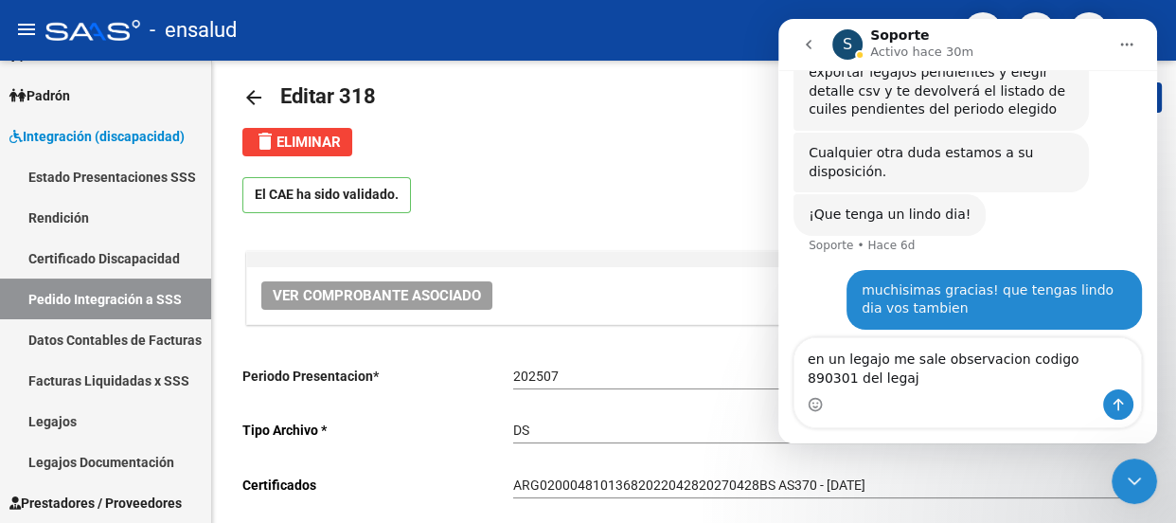
type textarea "en un legajo me sale observacion codigo 890301 del legajo"
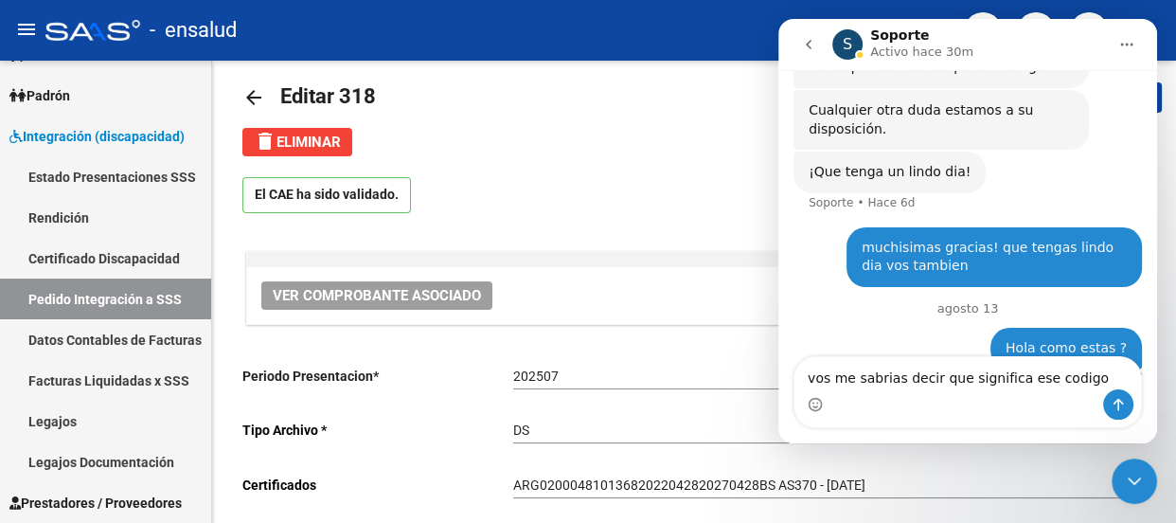
type textarea "vos me sabrias decir que significa ese codigo?"
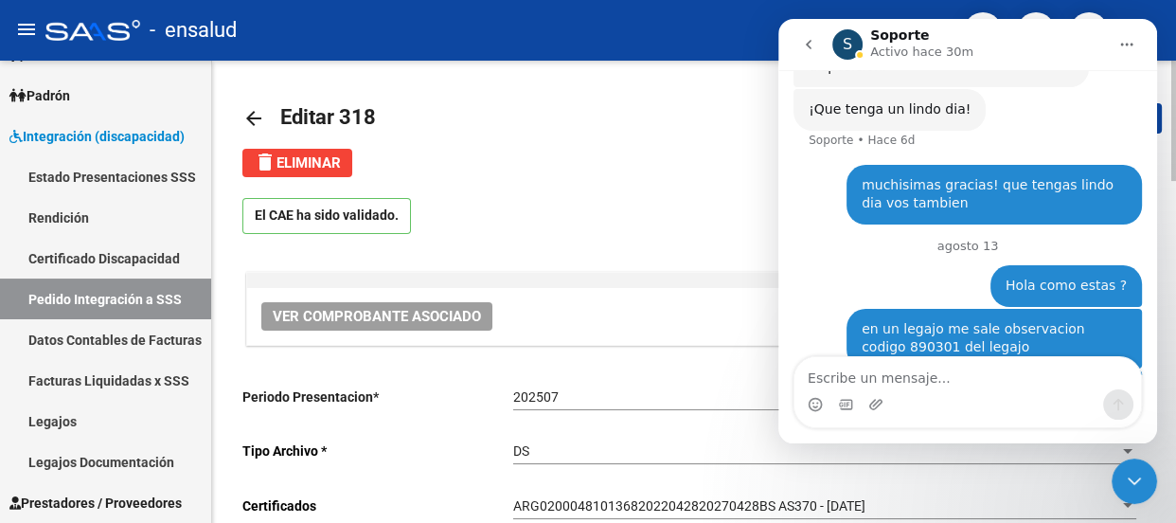
scroll to position [0, 0]
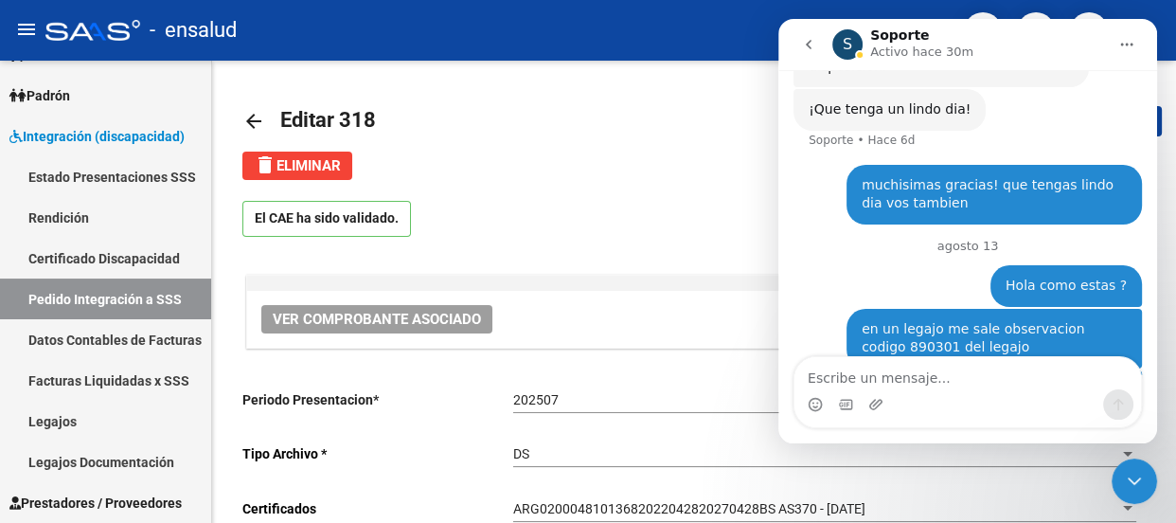
click at [1131, 475] on icon "Cerrar Intercom Messenger" at bounding box center [1134, 481] width 23 height 23
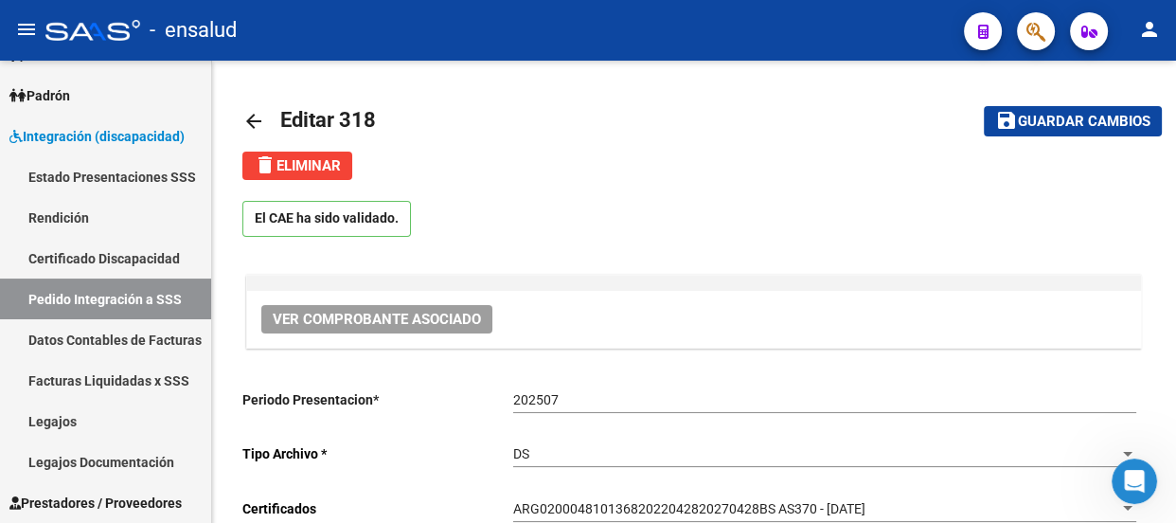
click at [1131, 475] on icon "Abrir Intercom Messenger" at bounding box center [1135, 481] width 31 height 31
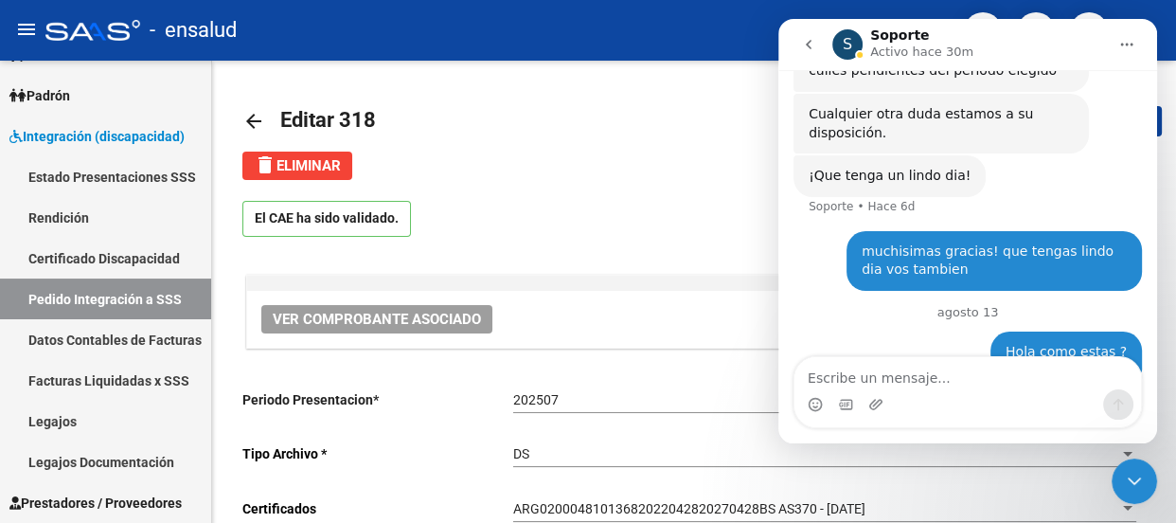
scroll to position [2908, 0]
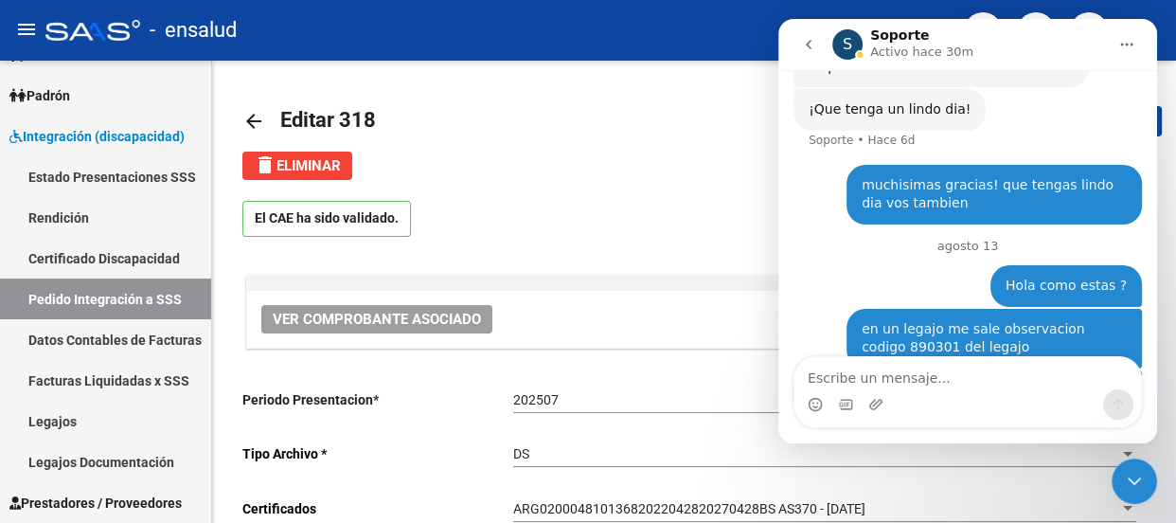
click at [1131, 475] on icon "Cerrar Intercom Messenger" at bounding box center [1134, 481] width 23 height 23
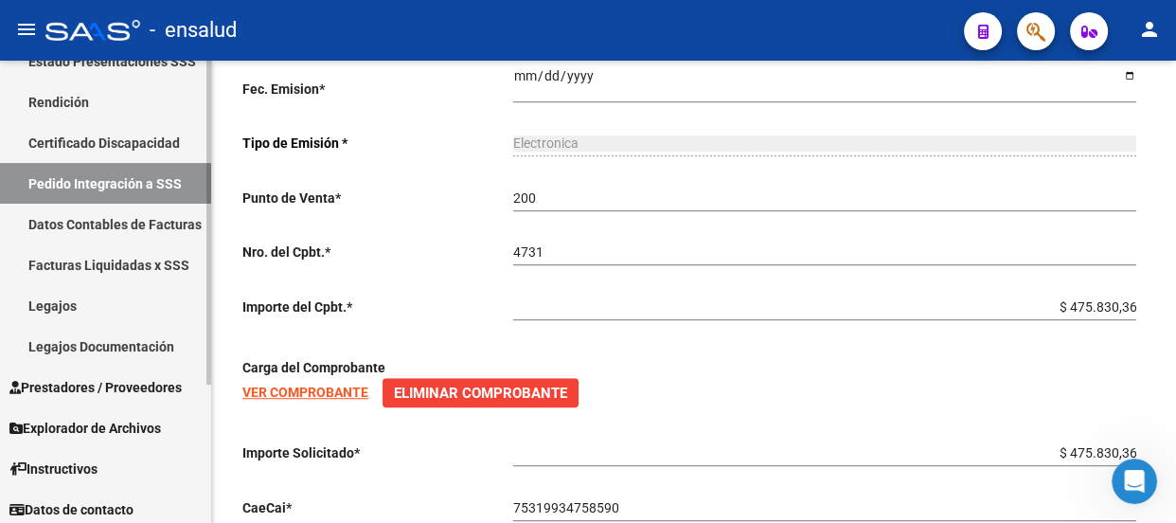
scroll to position [197, 0]
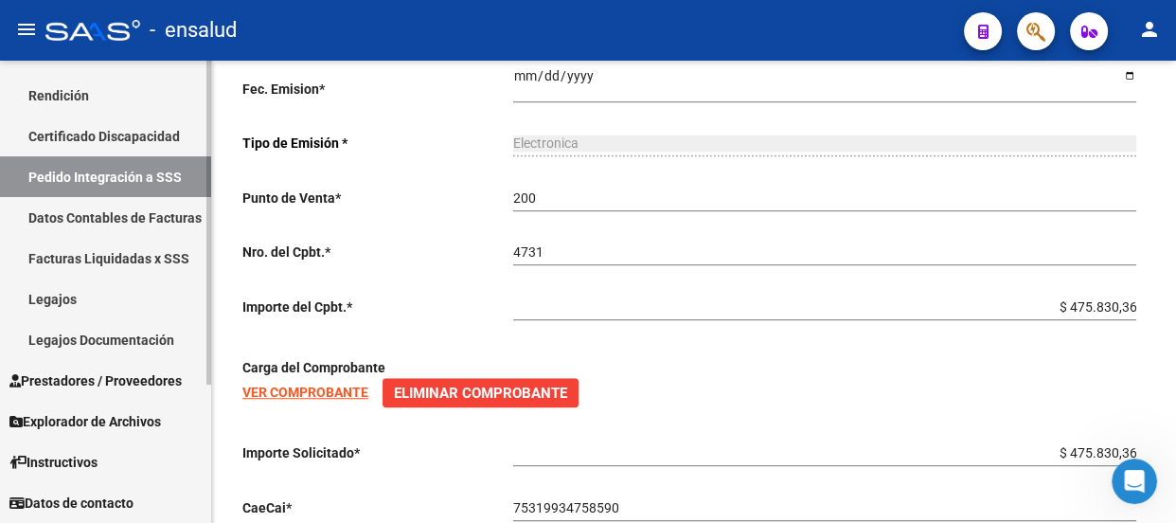
click at [67, 382] on span "Prestadores / Proveedores" at bounding box center [95, 380] width 172 height 21
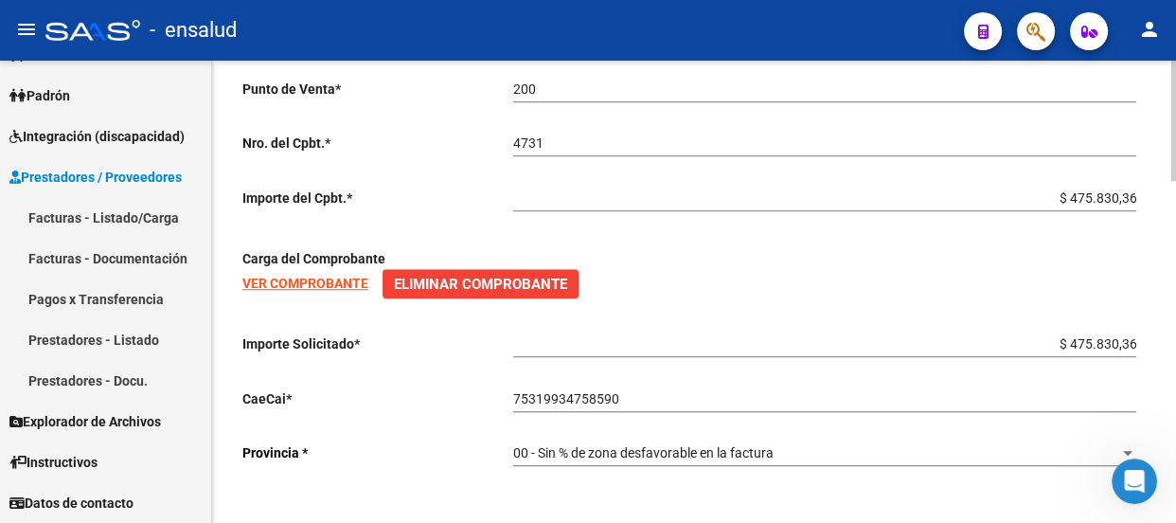
scroll to position [1316, 0]
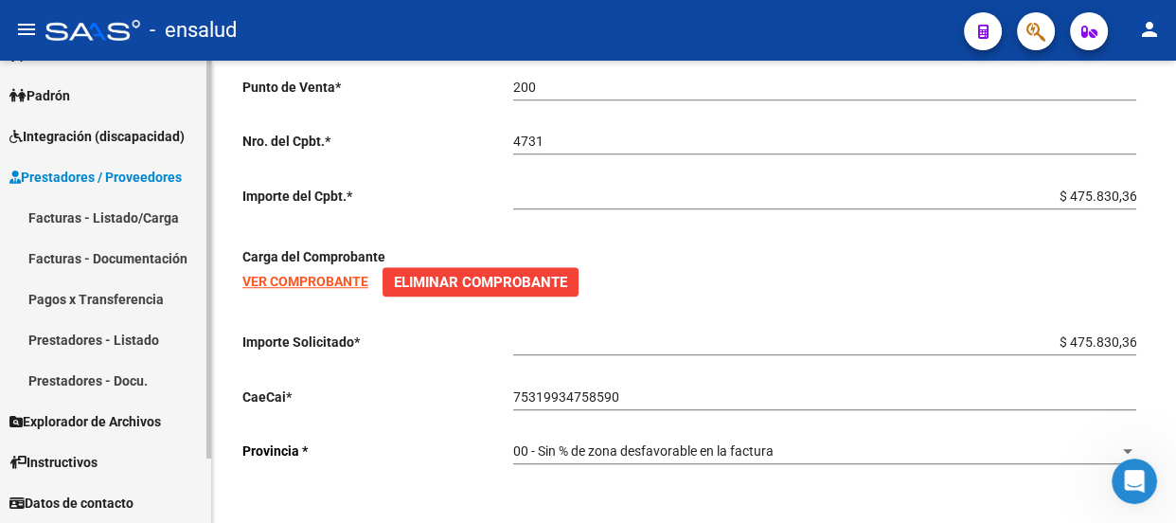
click at [84, 217] on link "Facturas - Listado/Carga" at bounding box center [105, 217] width 211 height 41
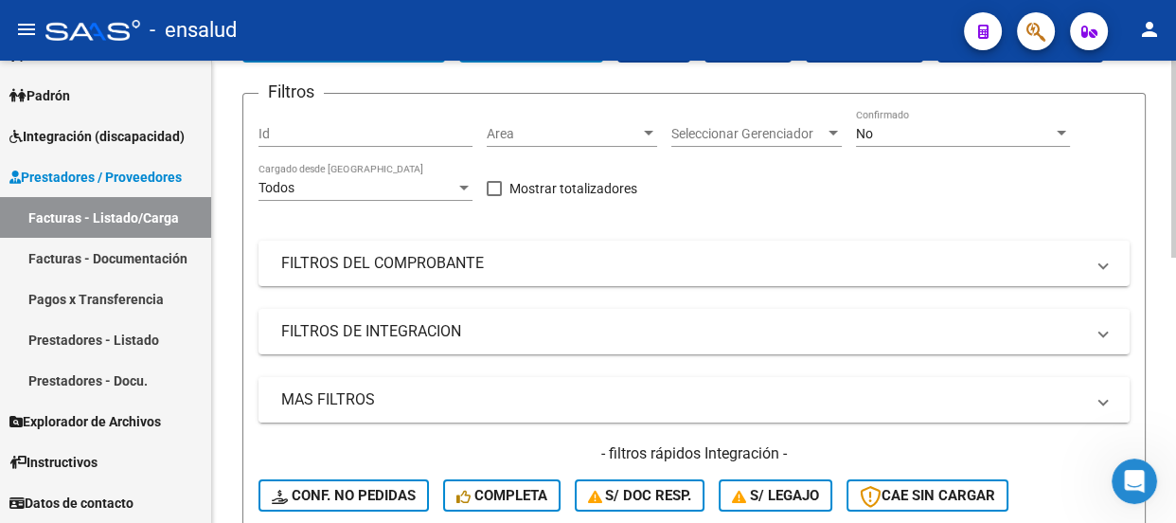
scroll to position [344, 0]
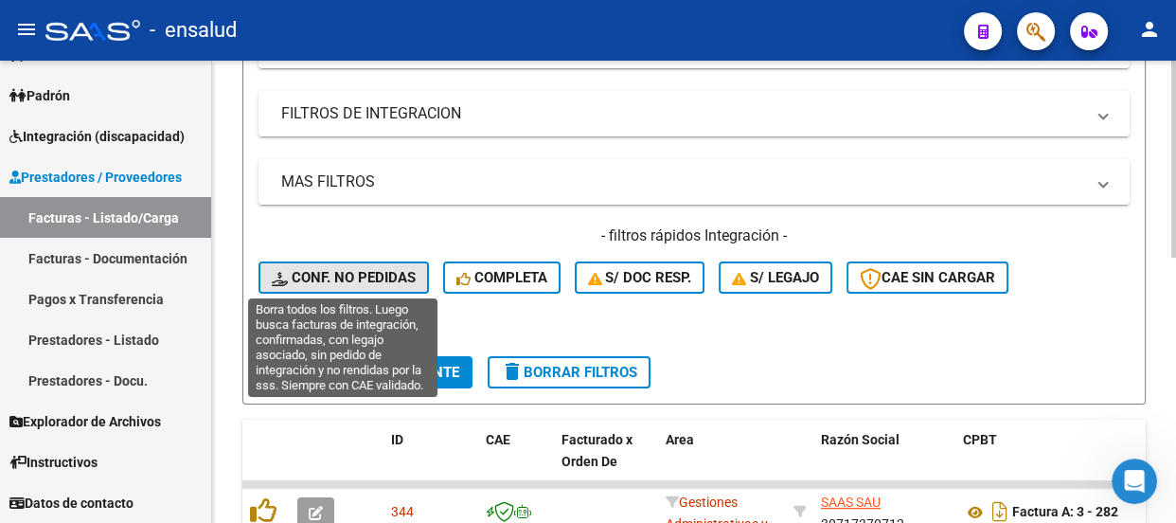
click at [361, 273] on span "Conf. no pedidas" at bounding box center [344, 277] width 144 height 17
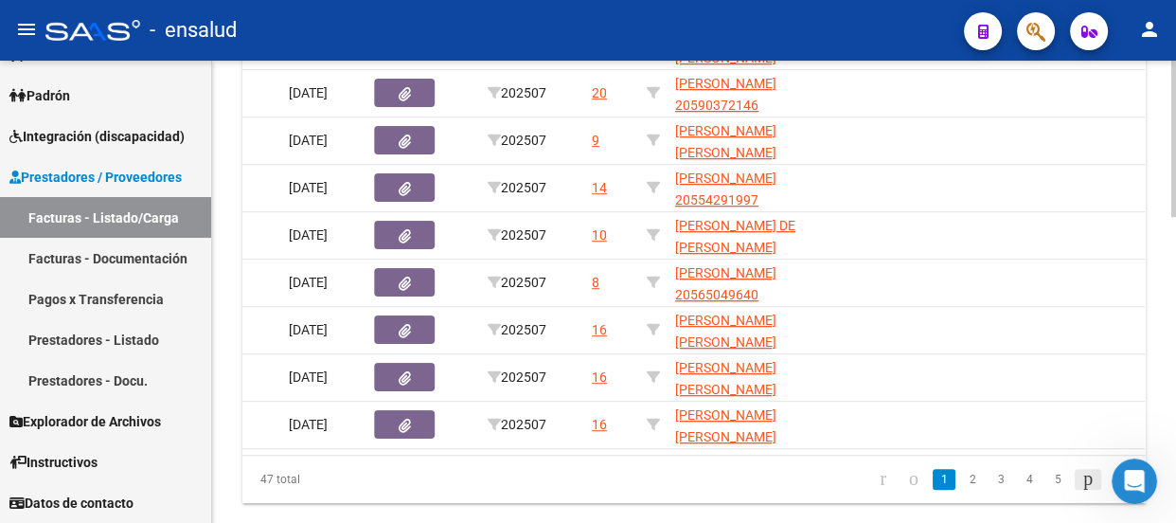
scroll to position [908, 0]
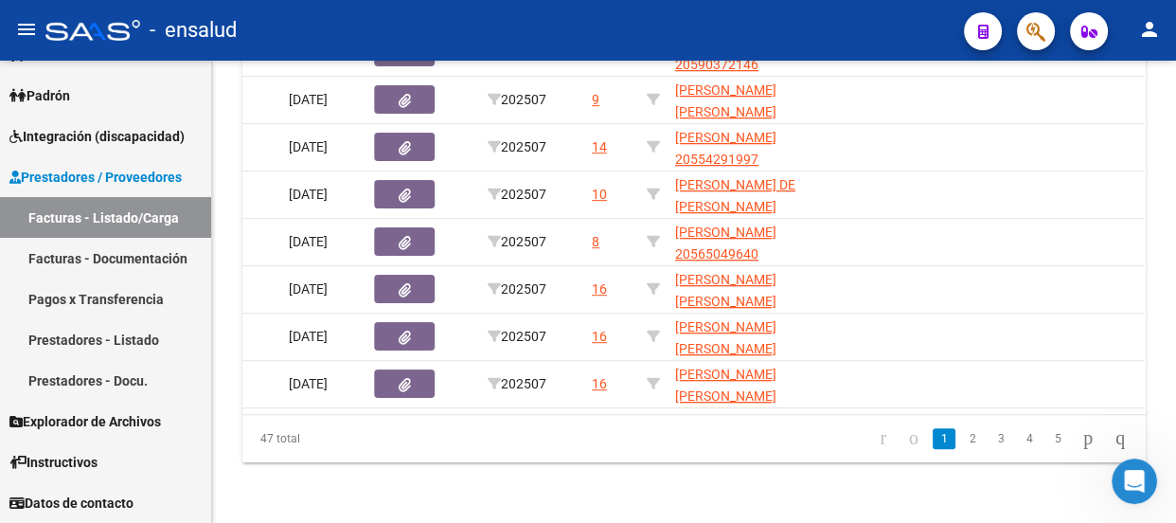
click at [1139, 481] on icon "Abrir Intercom Messenger" at bounding box center [1135, 481] width 31 height 31
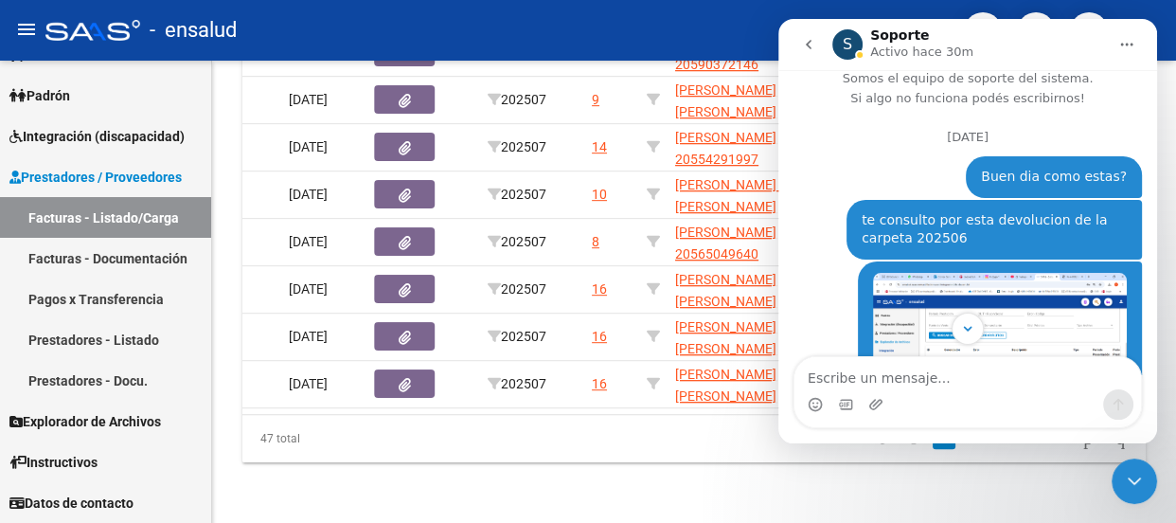
scroll to position [0, 0]
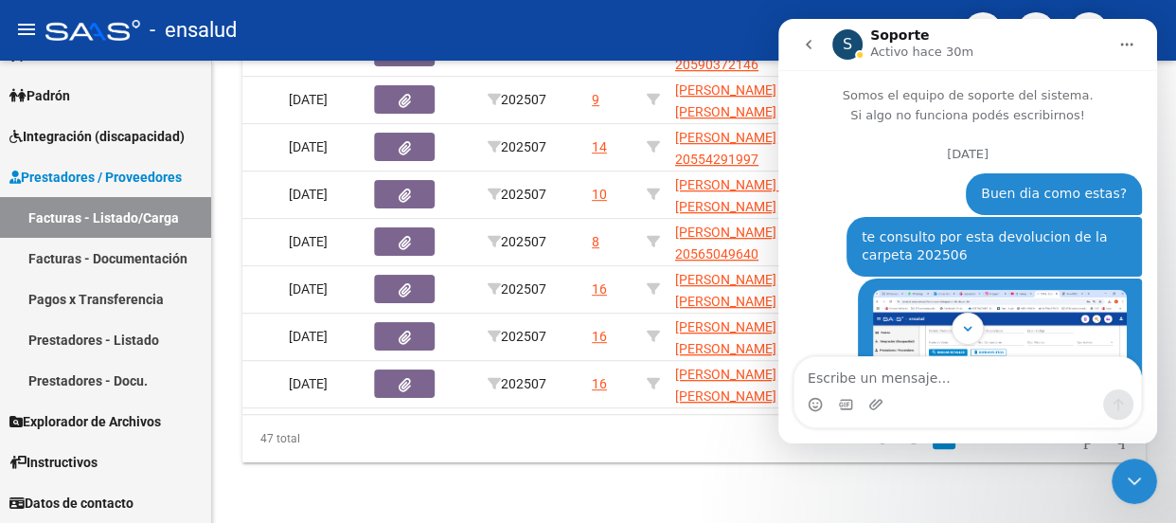
click at [1130, 477] on icon "Cerrar Intercom Messenger" at bounding box center [1134, 481] width 23 height 23
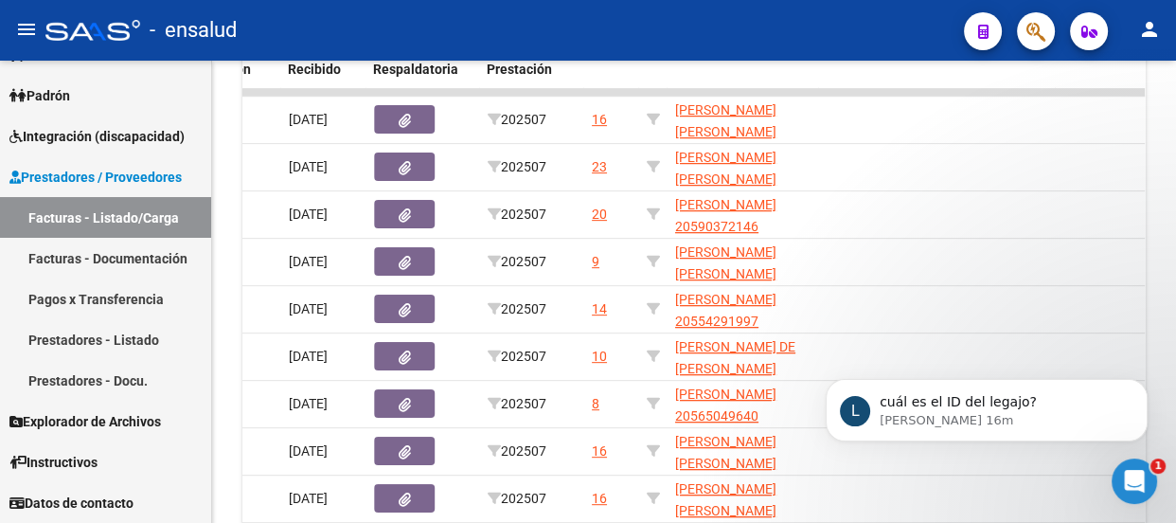
click at [1142, 480] on icon "Abrir Intercom Messenger" at bounding box center [1135, 481] width 31 height 31
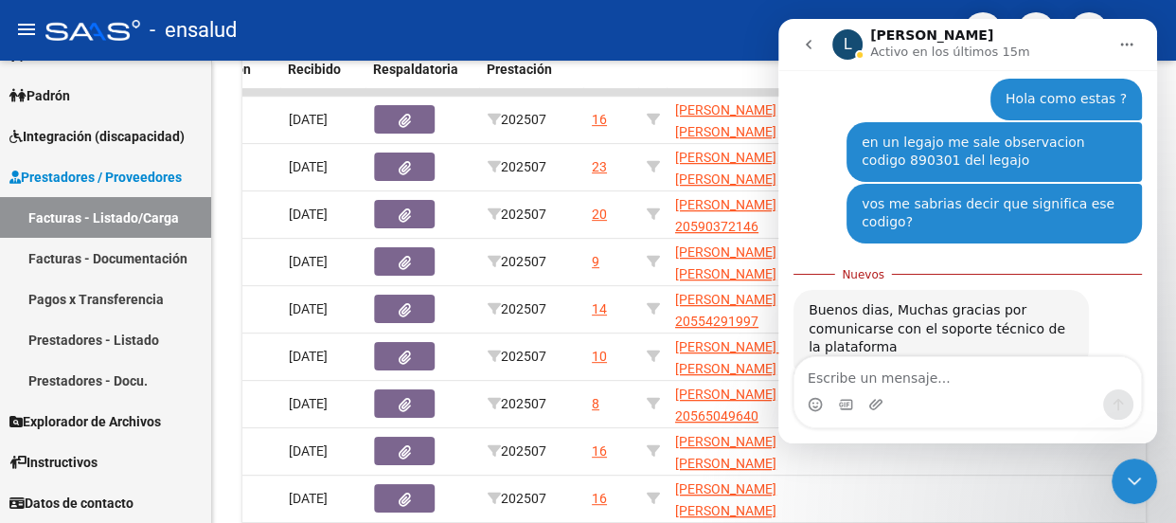
scroll to position [3076, 0]
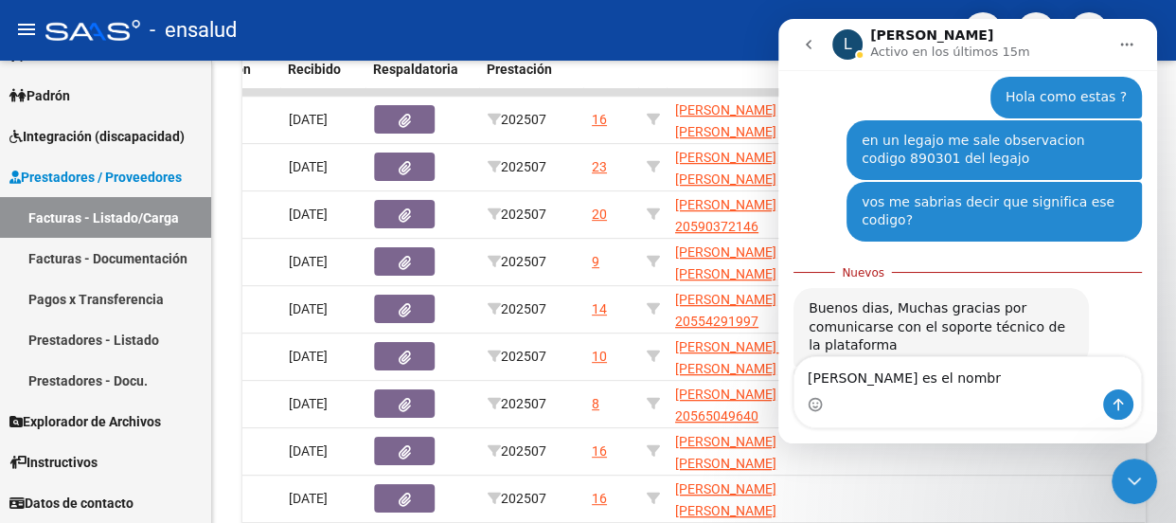
type textarea "[PERSON_NAME] es el nombre"
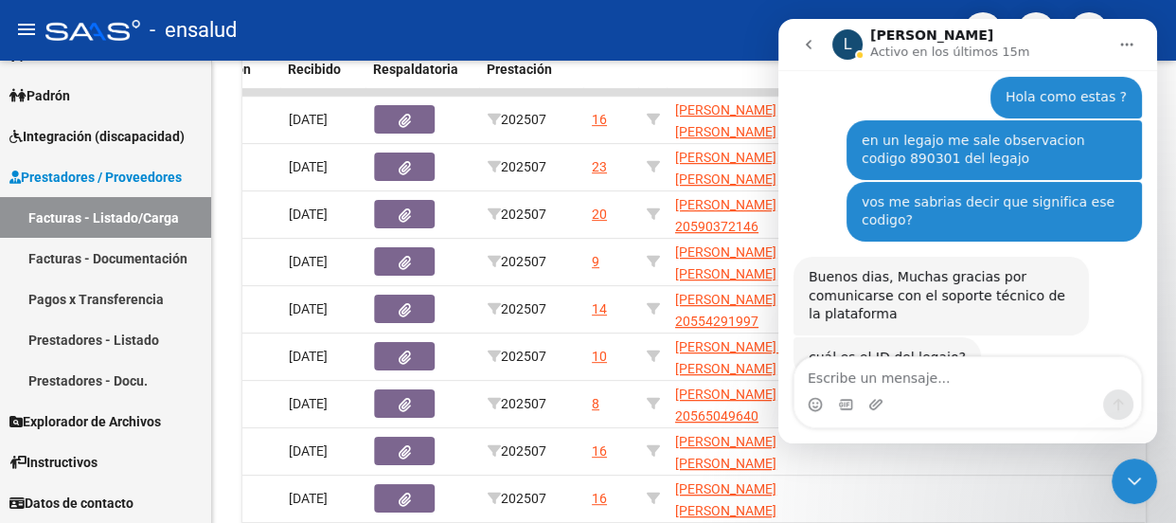
scroll to position [3100, 0]
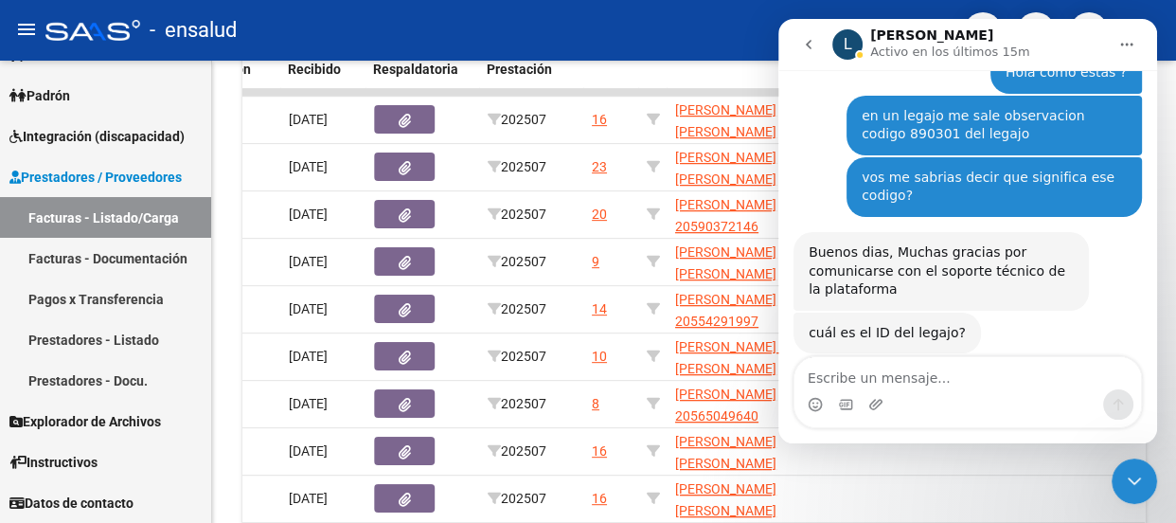
click at [1138, 478] on icon "Cerrar Intercom Messenger" at bounding box center [1134, 481] width 23 height 23
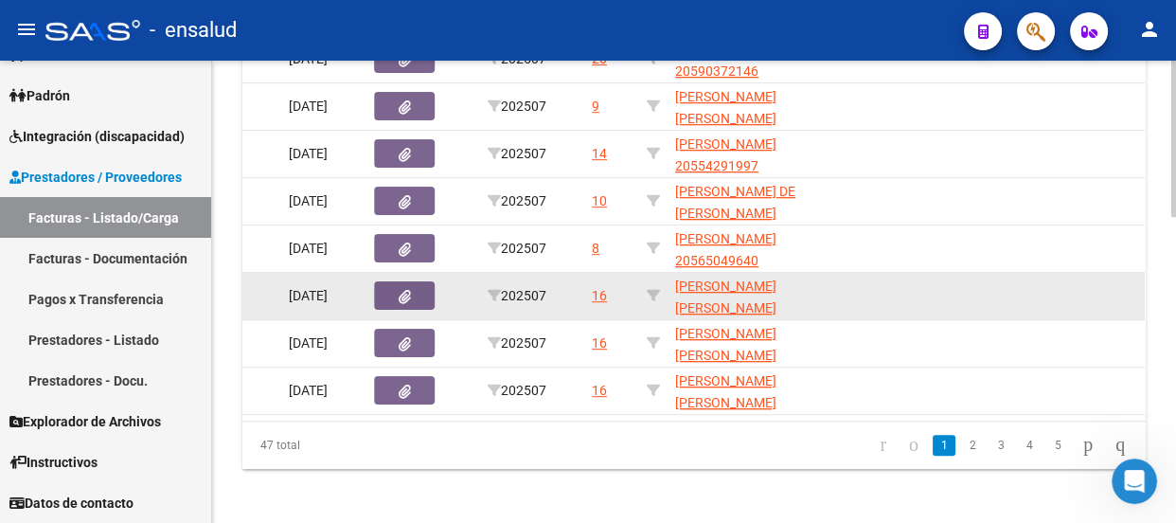
scroll to position [908, 0]
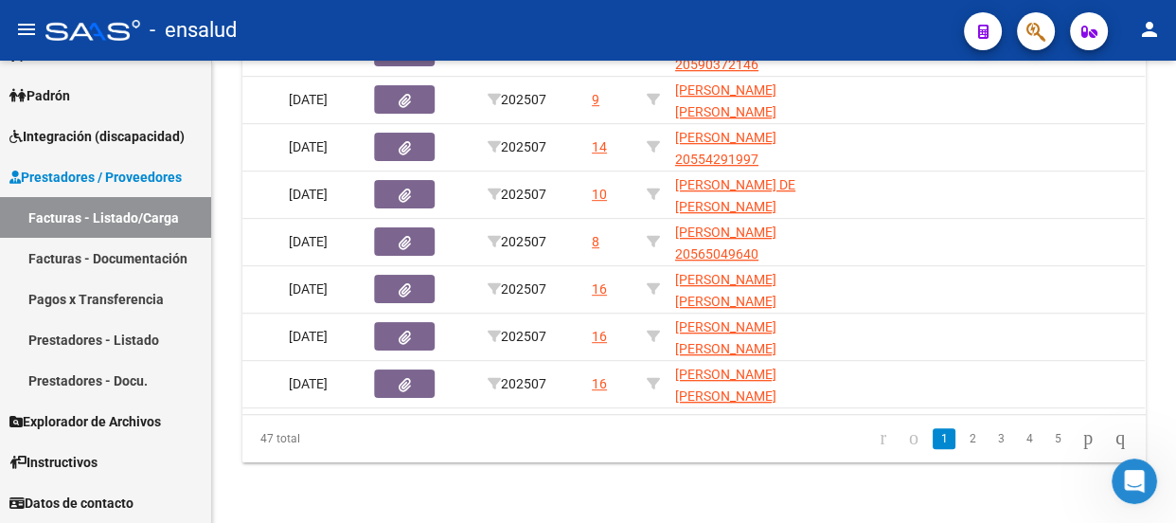
click at [1133, 479] on icon "Abrir Intercom Messenger" at bounding box center [1135, 481] width 31 height 31
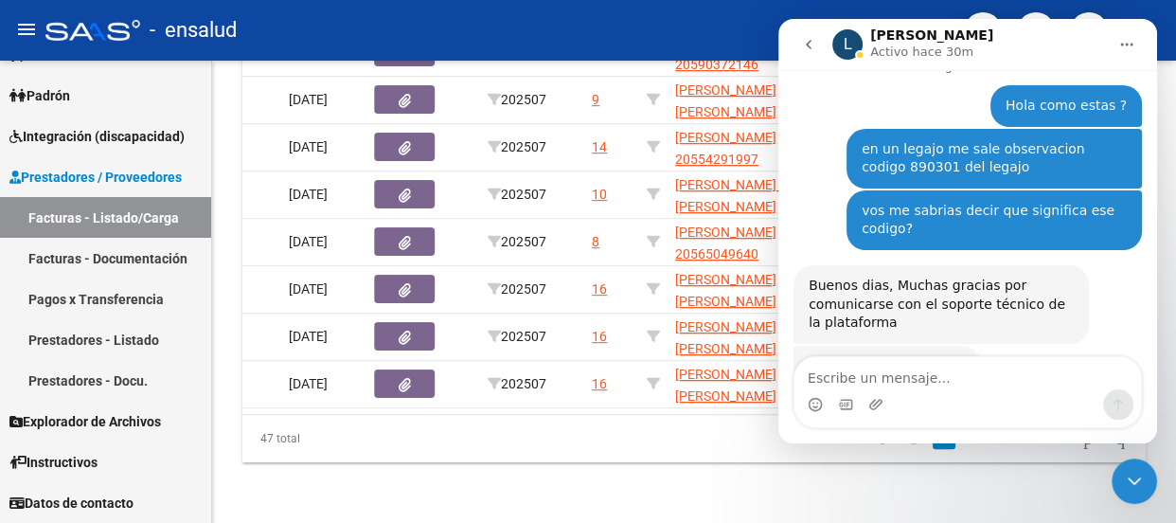
scroll to position [3100, 0]
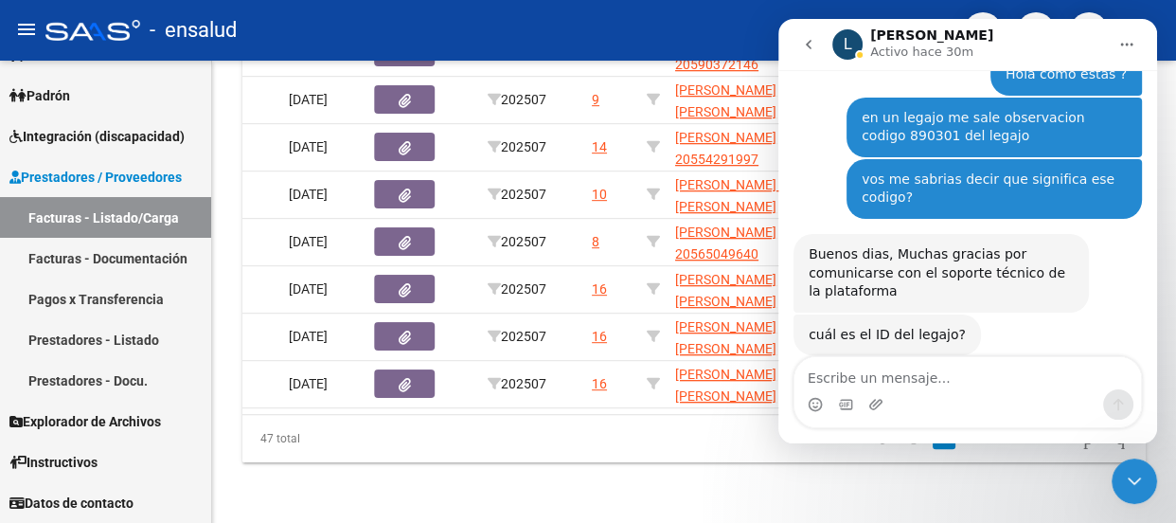
click at [1130, 477] on icon "Cerrar Intercom Messenger" at bounding box center [1134, 481] width 23 height 23
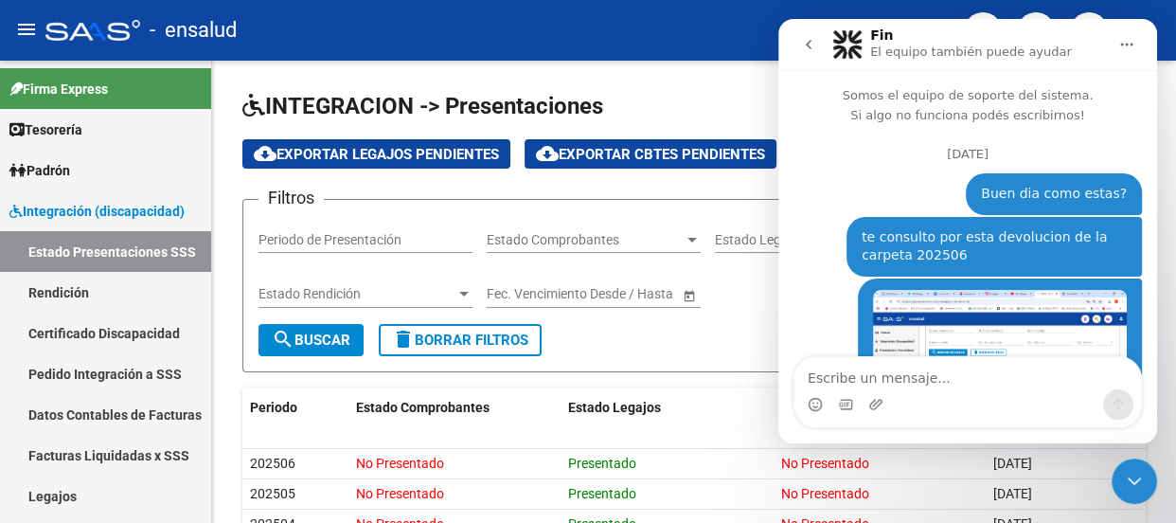
scroll to position [2702, 0]
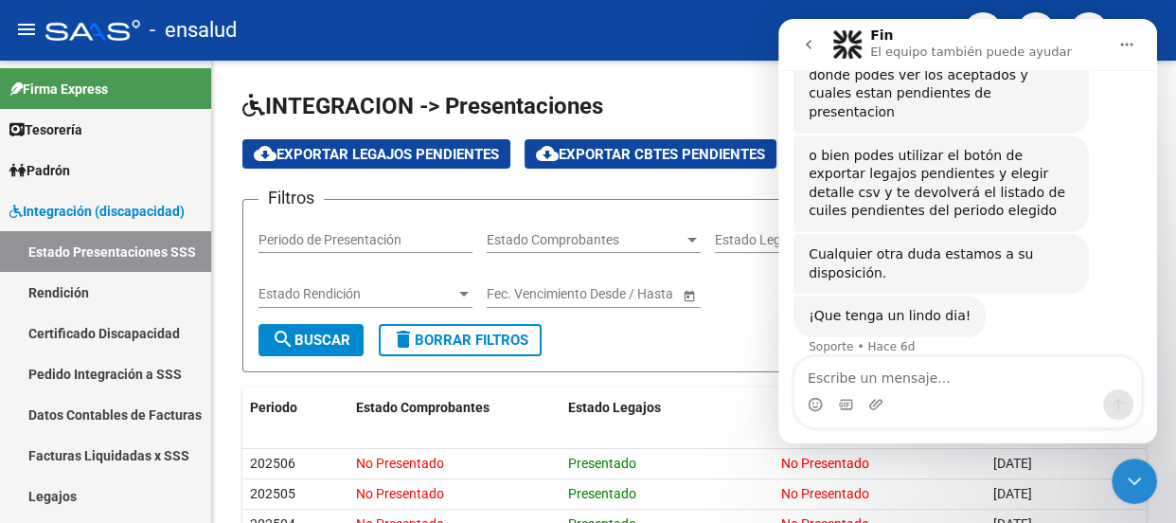
click at [1137, 482] on icon "Cerrar Intercom Messenger" at bounding box center [1134, 481] width 13 height 8
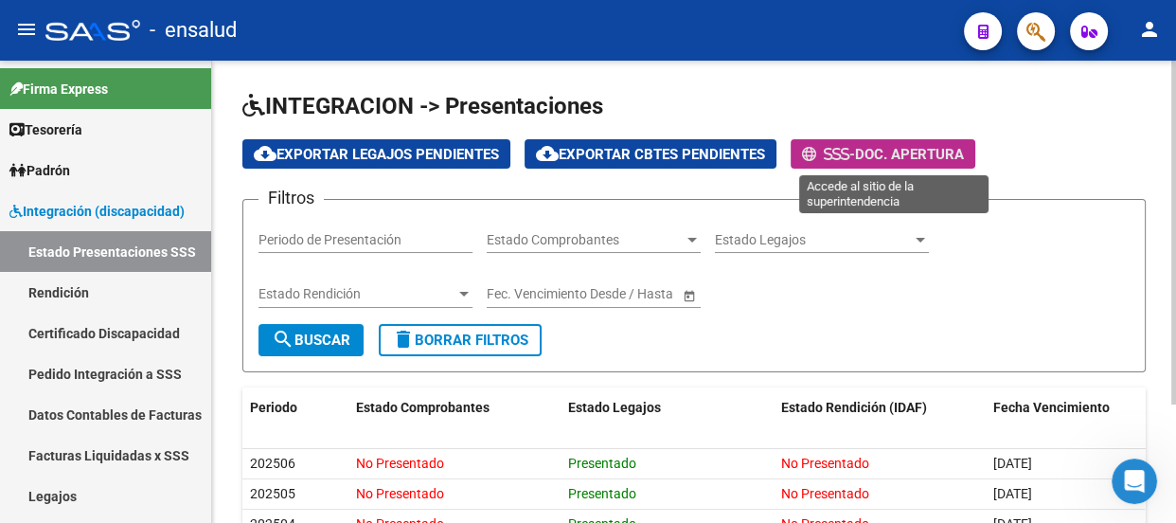
click at [901, 155] on span "Doc. Apertura" at bounding box center [909, 154] width 109 height 17
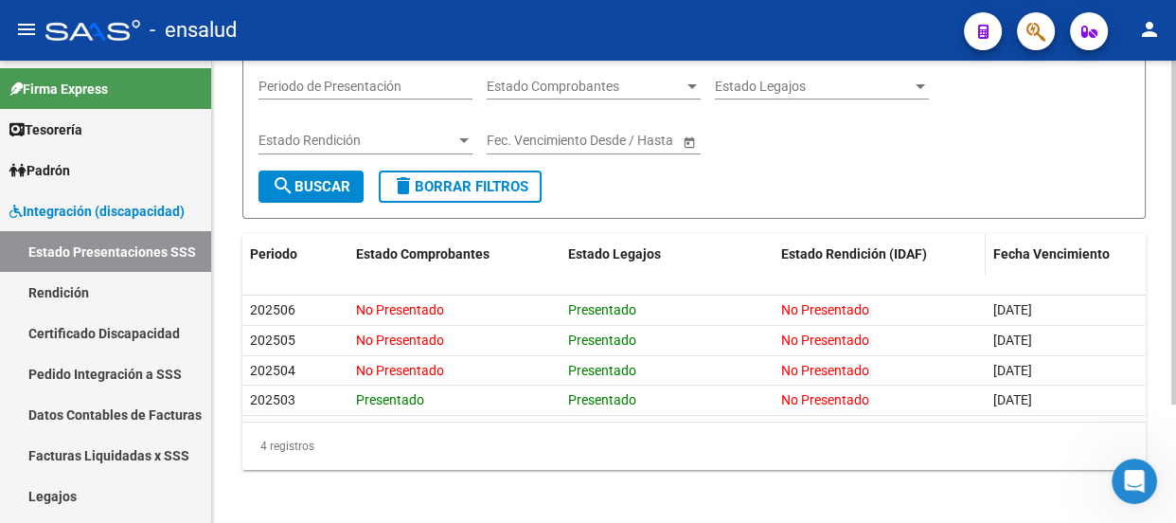
scroll to position [159, 0]
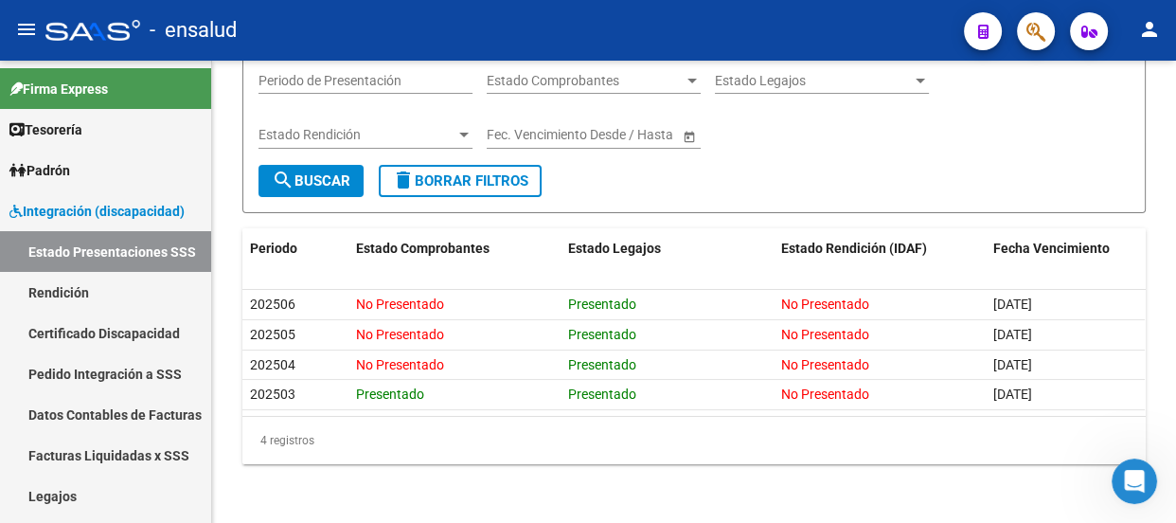
click at [1145, 486] on div "Abrir Intercom Messenger" at bounding box center [1135, 481] width 63 height 63
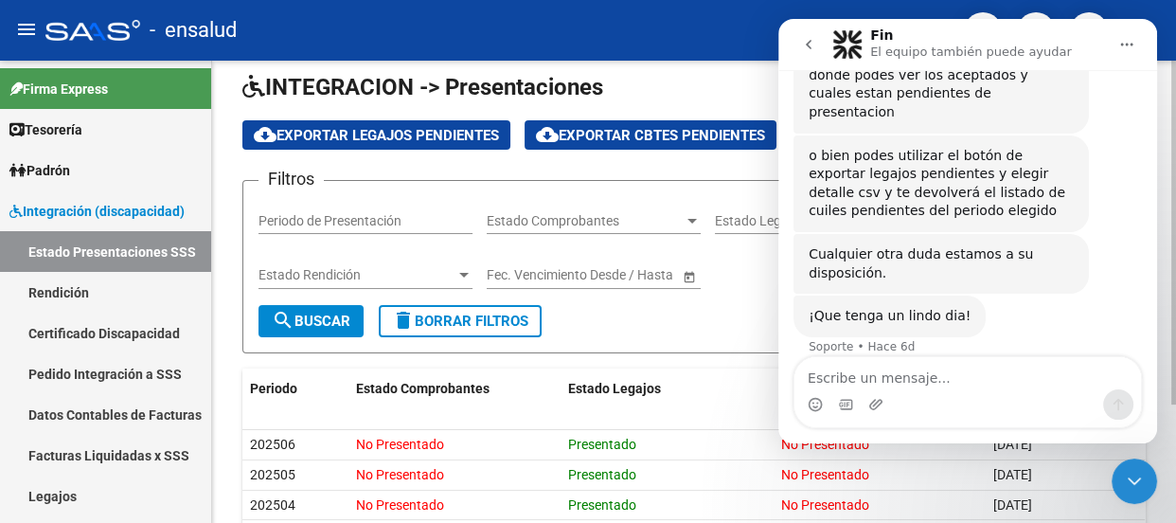
scroll to position [0, 0]
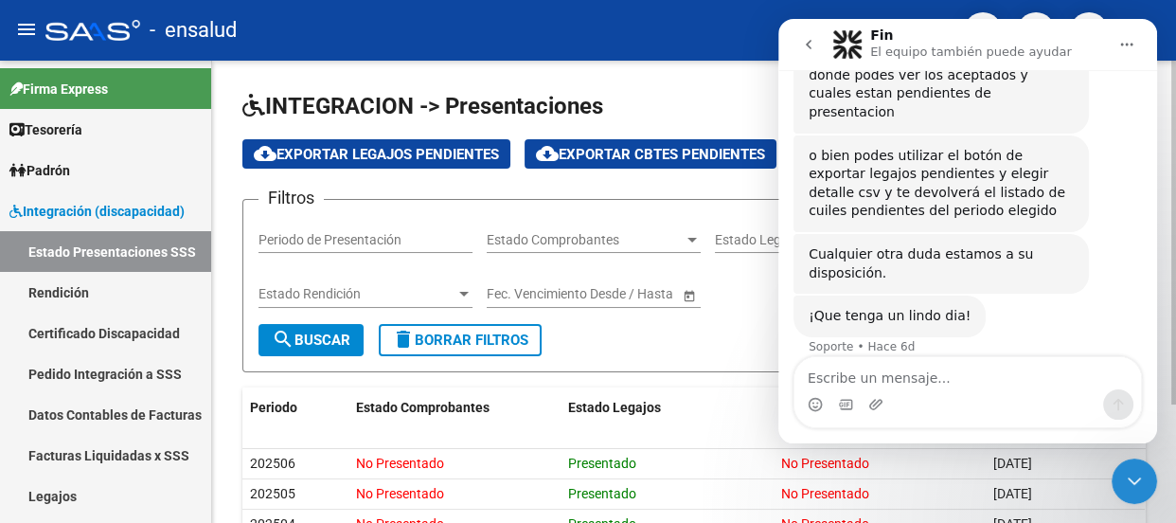
click at [729, 105] on h1 "INTEGRACION -> Presentaciones" at bounding box center [694, 107] width 904 height 33
click at [1129, 486] on icon "Cerrar Intercom Messenger" at bounding box center [1134, 481] width 23 height 23
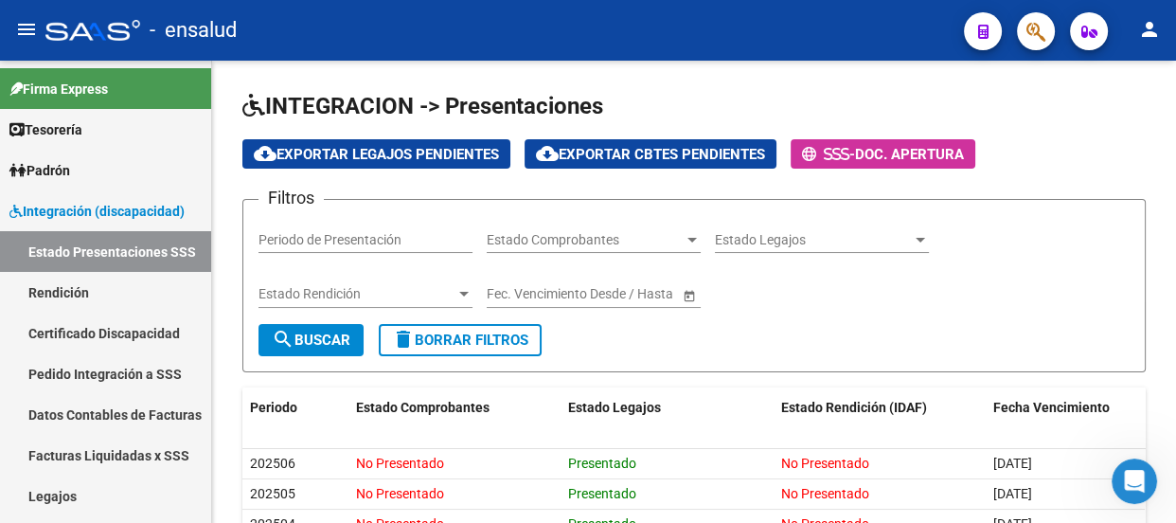
click at [1122, 475] on div "Abrir Intercom Messenger" at bounding box center [1135, 481] width 63 height 63
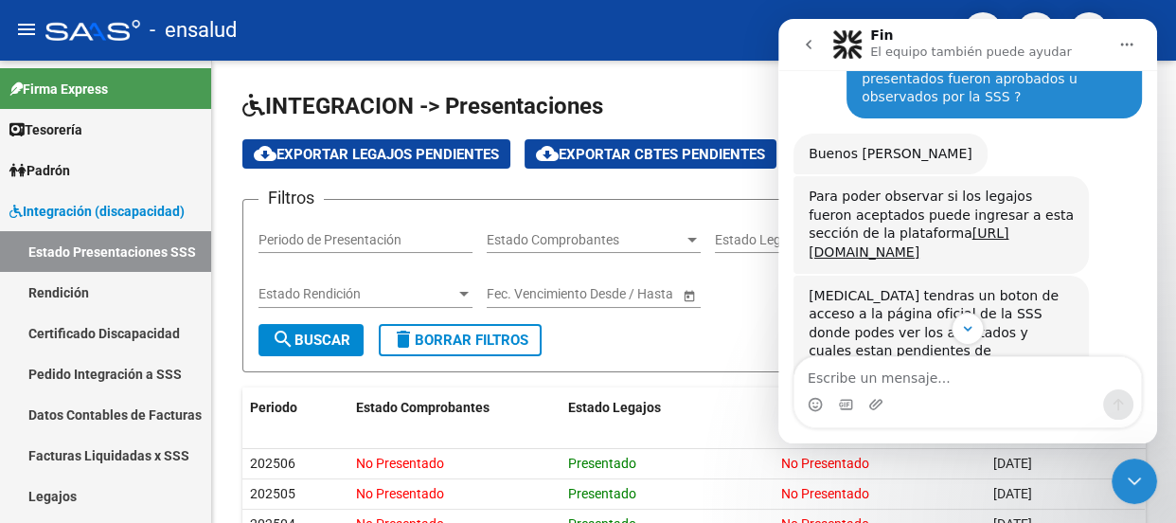
scroll to position [2529, 0]
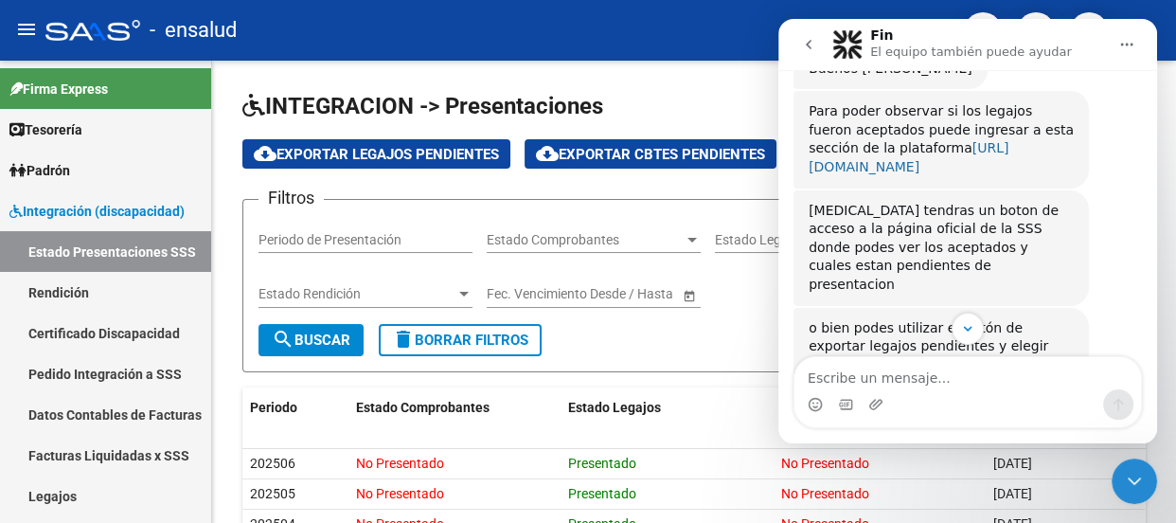
click at [889, 140] on link "[URL][DOMAIN_NAME]" at bounding box center [909, 157] width 200 height 34
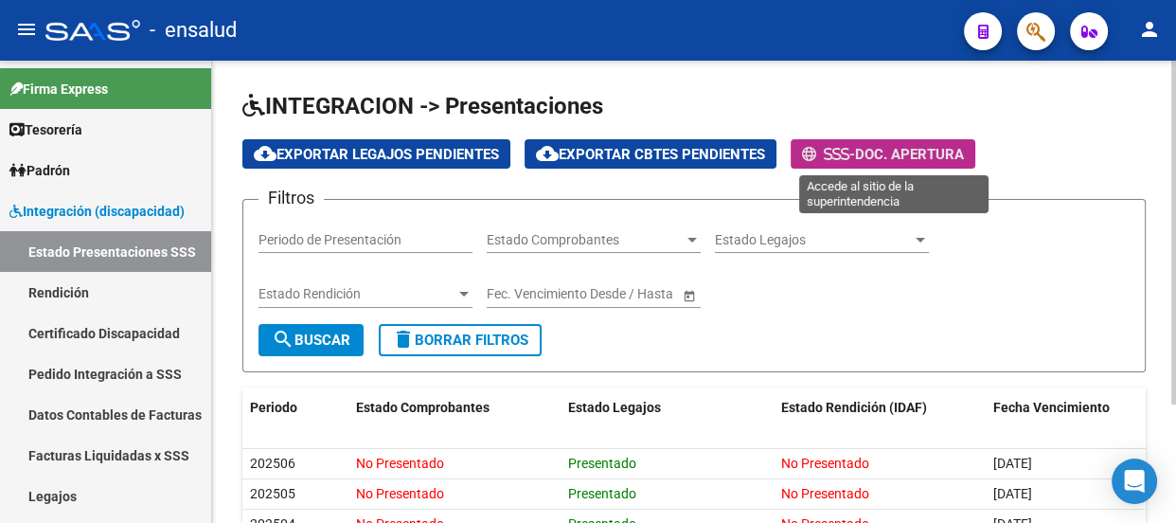
click at [850, 149] on icon at bounding box center [845, 154] width 9 height 14
